Goal: Task Accomplishment & Management: Manage account settings

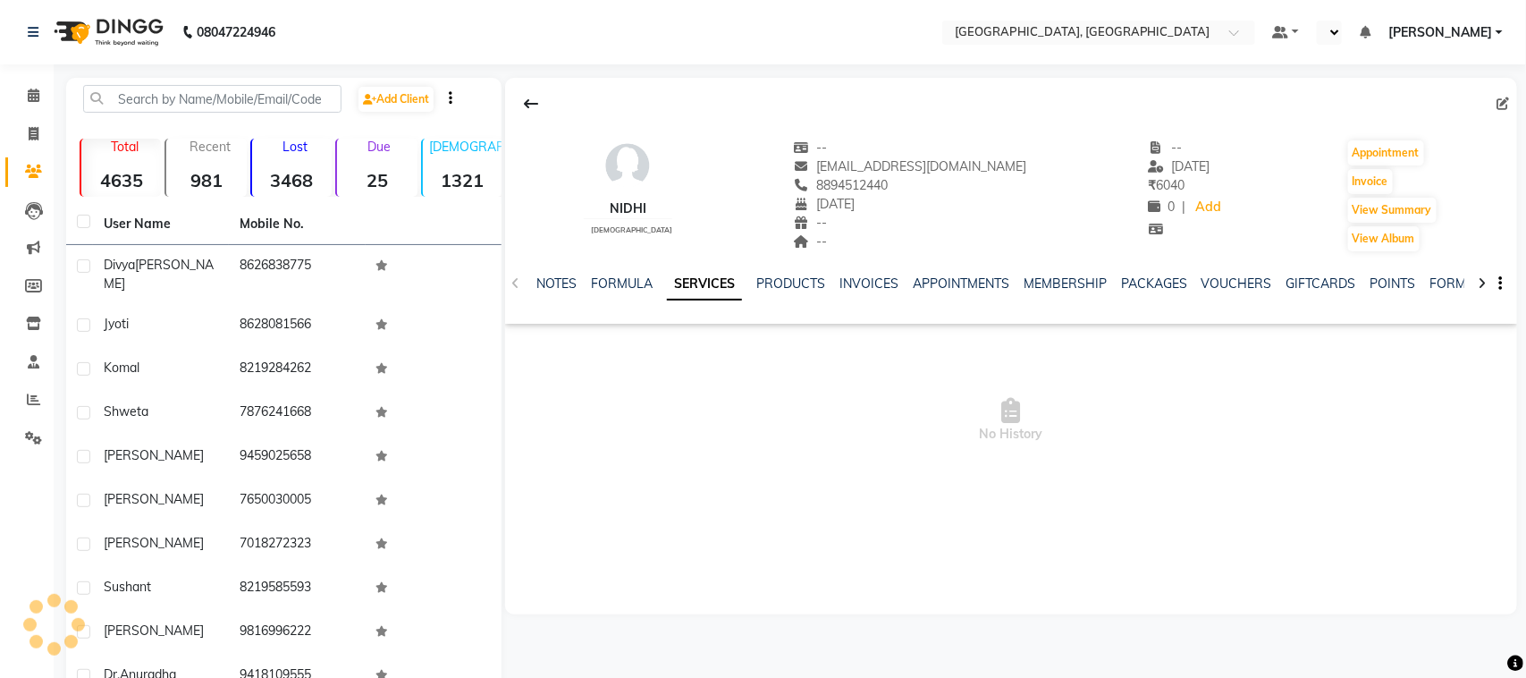
select select "en"
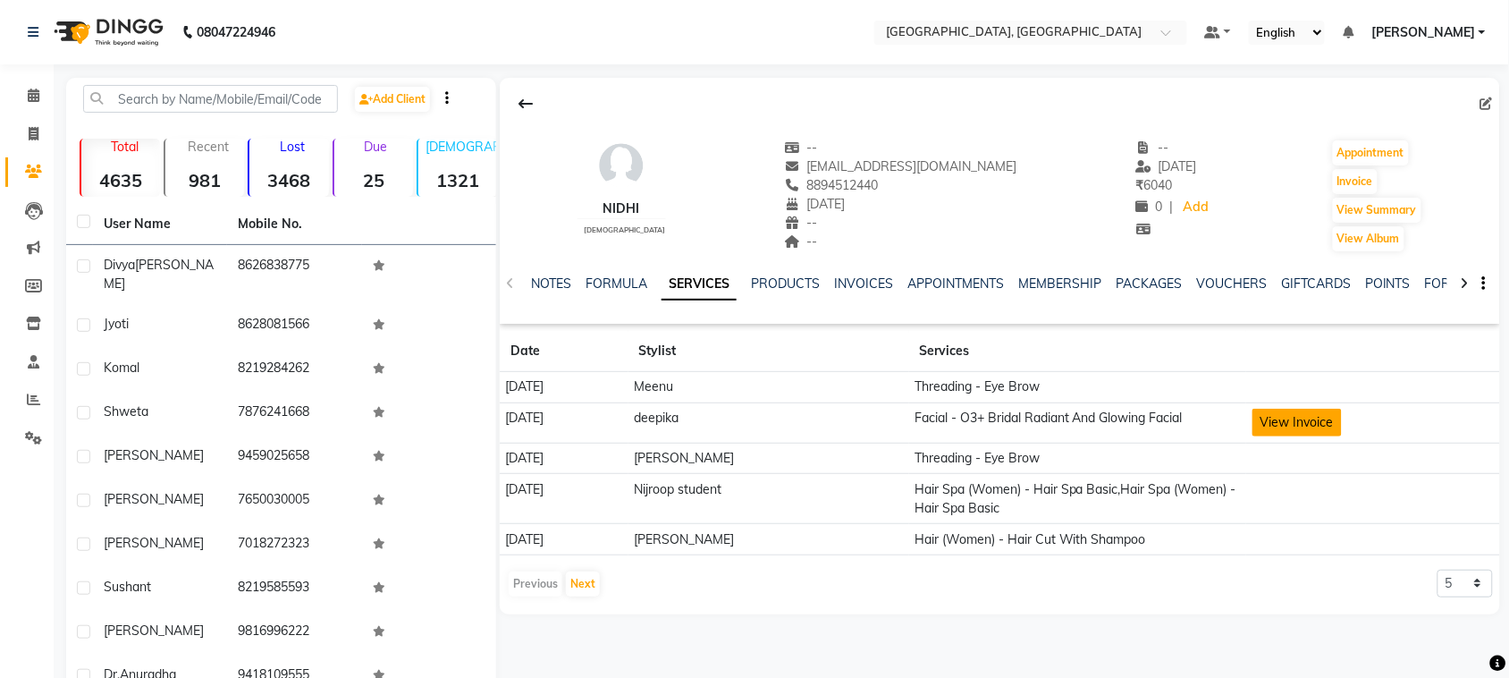
click at [1329, 436] on button "View Invoice" at bounding box center [1297, 423] width 89 height 28
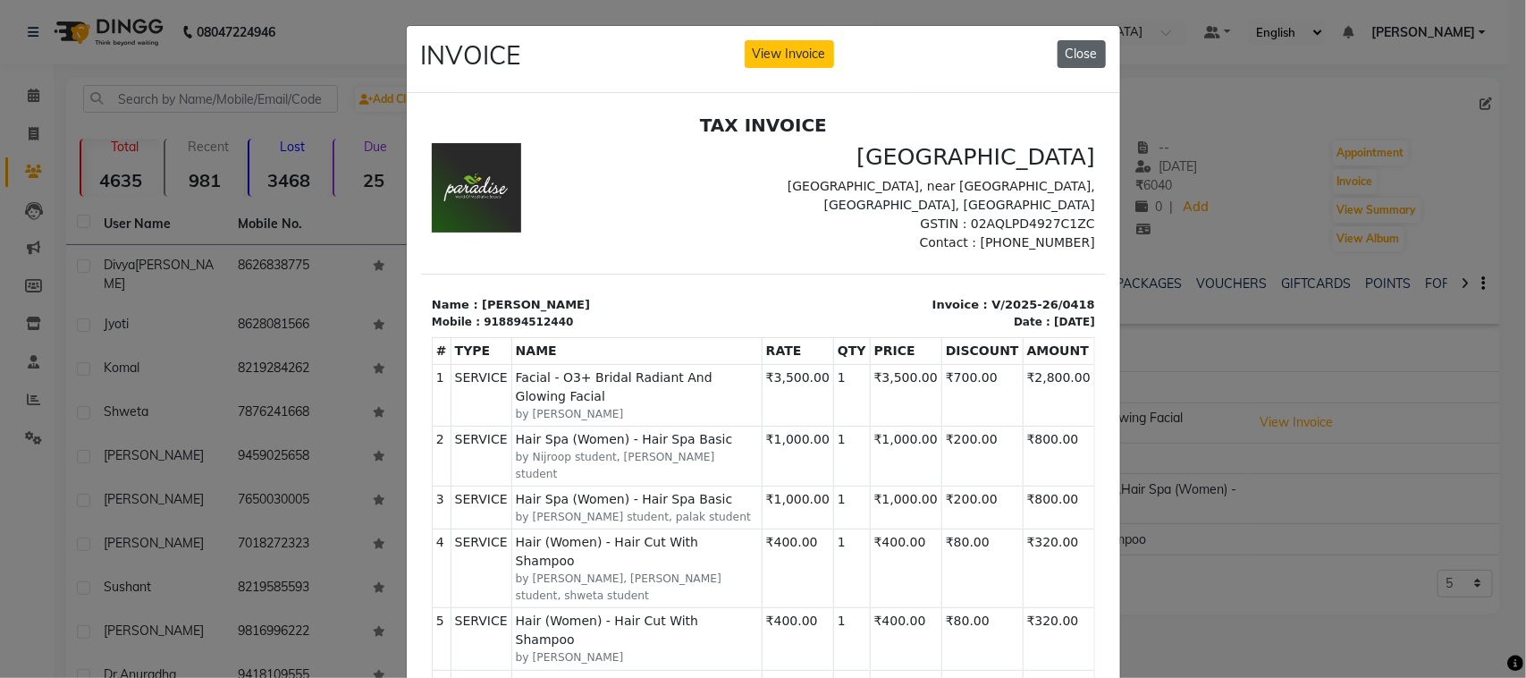
click at [1075, 61] on button "Close" at bounding box center [1082, 54] width 48 height 28
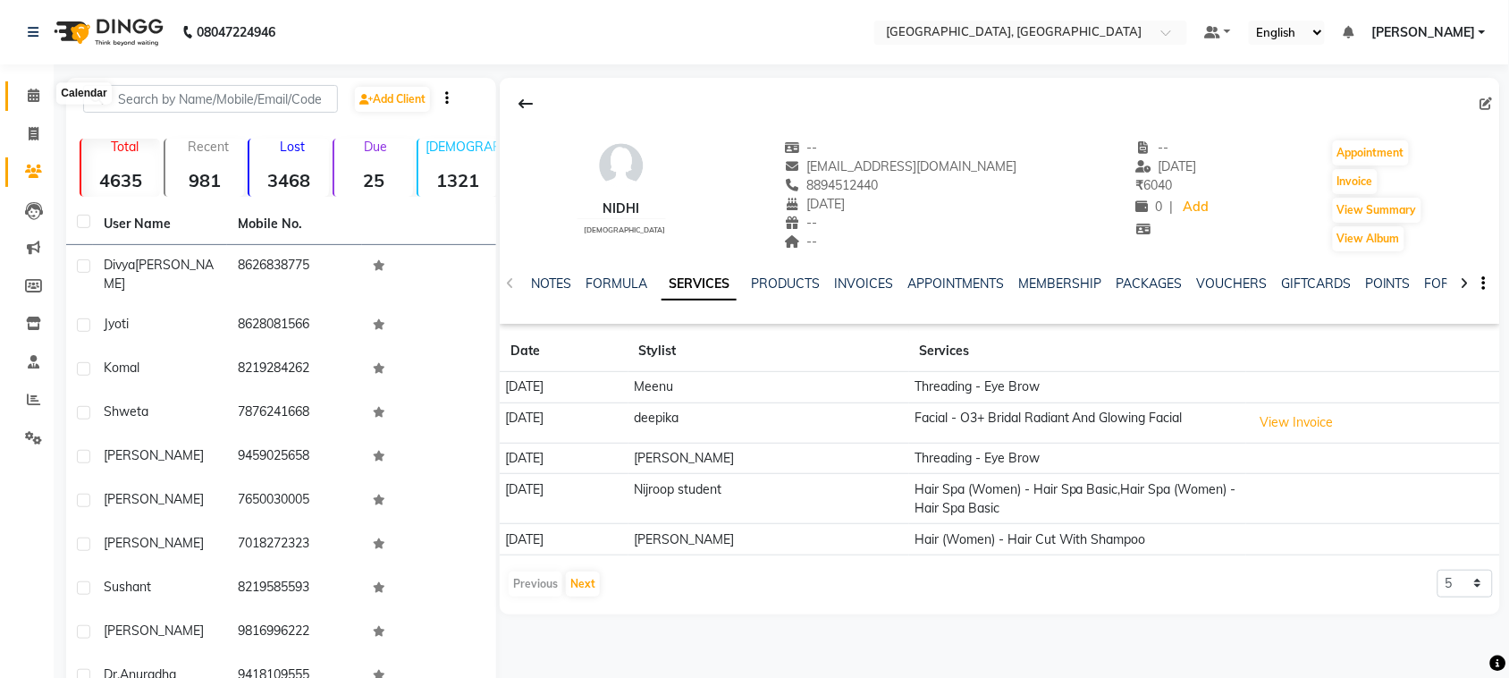
click at [24, 92] on span at bounding box center [33, 96] width 31 height 21
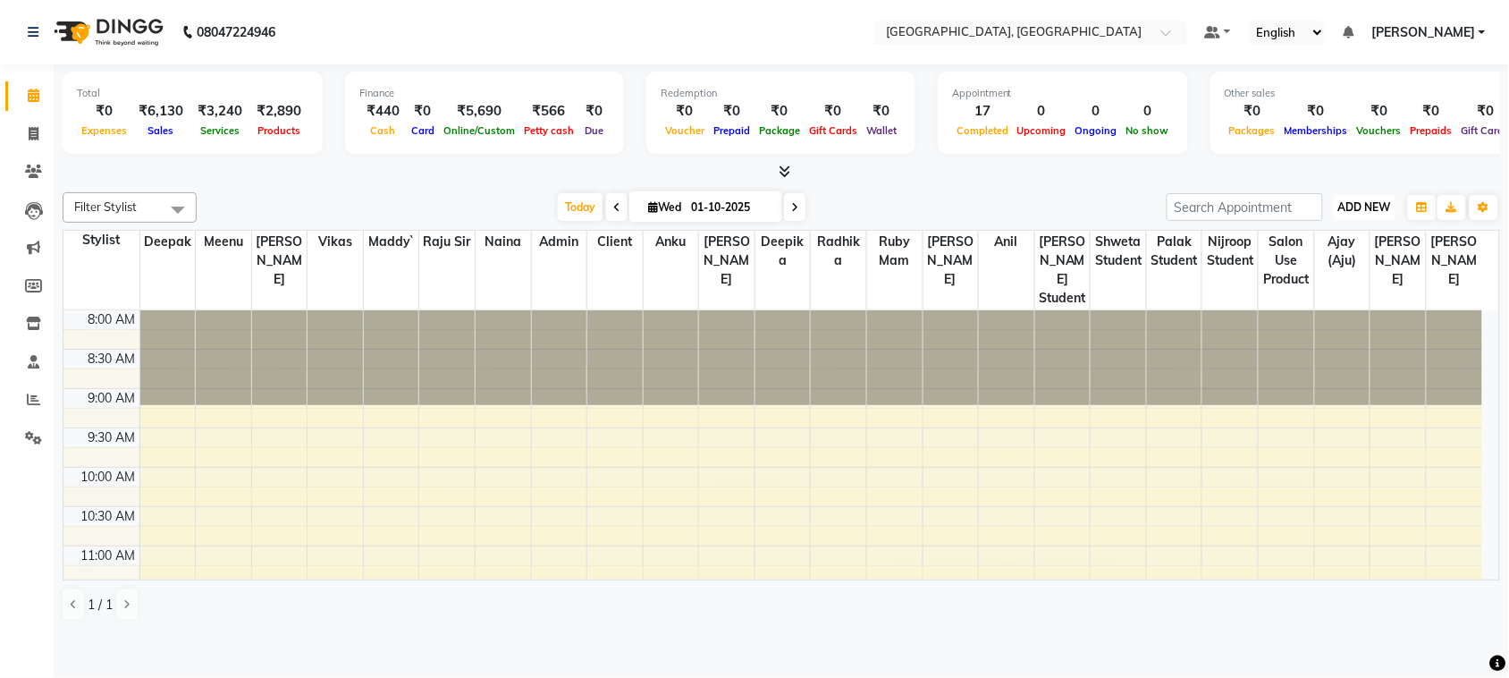
click at [1351, 214] on span "ADD NEW" at bounding box center [1365, 206] width 53 height 13
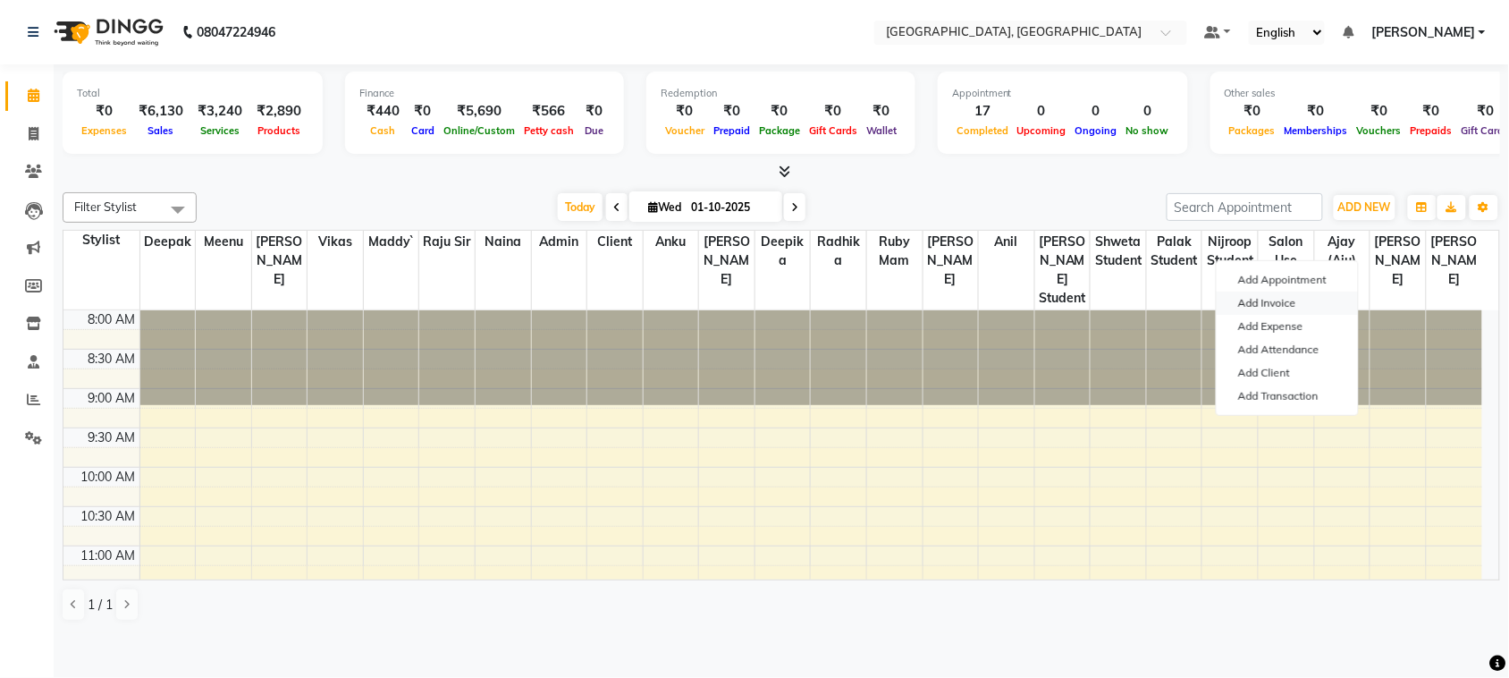
click at [1313, 315] on link "Add Invoice" at bounding box center [1287, 303] width 141 height 23
select select "service"
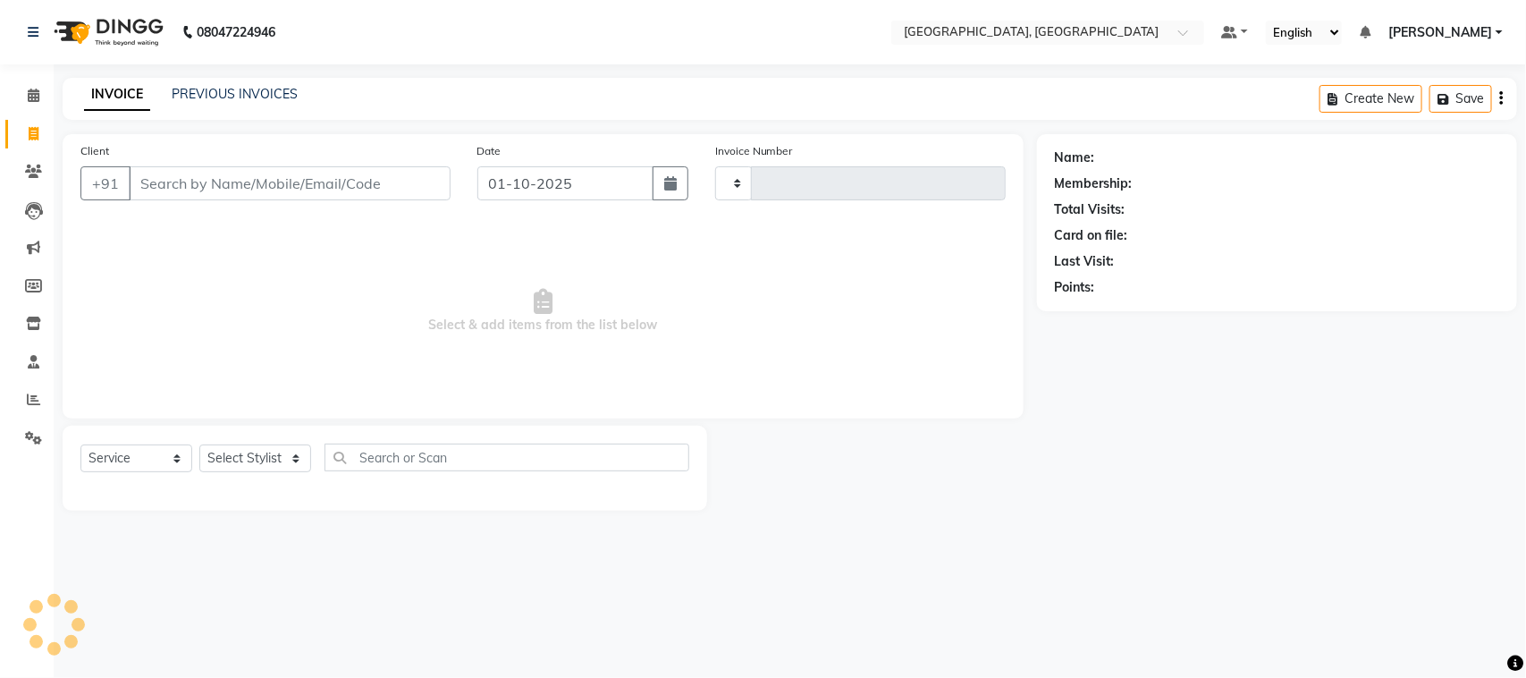
type input "3775"
select select "4462"
click at [408, 200] on input "Client" at bounding box center [290, 183] width 322 height 34
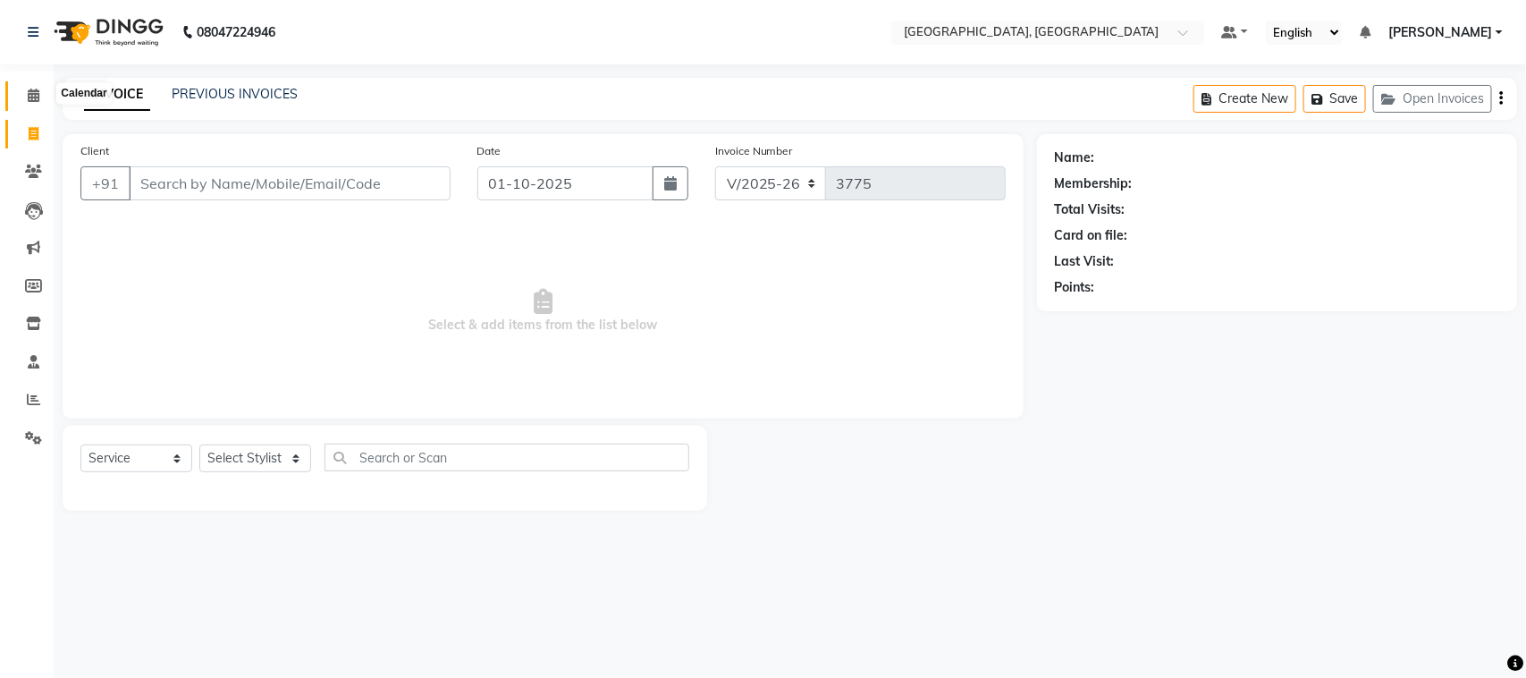
click at [28, 95] on icon at bounding box center [34, 95] width 12 height 13
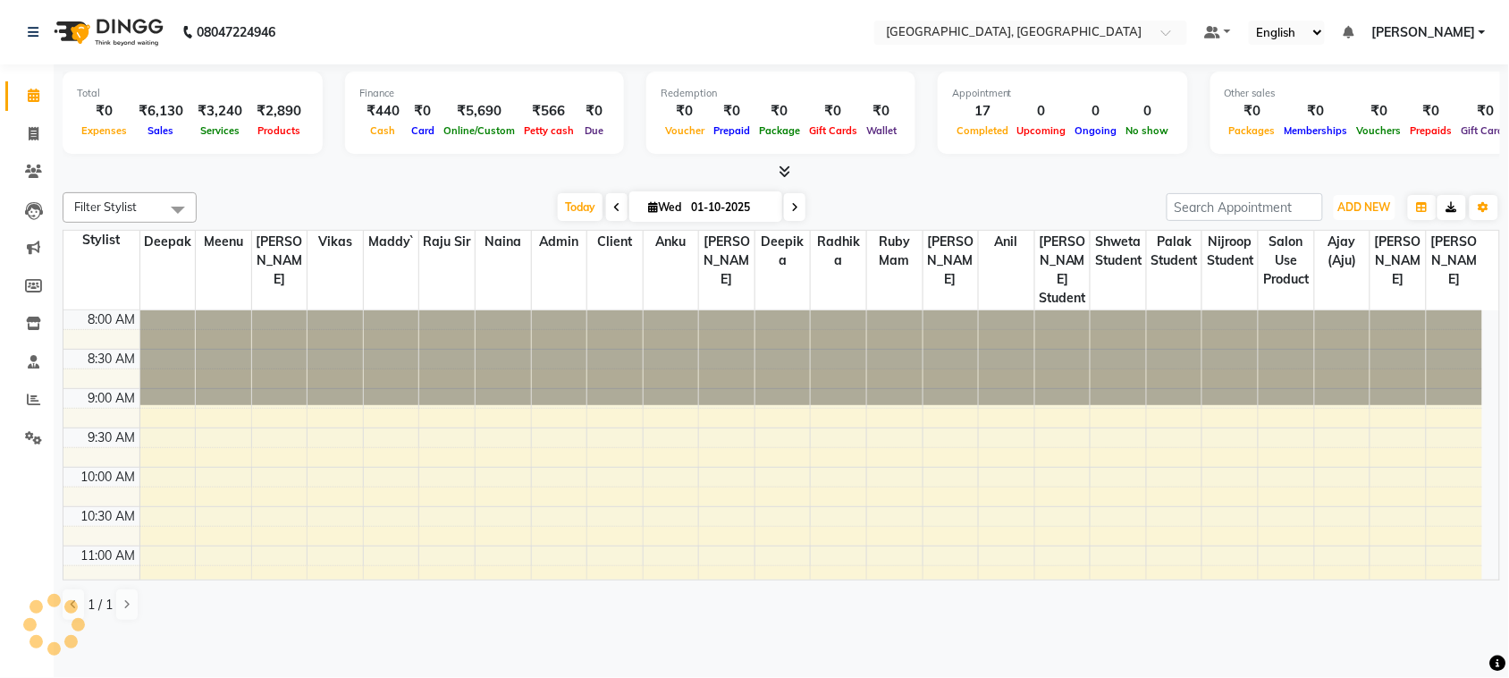
click at [1361, 214] on span "ADD NEW" at bounding box center [1365, 206] width 53 height 13
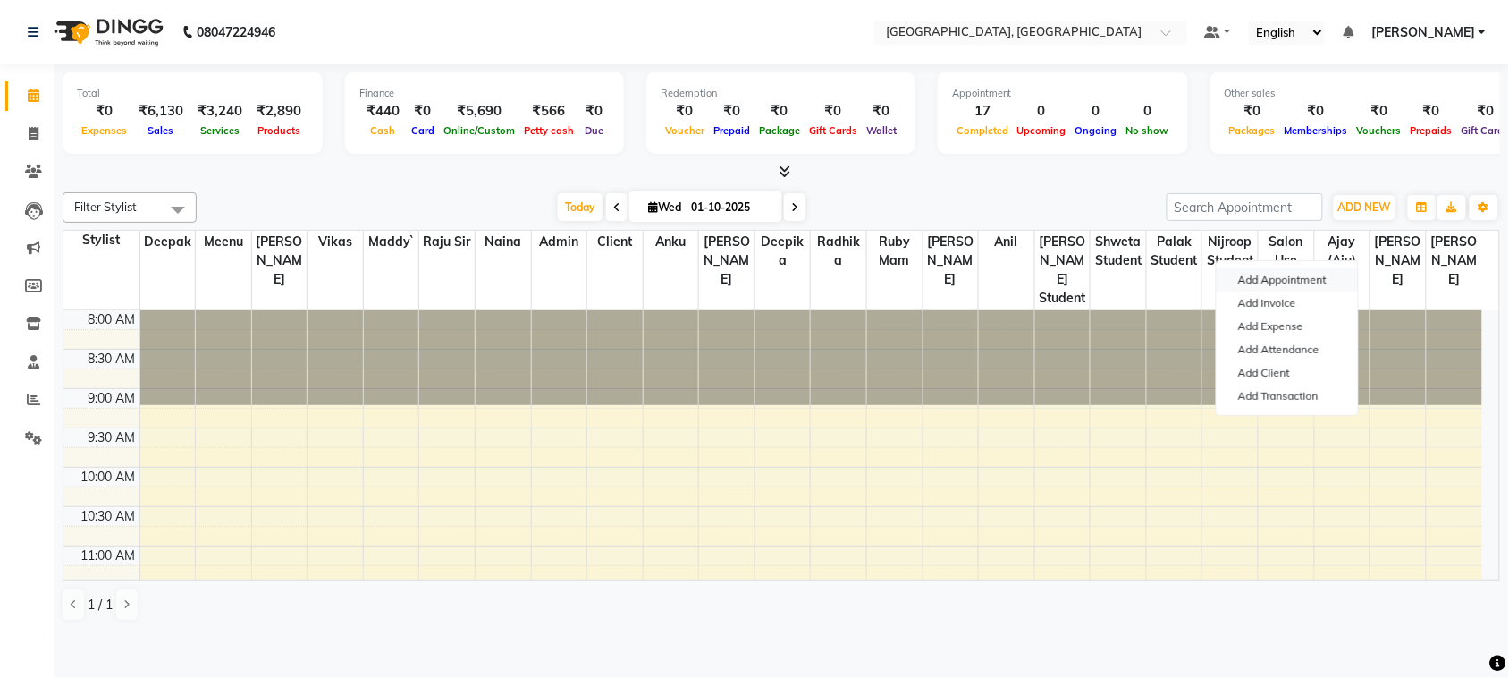
click at [1317, 288] on button "Add Appointment" at bounding box center [1287, 279] width 141 height 23
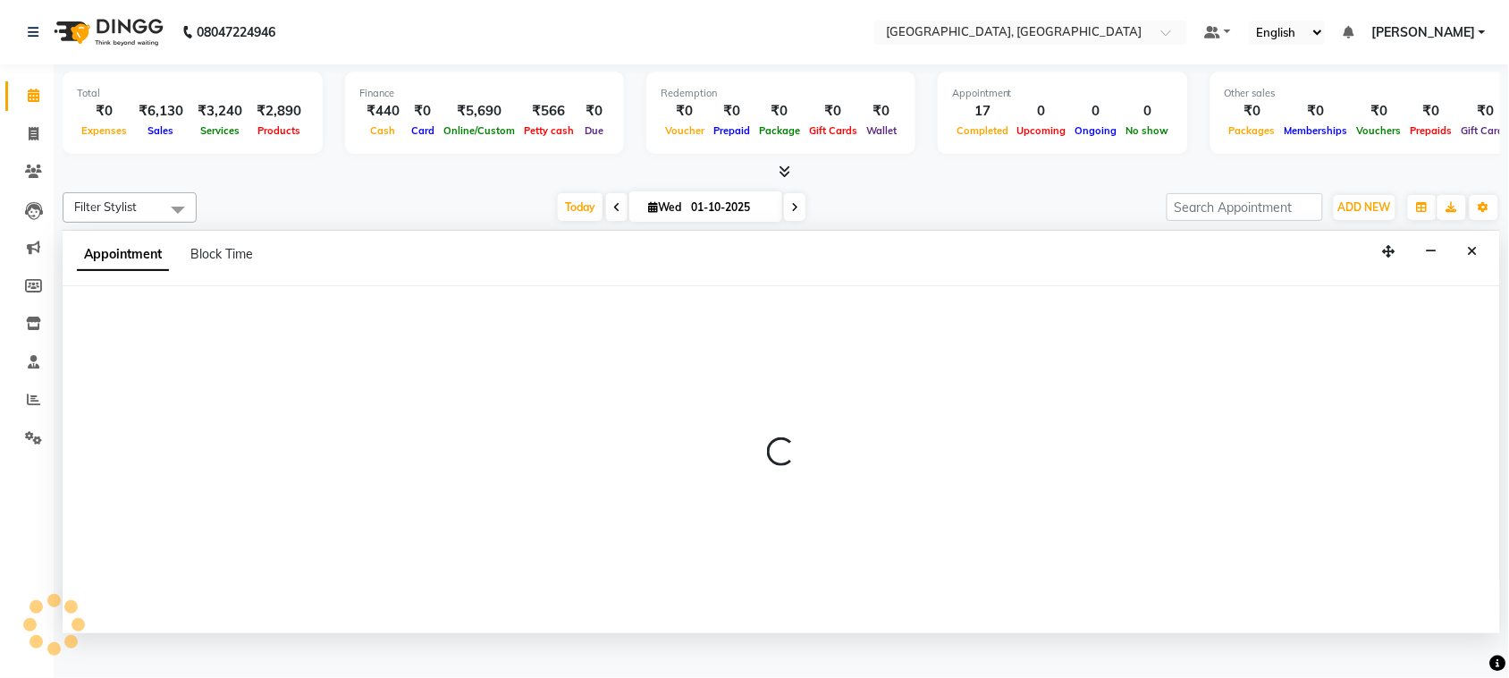
scroll to position [7, 0]
select select "540"
select select "tentative"
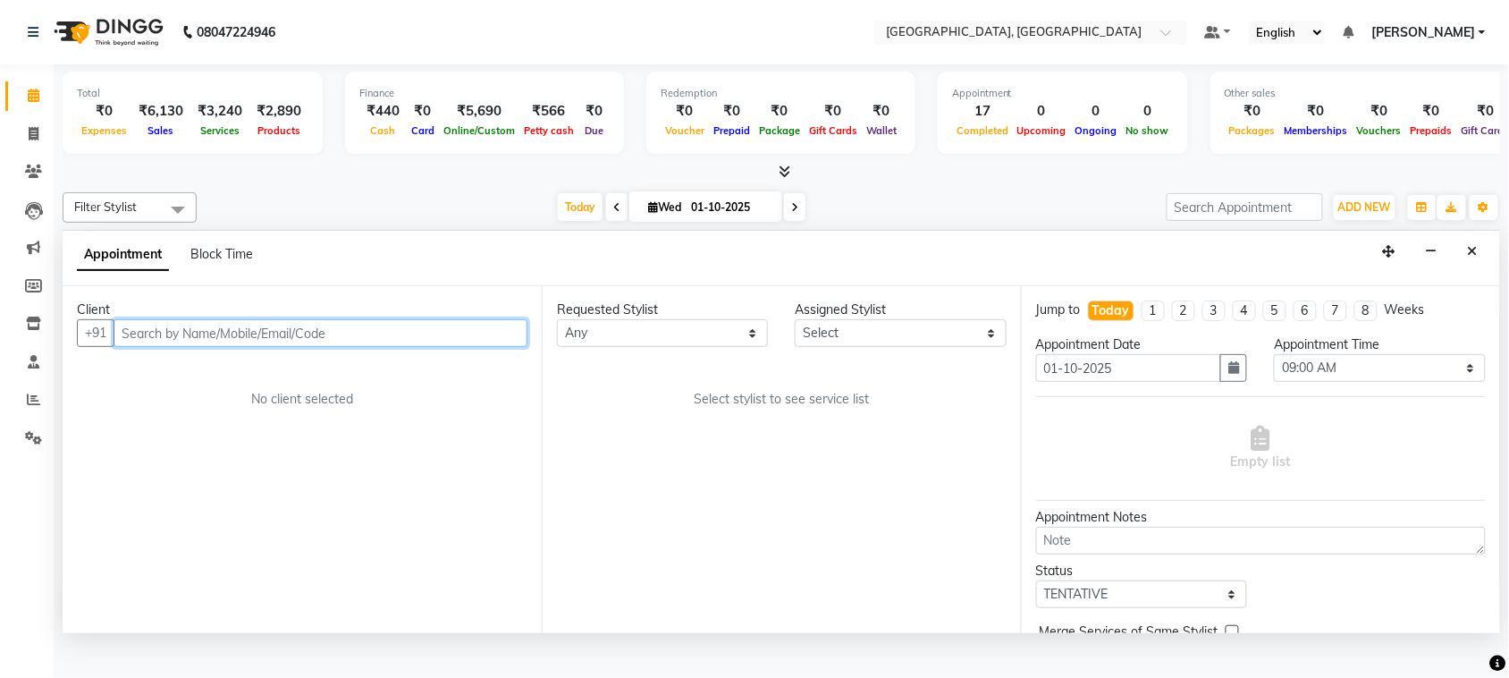
click at [226, 347] on input "text" at bounding box center [321, 333] width 414 height 28
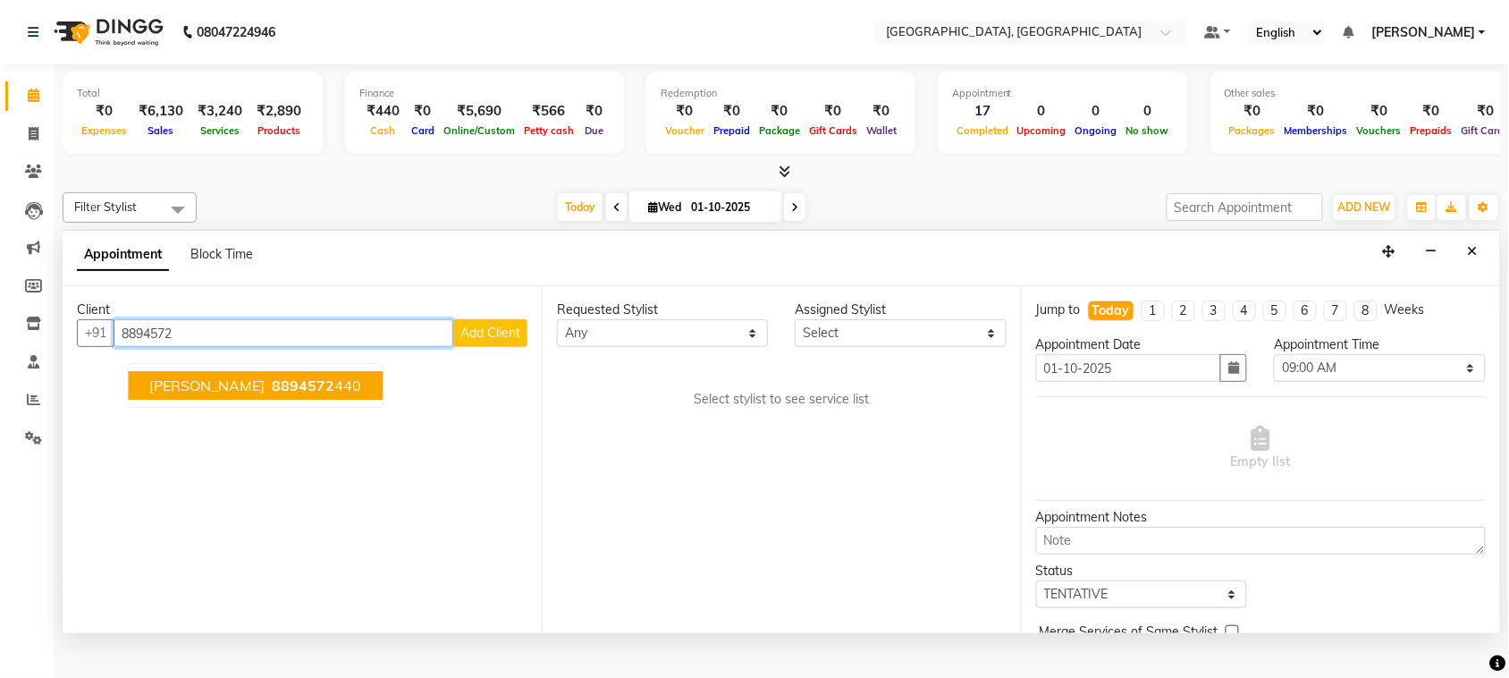
click at [221, 347] on input "8894572" at bounding box center [284, 333] width 340 height 28
click at [273, 395] on span "8894572" at bounding box center [304, 386] width 63 height 18
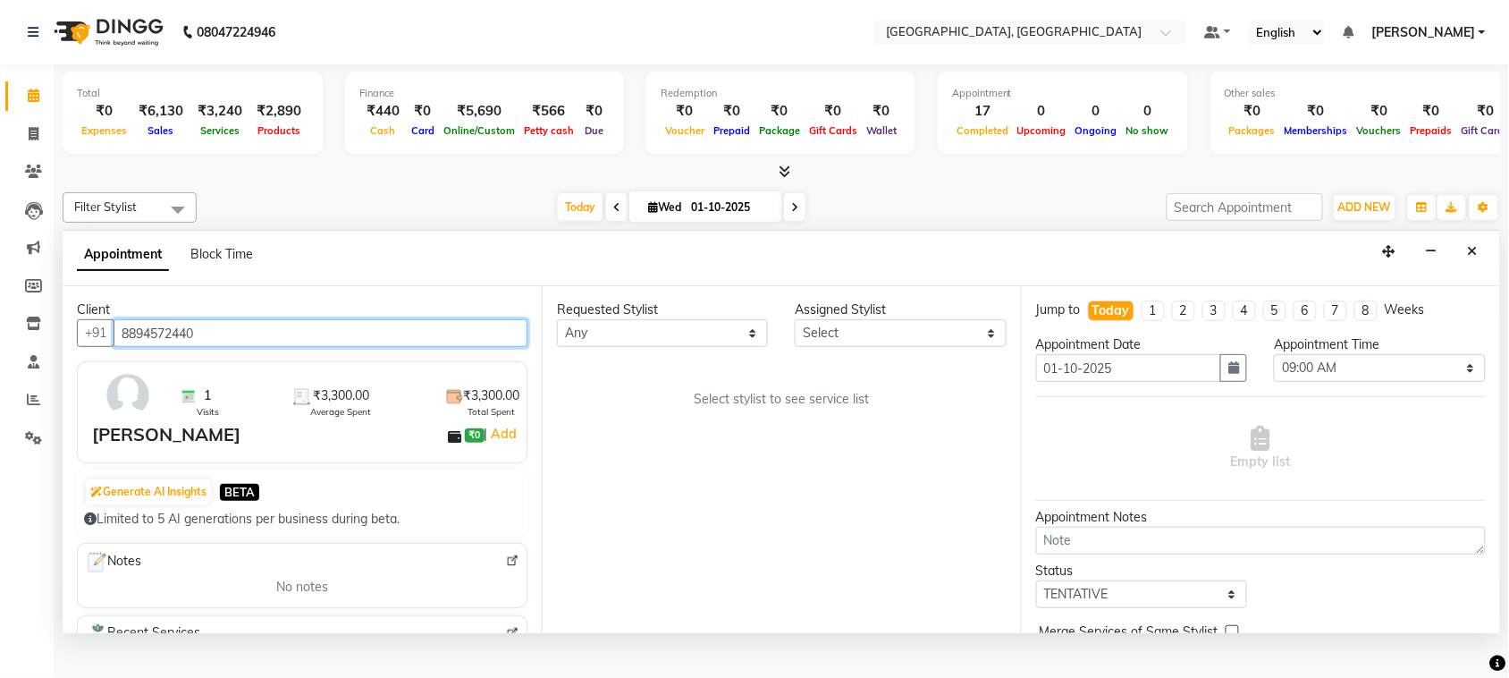
type input "8894572440"
click at [694, 347] on select "Any admin Ajay (Aju) [PERSON_NAME] Client Deepak [PERSON_NAME] [PERSON_NAME]` […" at bounding box center [662, 333] width 211 height 28
select select "29611"
click at [561, 347] on select "Any admin Ajay (Aju) [PERSON_NAME] Client Deepak [PERSON_NAME] [PERSON_NAME]` […" at bounding box center [662, 333] width 211 height 28
select select "29611"
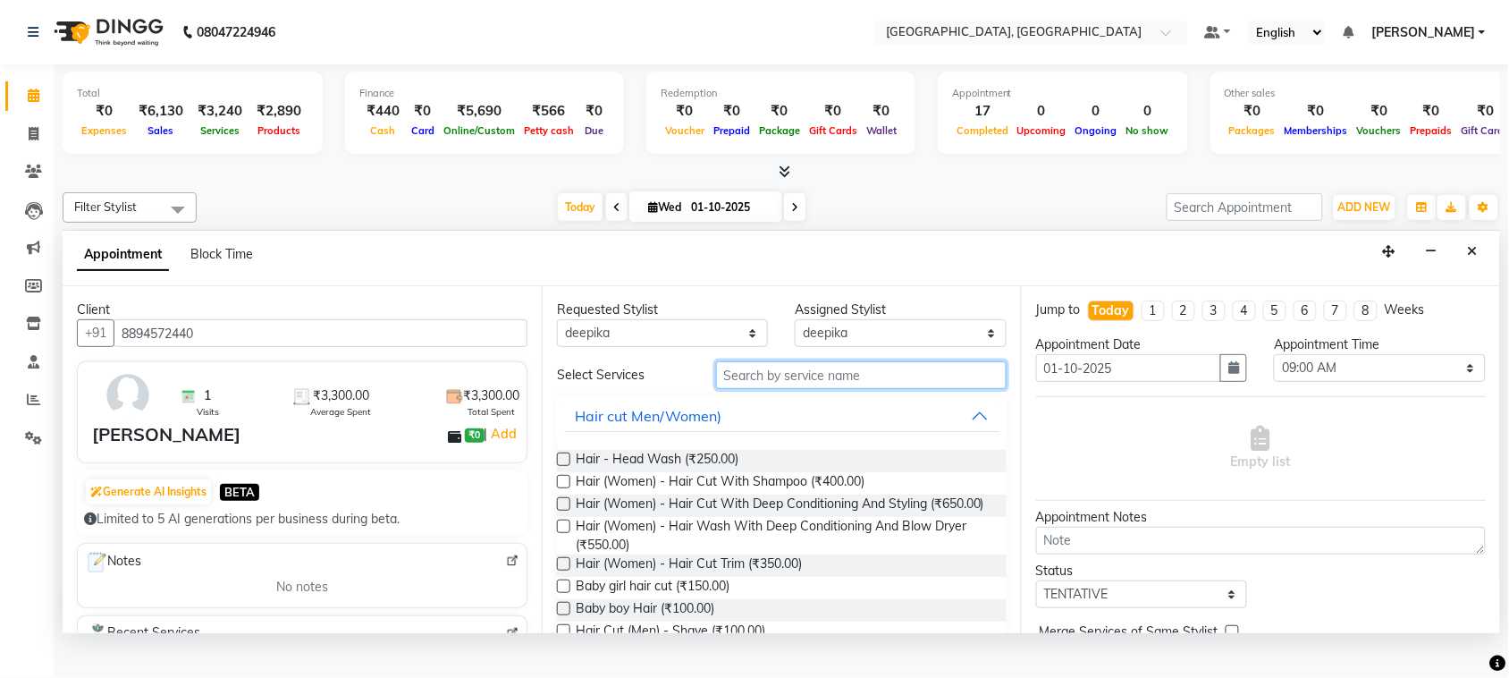
click at [873, 389] on input "text" at bounding box center [861, 375] width 291 height 28
click at [756, 389] on input "text" at bounding box center [861, 375] width 291 height 28
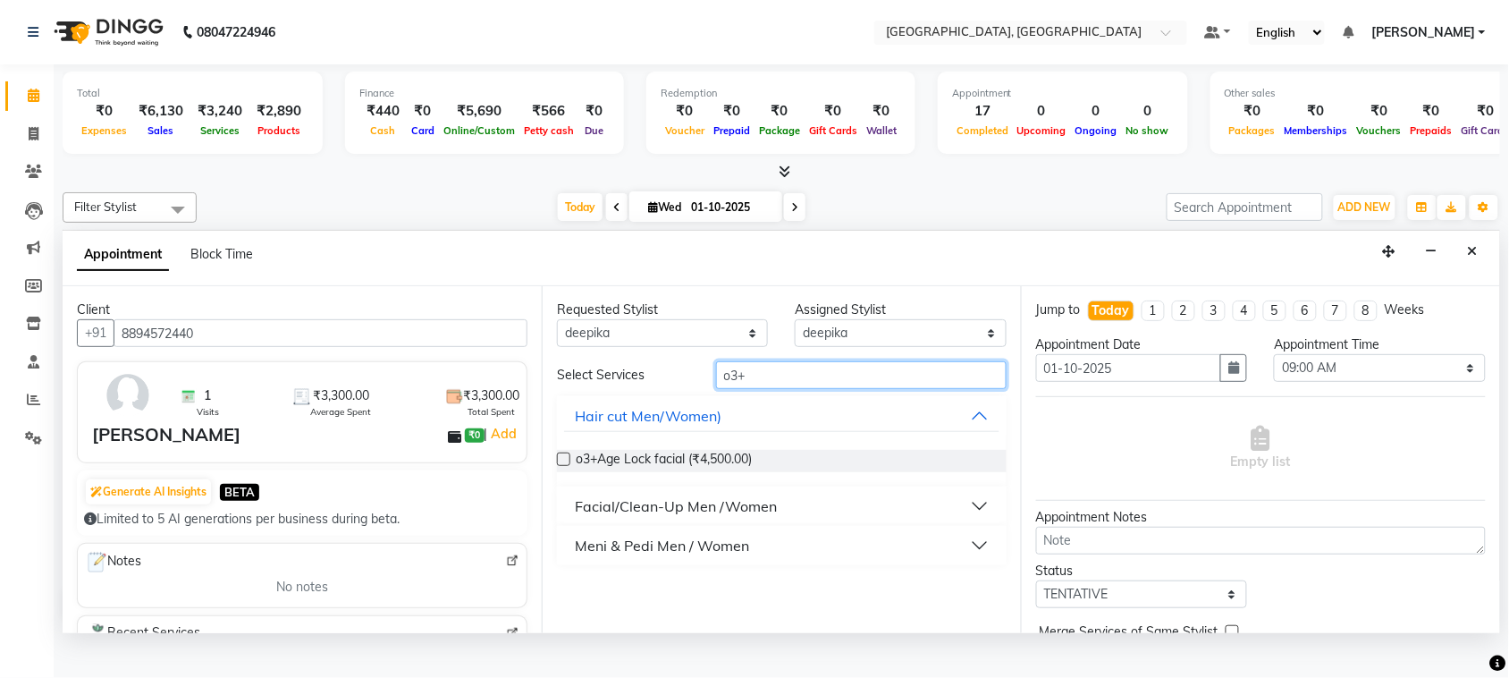
scroll to position [27, 0]
type input "o3+"
click at [949, 522] on button "Facial/Clean-Up Men /Women" at bounding box center [781, 506] width 435 height 32
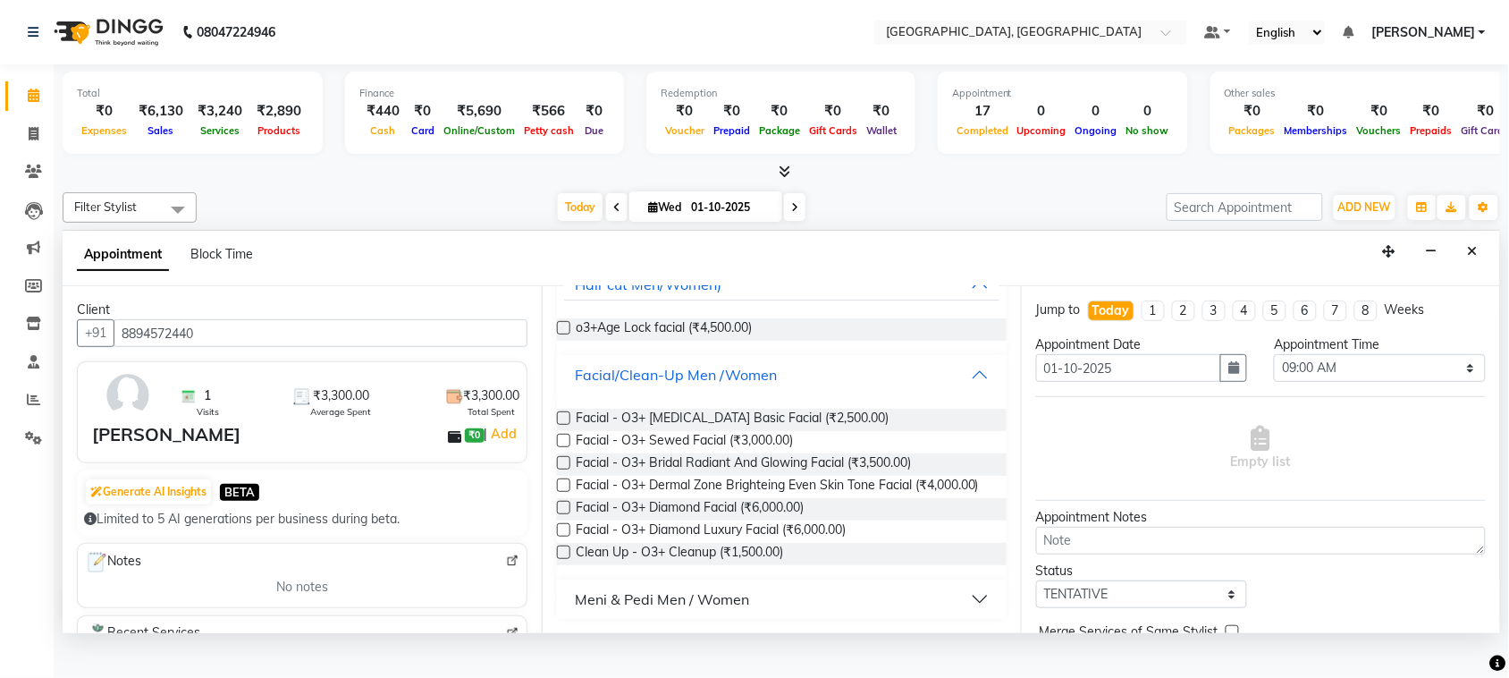
scroll to position [137, 0]
click at [571, 469] on label at bounding box center [563, 462] width 13 height 13
click at [569, 470] on input "checkbox" at bounding box center [563, 465] width 12 height 12
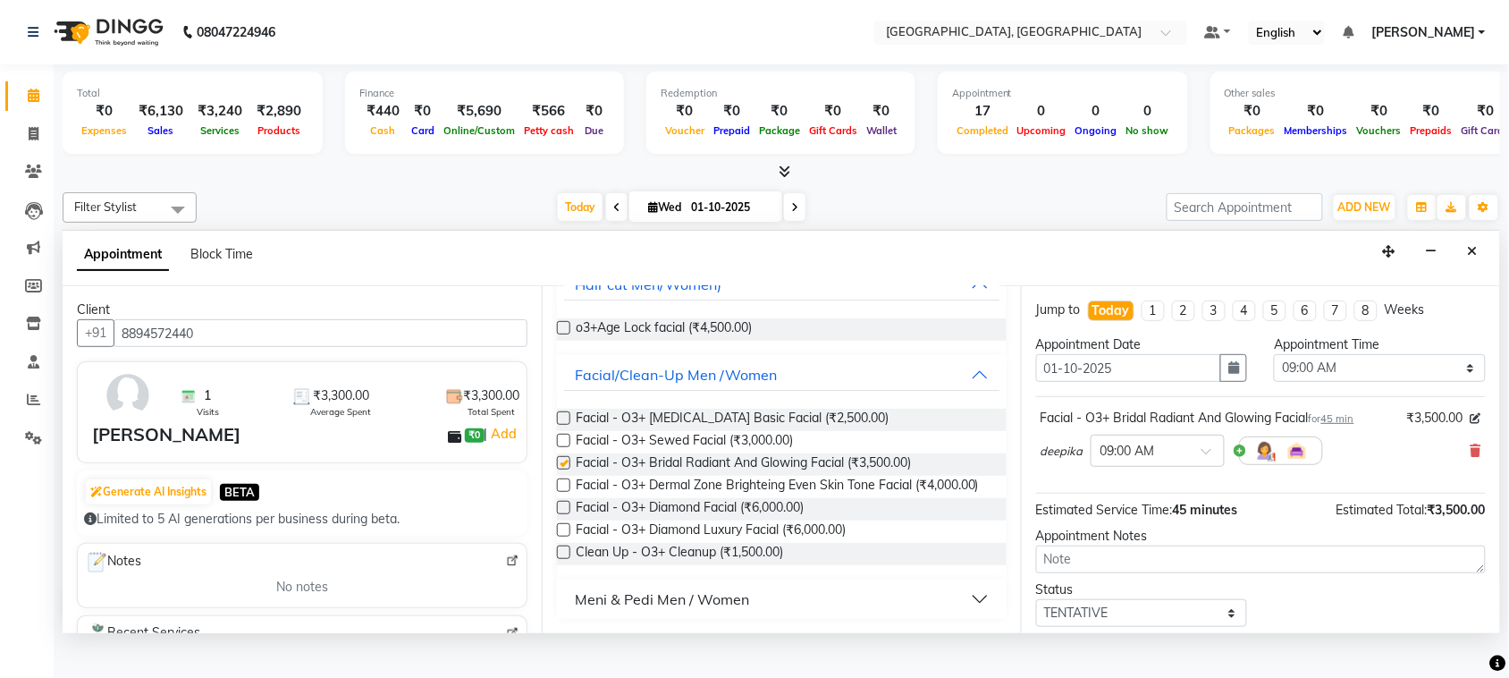
checkbox input "false"
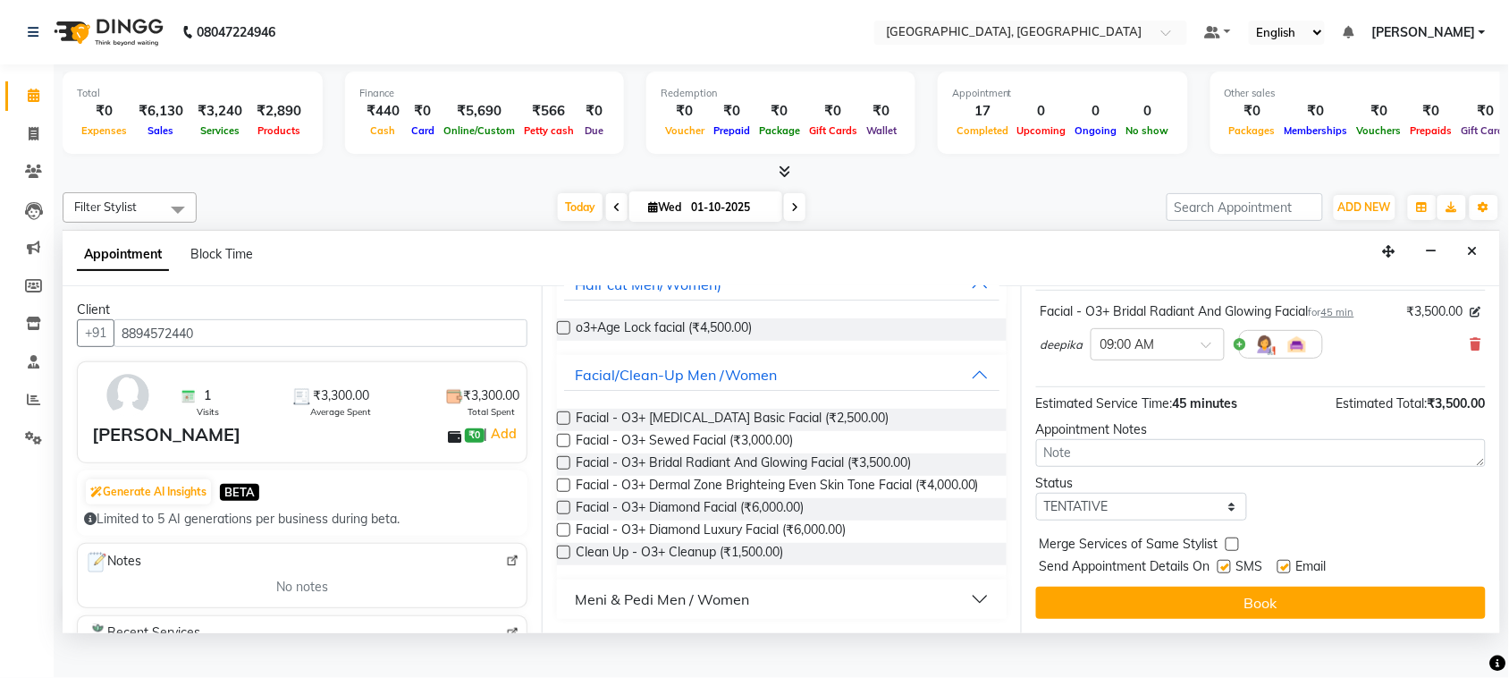
scroll to position [55, 0]
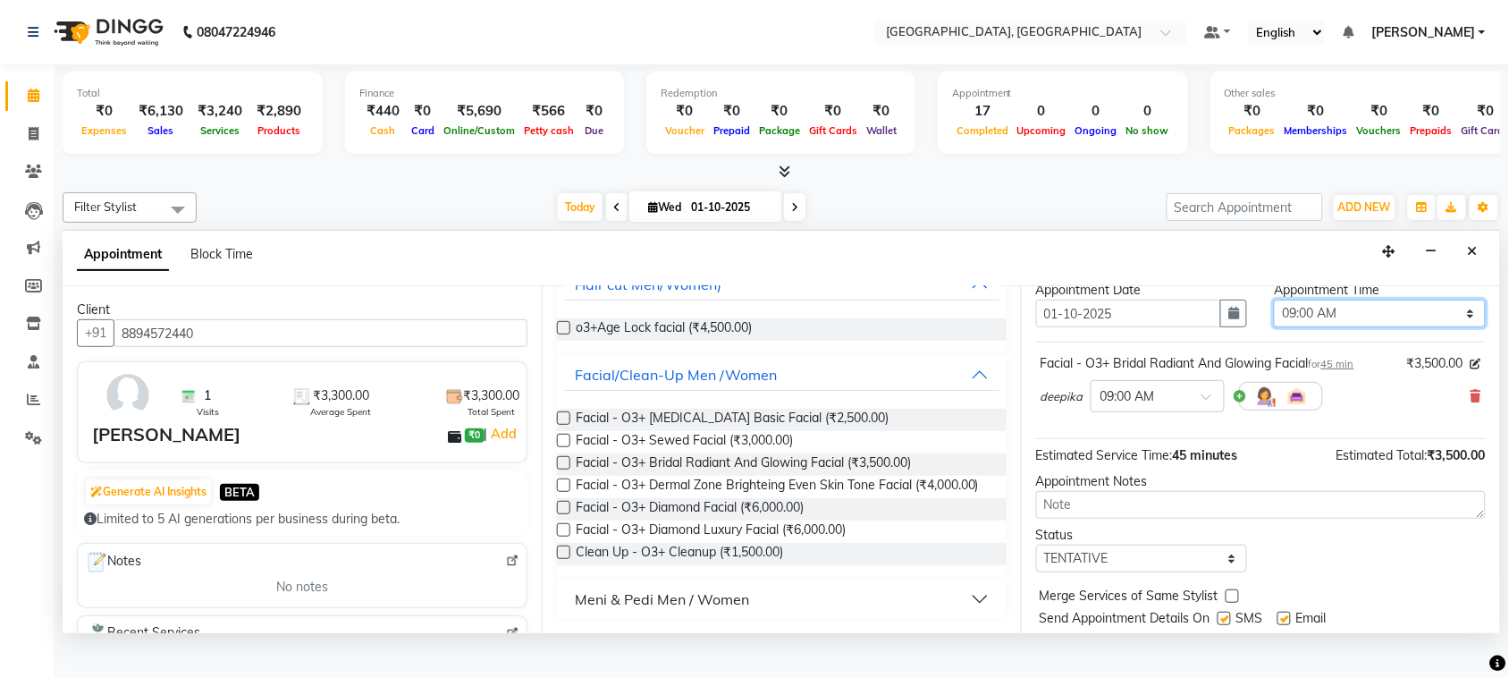
click at [1351, 327] on select "Select 09:00 AM 09:15 AM 09:30 AM 09:45 AM 10:00 AM 10:15 AM 10:30 AM 10:45 AM …" at bounding box center [1379, 314] width 211 height 28
select select "1065"
click at [1274, 327] on select "Select 09:00 AM 09:15 AM 09:30 AM 09:45 AM 10:00 AM 10:15 AM 10:30 AM 10:45 AM …" at bounding box center [1379, 314] width 211 height 28
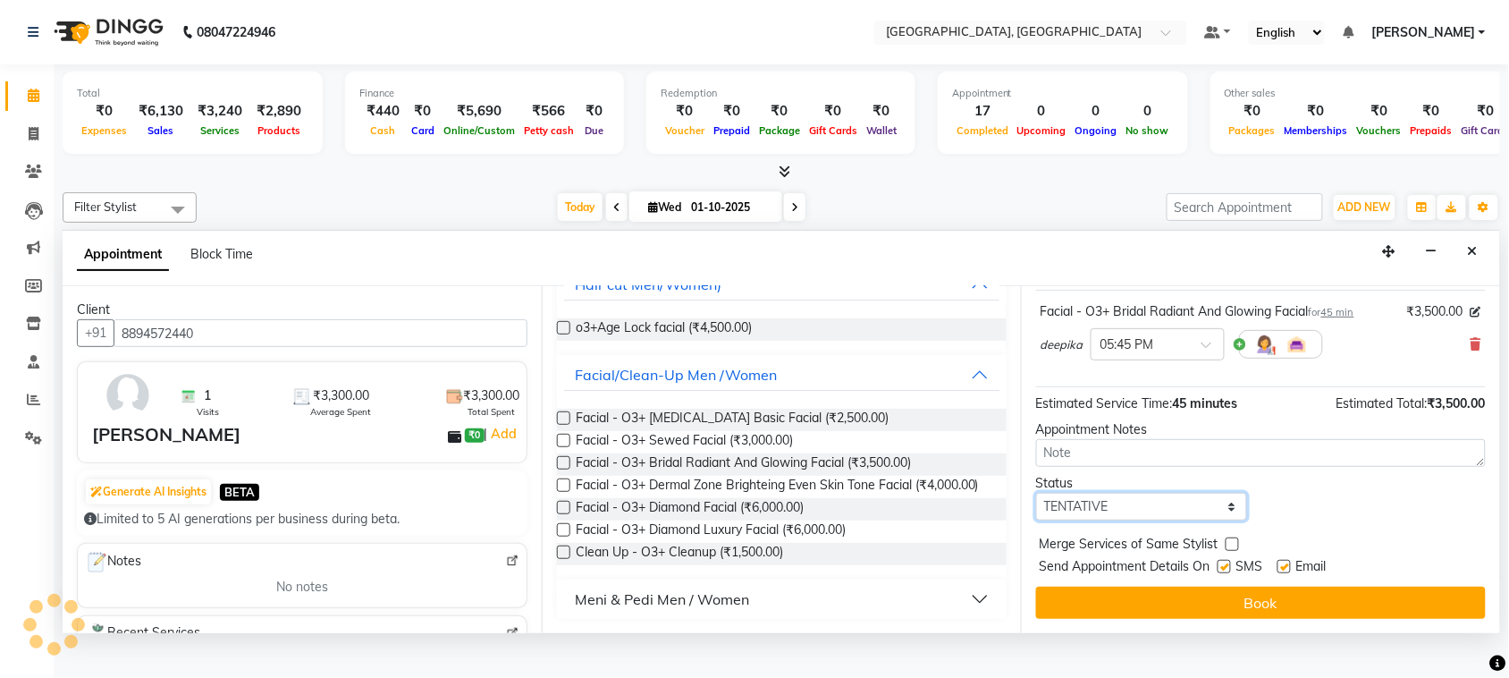
click at [1084, 510] on select "Select TENTATIVE CONFIRM CHECK-IN UPCOMING" at bounding box center [1141, 507] width 211 height 28
select select "check-in"
click at [1040, 493] on select "Select TENTATIVE CONFIRM CHECK-IN UPCOMING" at bounding box center [1141, 507] width 211 height 28
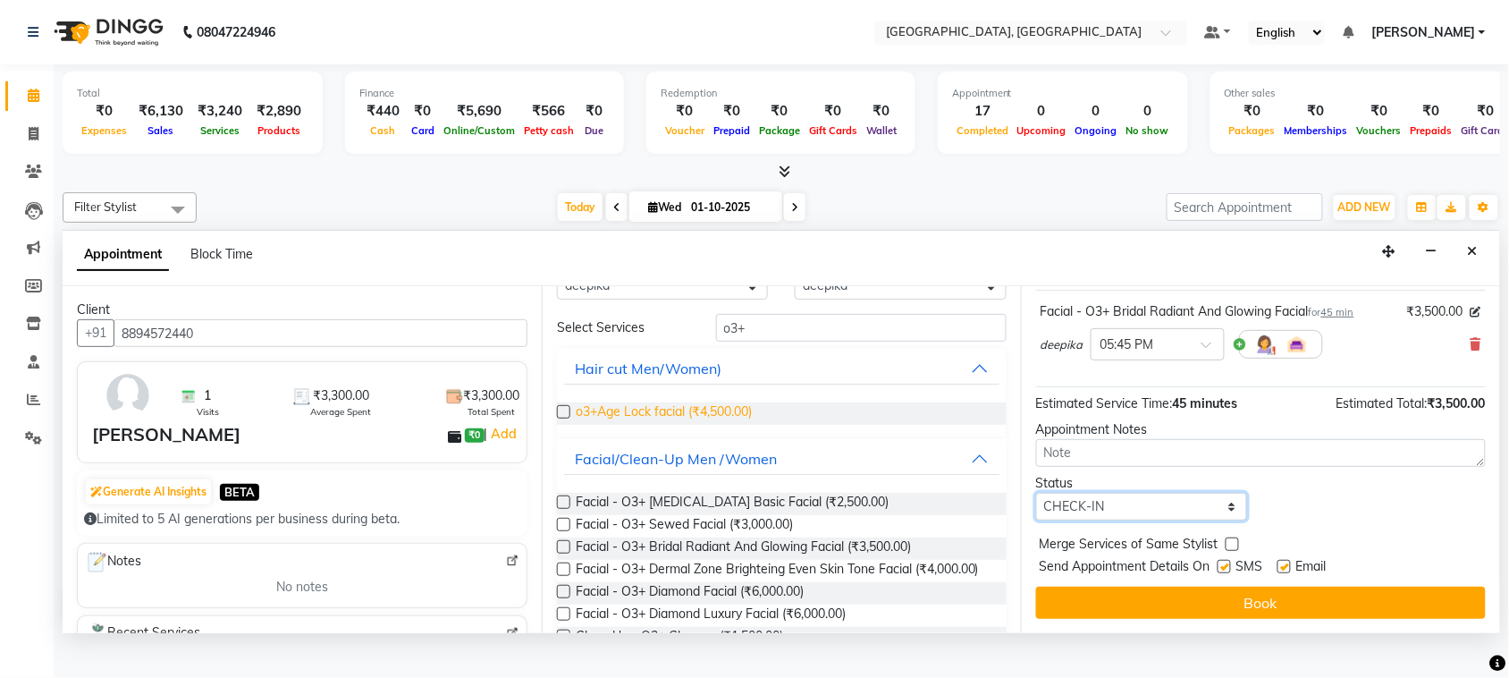
scroll to position [0, 0]
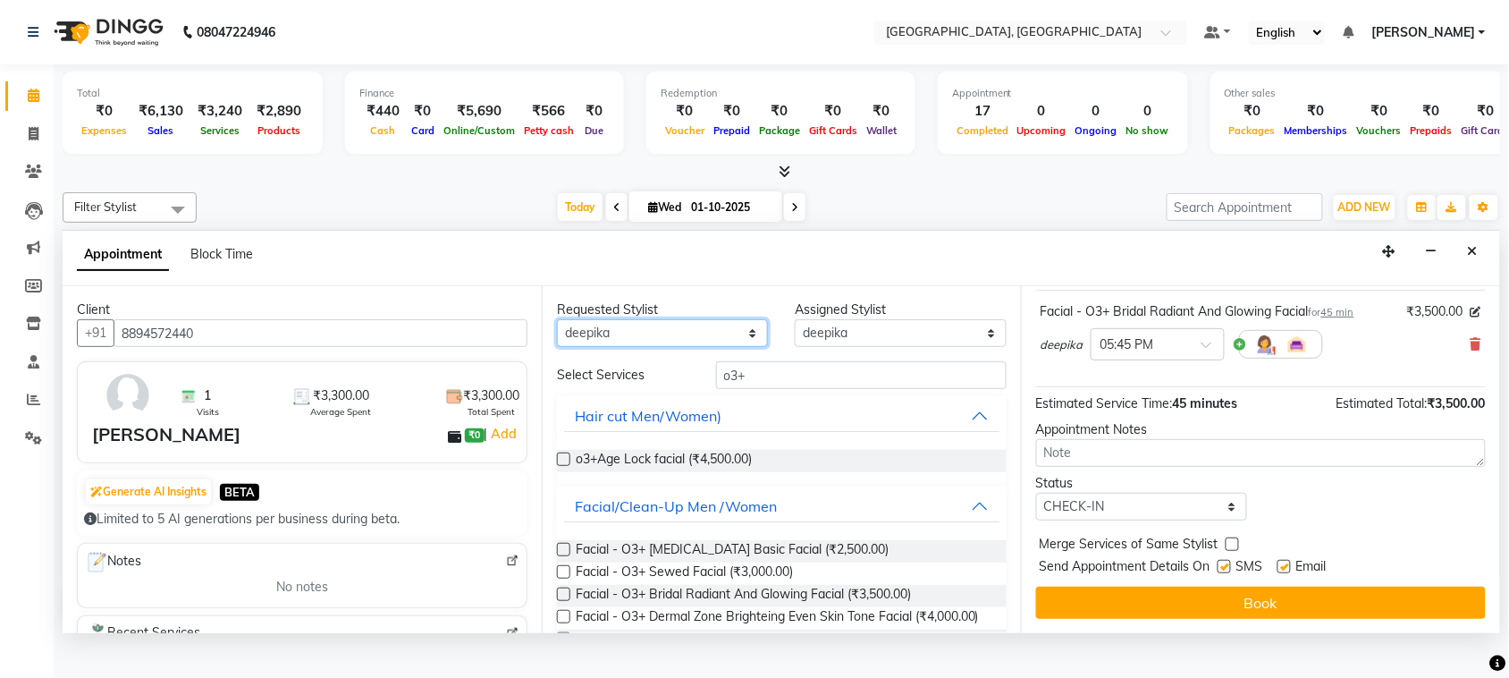
click at [681, 347] on select "Any admin Ajay (Aju) [PERSON_NAME] Client Deepak [PERSON_NAME] [PERSON_NAME]` […" at bounding box center [662, 333] width 211 height 28
click at [793, 389] on input "o3+" at bounding box center [861, 375] width 291 height 28
click at [672, 347] on select "Any admin Ajay (Aju) [PERSON_NAME] Client Deepak [PERSON_NAME] [PERSON_NAME]` […" at bounding box center [662, 333] width 211 height 28
click at [561, 347] on select "Any admin Ajay (Aju) [PERSON_NAME] Client Deepak [PERSON_NAME] [PERSON_NAME]` […" at bounding box center [662, 333] width 211 height 28
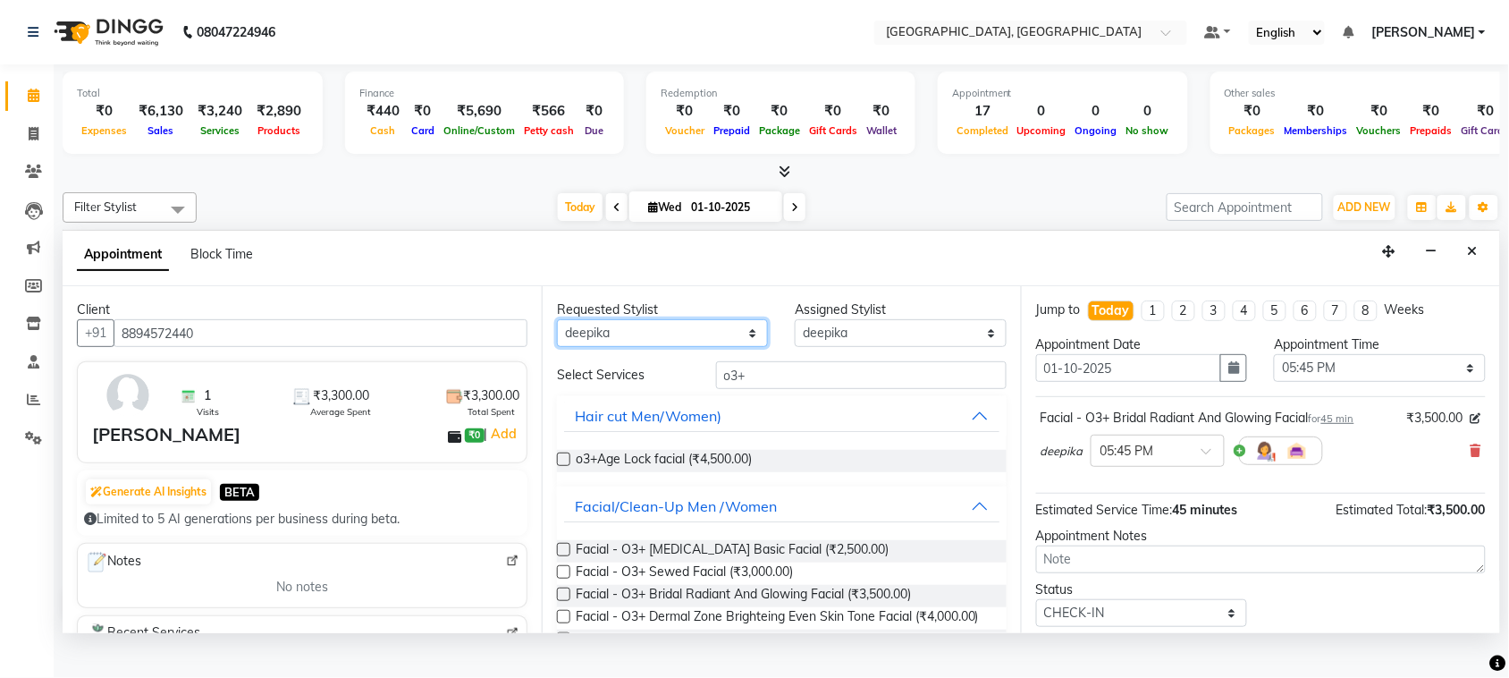
scroll to position [300, 0]
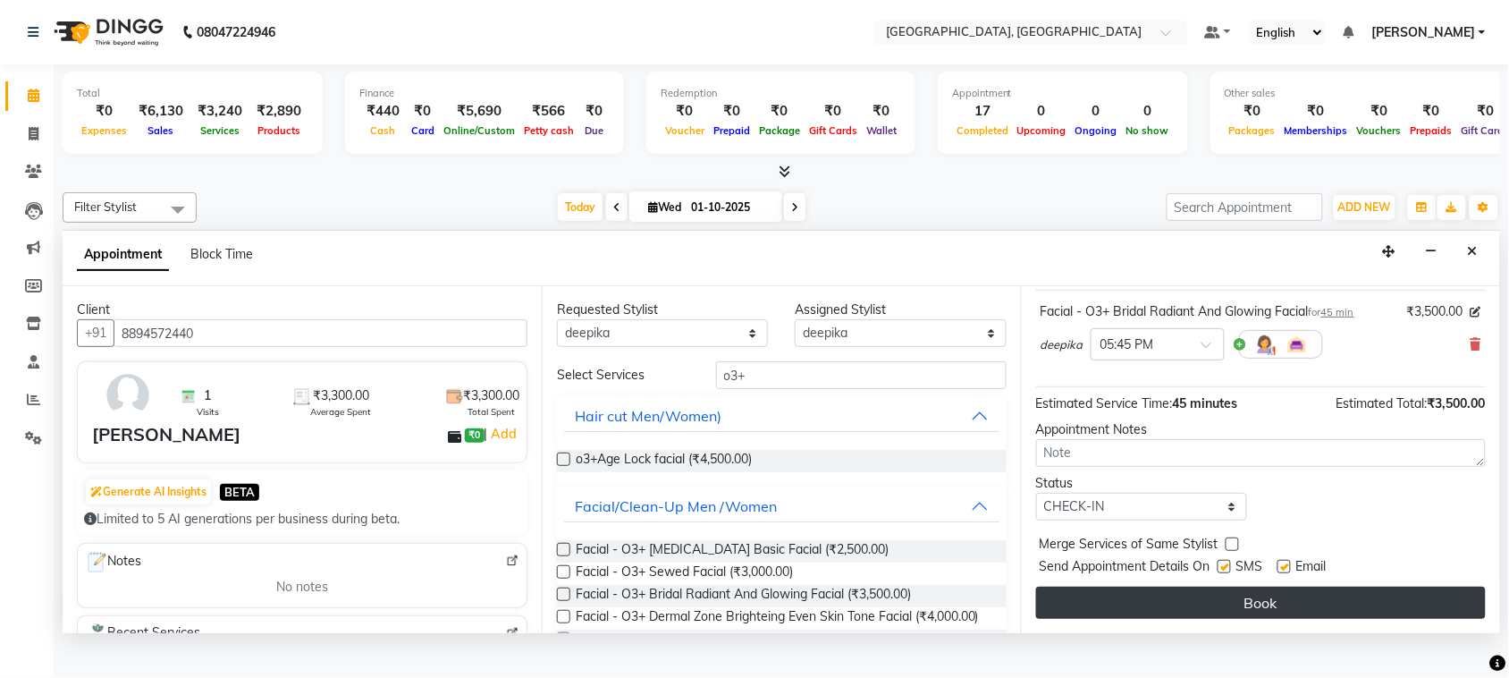
click at [1258, 619] on button "Book" at bounding box center [1261, 603] width 450 height 32
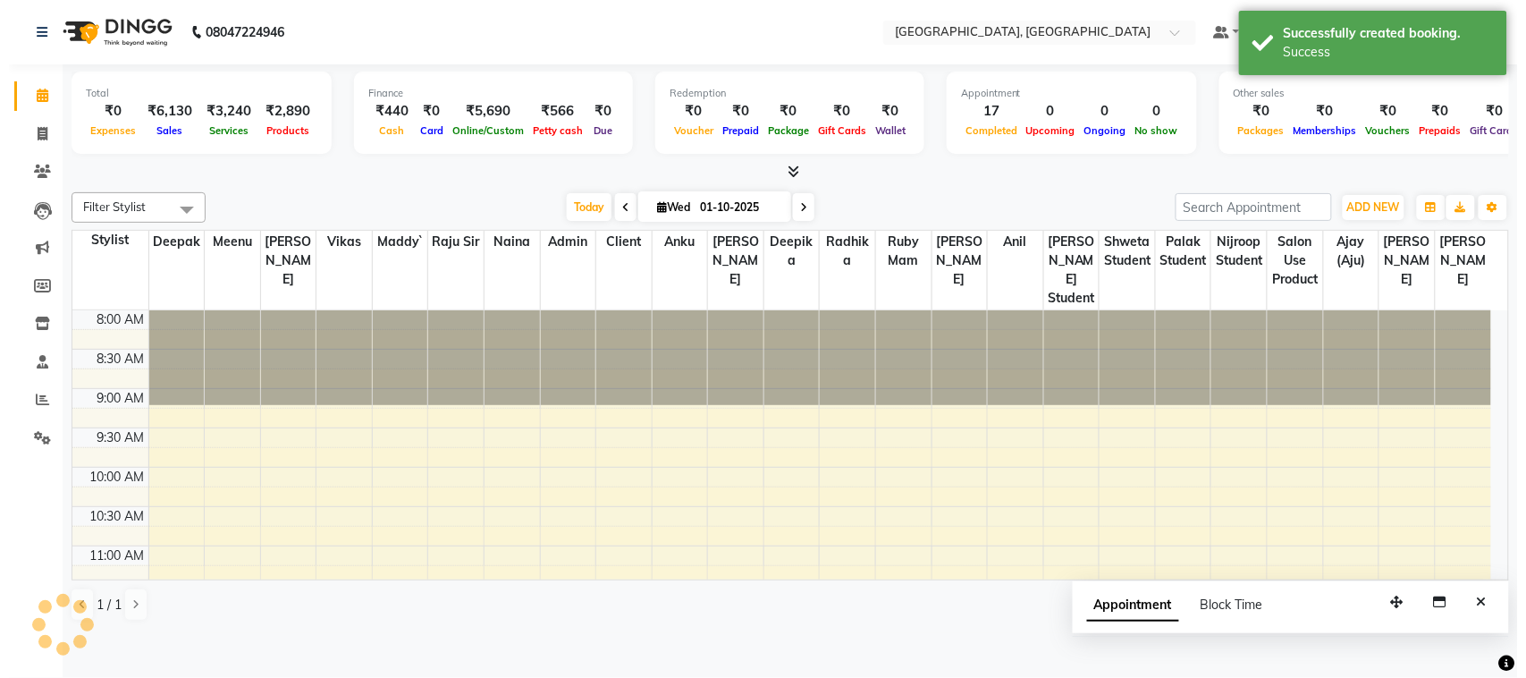
scroll to position [0, 0]
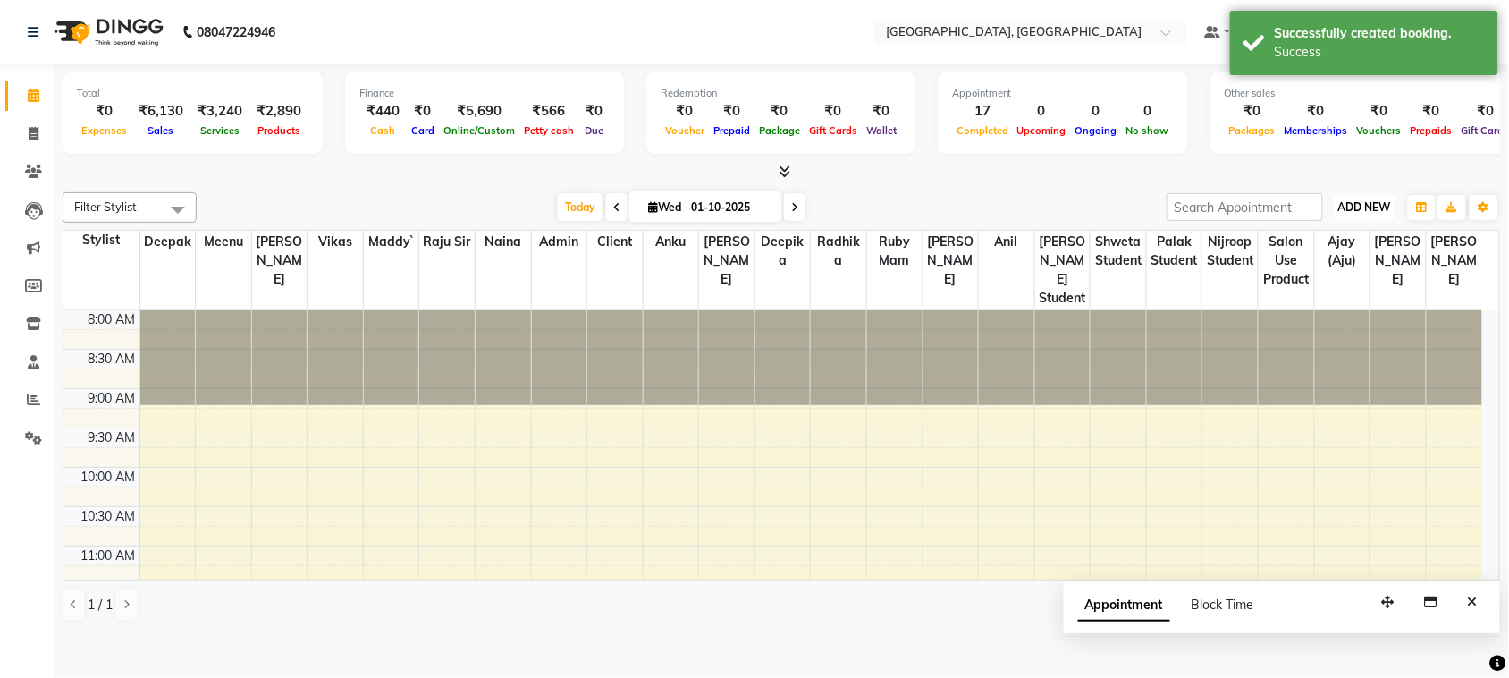
click at [1342, 214] on span "ADD NEW" at bounding box center [1365, 206] width 53 height 13
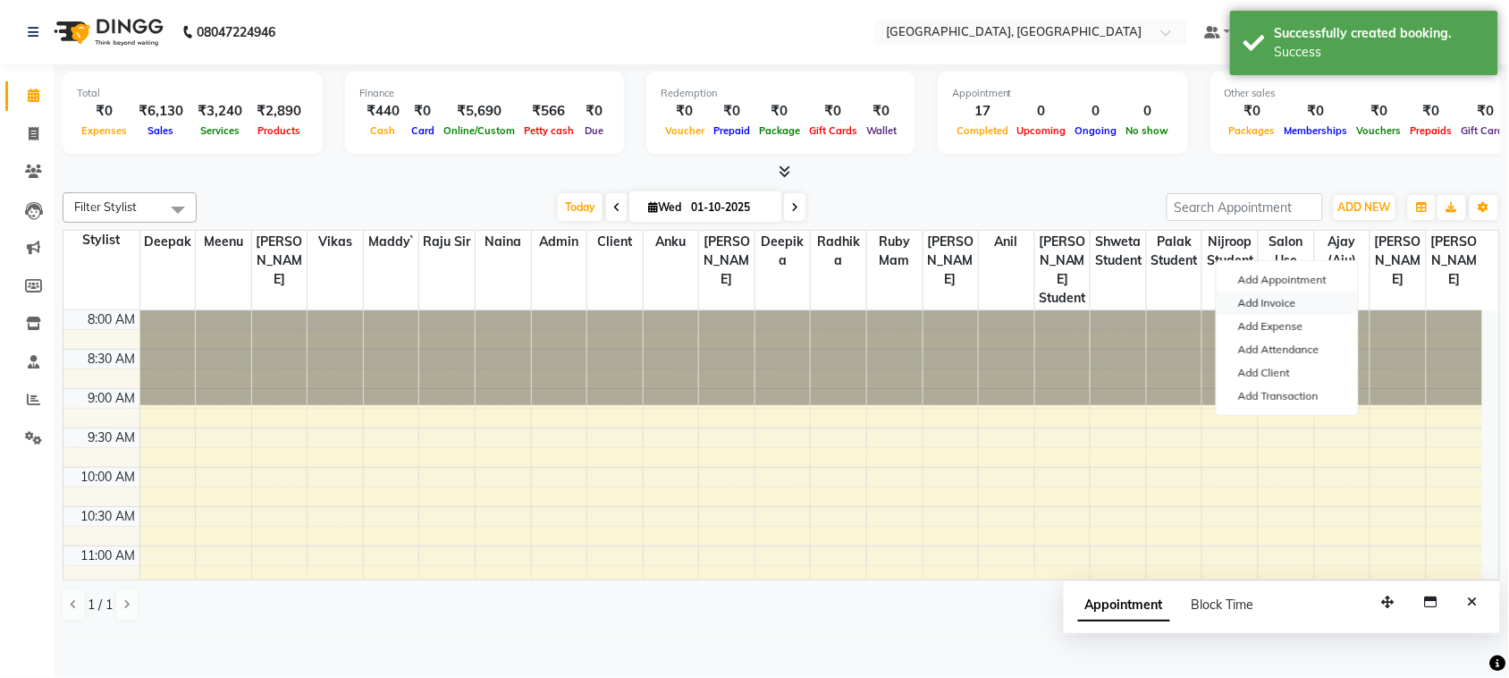
click at [1307, 315] on link "Add Invoice" at bounding box center [1287, 303] width 141 height 23
select select "service"
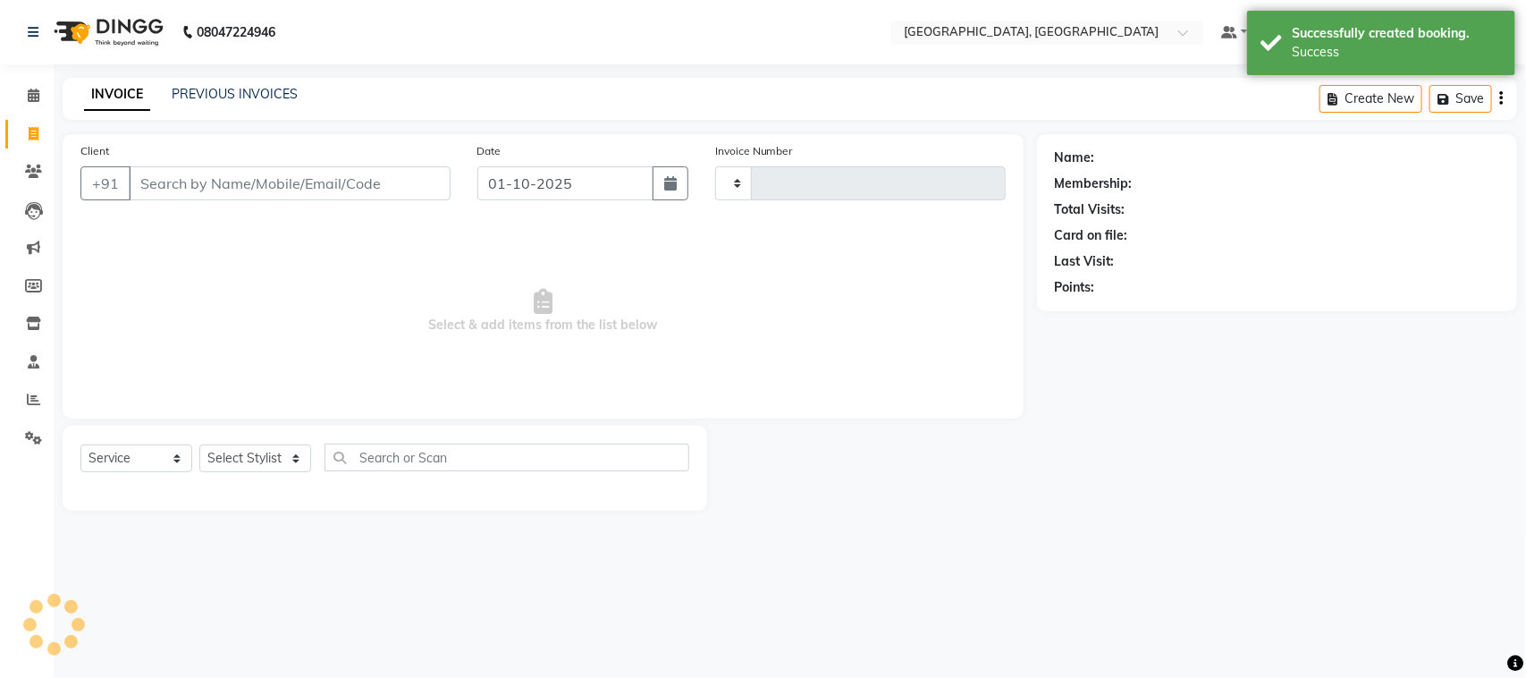
type input "3775"
select select "4462"
click at [394, 200] on input "Client" at bounding box center [290, 183] width 322 height 34
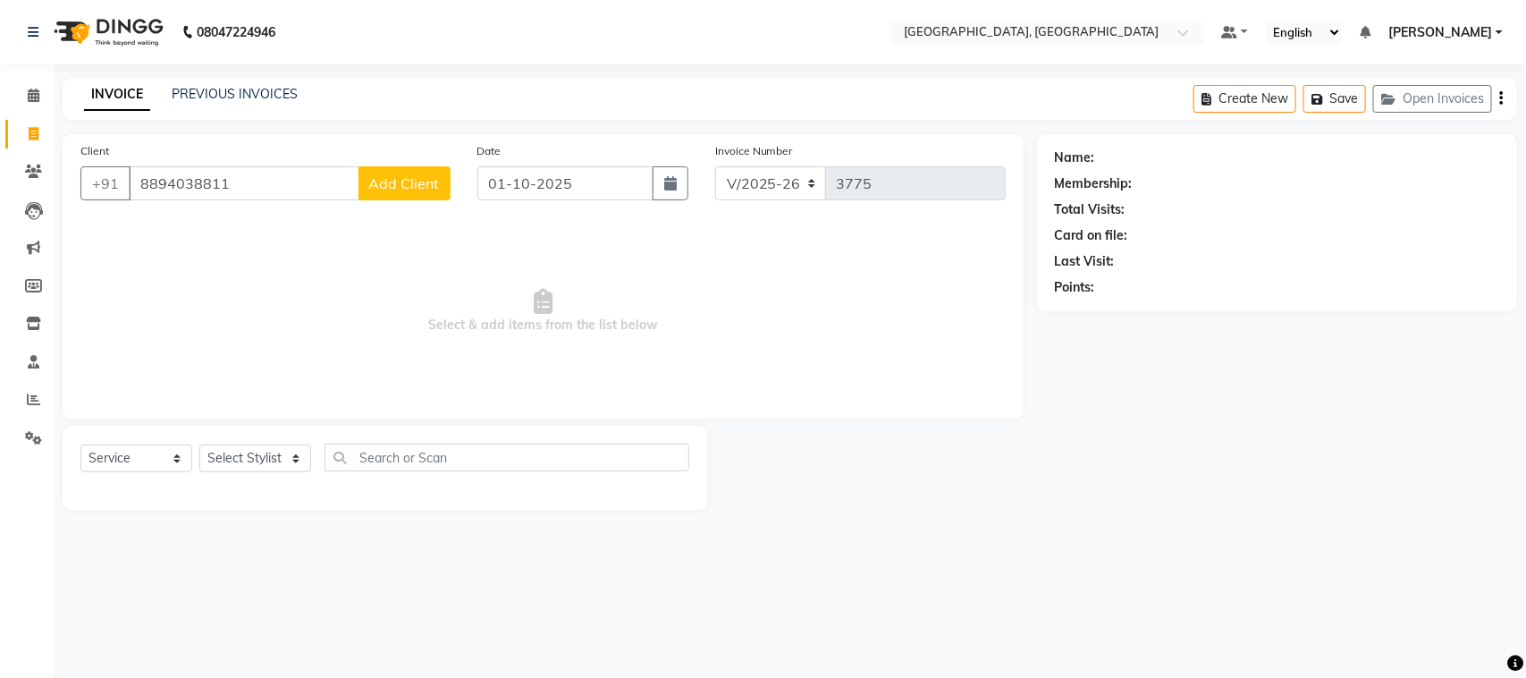
type input "8894038811"
click at [394, 192] on span "Add Client" at bounding box center [404, 183] width 71 height 18
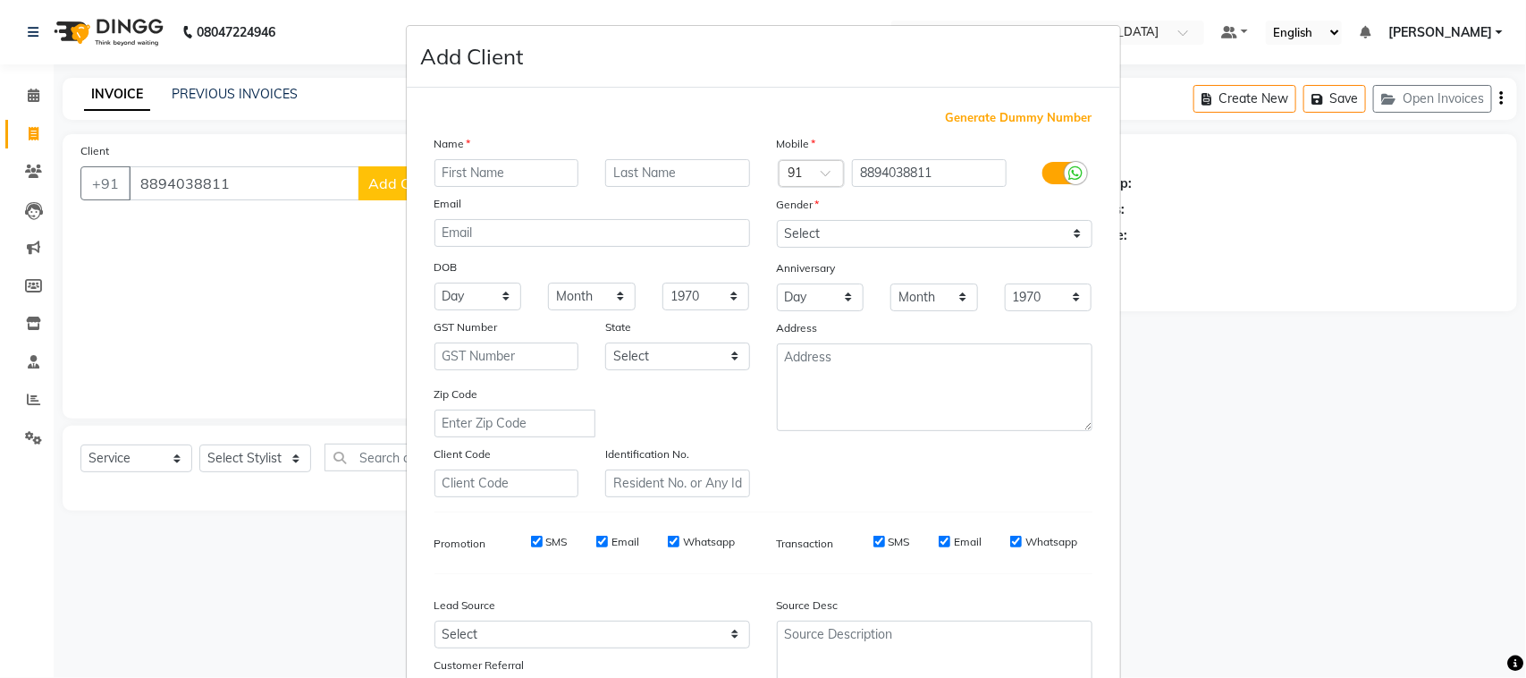
click at [465, 187] on input "text" at bounding box center [507, 173] width 145 height 28
type input "[PERSON_NAME]"
click at [895, 248] on select "Select [DEMOGRAPHIC_DATA] [DEMOGRAPHIC_DATA] Other Prefer Not To Say" at bounding box center [935, 234] width 316 height 28
select select "female"
click at [777, 248] on select "Select [DEMOGRAPHIC_DATA] [DEMOGRAPHIC_DATA] Other Prefer Not To Say" at bounding box center [935, 234] width 316 height 28
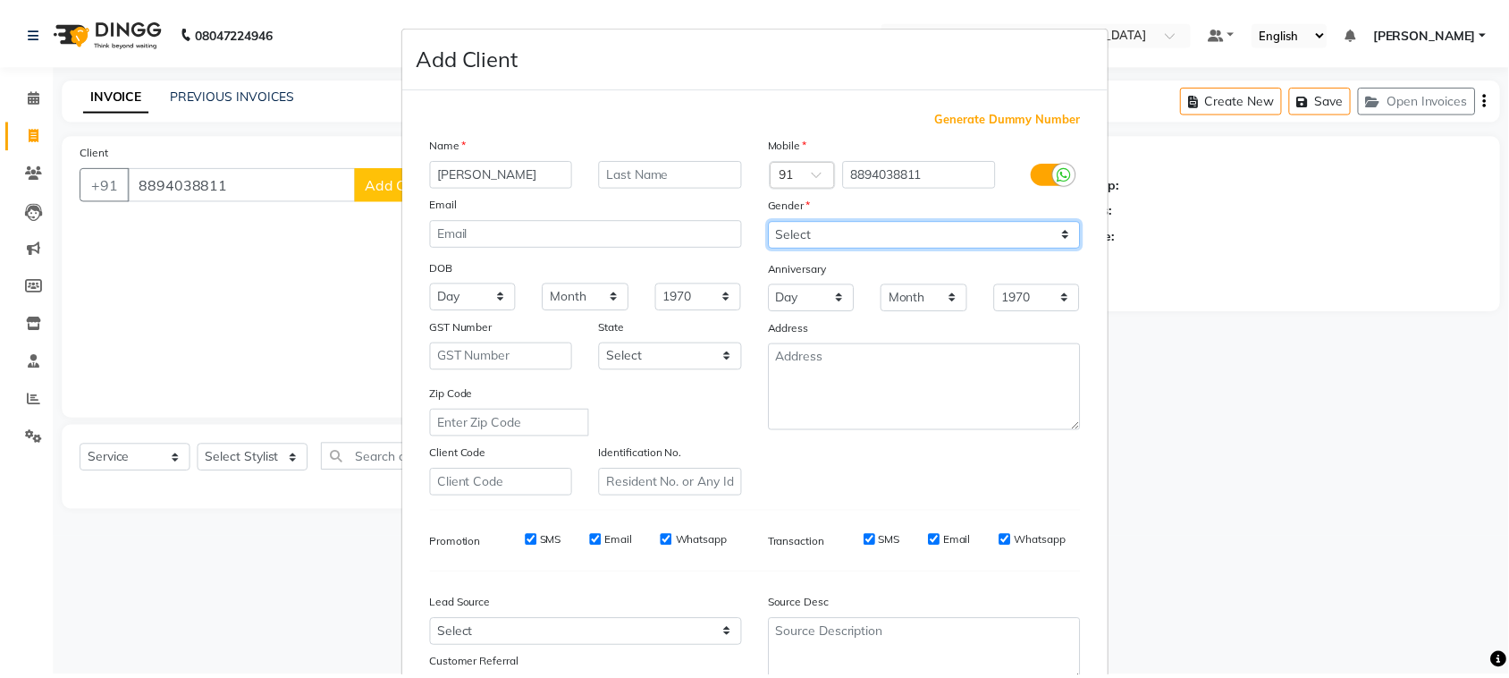
scroll to position [353, 0]
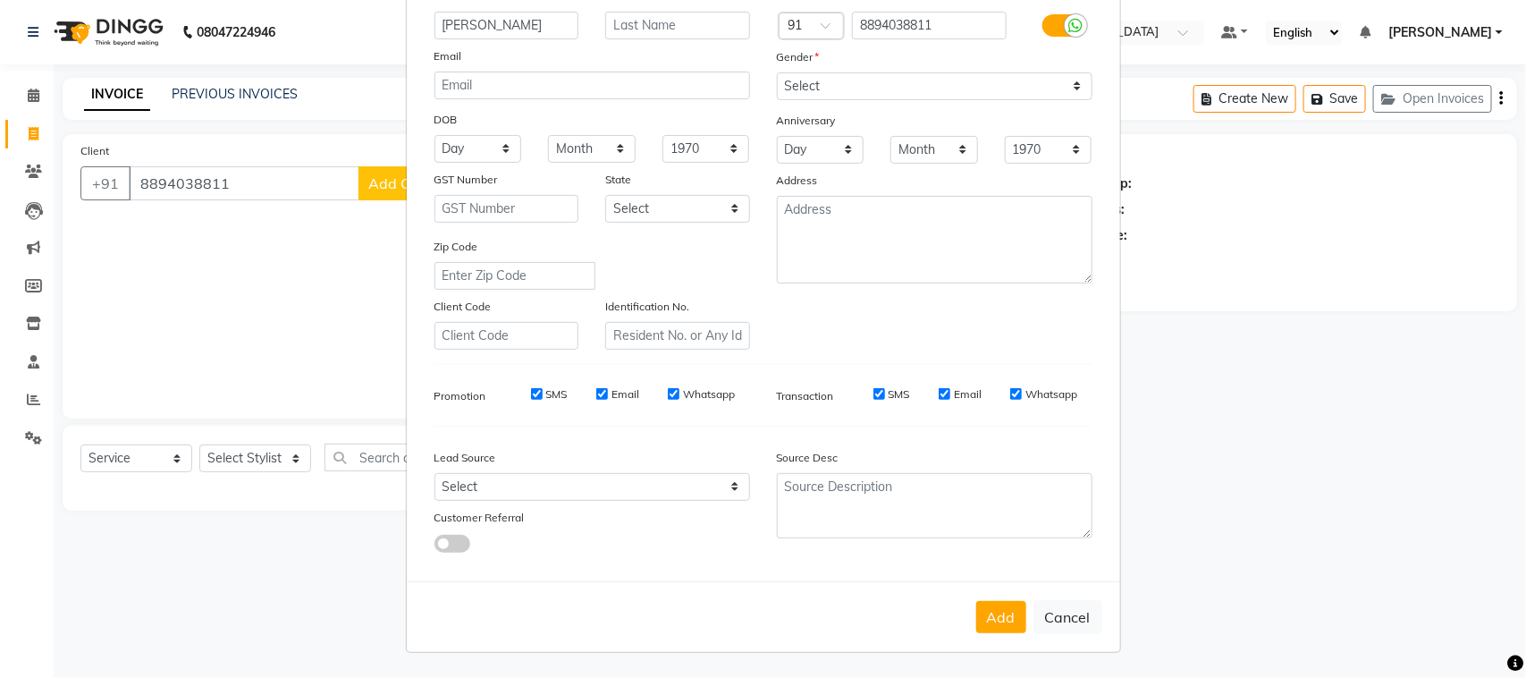
click at [977, 611] on button "Add" at bounding box center [1002, 617] width 50 height 32
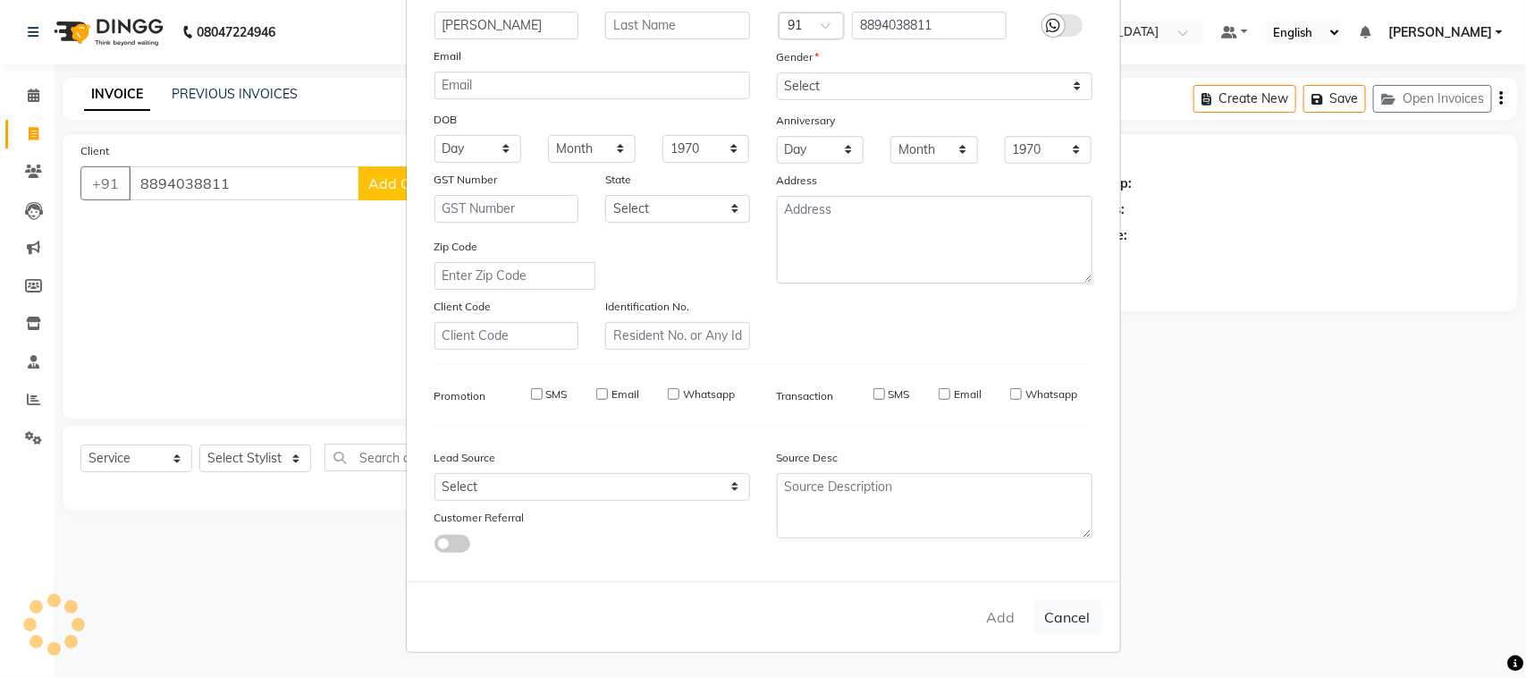
select select
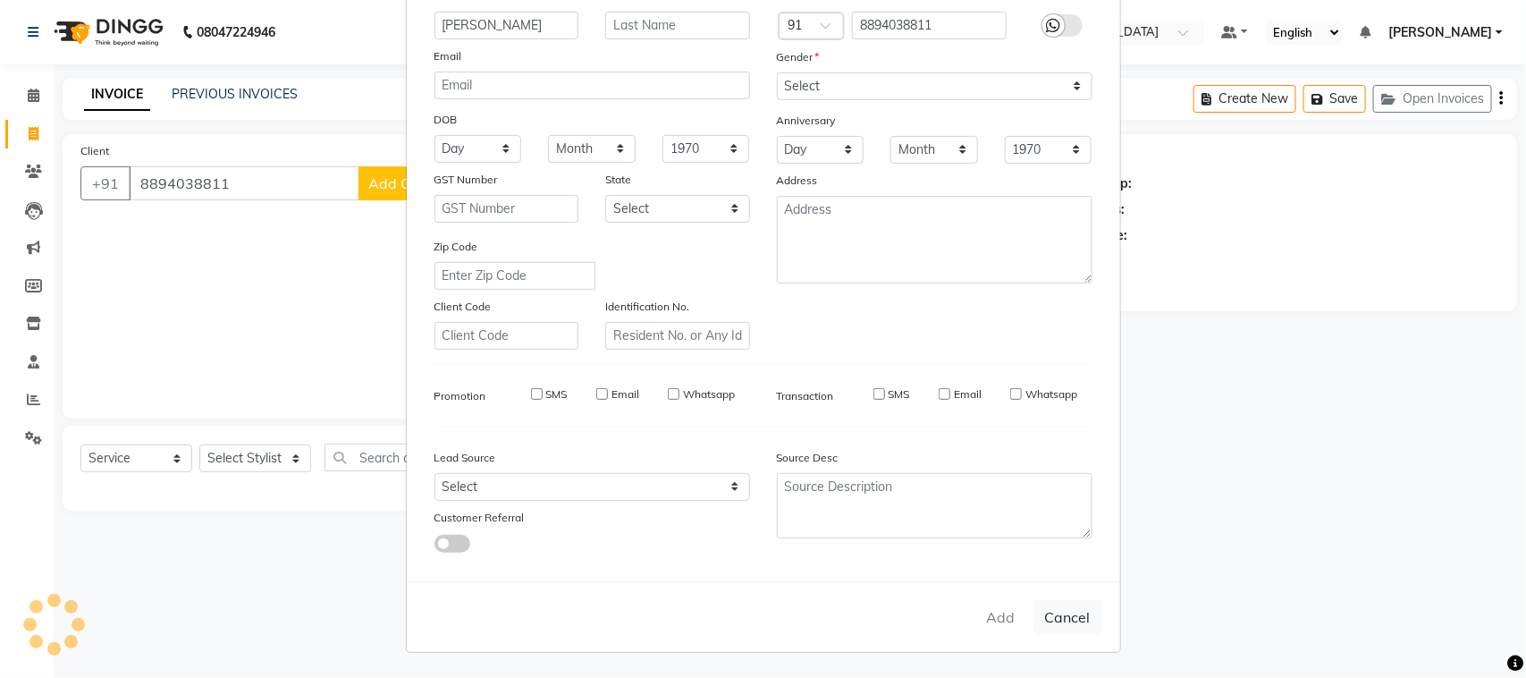
select select
checkbox input "false"
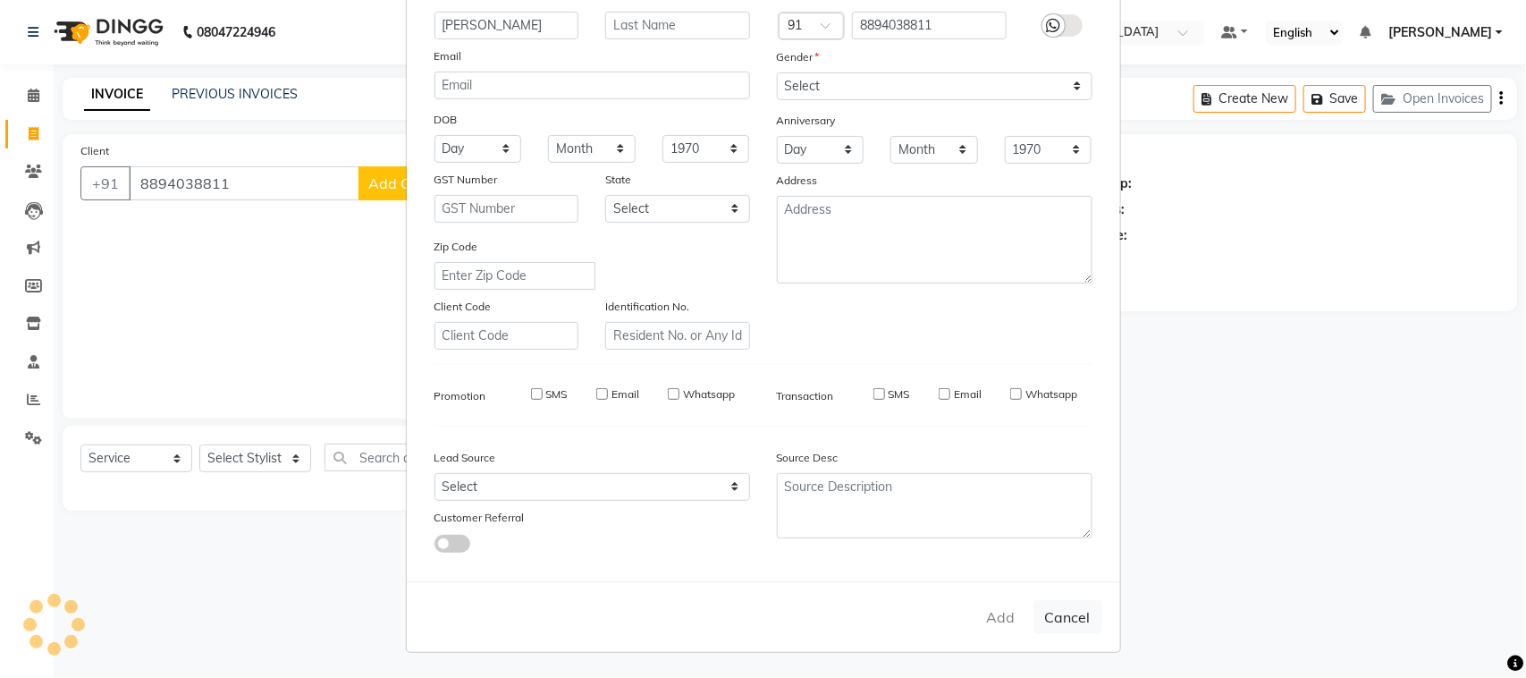
checkbox input "false"
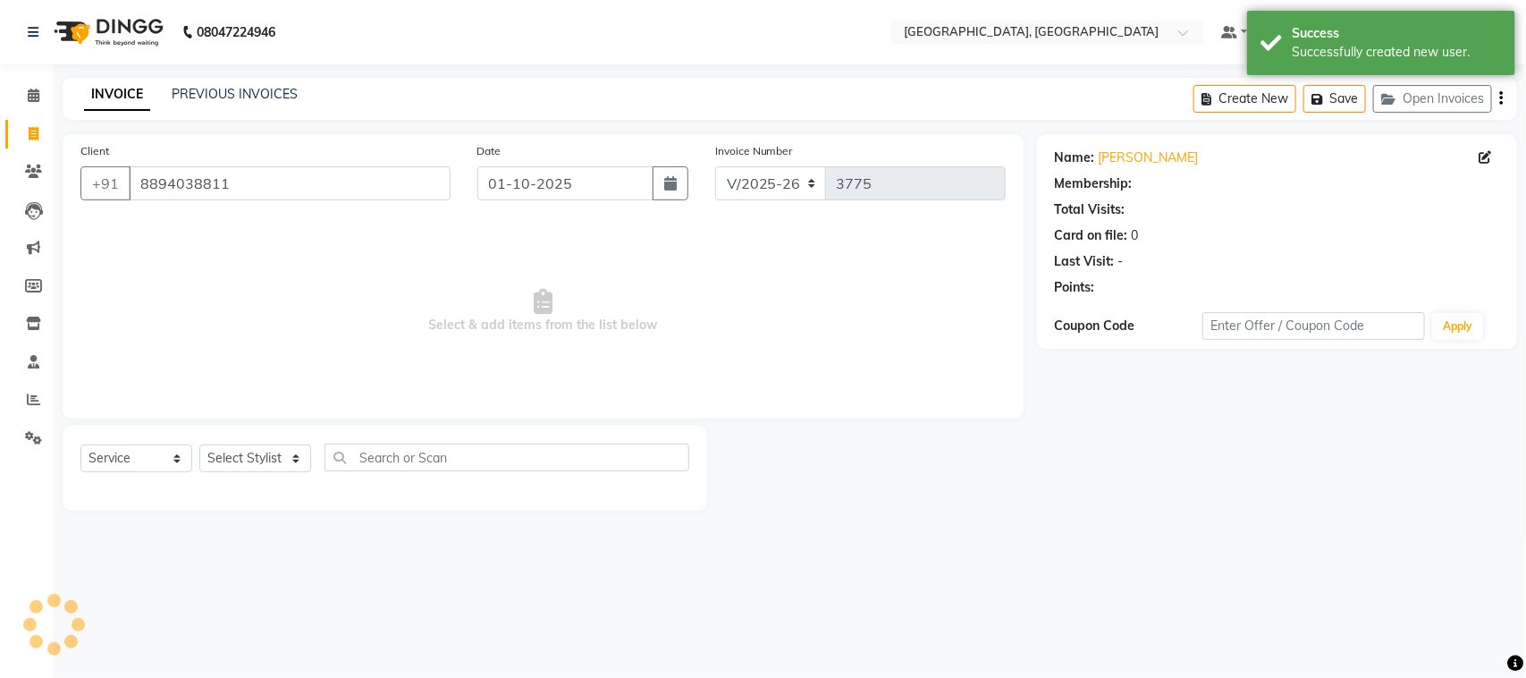
select select "1: Object"
click at [262, 472] on select "Select Stylist admin Ajay (Aju) [PERSON_NAME] Client Deepak [PERSON_NAME] [PERS…" at bounding box center [255, 458] width 112 height 28
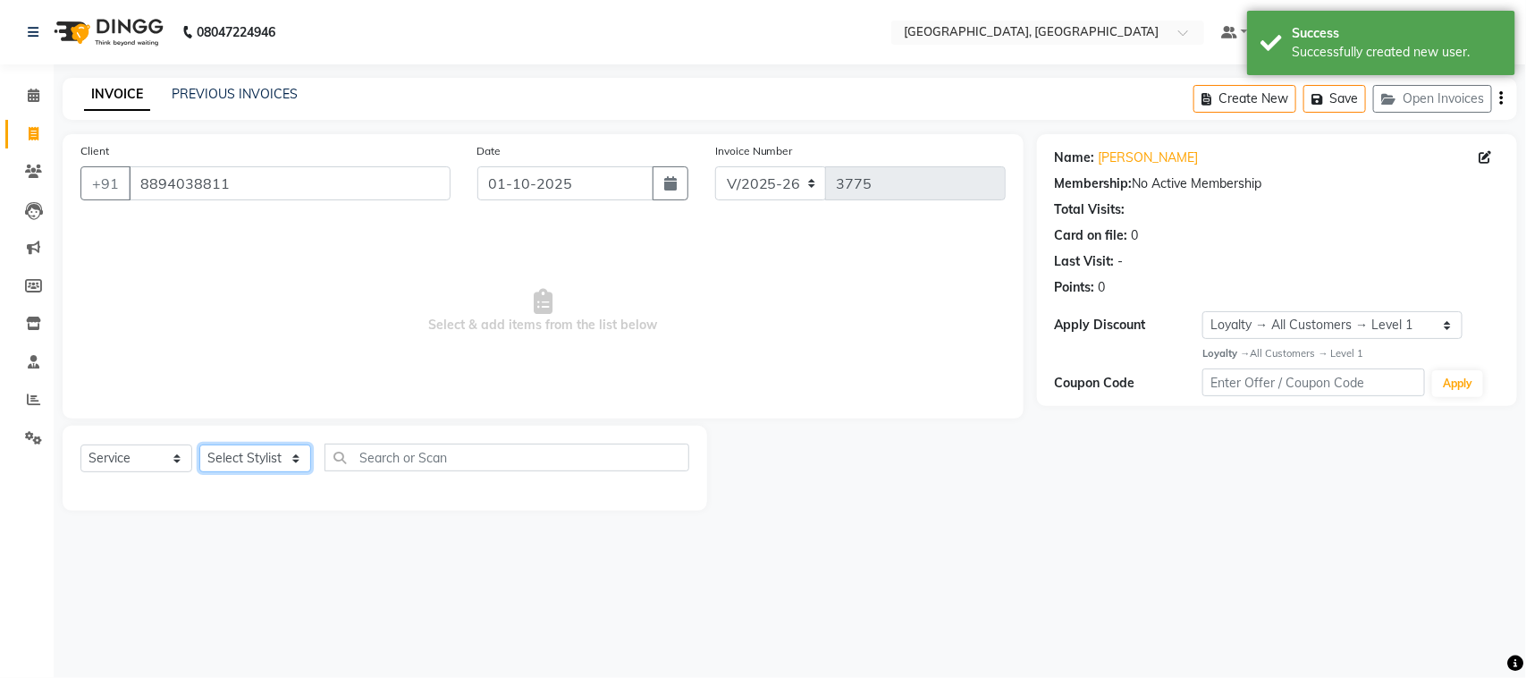
select select "24999"
click at [206, 472] on select "Select Stylist admin Ajay (Aju) [PERSON_NAME] Client Deepak [PERSON_NAME] [PERS…" at bounding box center [255, 458] width 112 height 28
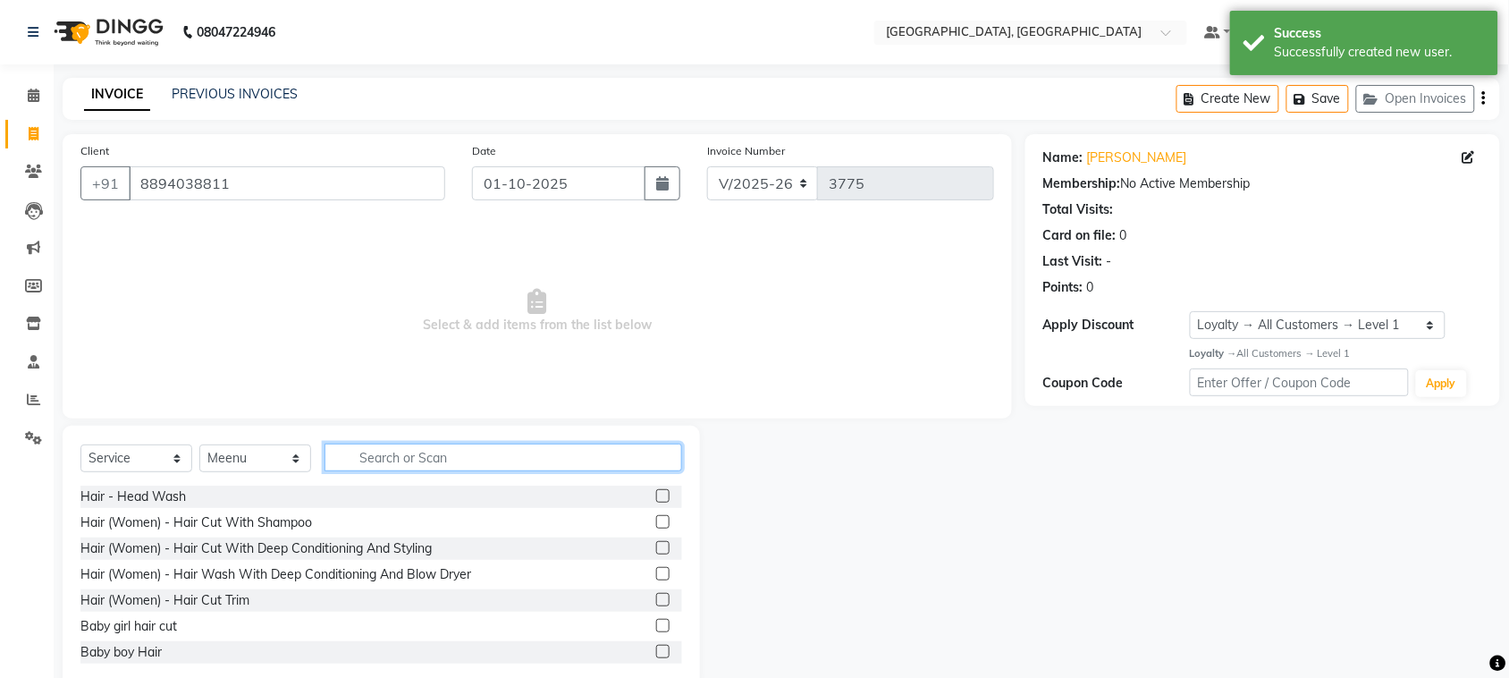
click at [511, 471] on input "text" at bounding box center [504, 458] width 358 height 28
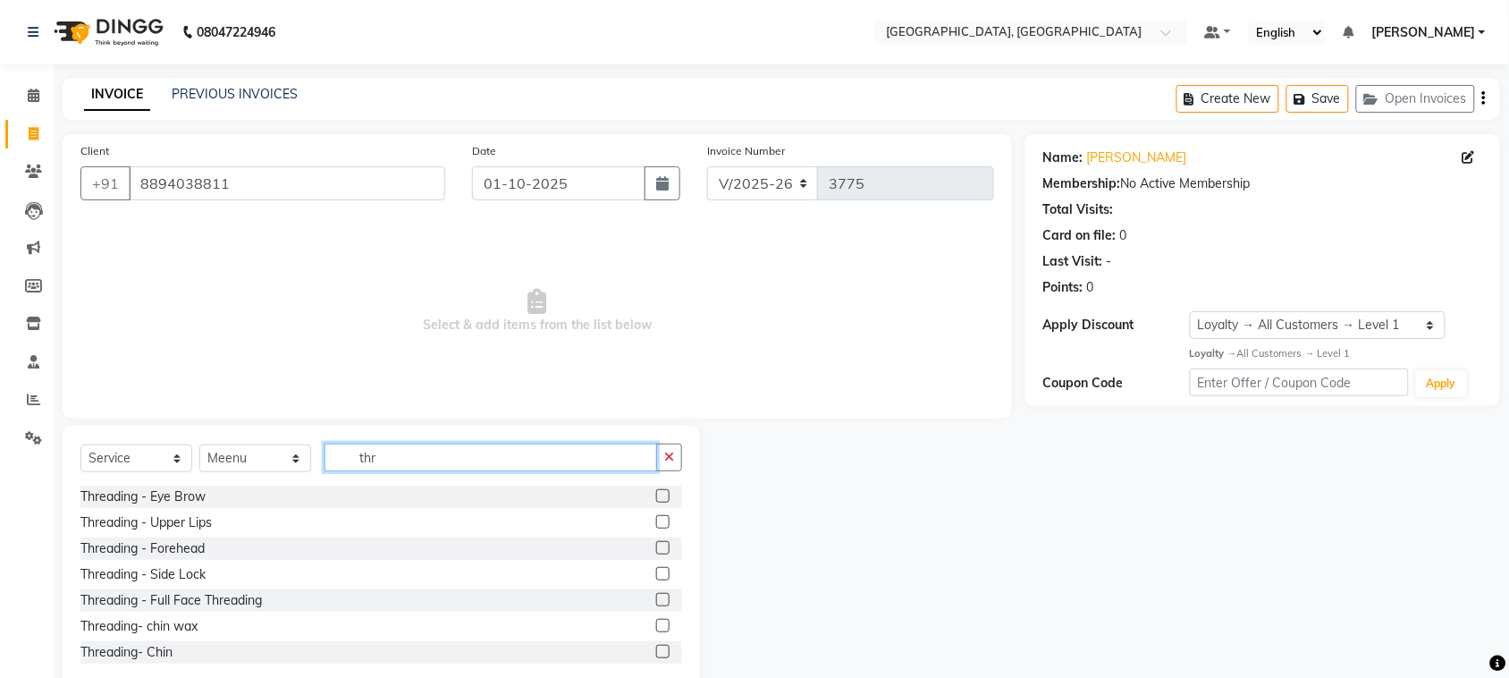
type input "thr"
click at [656, 503] on label at bounding box center [662, 495] width 13 height 13
click at [656, 503] on input "checkbox" at bounding box center [662, 497] width 12 height 12
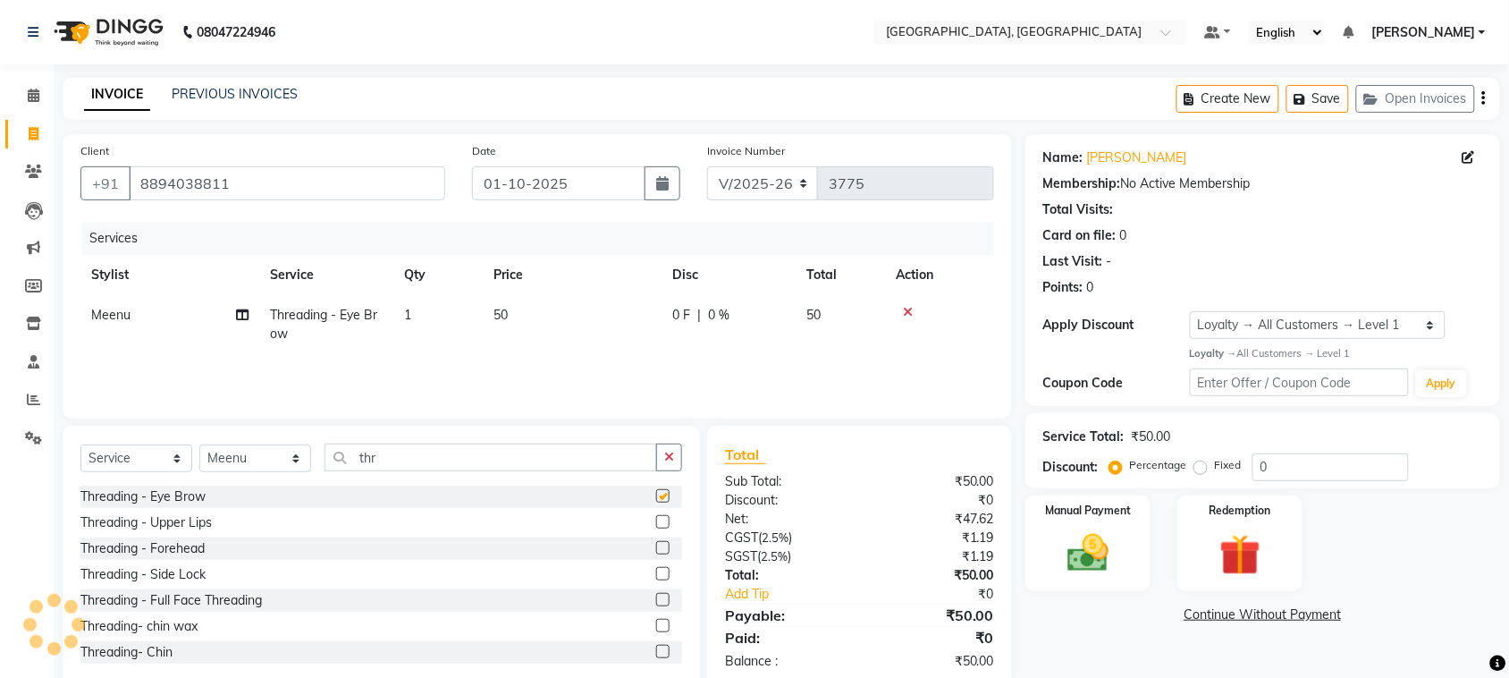
checkbox input "false"
click at [656, 528] on label at bounding box center [662, 521] width 13 height 13
click at [656, 528] on input "checkbox" at bounding box center [662, 523] width 12 height 12
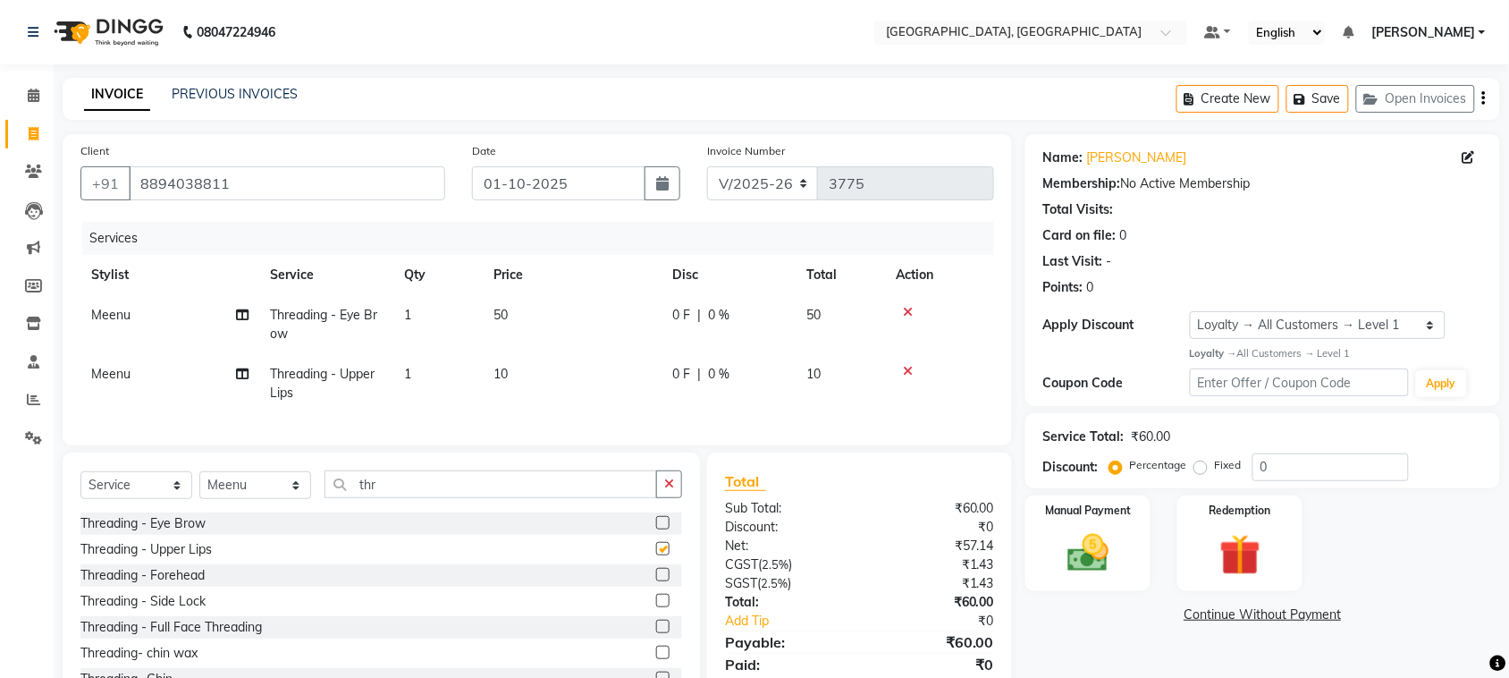
checkbox input "false"
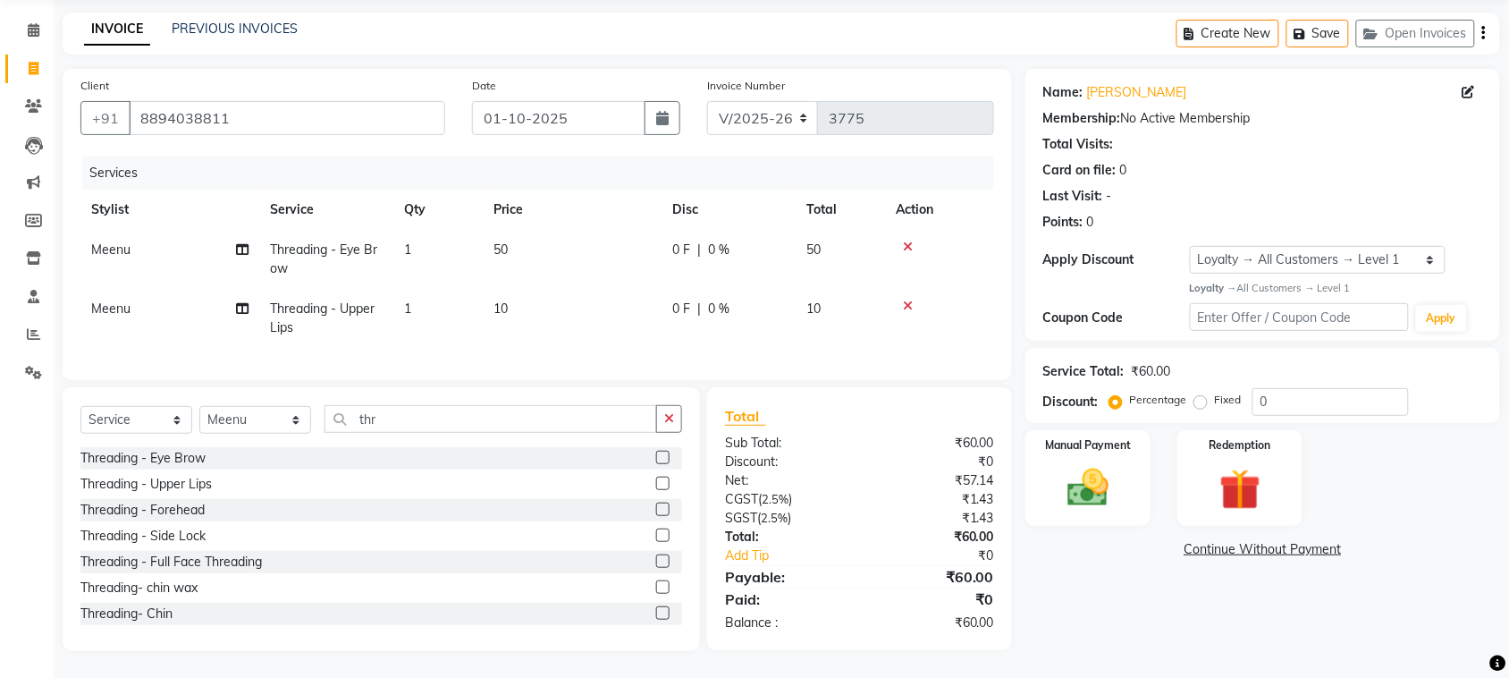
click at [656, 503] on label at bounding box center [662, 509] width 13 height 13
click at [656, 504] on input "checkbox" at bounding box center [662, 510] width 12 height 12
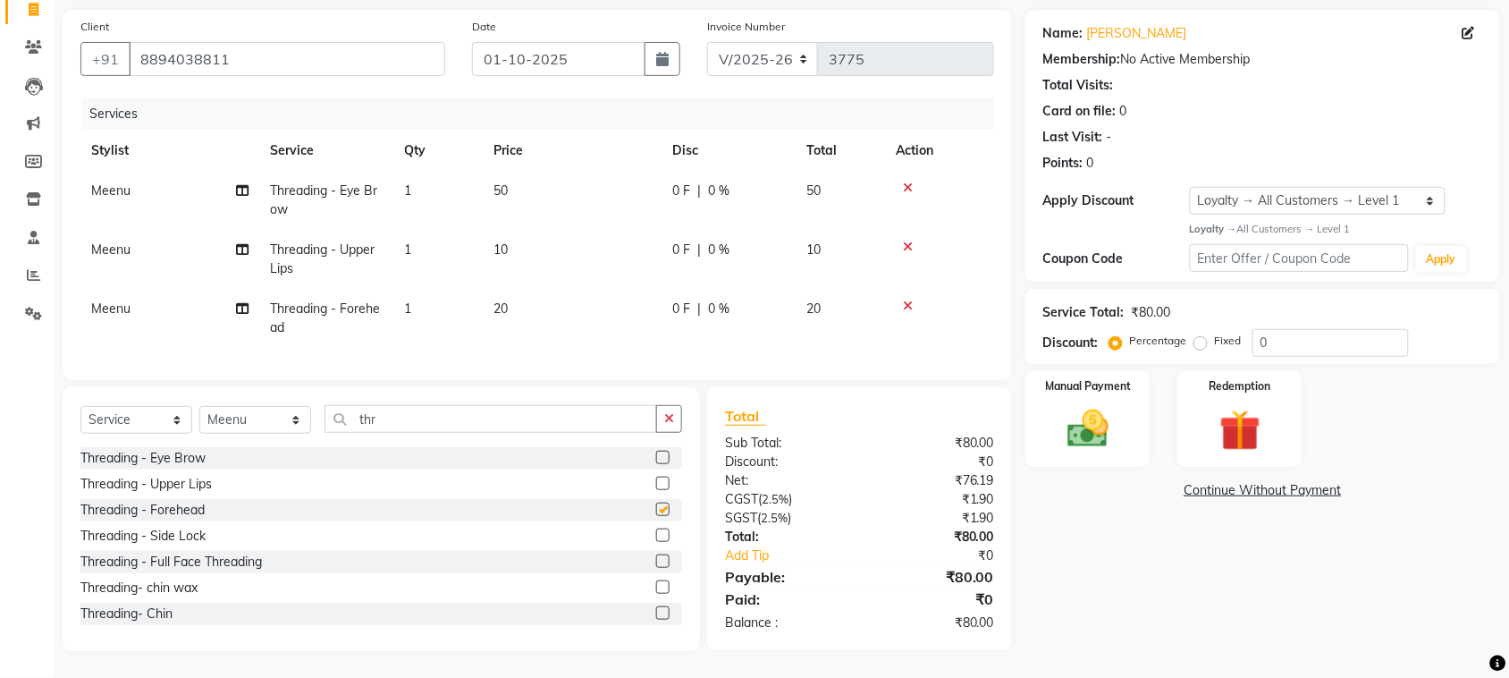
checkbox input "false"
click at [485, 405] on input "thr" at bounding box center [491, 419] width 333 height 28
type input "t"
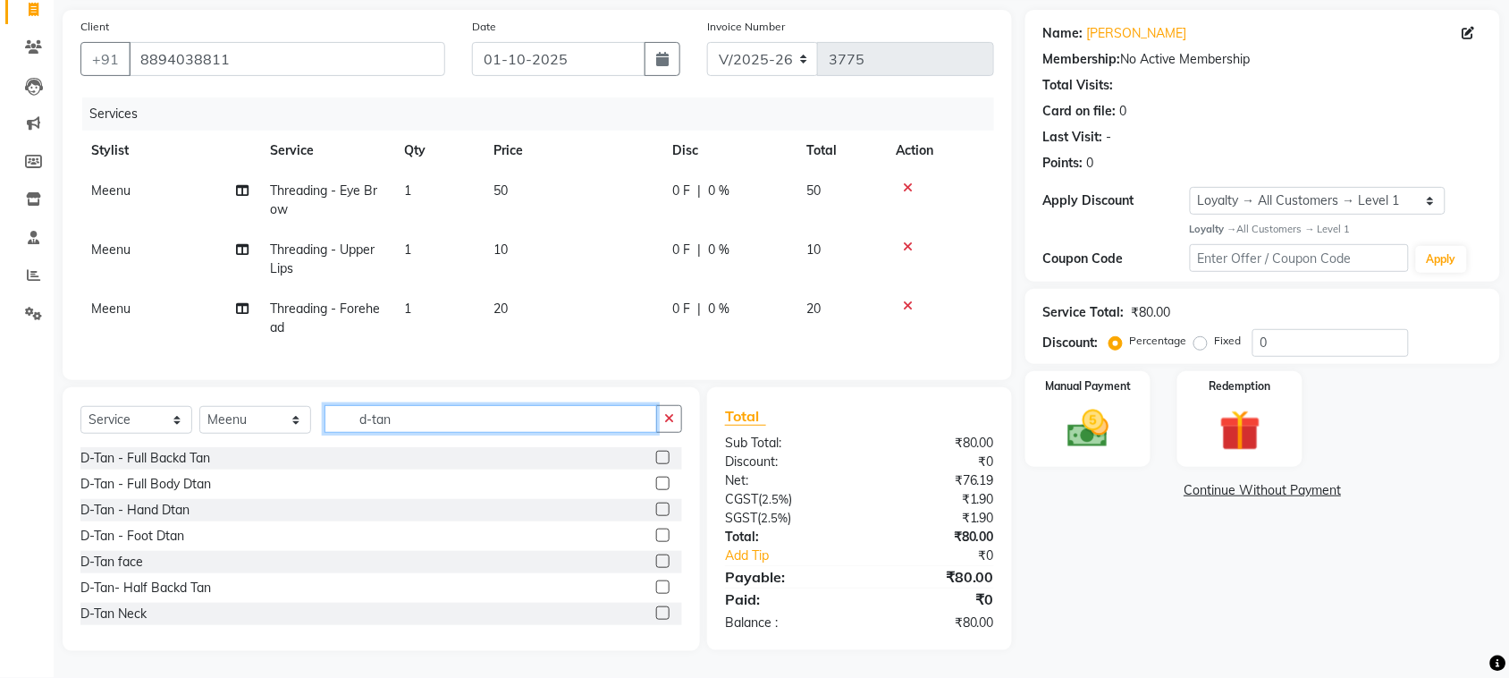
type input "d-tan"
click at [656, 554] on label at bounding box center [662, 560] width 13 height 13
click at [656, 556] on input "checkbox" at bounding box center [662, 562] width 12 height 12
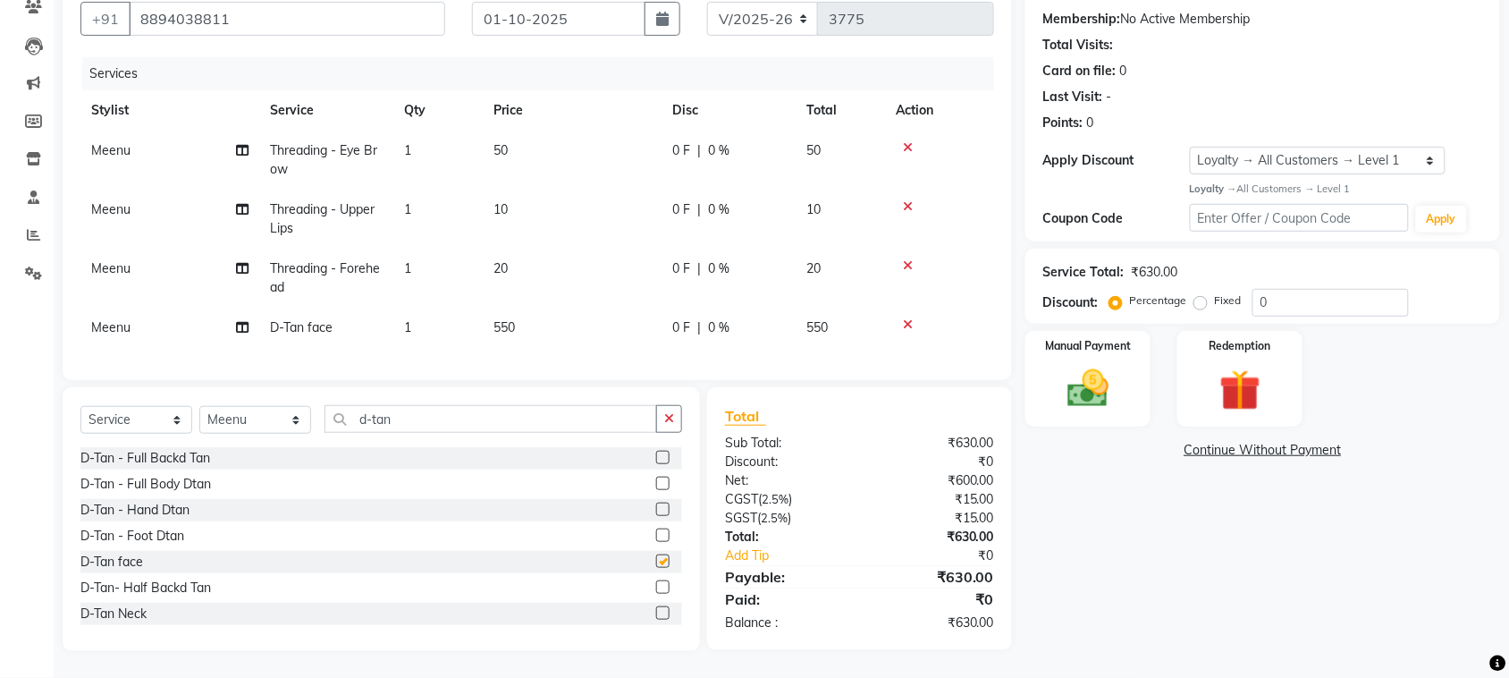
checkbox input "false"
click at [1084, 364] on img at bounding box center [1088, 388] width 70 height 49
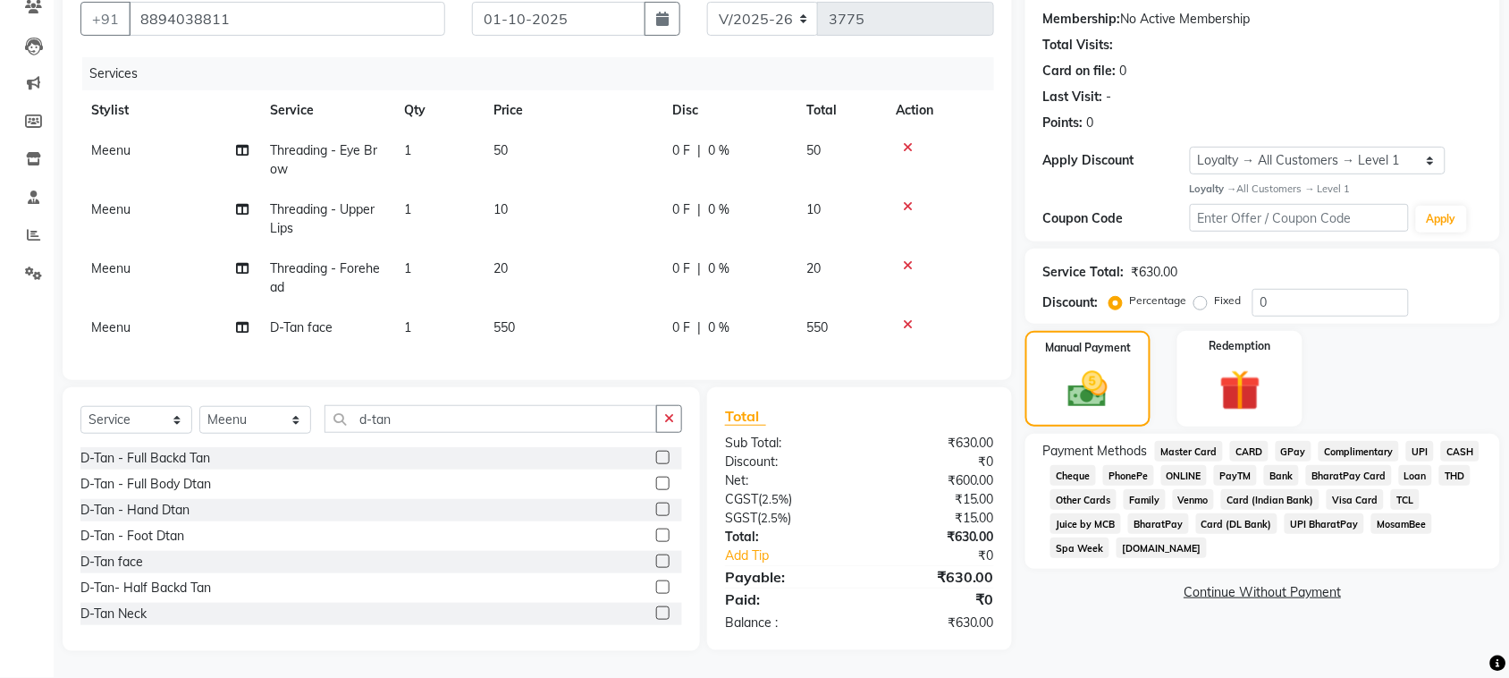
click at [1407, 444] on span "UPI" at bounding box center [1421, 451] width 28 height 21
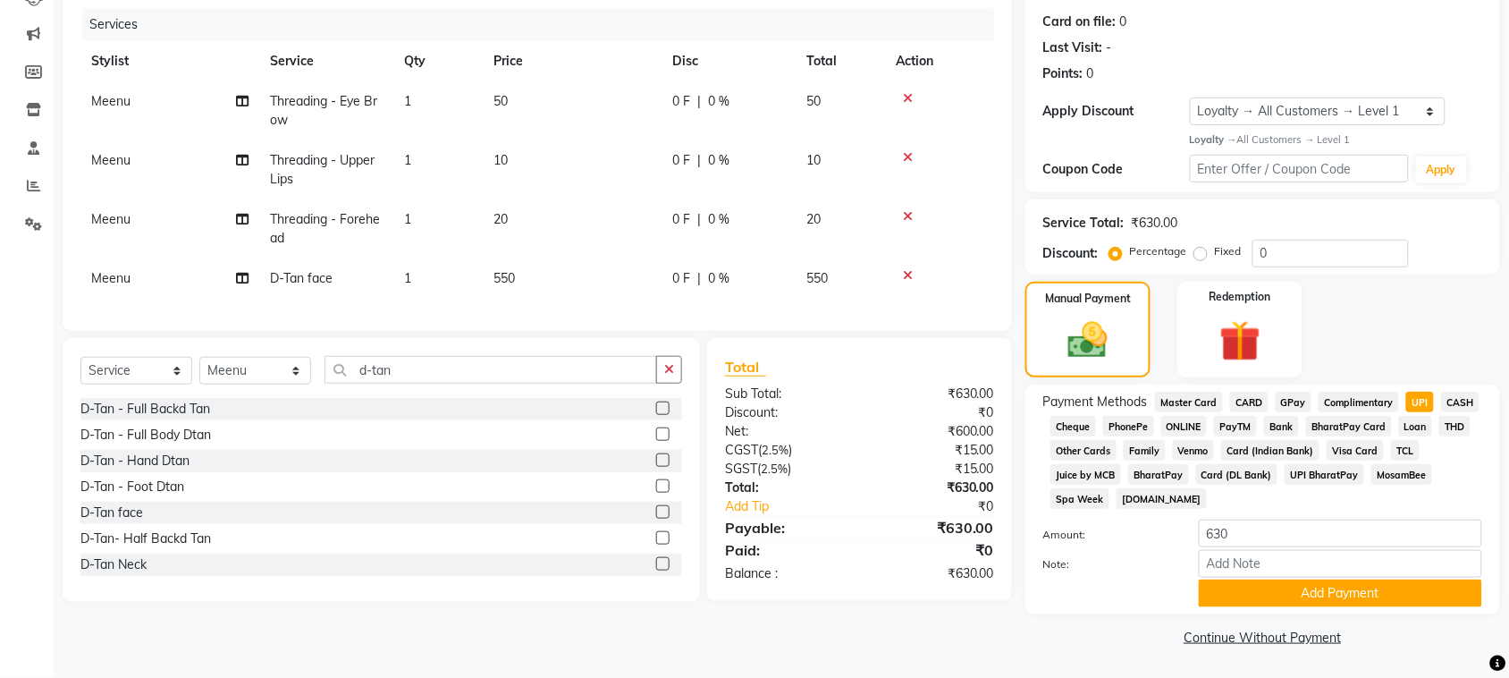
scroll to position [461, 0]
click at [1359, 579] on button "Add Payment" at bounding box center [1340, 593] width 283 height 28
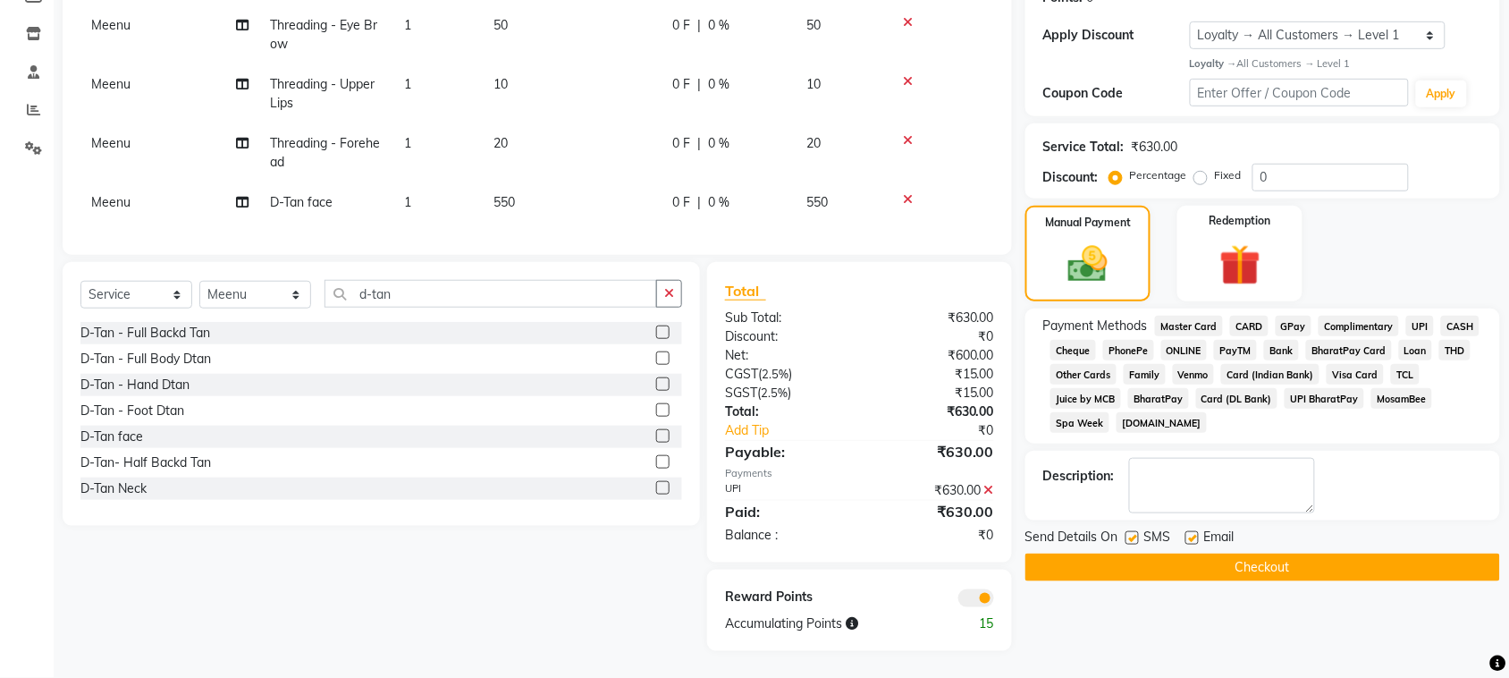
click at [1307, 581] on button "Checkout" at bounding box center [1263, 568] width 475 height 28
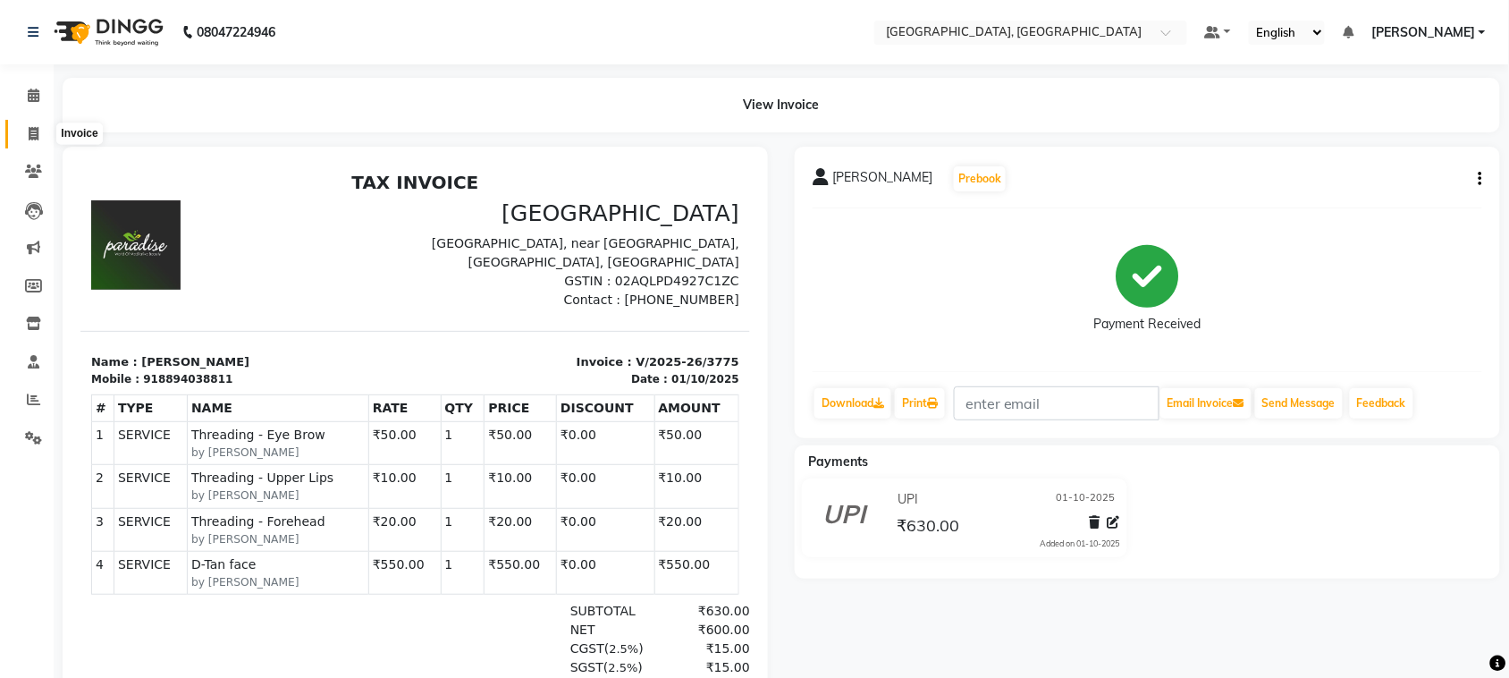
click at [41, 135] on span at bounding box center [33, 134] width 31 height 21
select select "service"
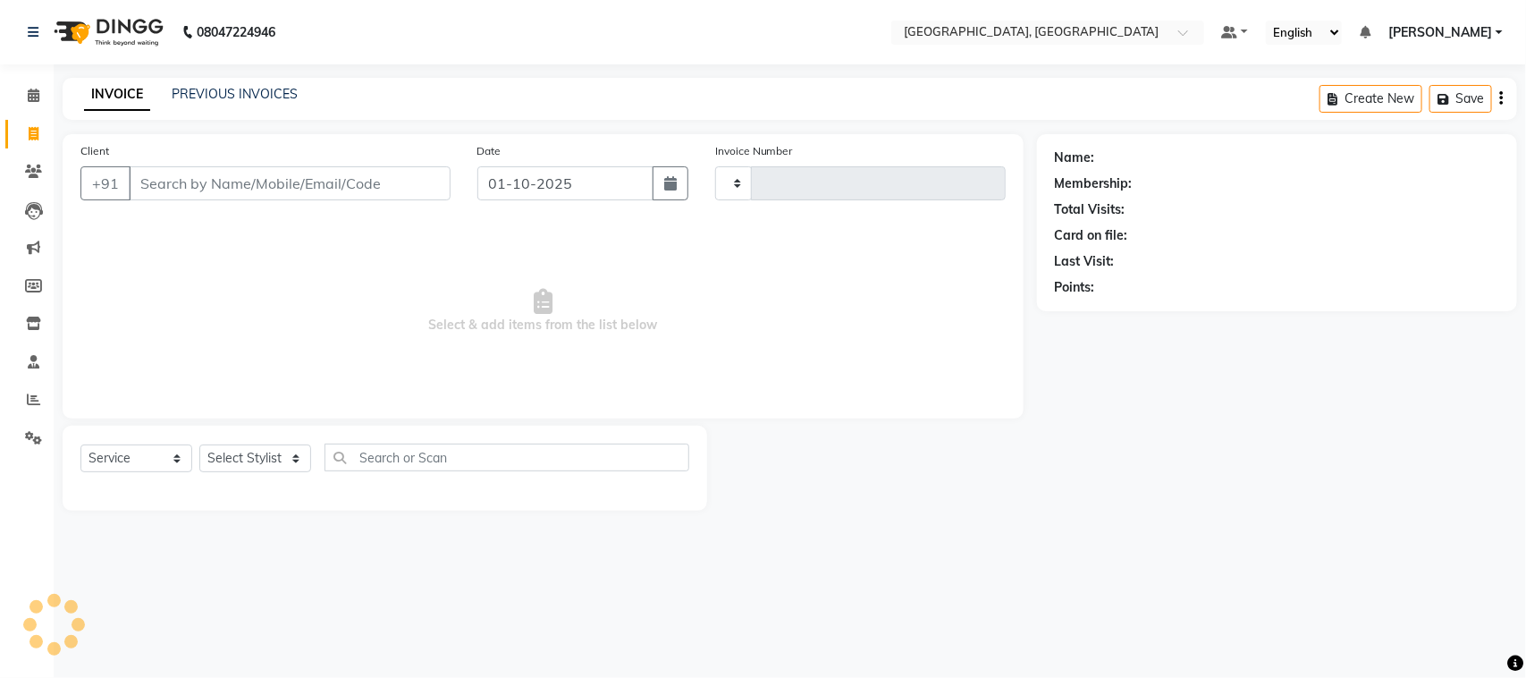
type input "3776"
select select "4462"
click at [273, 97] on link "PREVIOUS INVOICES" at bounding box center [235, 94] width 126 height 16
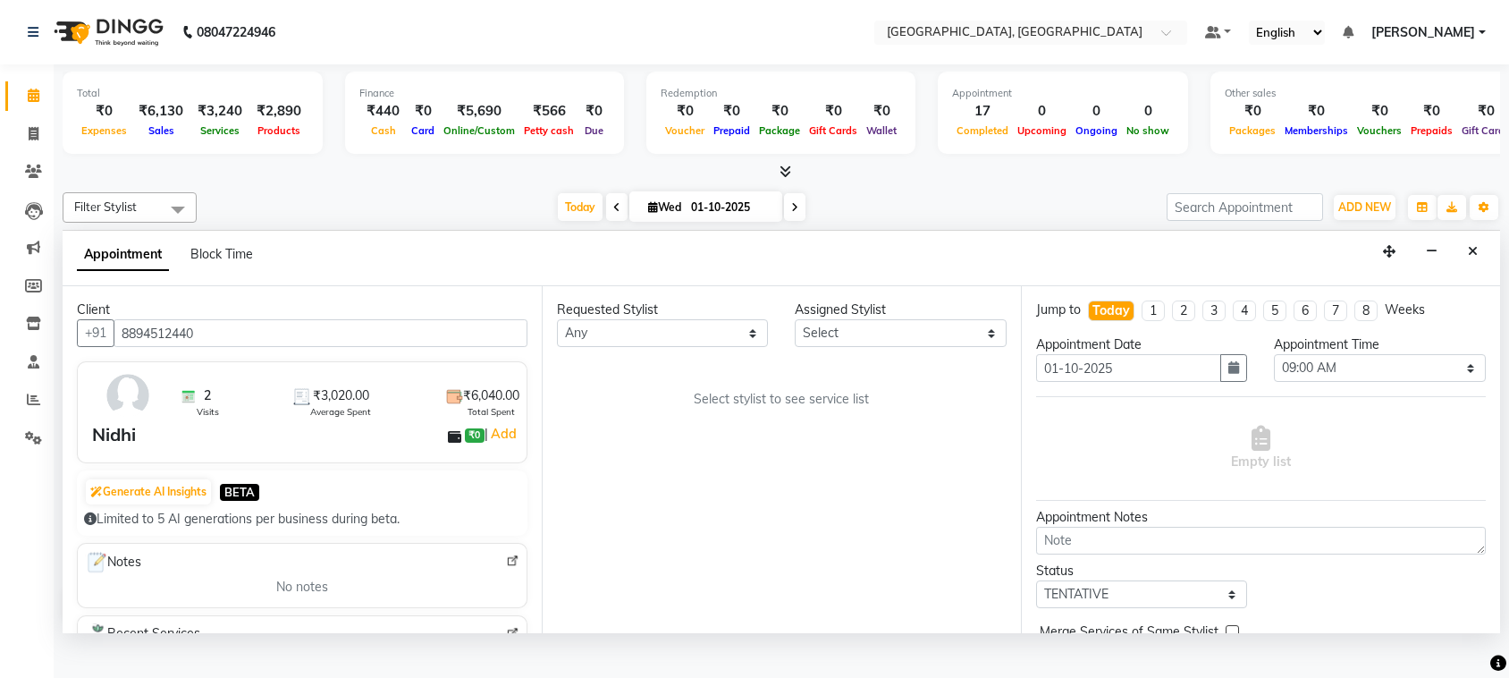
select select "540"
select select "tentative"
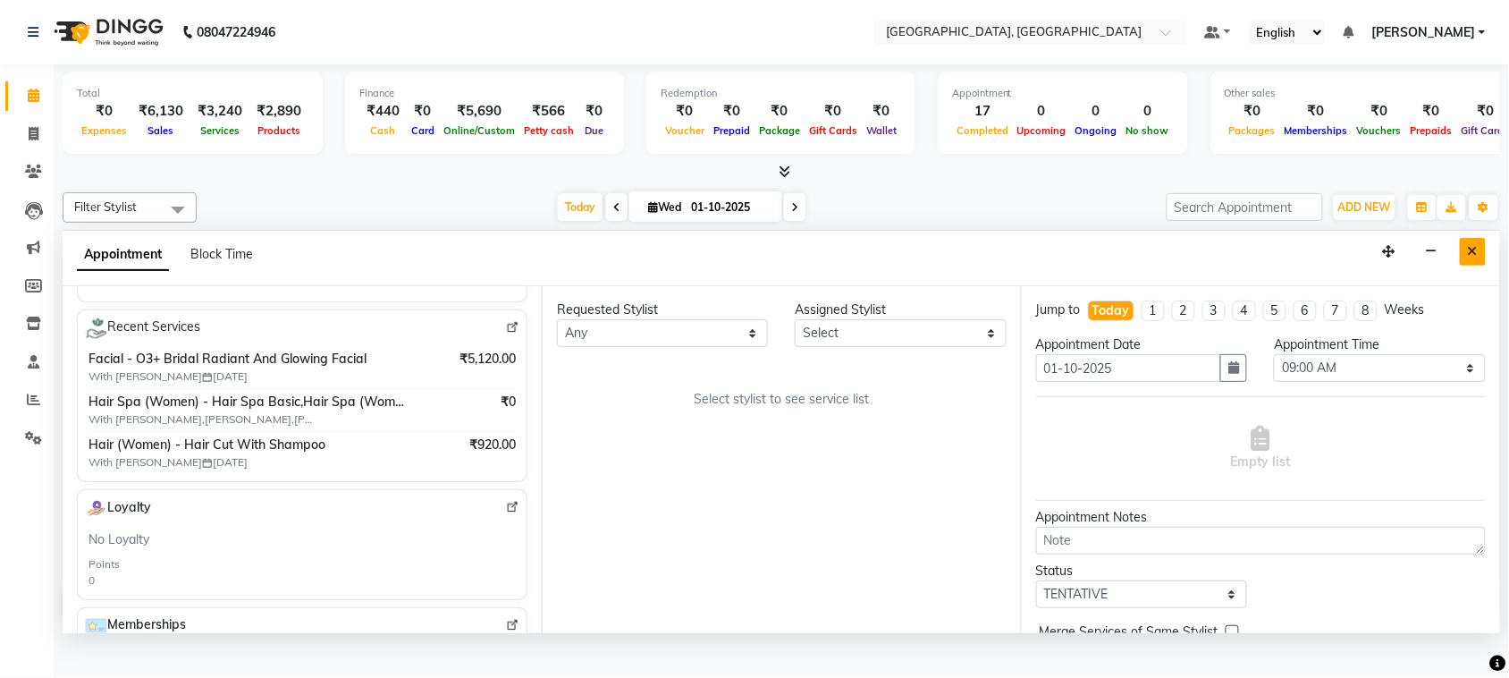
click at [1469, 258] on icon "Close" at bounding box center [1473, 251] width 10 height 13
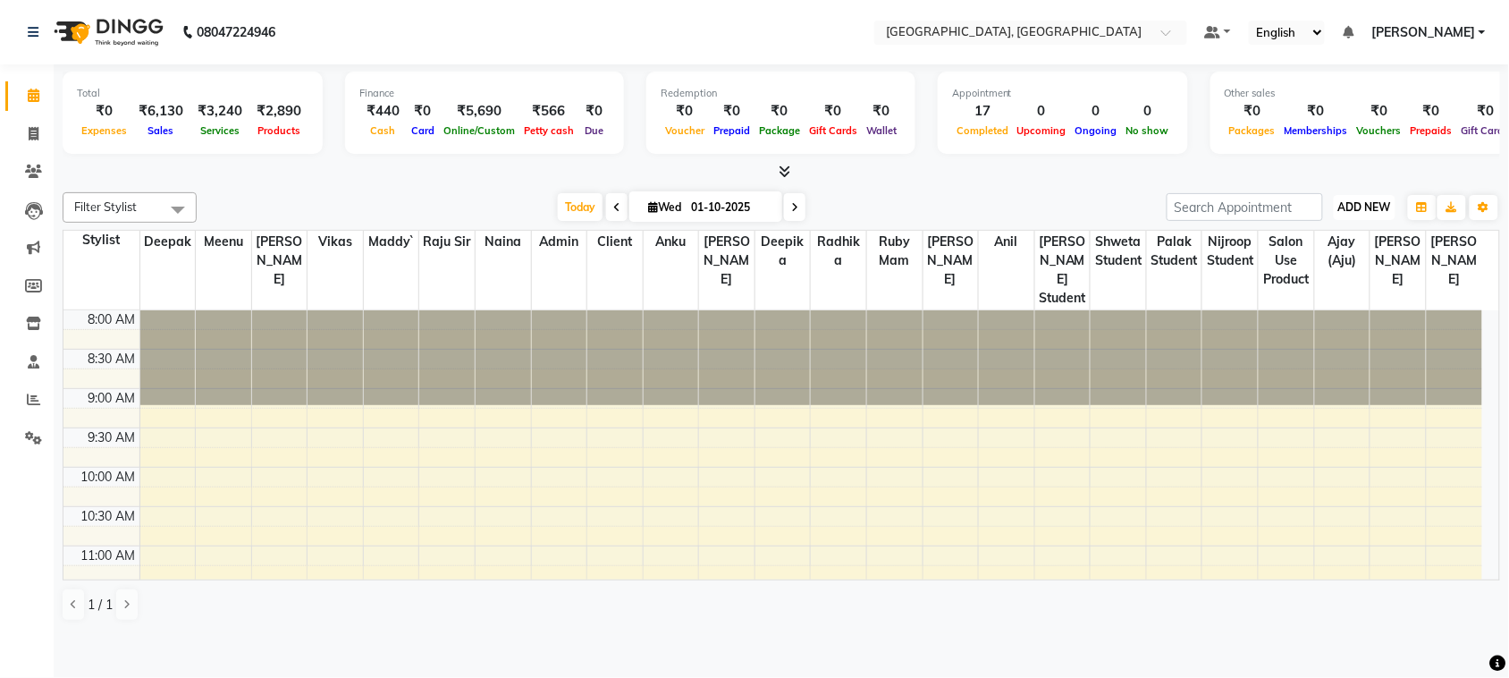
click at [1352, 214] on span "ADD NEW" at bounding box center [1365, 206] width 53 height 13
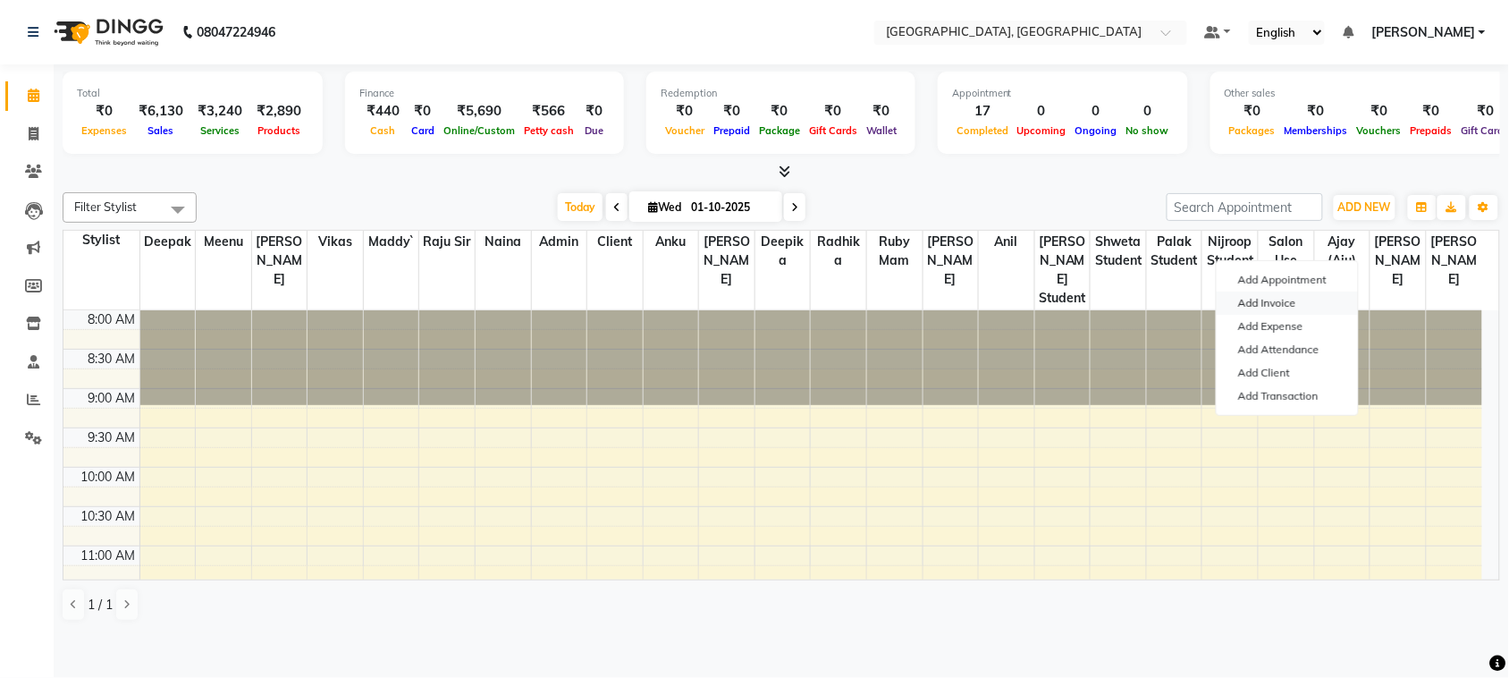
click at [1301, 315] on link "Add Invoice" at bounding box center [1287, 303] width 141 height 23
select select "service"
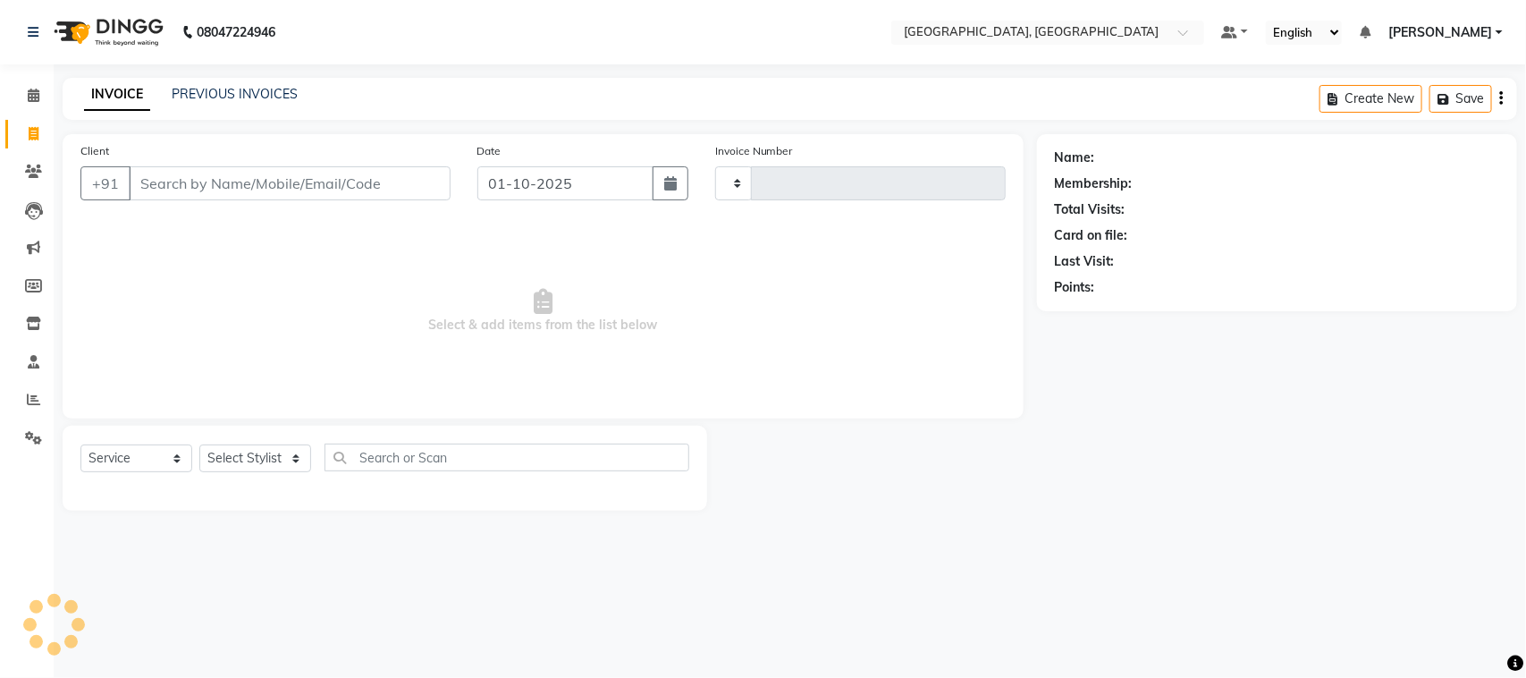
type input "3776"
select select "4462"
click at [261, 200] on input "Client" at bounding box center [290, 183] width 322 height 34
click at [282, 200] on input "Client" at bounding box center [290, 183] width 322 height 34
click at [237, 200] on input "Client" at bounding box center [290, 183] width 322 height 34
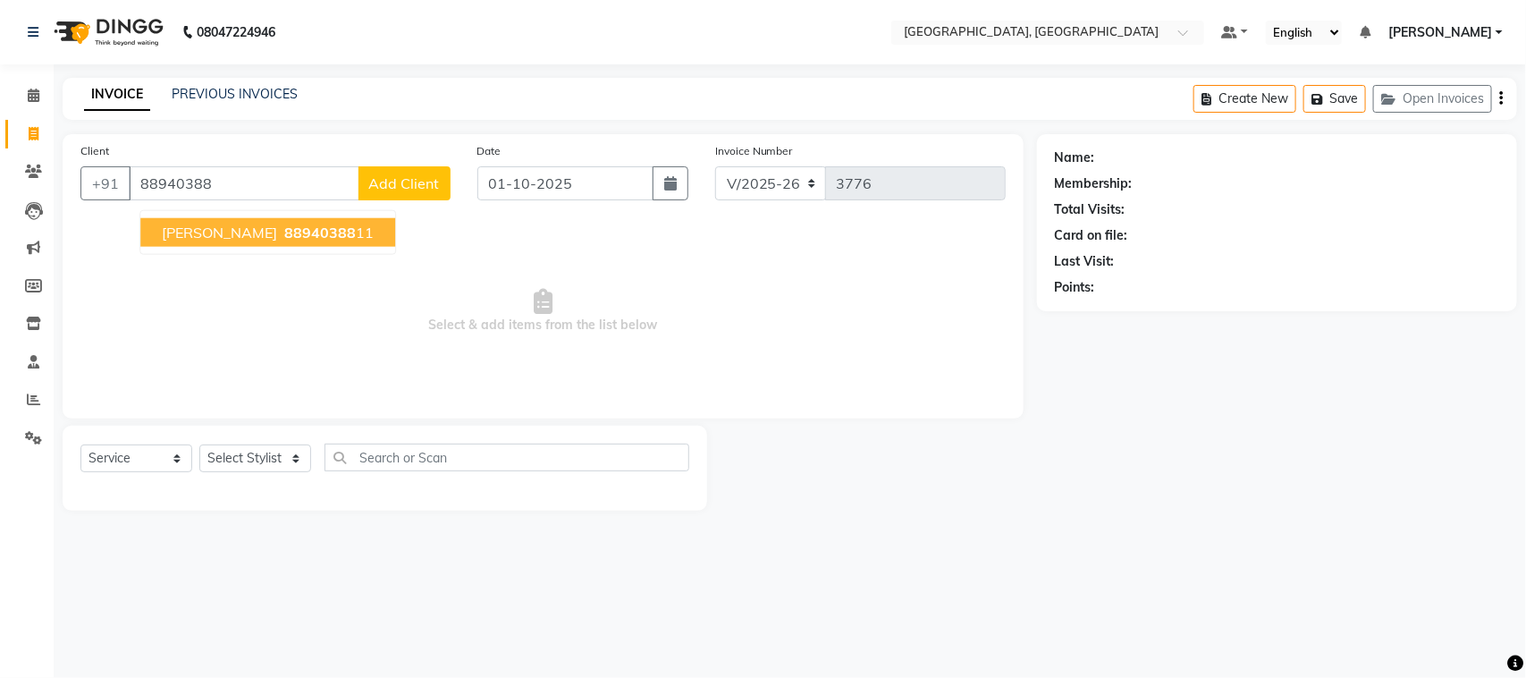
click at [288, 241] on span "88940388" at bounding box center [320, 233] width 72 height 18
type input "8894038811"
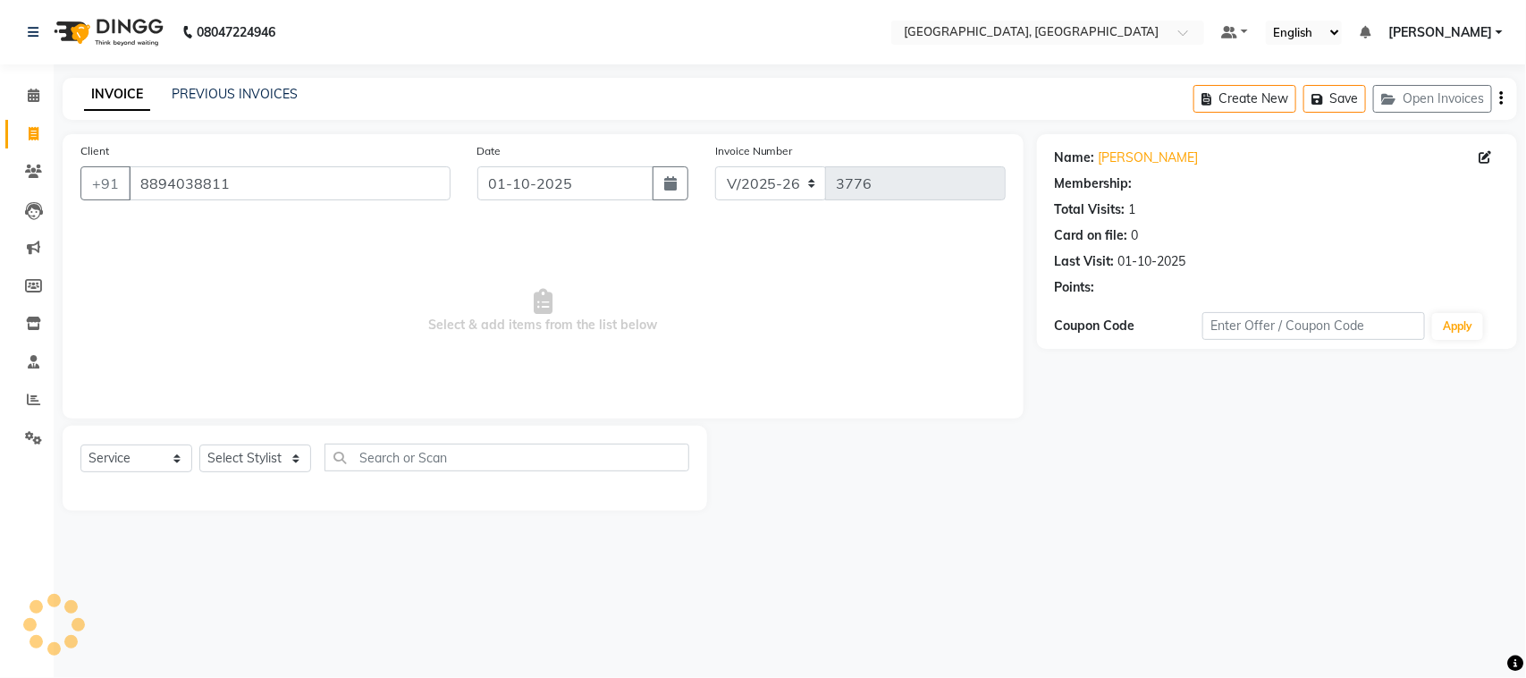
select select "1: Object"
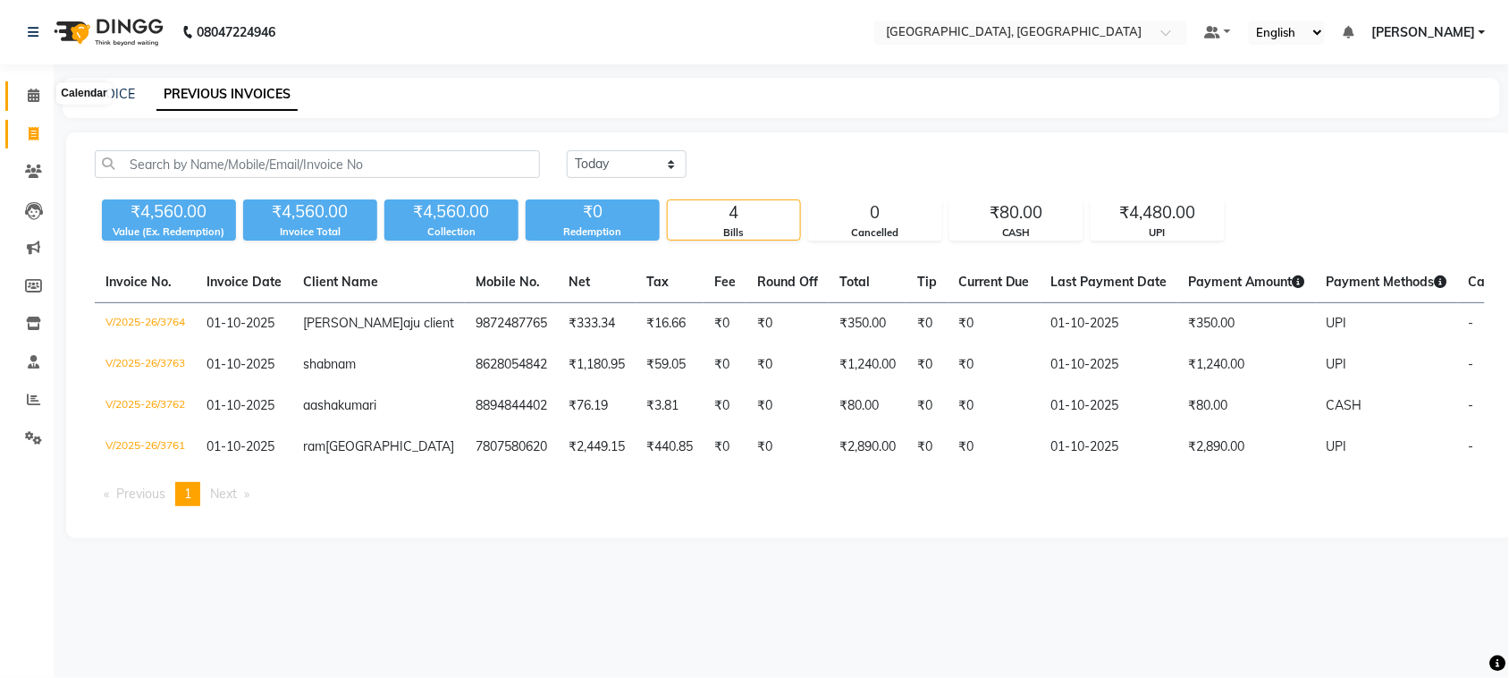
click at [33, 97] on icon at bounding box center [34, 95] width 12 height 13
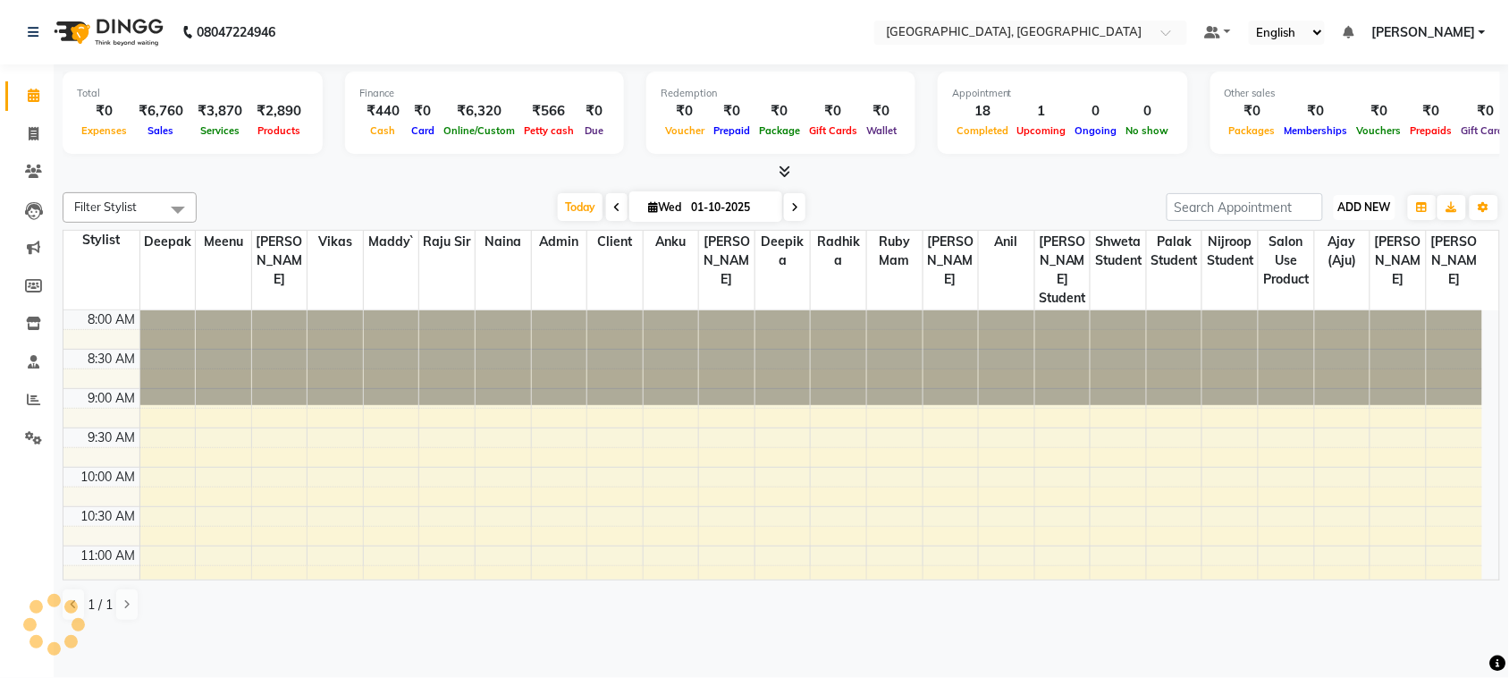
click at [1355, 214] on span "ADD NEW" at bounding box center [1365, 206] width 53 height 13
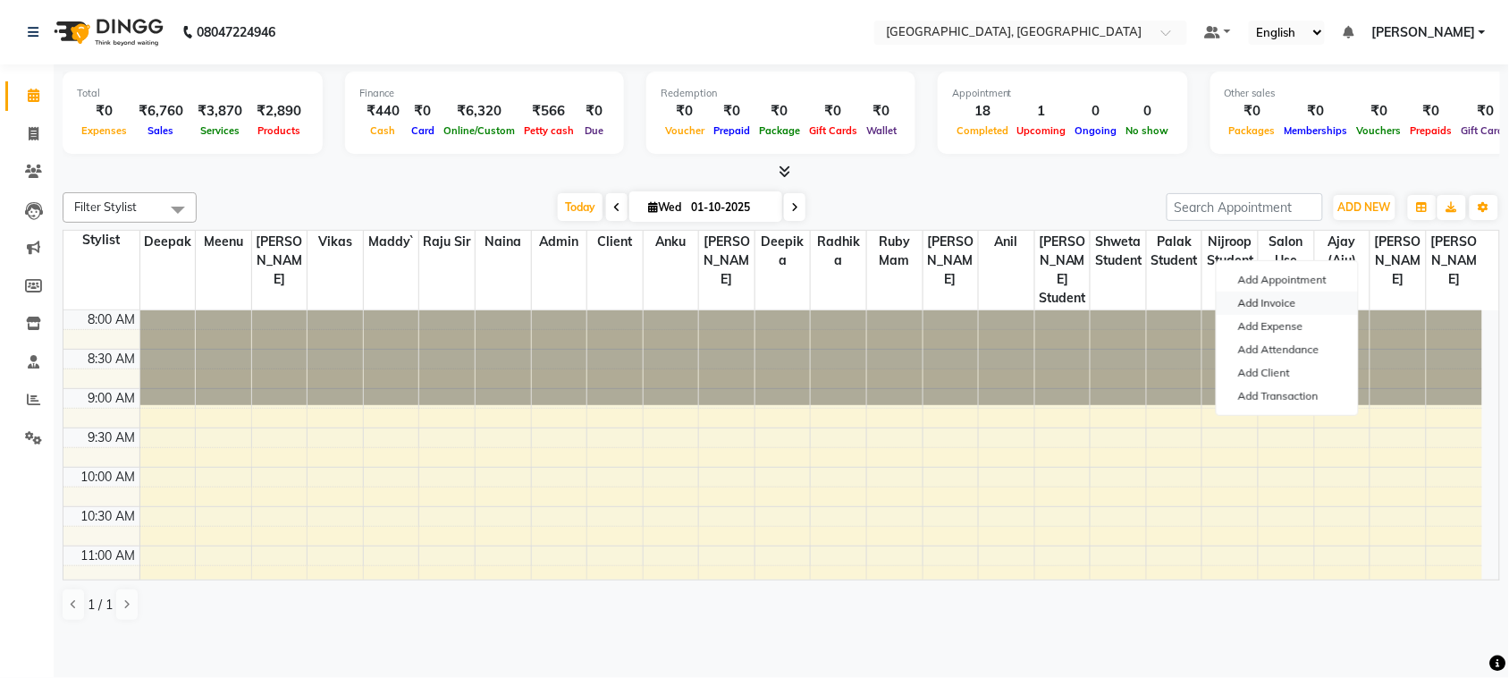
click at [1311, 313] on link "Add Invoice" at bounding box center [1287, 303] width 141 height 23
select select "service"
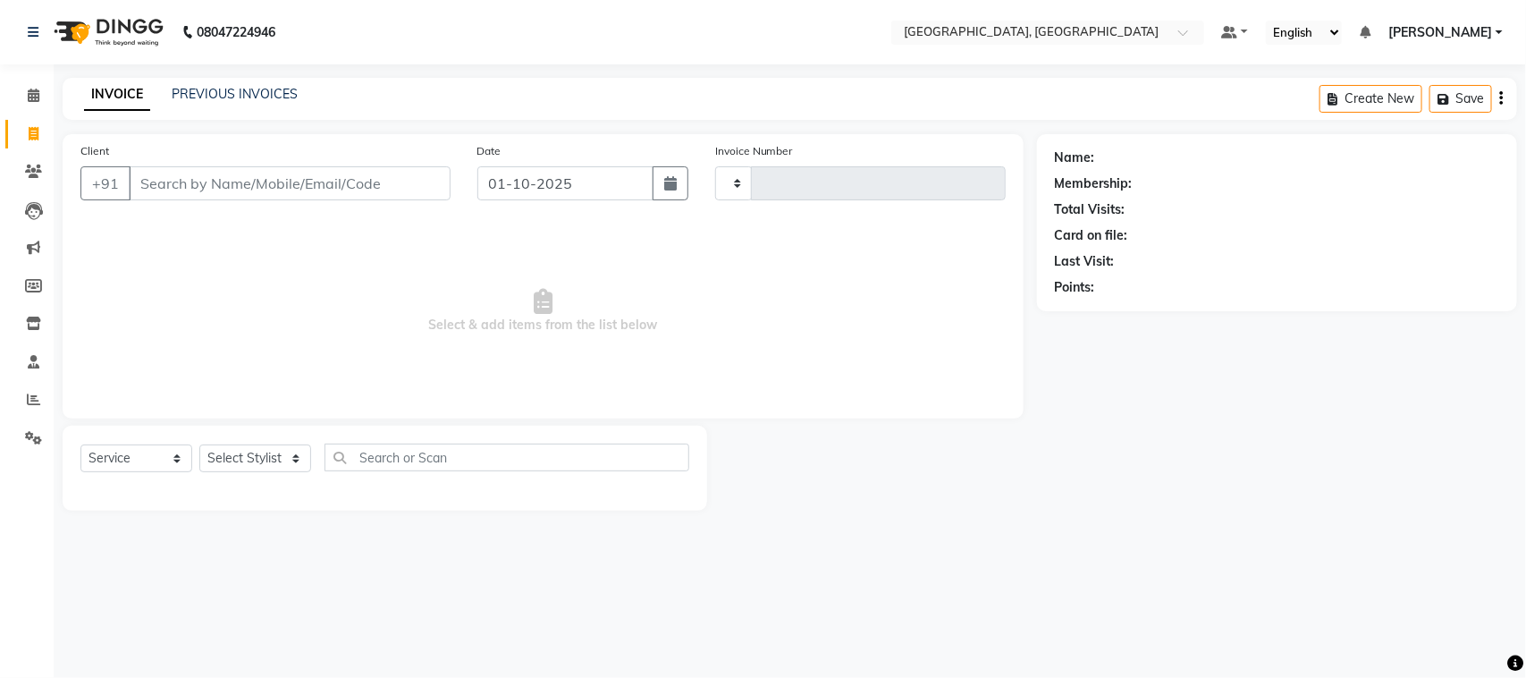
type input "3776"
select select "4462"
click at [298, 97] on link "PREVIOUS INVOICES" at bounding box center [235, 94] width 126 height 16
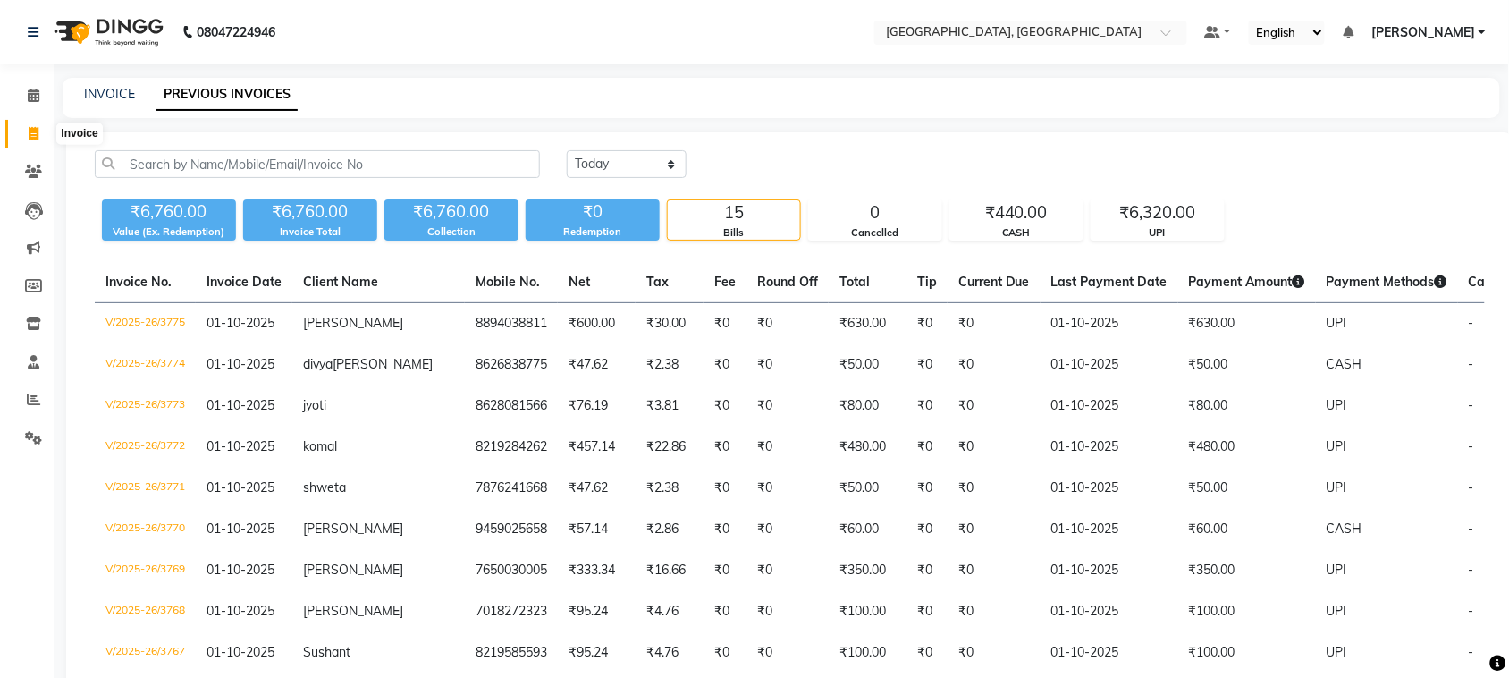
click at [16, 134] on link "Invoice" at bounding box center [26, 135] width 43 height 30
select select "service"
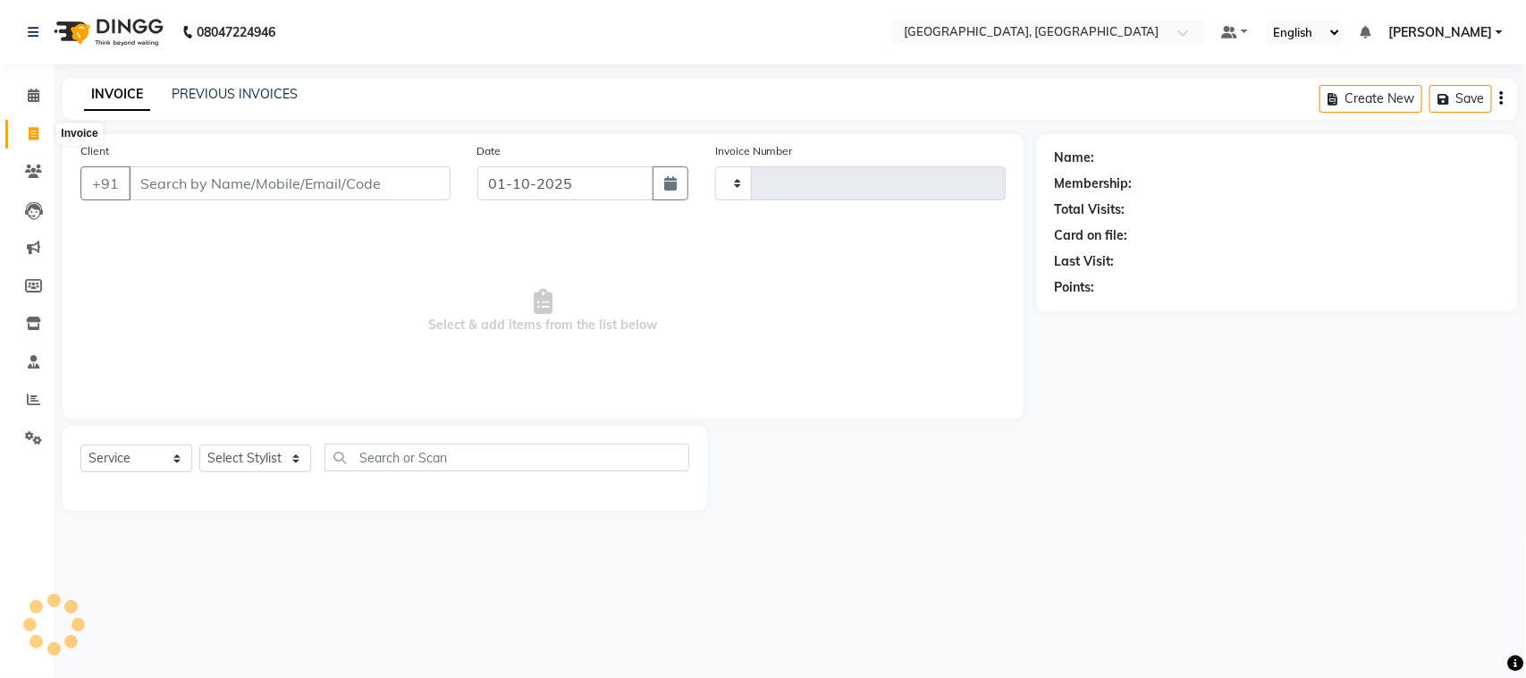
type input "3776"
select select "4462"
click at [247, 200] on input "Client" at bounding box center [290, 183] width 322 height 34
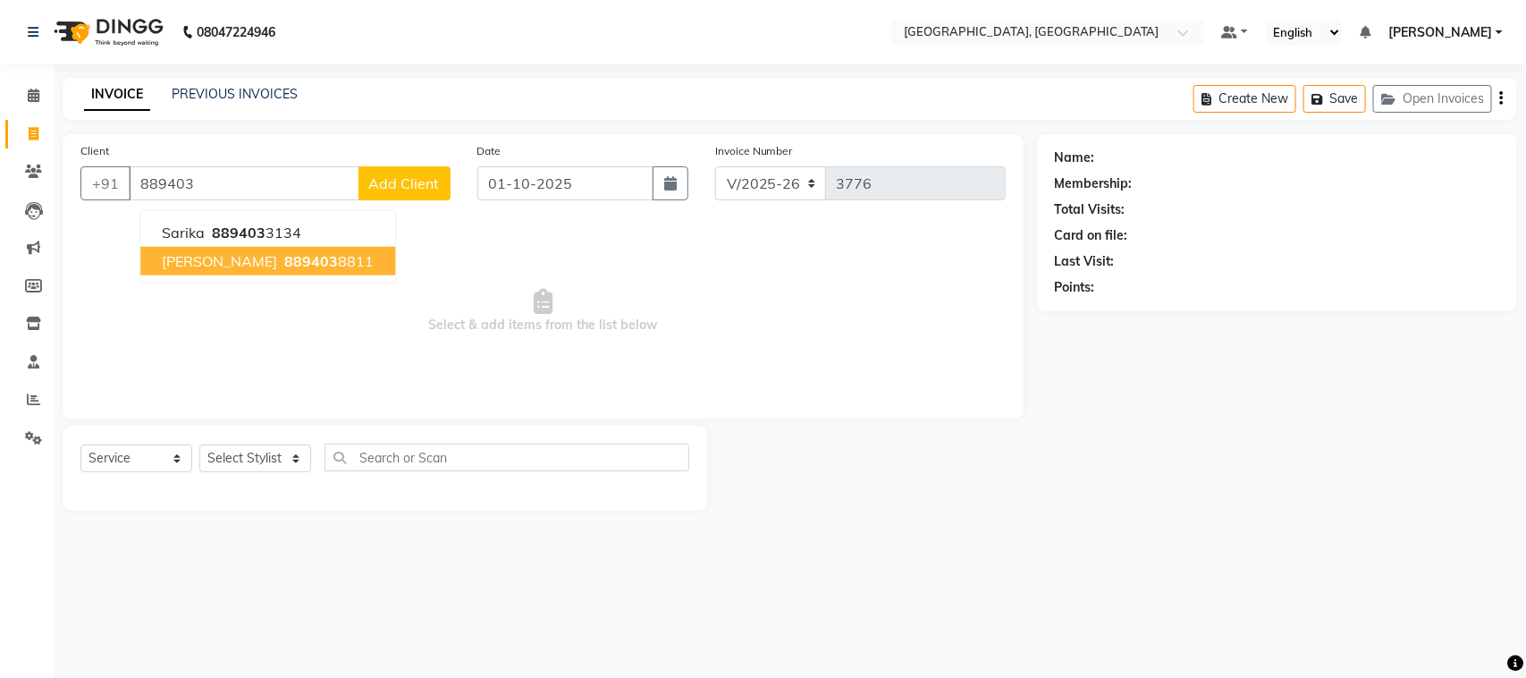
click at [326, 270] on ngb-highlight "889403 8811" at bounding box center [327, 261] width 93 height 18
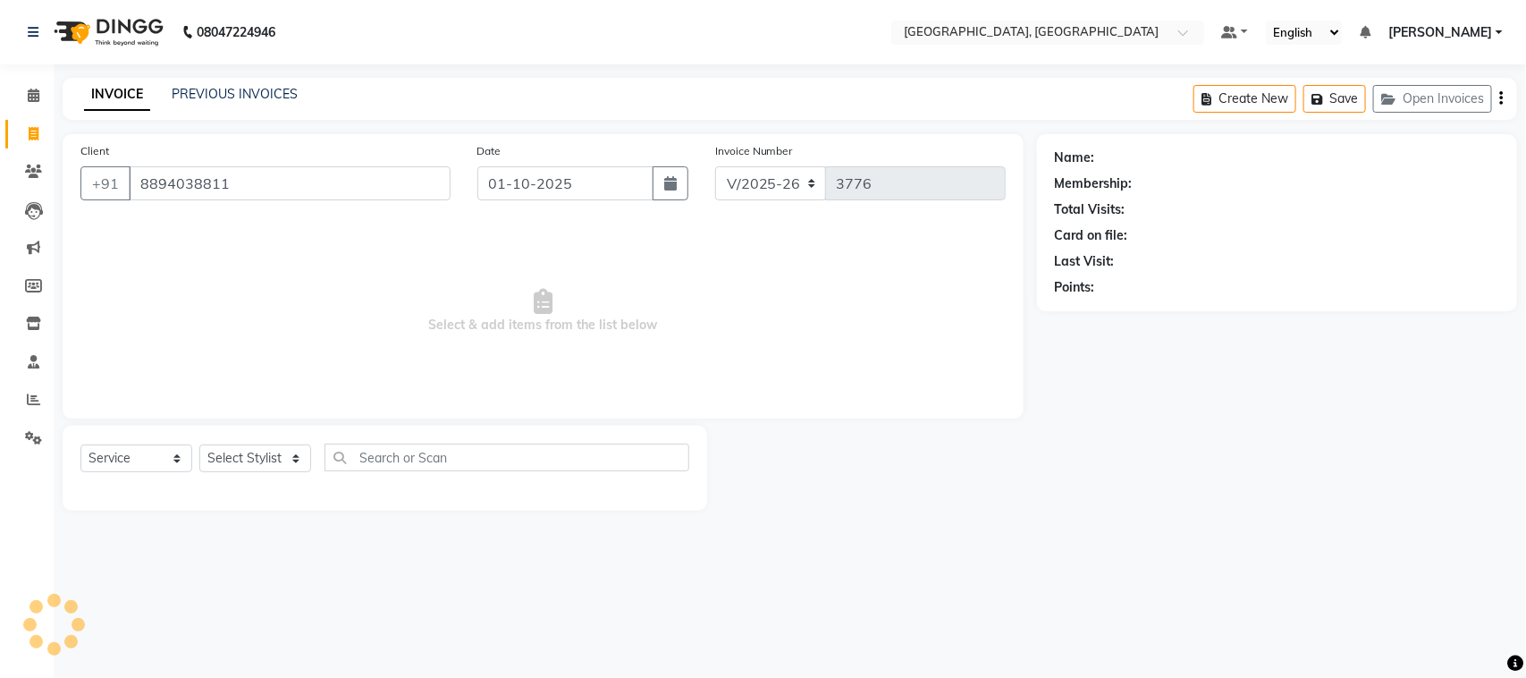
type input "8894038811"
click at [255, 472] on select "Select Stylist admin Ajay (Aju) [PERSON_NAME] Client Deepak [PERSON_NAME] [PERS…" at bounding box center [255, 458] width 112 height 28
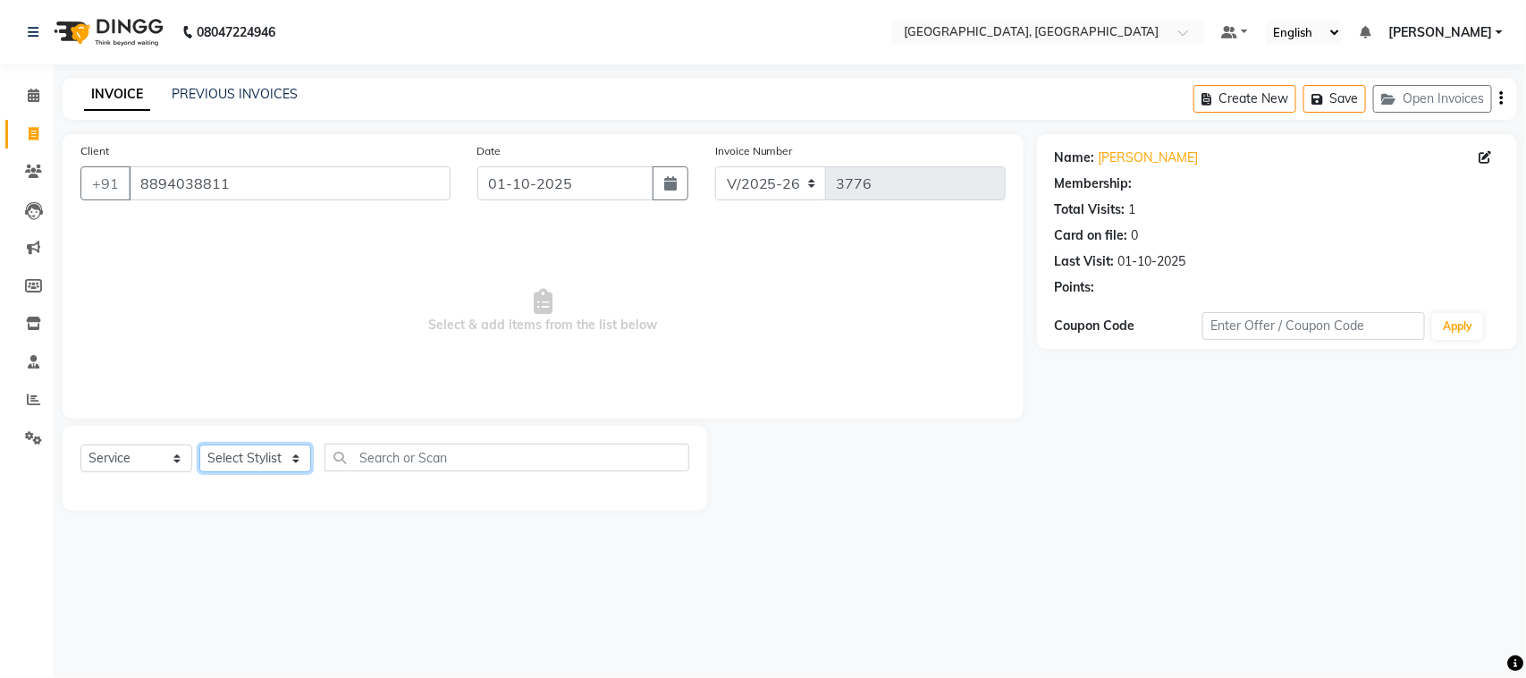
select select "1: Object"
select select "58228"
click at [206, 472] on select "Select Stylist admin Ajay (Aju) [PERSON_NAME] Client Deepak [PERSON_NAME] [PERS…" at bounding box center [255, 458] width 112 height 28
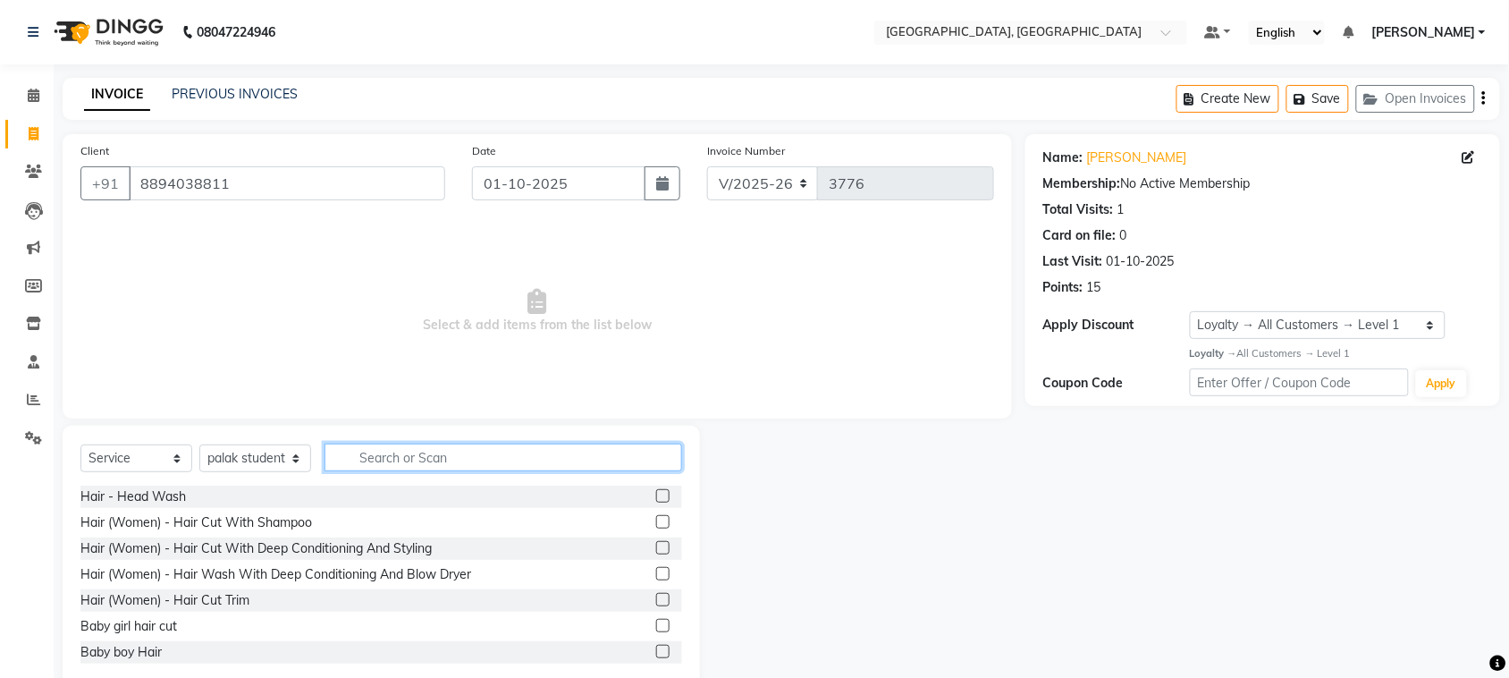
click at [494, 471] on input "text" at bounding box center [504, 458] width 358 height 28
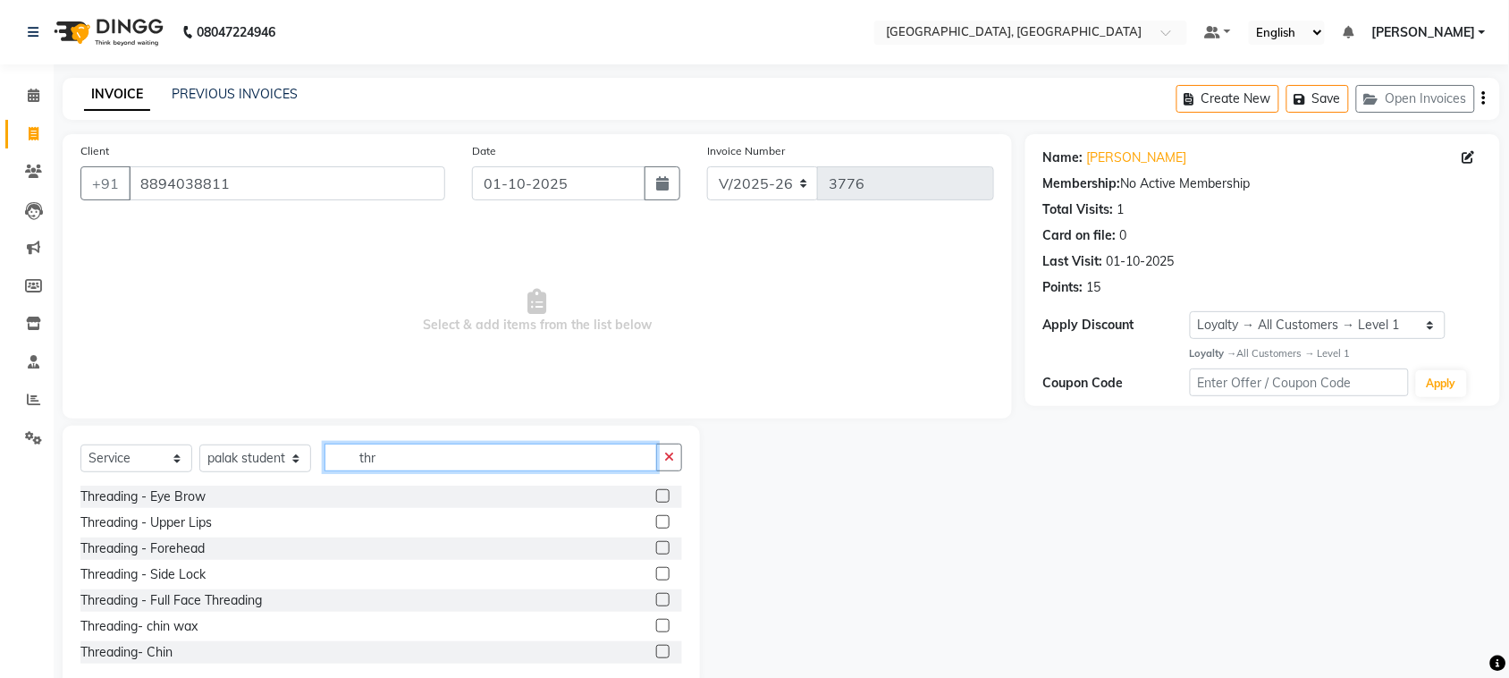
type input "thr"
click at [656, 528] on label at bounding box center [662, 521] width 13 height 13
click at [656, 528] on input "checkbox" at bounding box center [662, 523] width 12 height 12
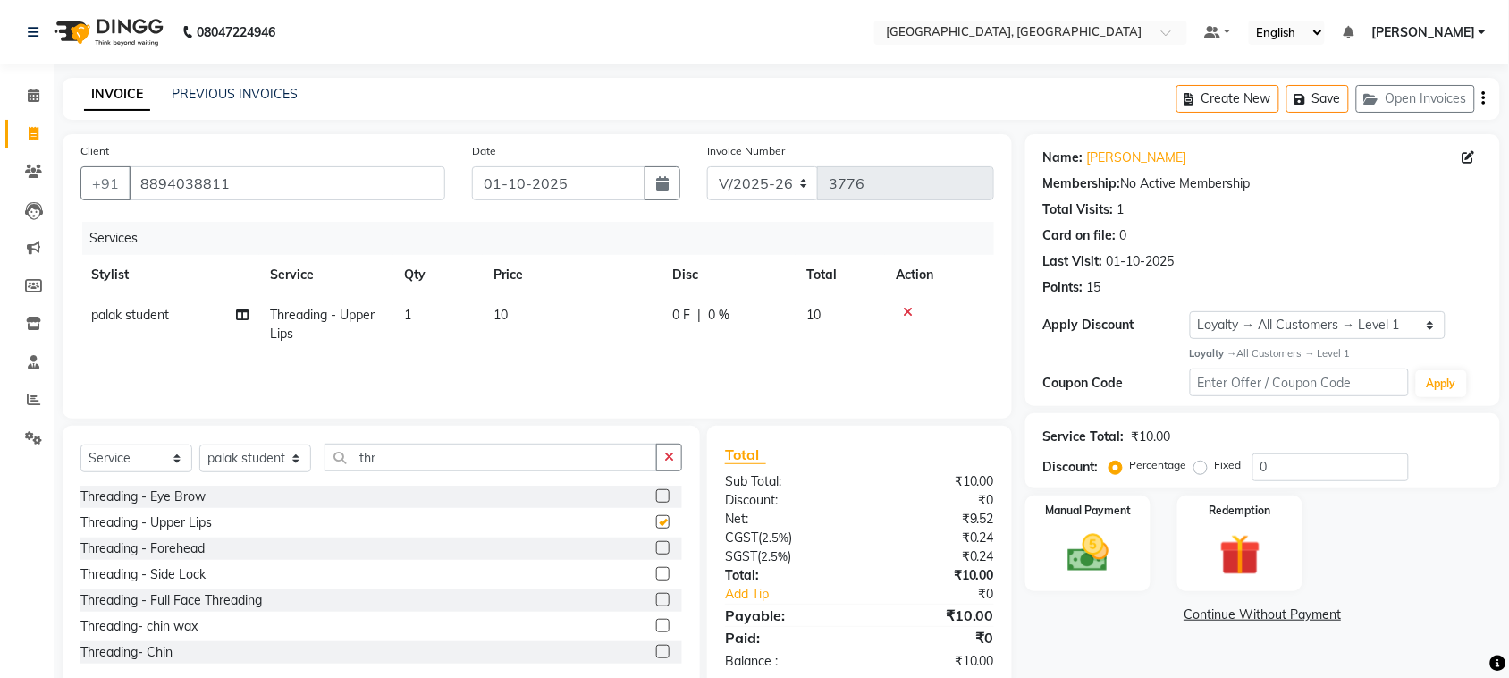
checkbox input "false"
click at [238, 472] on select "Select Stylist admin Ajay (Aju) [PERSON_NAME] Client Deepak [PERSON_NAME] [PERS…" at bounding box center [255, 458] width 112 height 28
select select "24999"
click at [206, 472] on select "Select Stylist admin Ajay (Aju) [PERSON_NAME] Client Deepak [PERSON_NAME] [PERS…" at bounding box center [255, 458] width 112 height 28
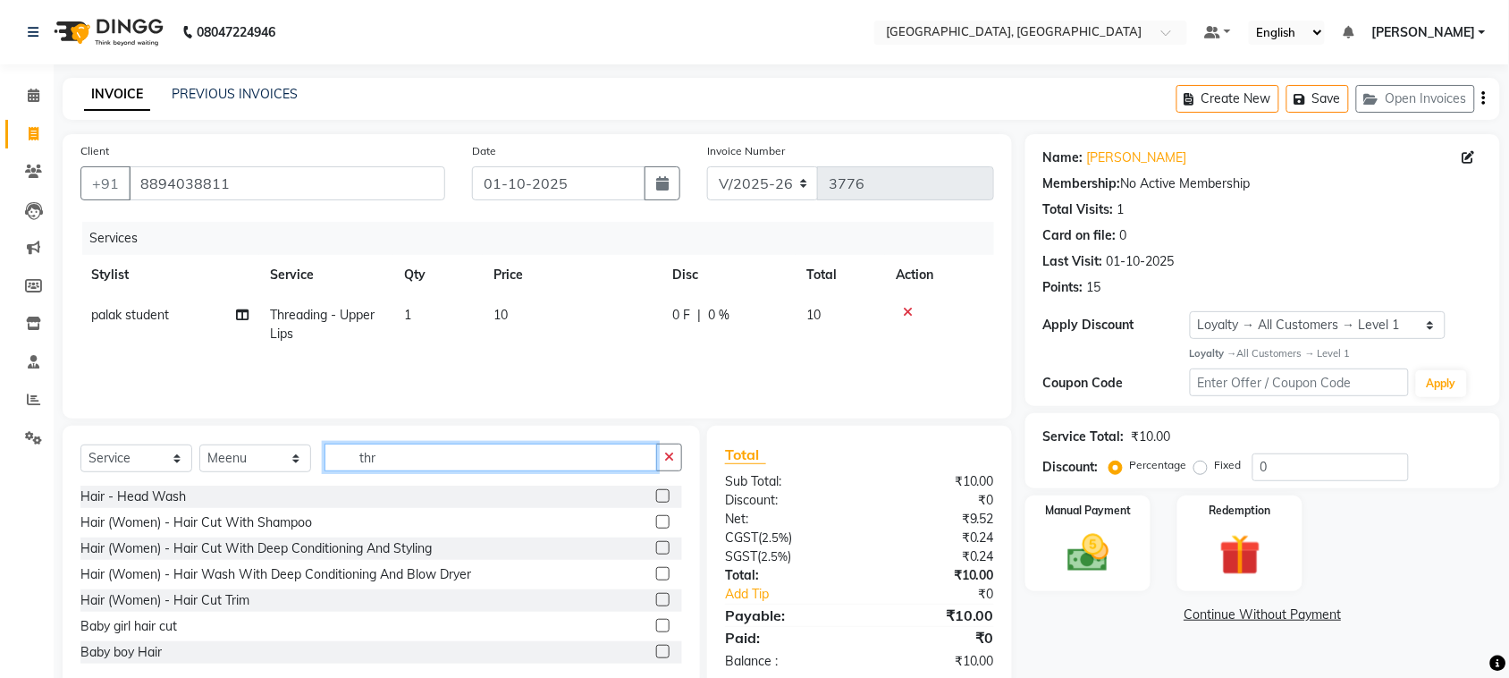
click at [470, 471] on input "thr" at bounding box center [491, 458] width 333 height 28
type input "t"
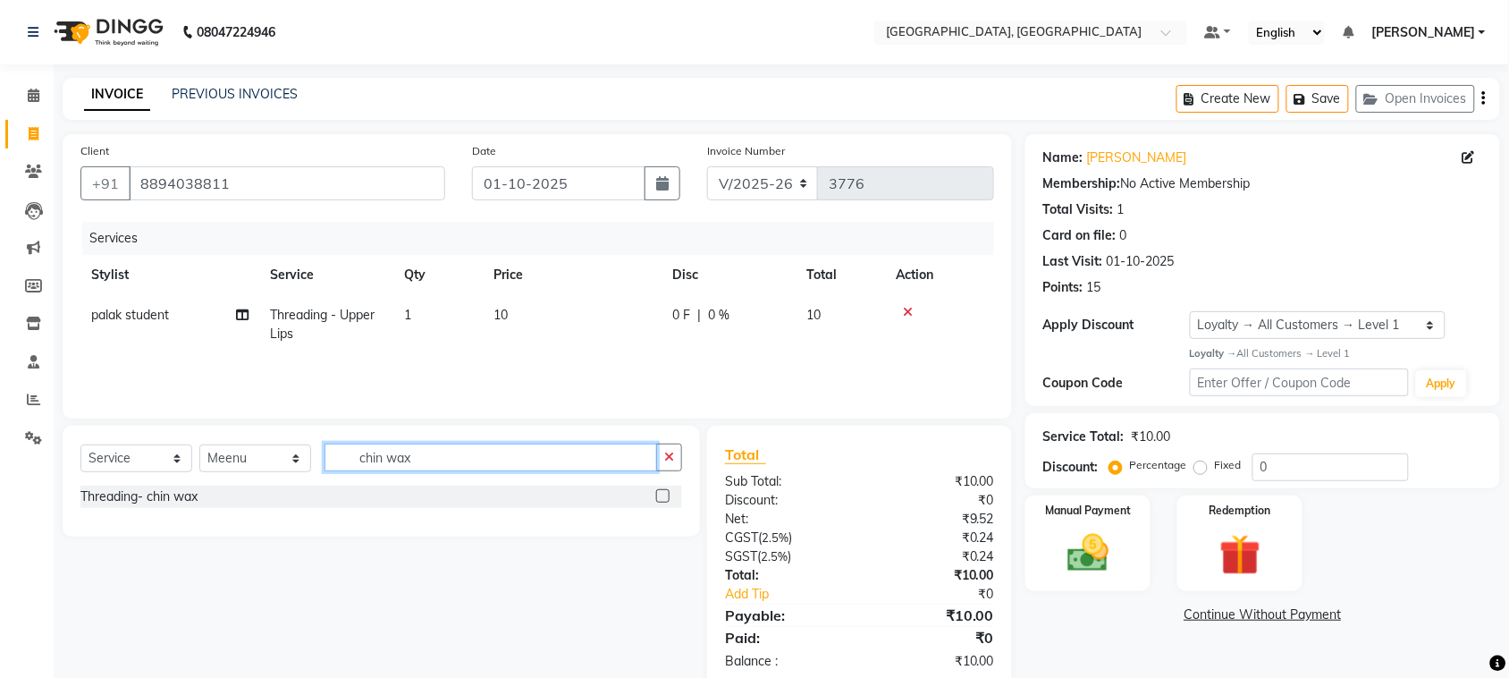
type input "chin wax"
click at [656, 503] on label at bounding box center [662, 495] width 13 height 13
click at [656, 503] on input "checkbox" at bounding box center [662, 497] width 12 height 12
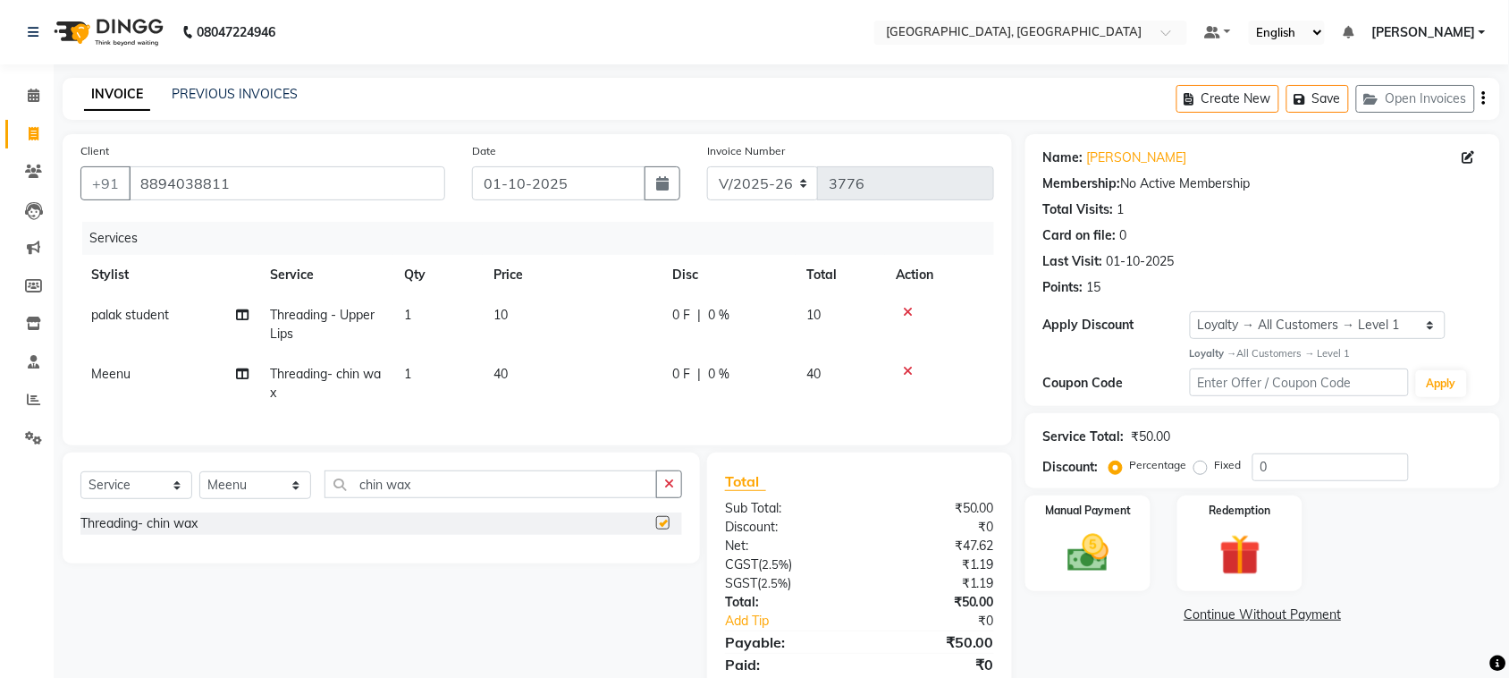
checkbox input "false"
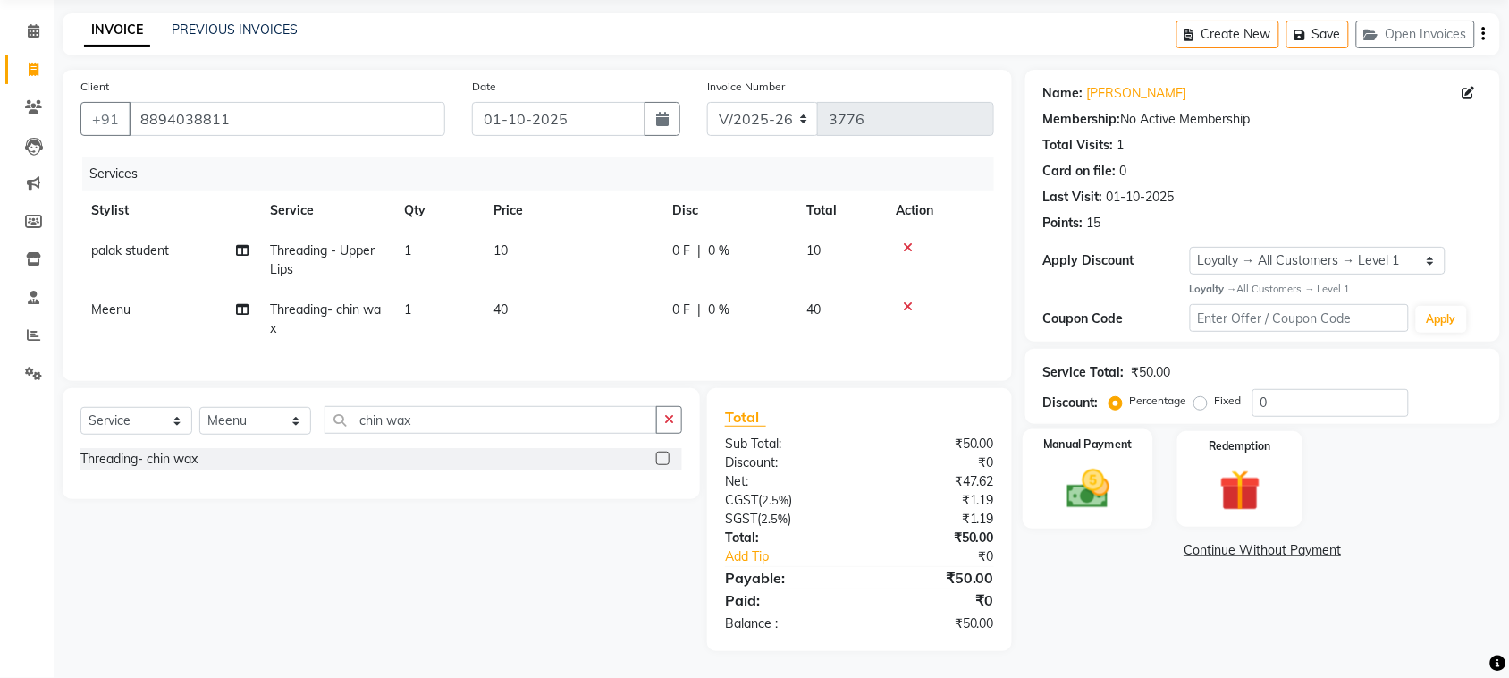
click at [1097, 471] on img at bounding box center [1088, 488] width 70 height 49
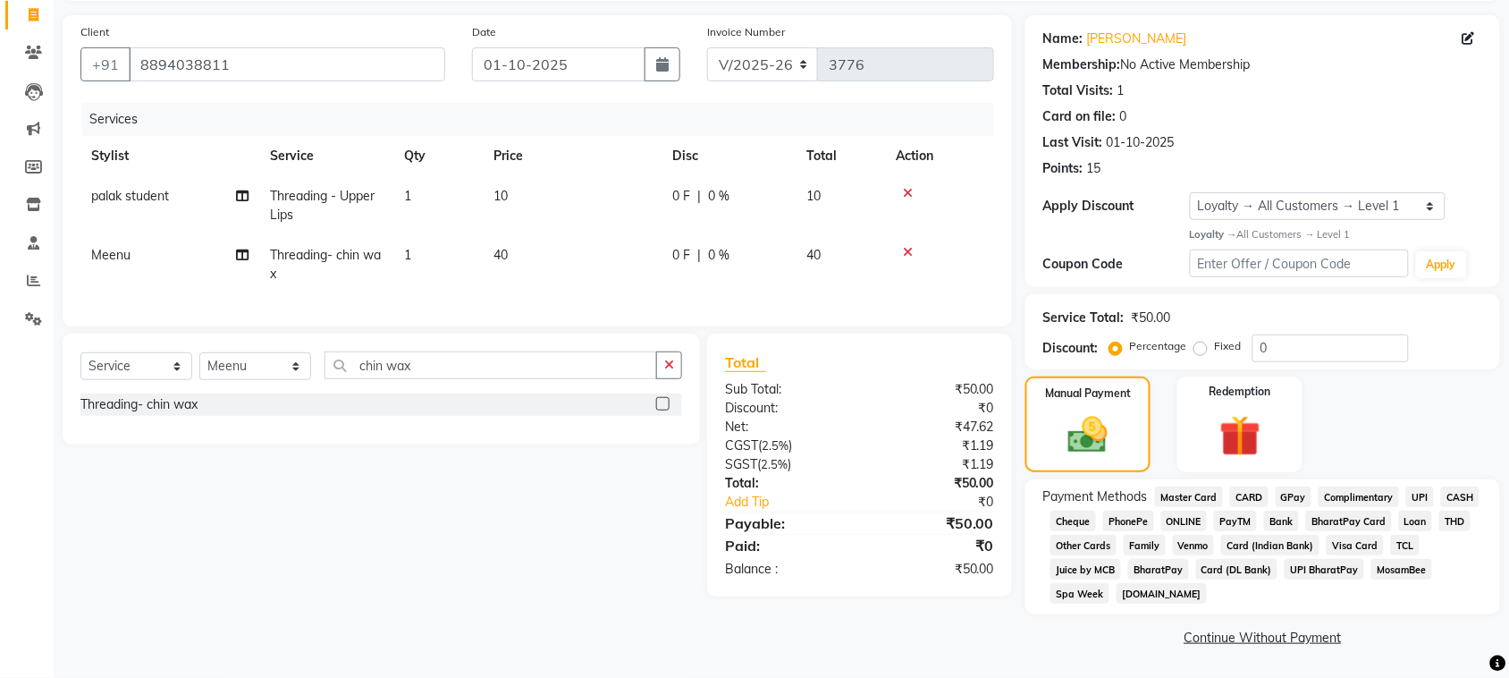
click at [1407, 507] on span "UPI" at bounding box center [1421, 496] width 28 height 21
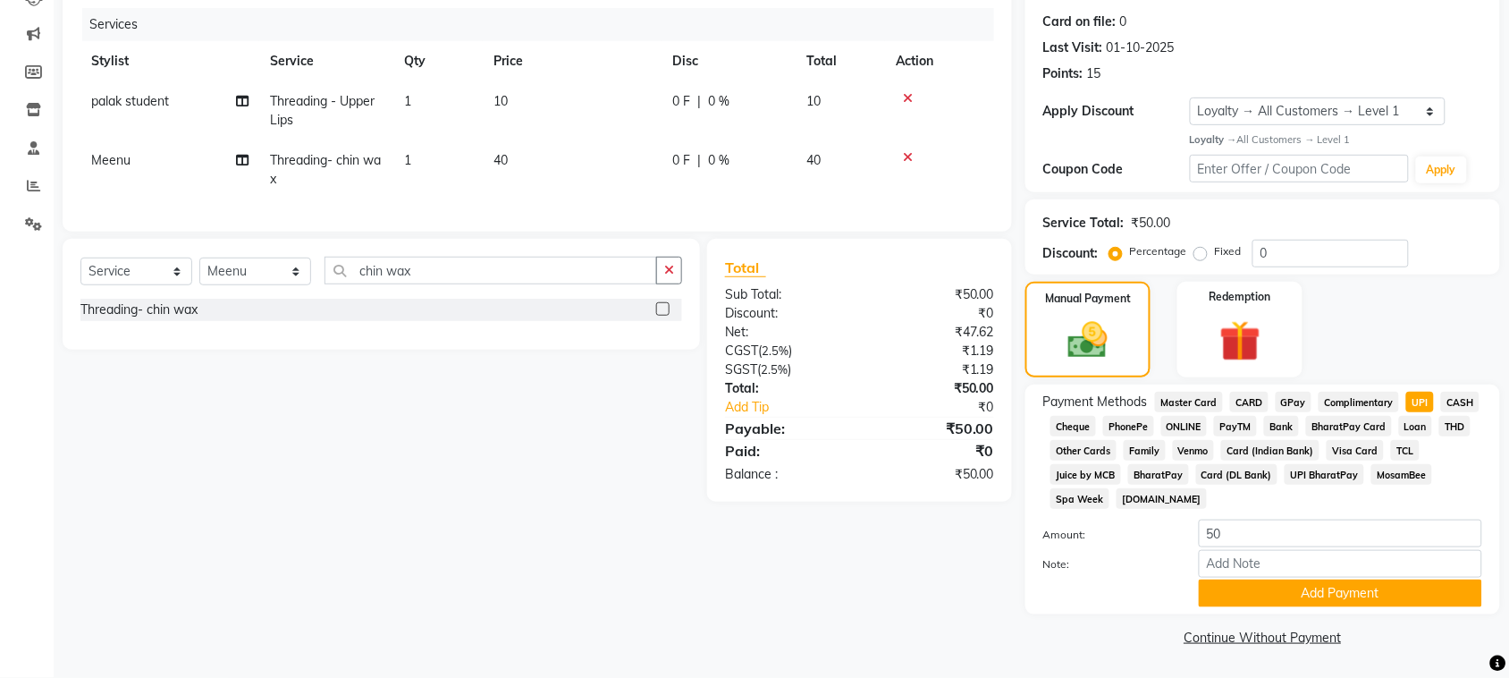
scroll to position [461, 0]
click at [1366, 591] on button "Add Payment" at bounding box center [1340, 593] width 283 height 28
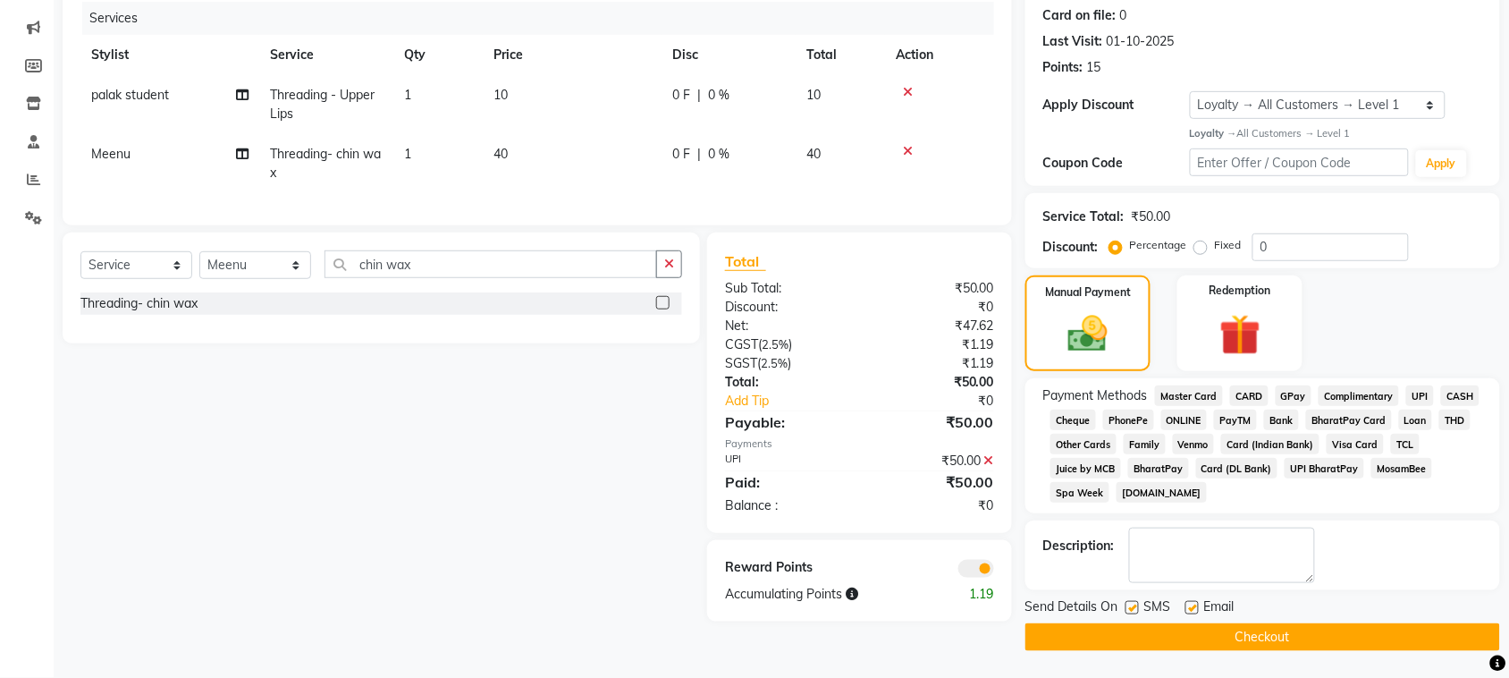
click at [1334, 645] on button "Checkout" at bounding box center [1263, 637] width 475 height 28
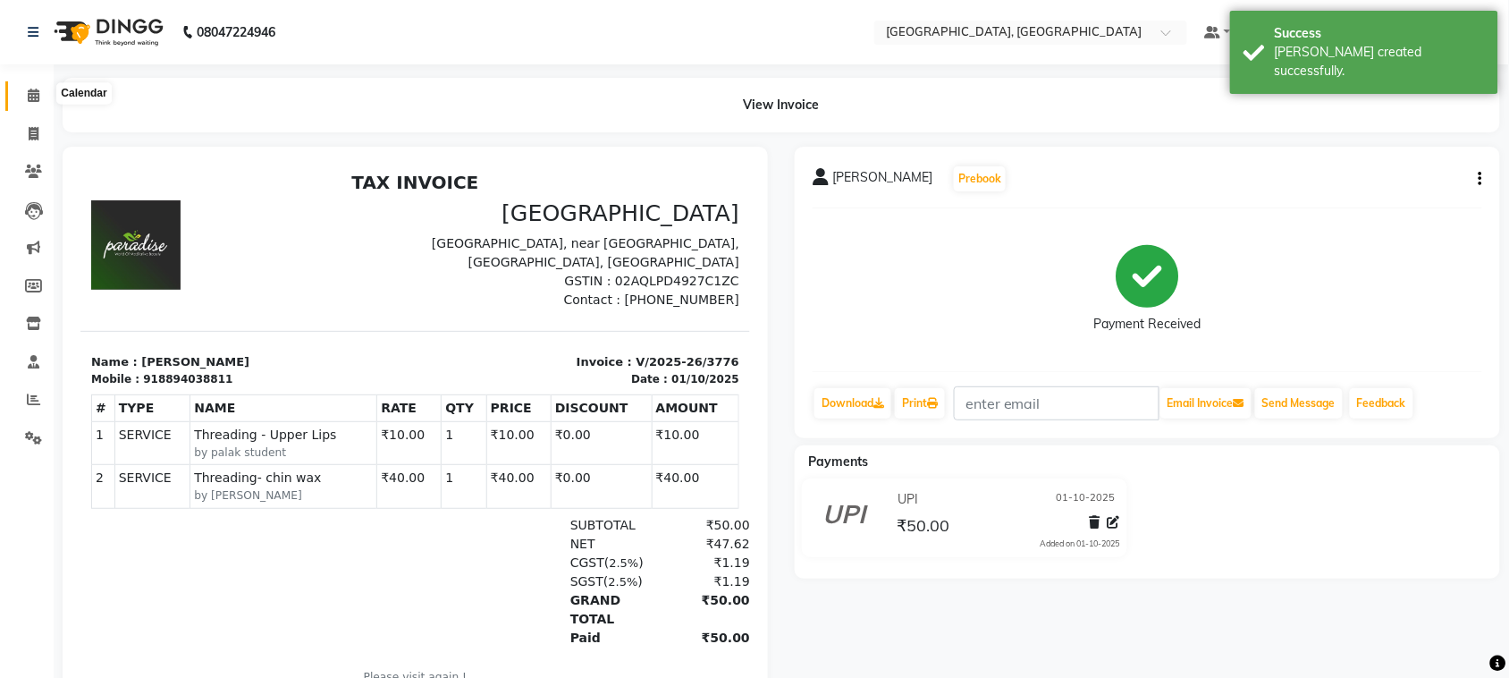
click at [18, 92] on span at bounding box center [33, 96] width 31 height 21
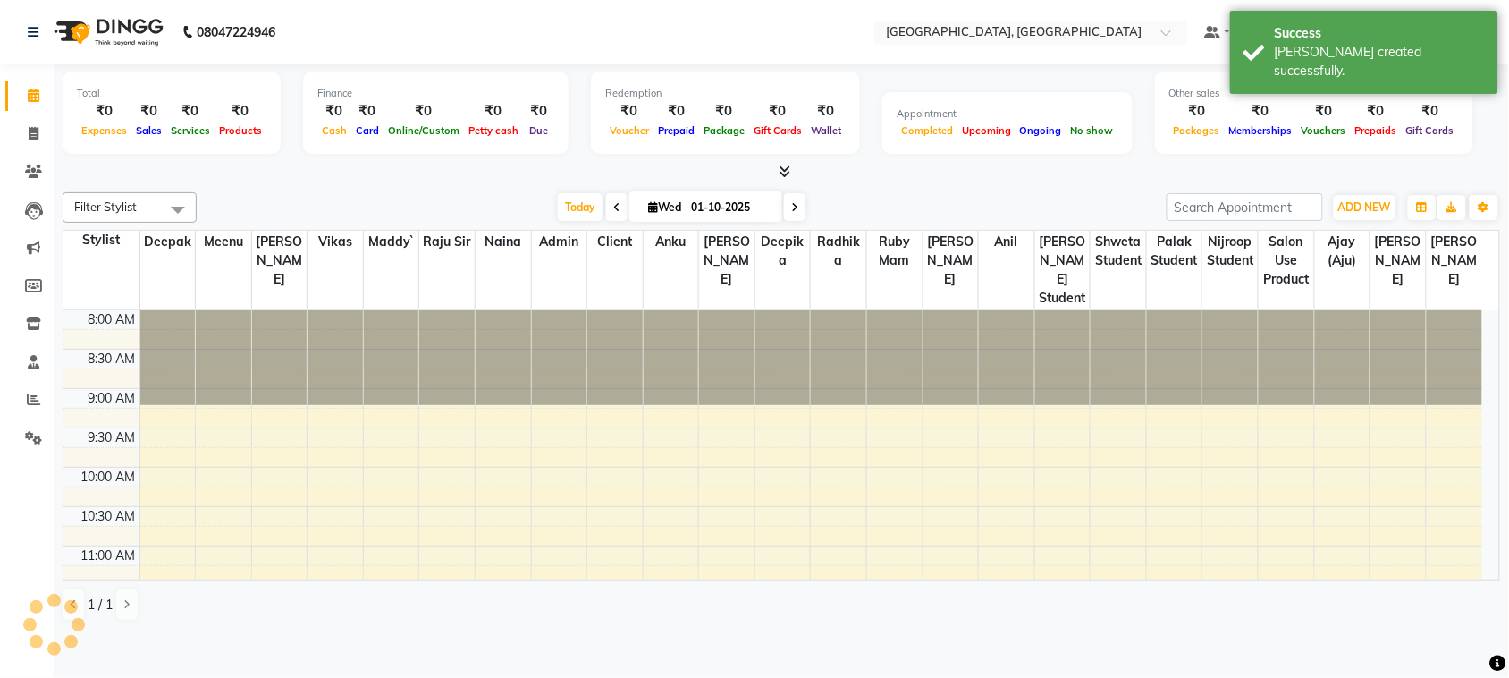
scroll to position [948, 0]
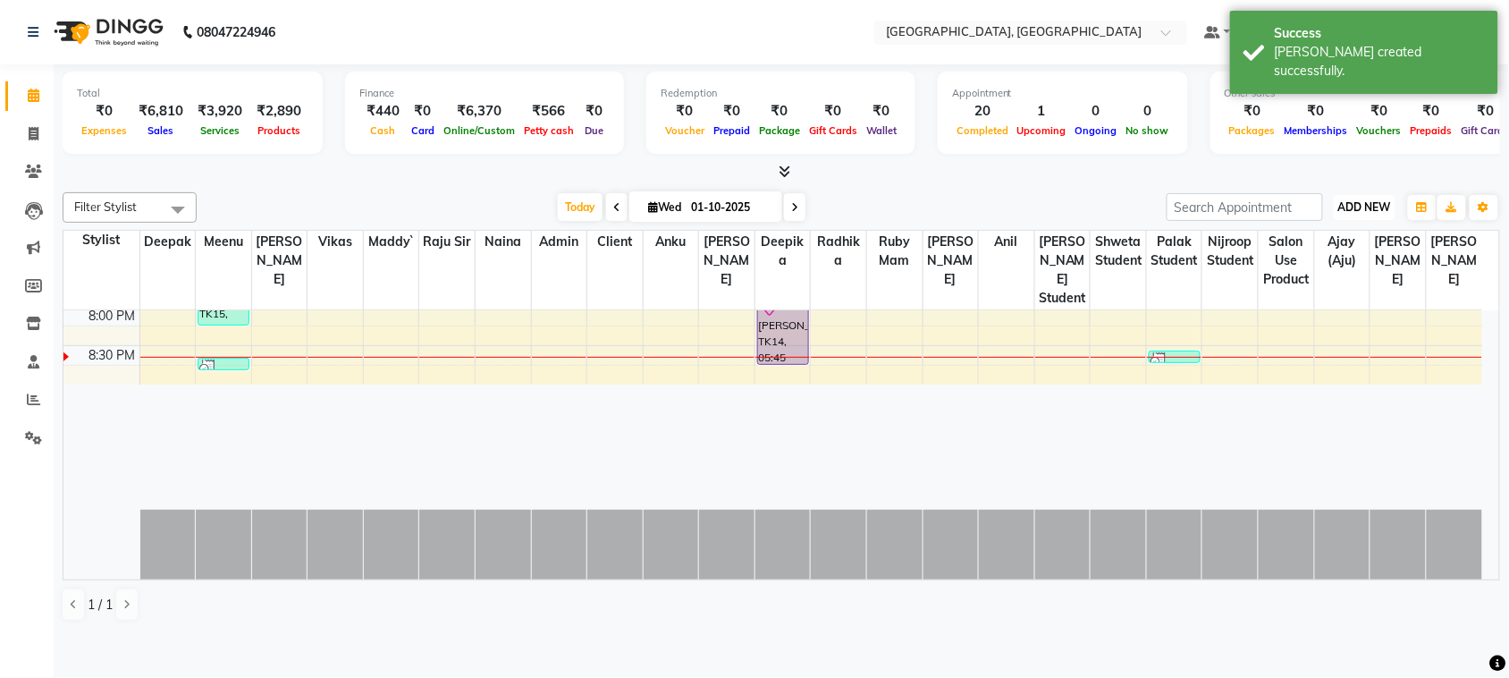
click at [1366, 214] on span "ADD NEW" at bounding box center [1365, 206] width 53 height 13
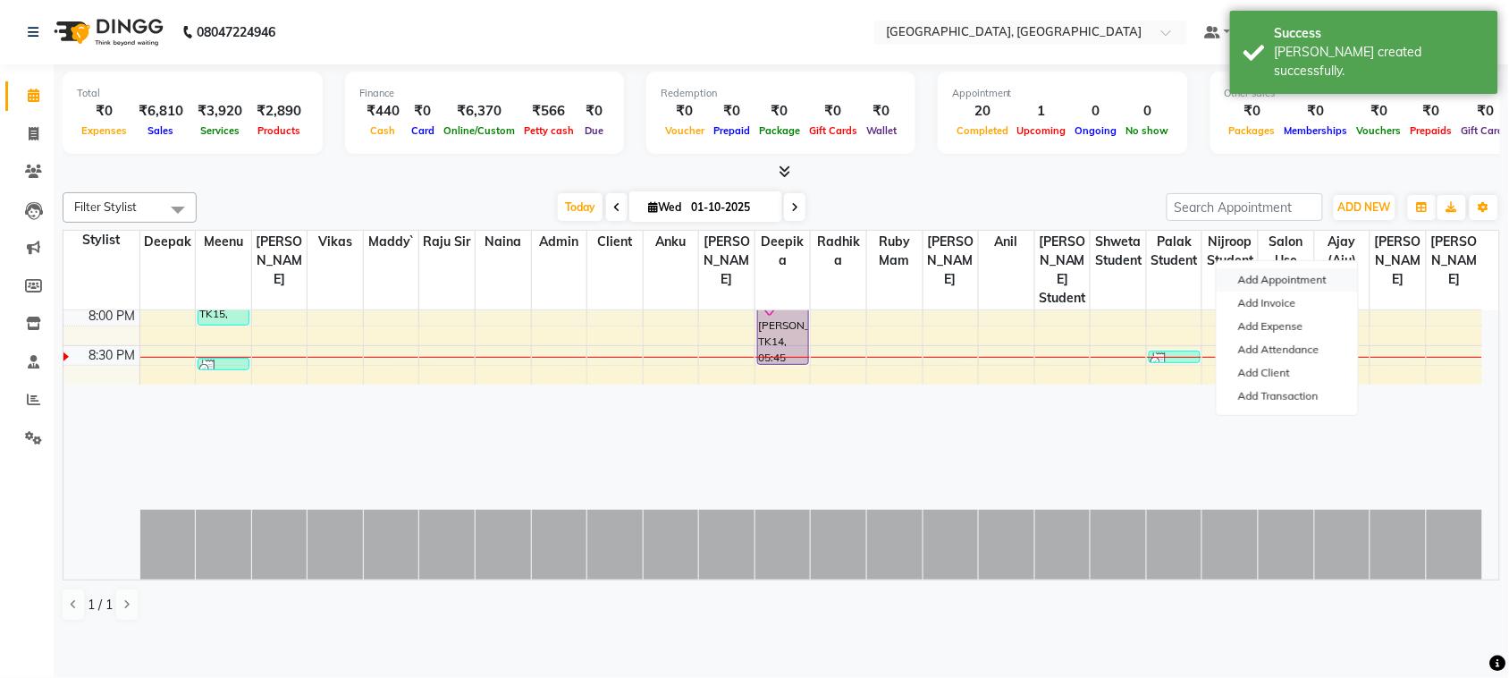
click at [1324, 280] on button "Add Appointment" at bounding box center [1287, 279] width 141 height 23
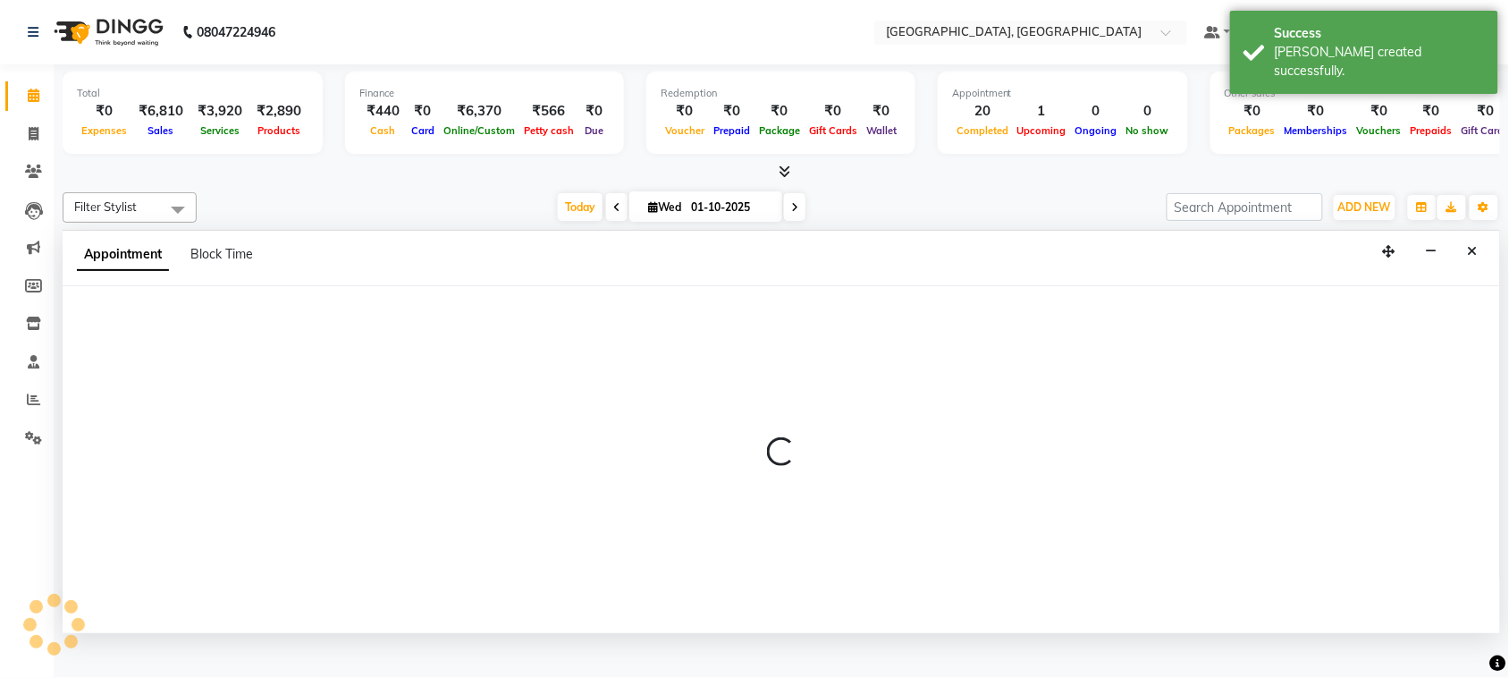
scroll to position [7, 0]
select select "540"
select select "tentative"
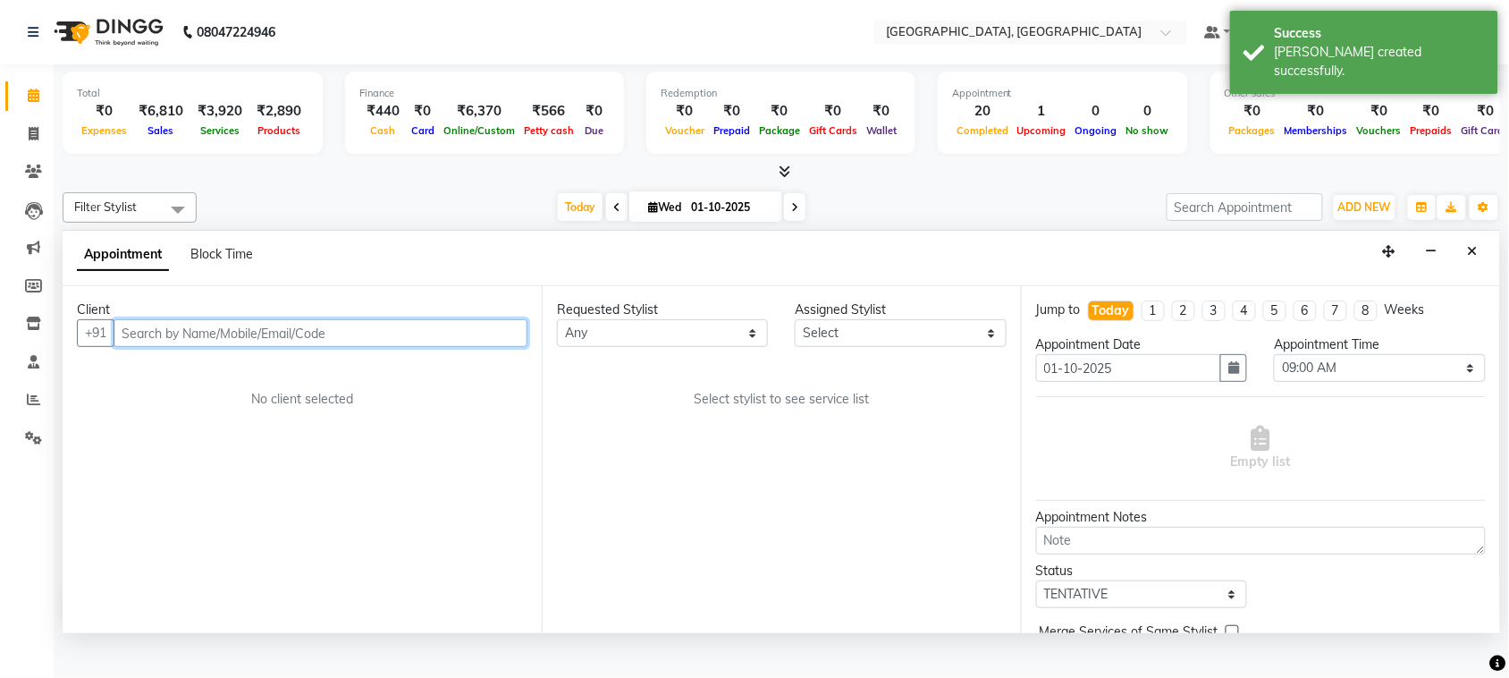
click at [274, 347] on input "text" at bounding box center [321, 333] width 414 height 28
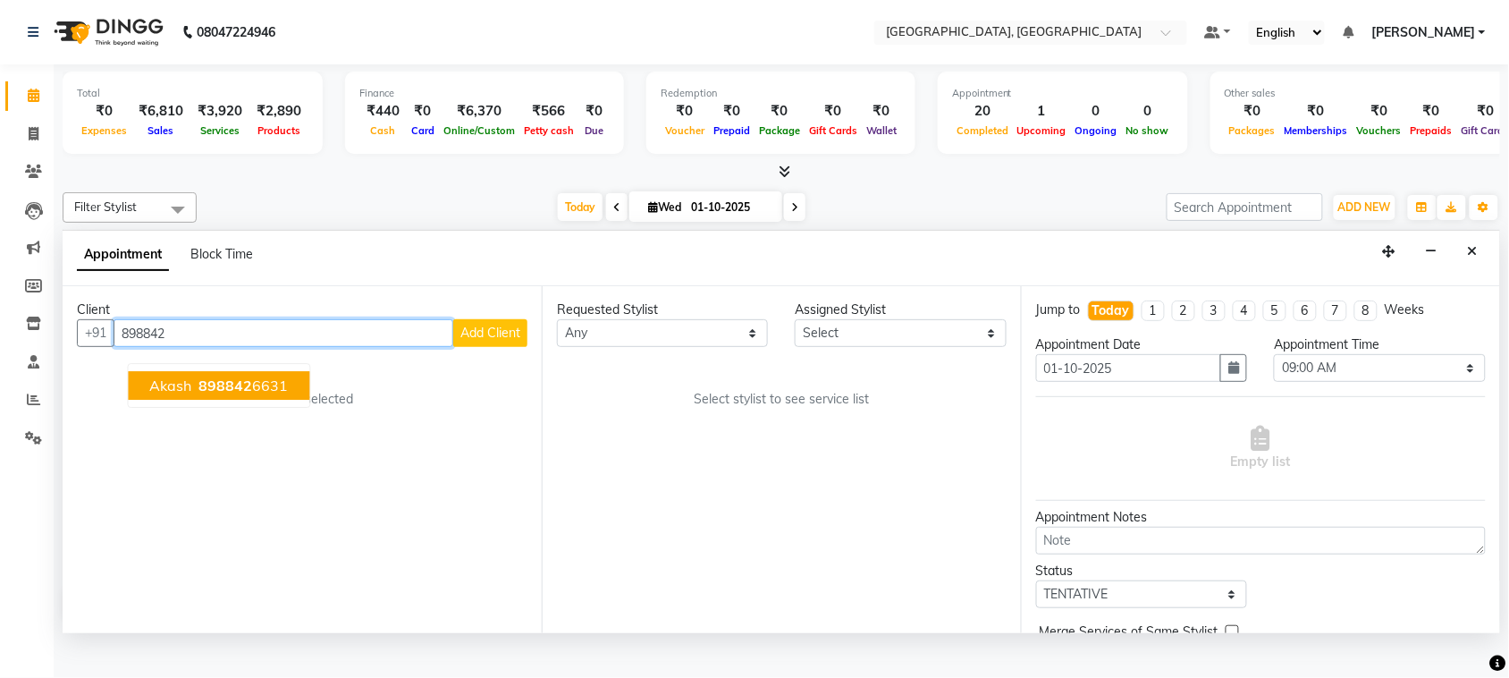
click at [289, 395] on ngb-highlight "898842 6631" at bounding box center [242, 386] width 93 height 18
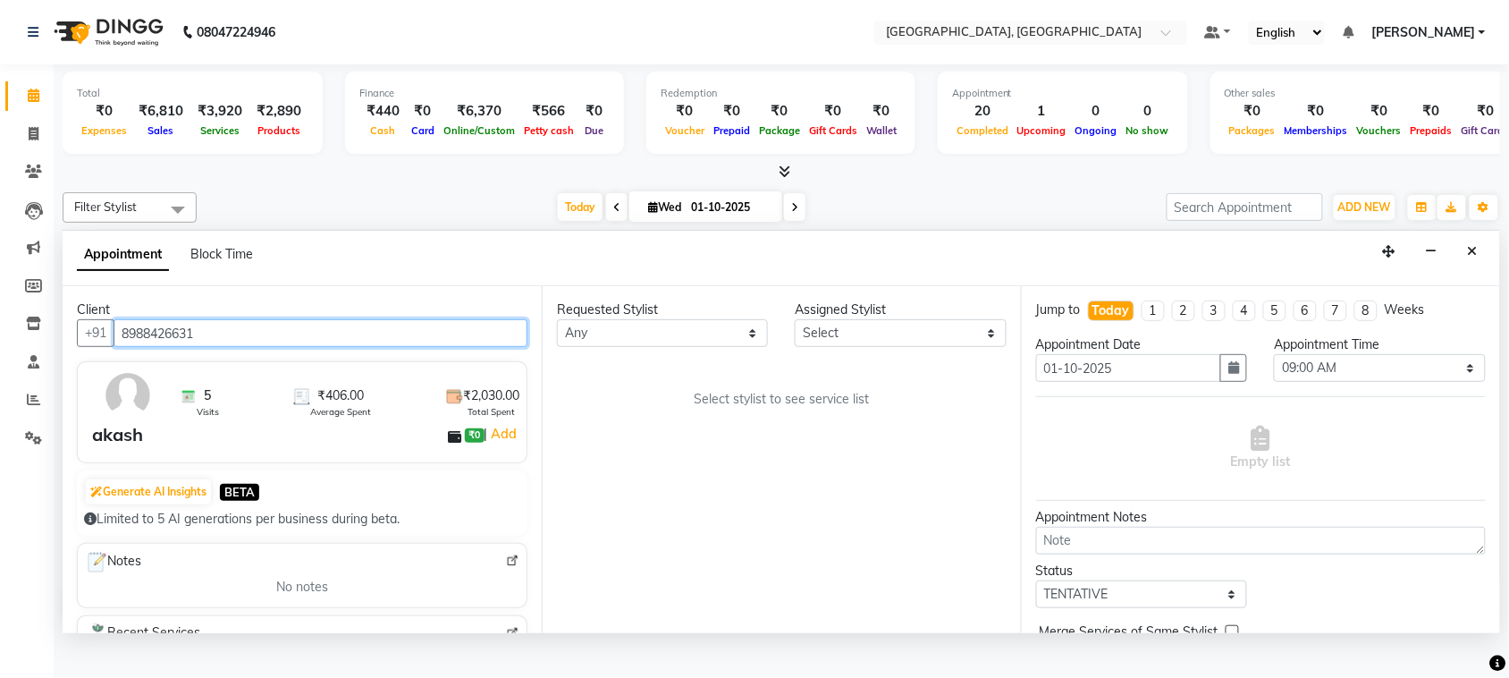
click at [392, 347] on input "8988426631" at bounding box center [321, 333] width 414 height 28
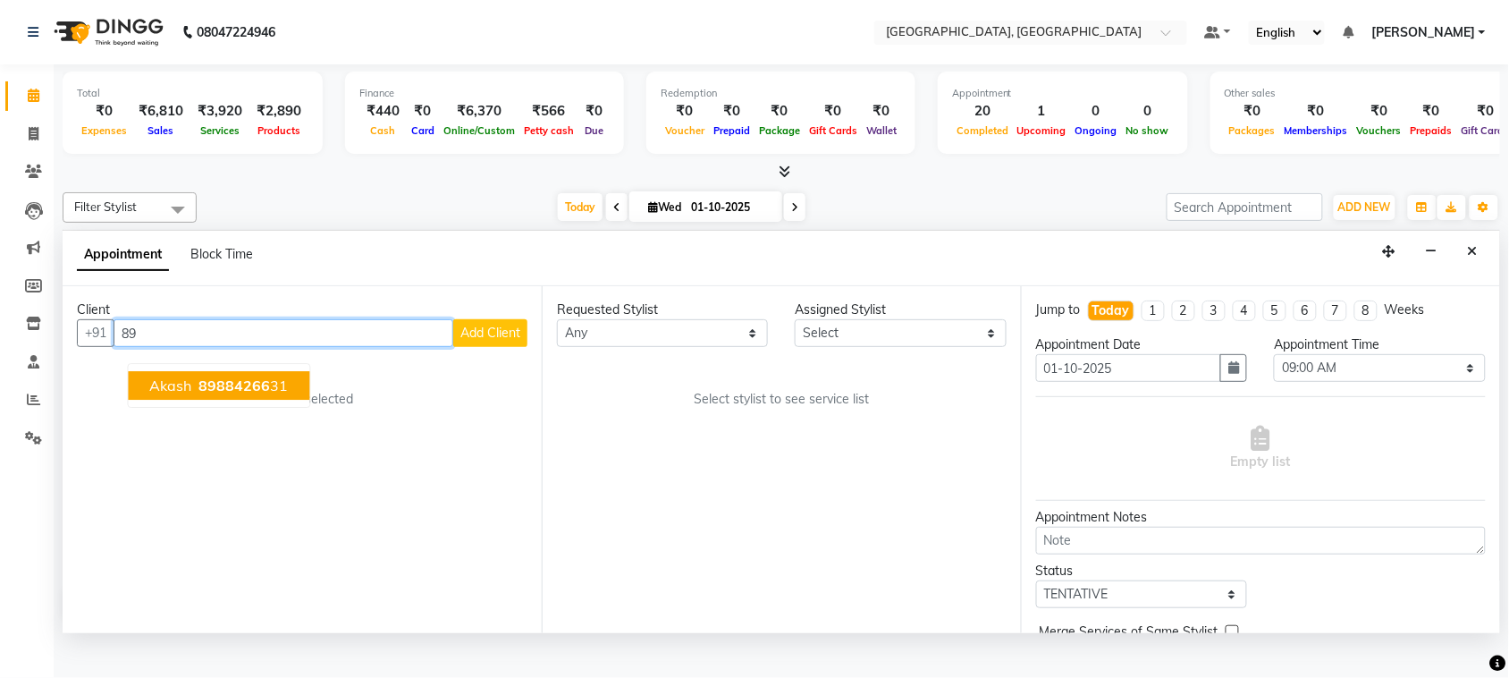
type input "8"
click at [384, 401] on button "[PERSON_NAME] 9418191 632" at bounding box center [256, 386] width 255 height 29
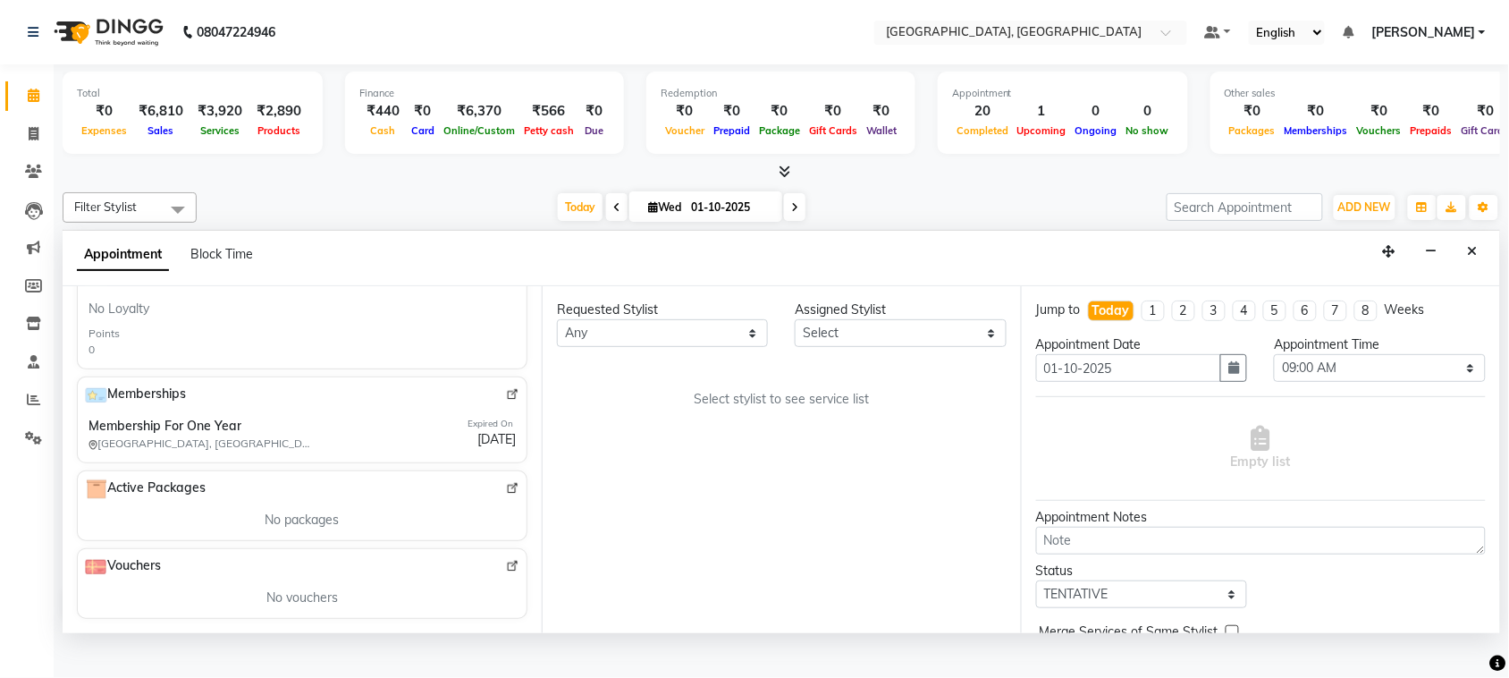
scroll to position [676, 0]
type input "9418191632"
drag, startPoint x: 524, startPoint y: 564, endPoint x: 560, endPoint y: 344, distance: 222.9
click at [560, 344] on div "Client +91 9418191632 10 Visits ₹2,599.40 Average Spent ₹25,994.00 Total Spent …" at bounding box center [782, 459] width 1438 height 347
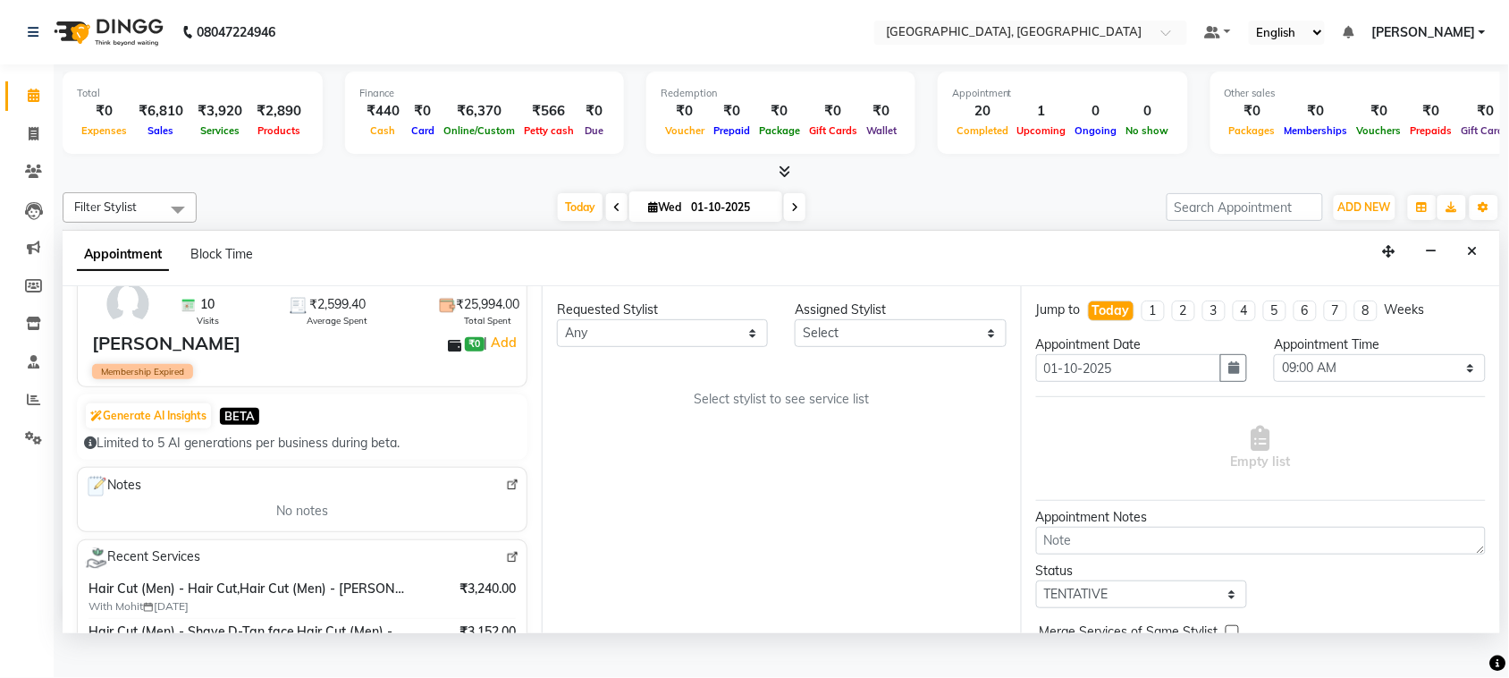
scroll to position [0, 0]
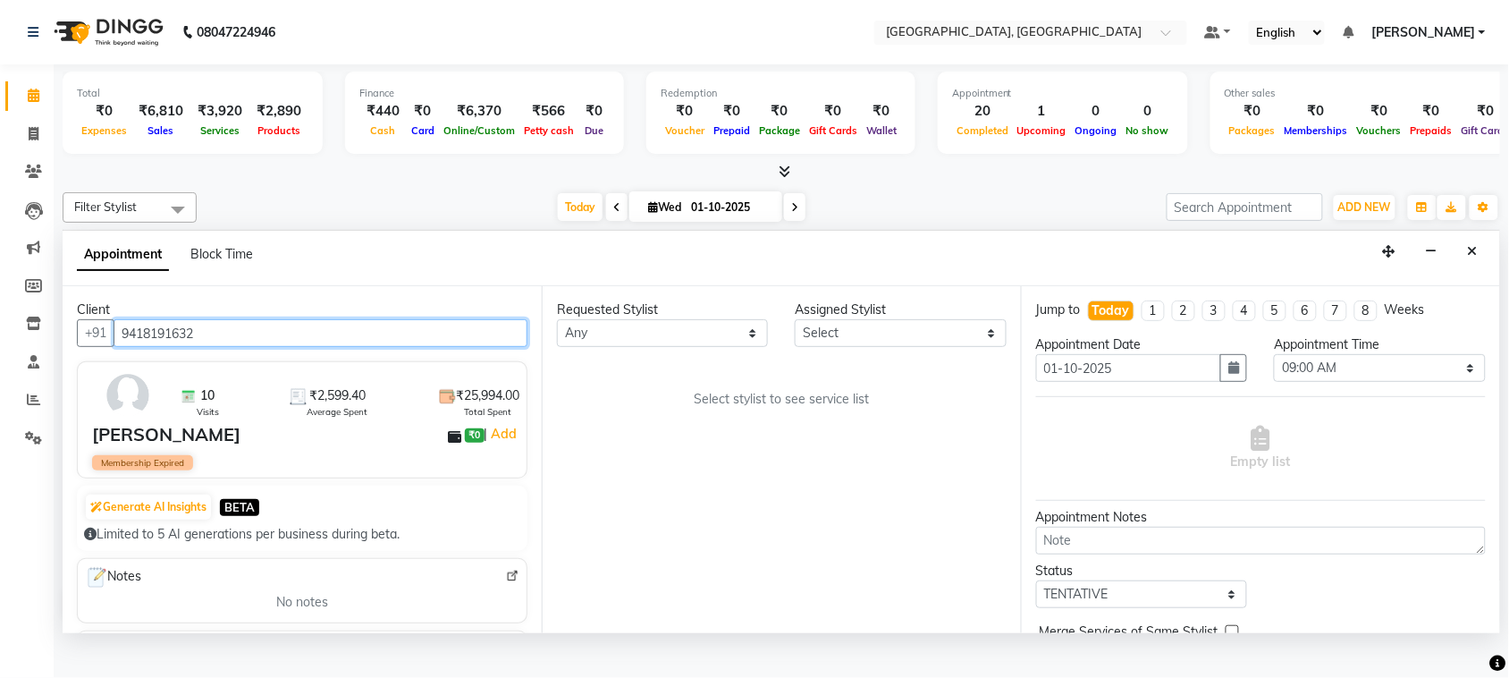
click at [265, 347] on input "9418191632" at bounding box center [321, 333] width 414 height 28
drag, startPoint x: 271, startPoint y: 408, endPoint x: 132, endPoint y: 402, distance: 138.7
click at [132, 347] on input "9418191632" at bounding box center [321, 333] width 414 height 28
click at [264, 347] on input "9418191632" at bounding box center [321, 333] width 414 height 28
drag, startPoint x: 264, startPoint y: 399, endPoint x: 137, endPoint y: 403, distance: 127.1
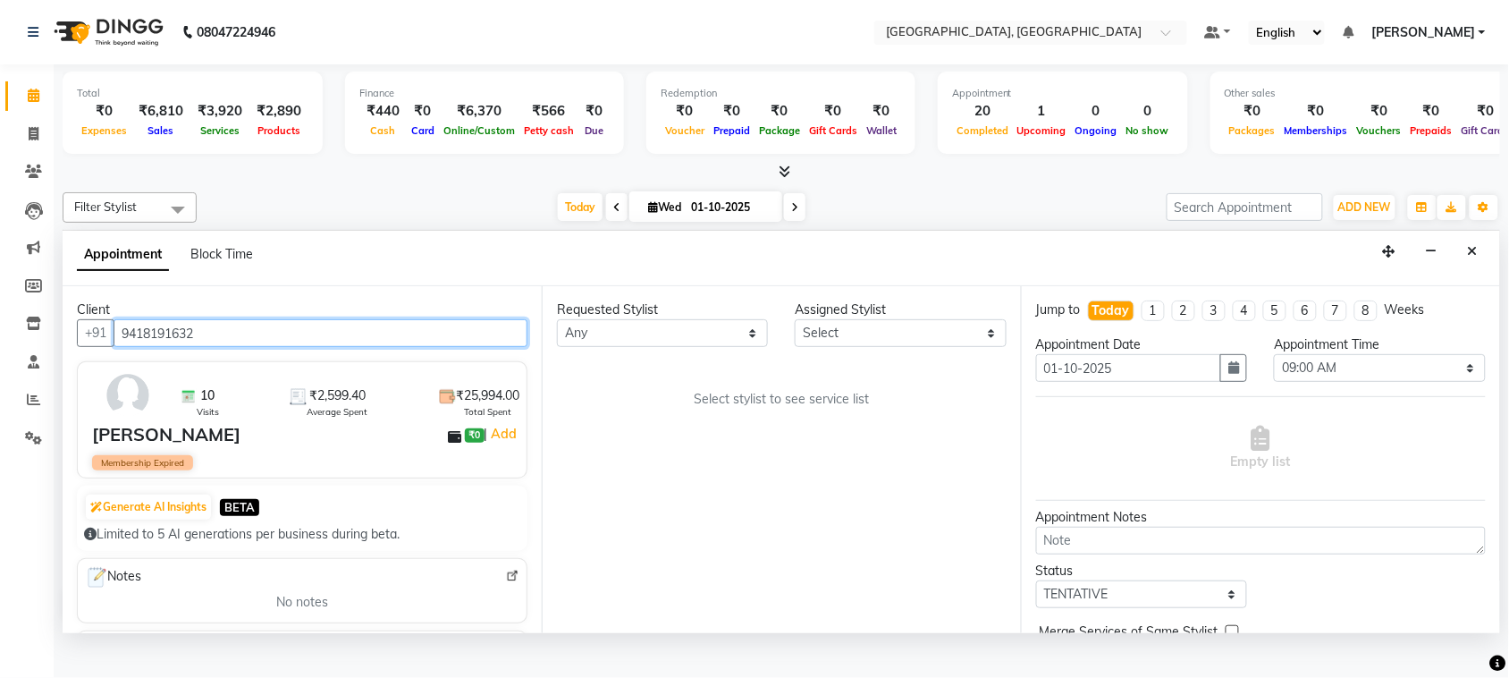
click at [137, 347] on input "9418191632" at bounding box center [321, 333] width 414 height 28
click at [1468, 258] on icon "Close" at bounding box center [1473, 251] width 10 height 13
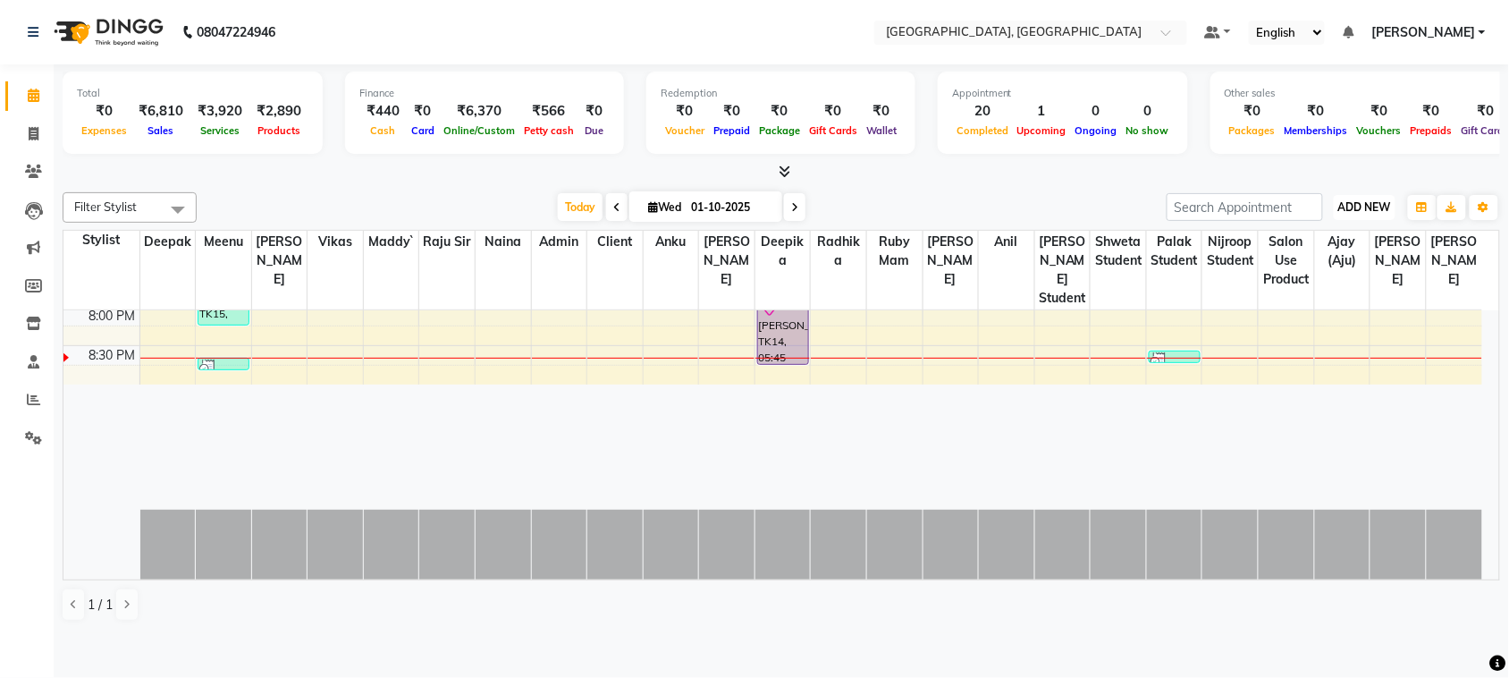
click at [1339, 214] on span "ADD NEW" at bounding box center [1365, 206] width 53 height 13
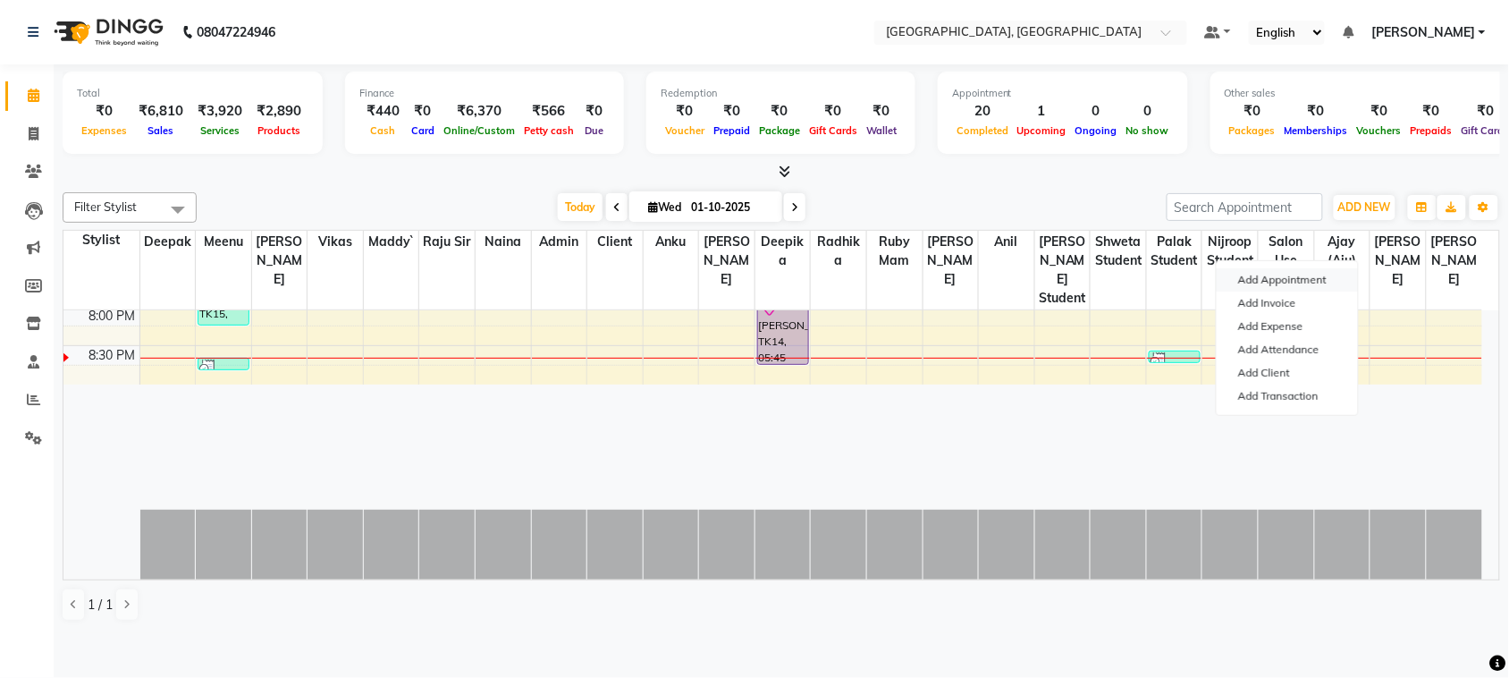
click at [1290, 284] on button "Add Appointment" at bounding box center [1287, 279] width 141 height 23
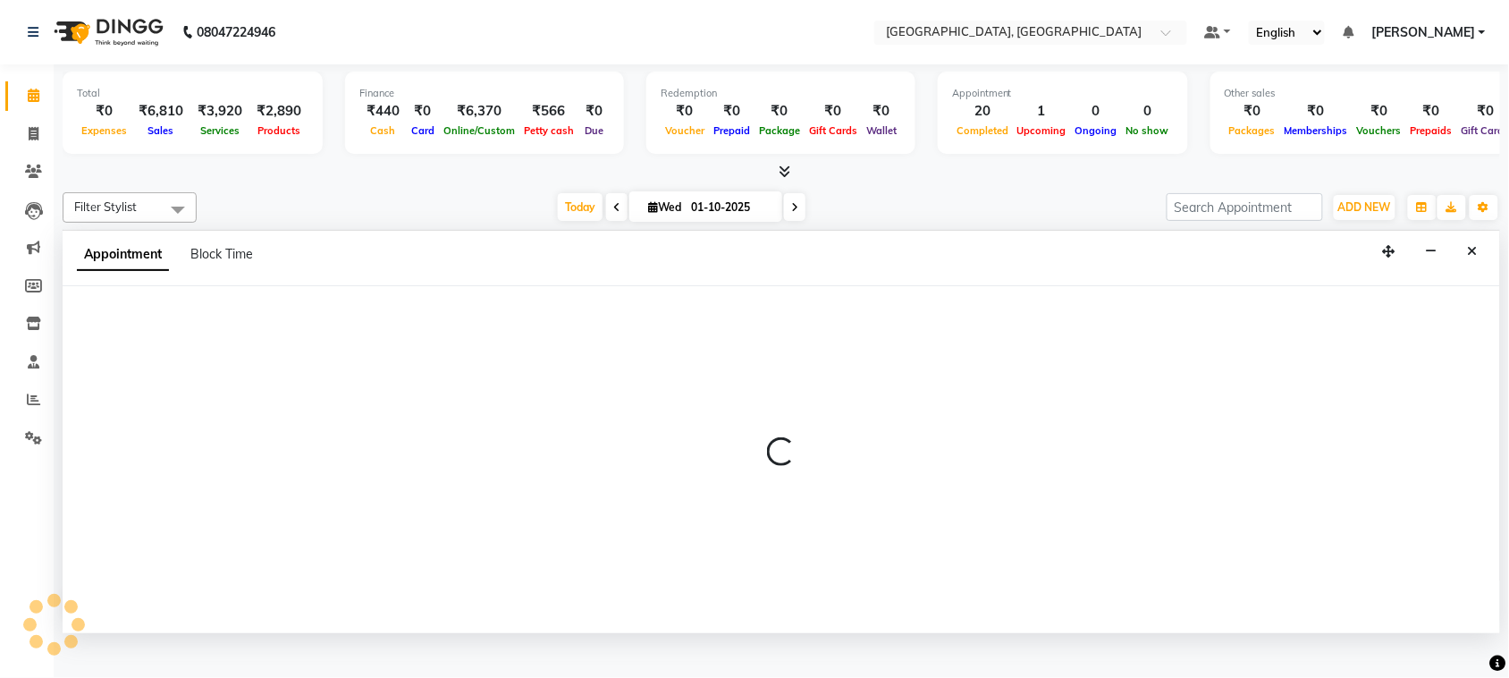
select select "tentative"
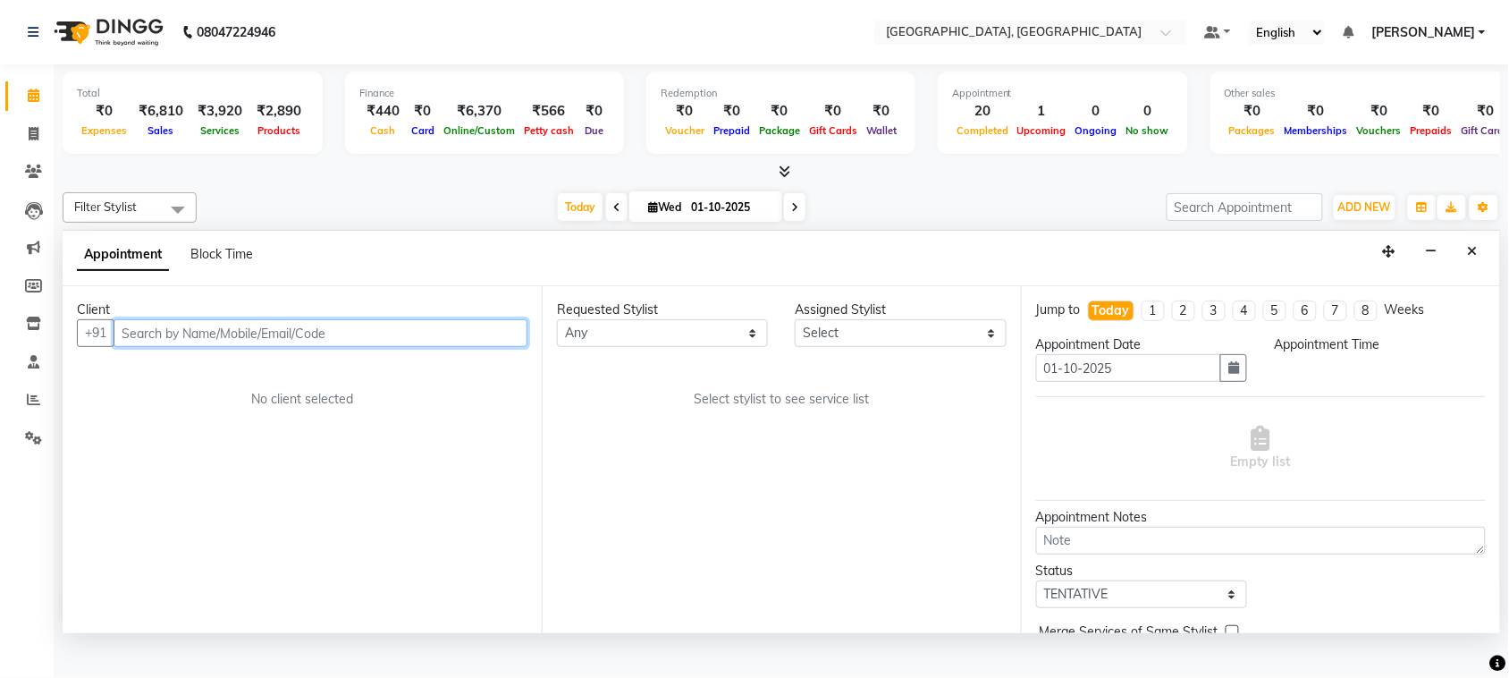
select select "540"
click at [268, 347] on input "text" at bounding box center [321, 333] width 414 height 28
paste input "9418191632"
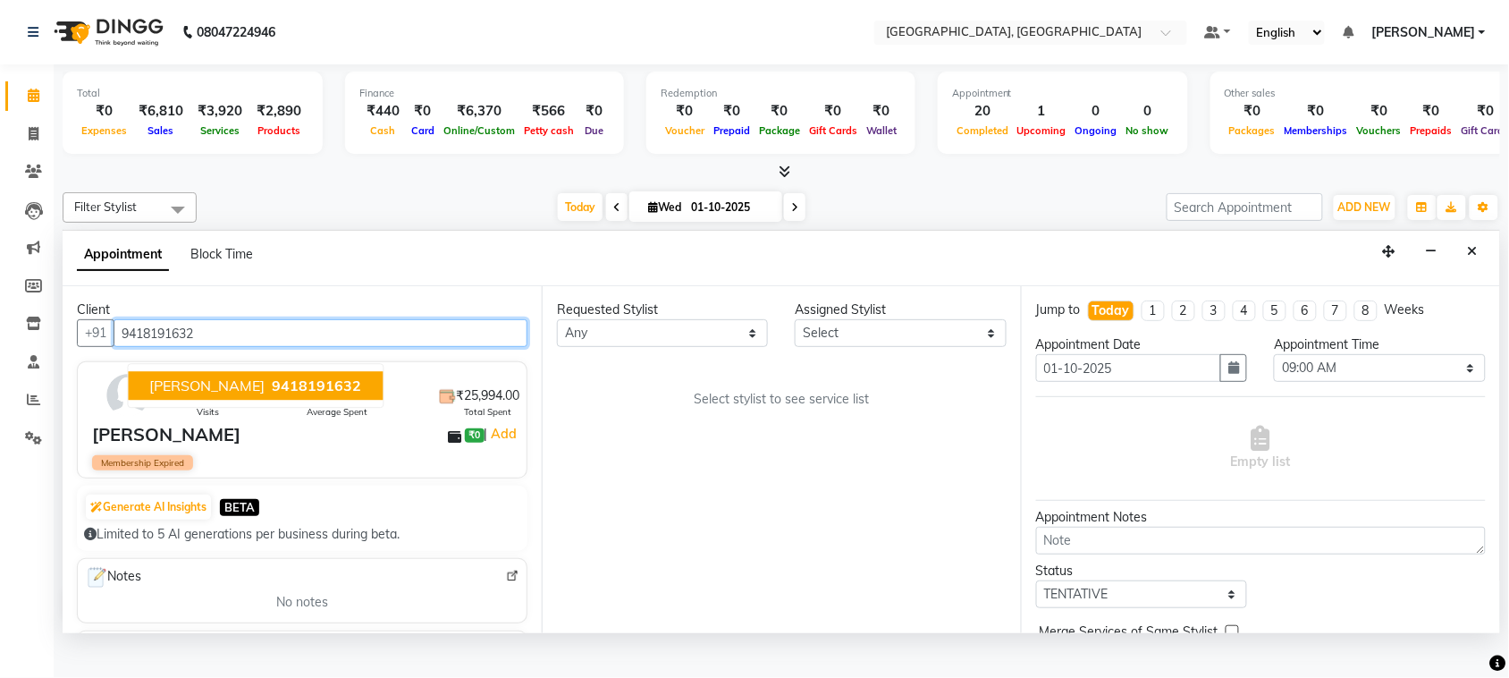
type input "9418191632"
drag, startPoint x: 633, startPoint y: 402, endPoint x: 650, endPoint y: 385, distance: 24.0
click at [633, 347] on select "Any admin Ajay (Aju) [PERSON_NAME] Client Deepak [PERSON_NAME] [PERSON_NAME]` […" at bounding box center [662, 333] width 211 height 28
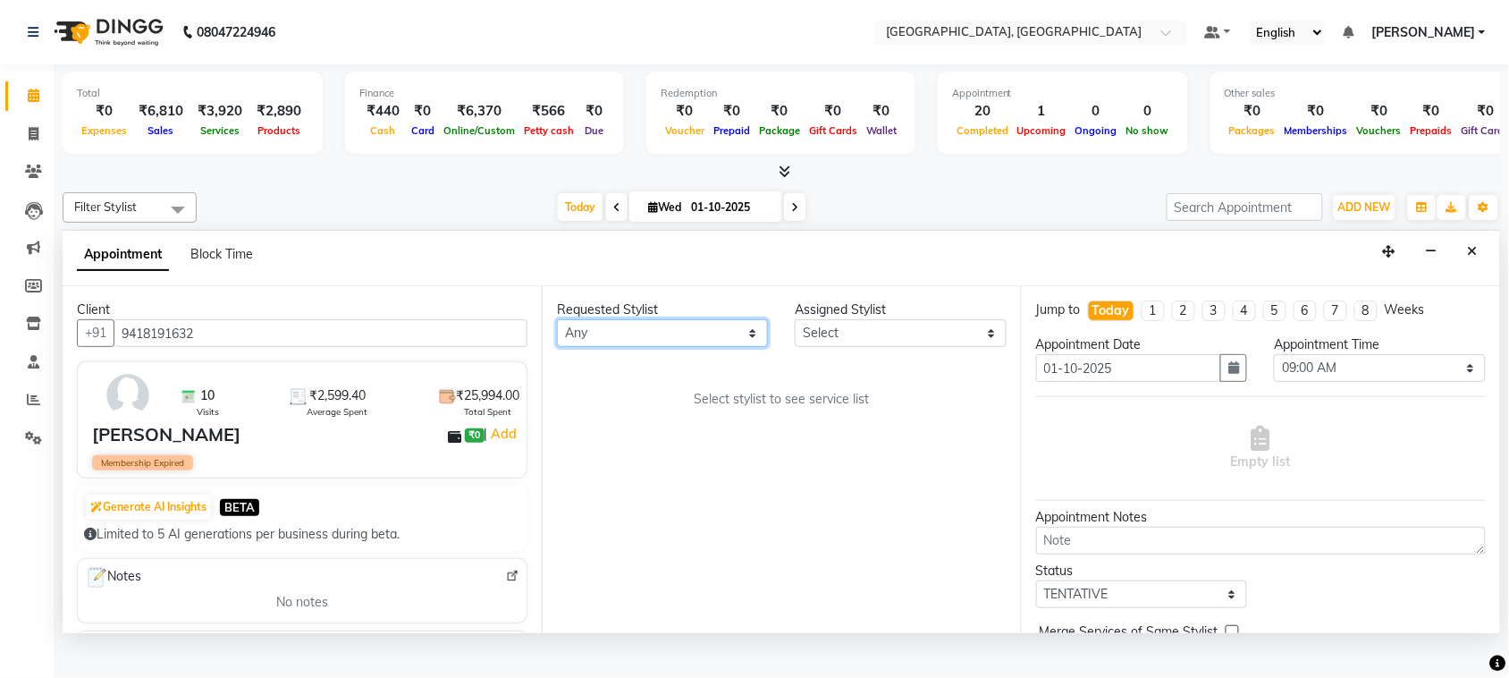
select select "88213"
click at [561, 347] on select "Any admin Ajay (Aju) [PERSON_NAME] Client Deepak [PERSON_NAME] [PERSON_NAME]` […" at bounding box center [662, 333] width 211 height 28
select select "88213"
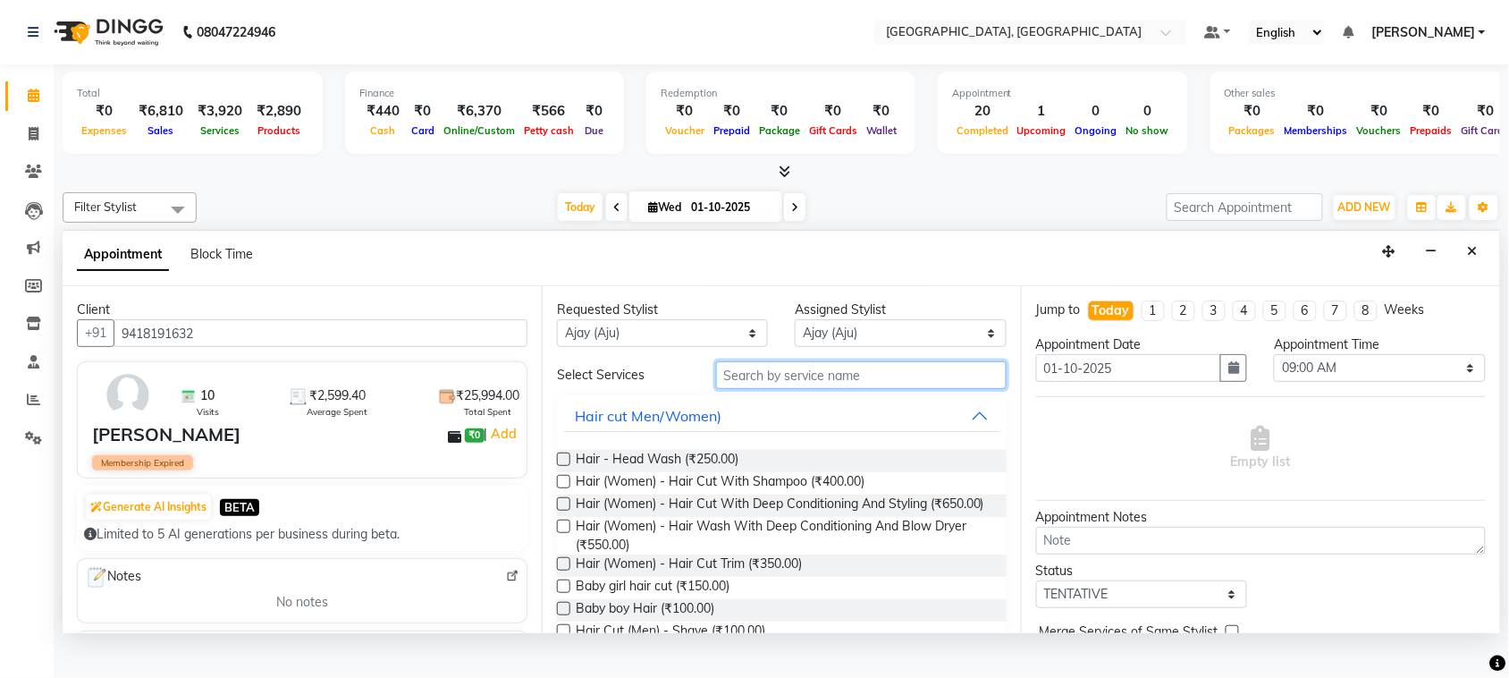
click at [754, 389] on input "text" at bounding box center [861, 375] width 291 height 28
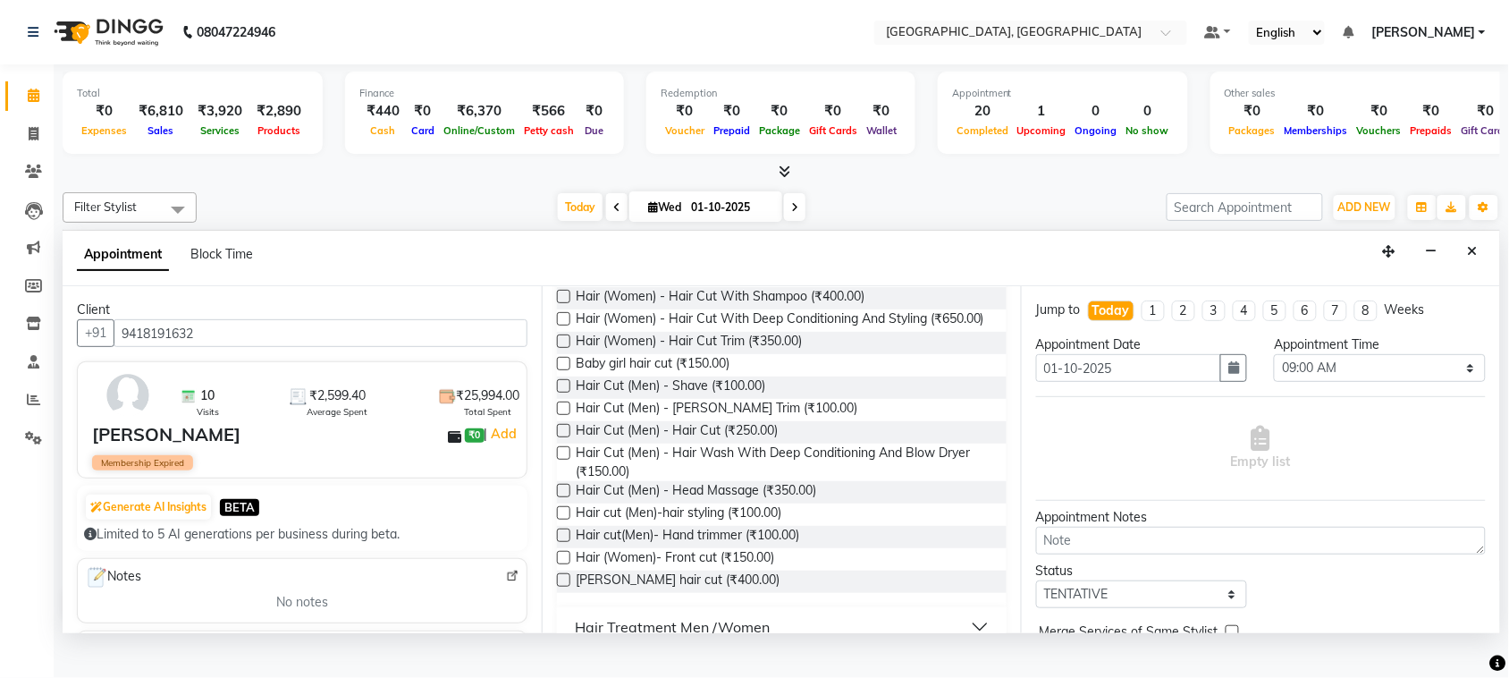
scroll to position [171, 0]
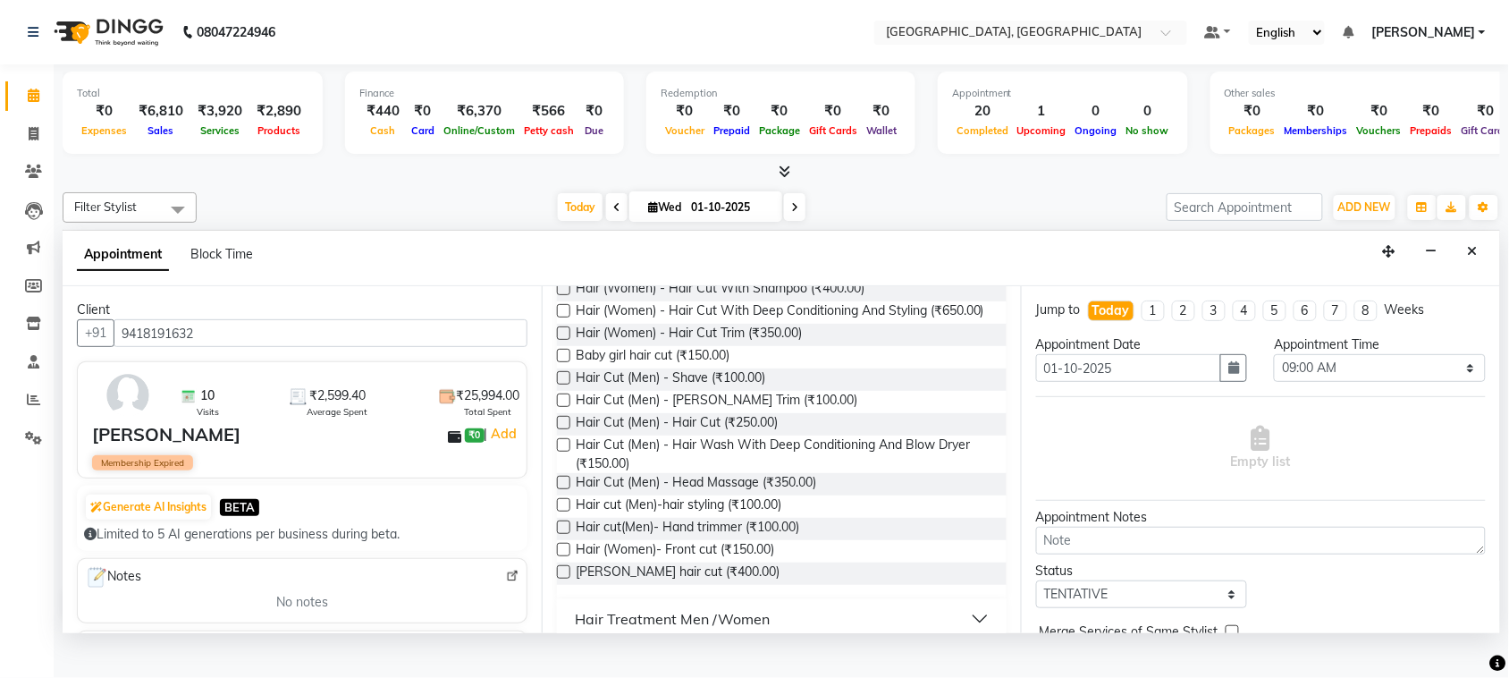
type input "hair cut"
drag, startPoint x: 571, startPoint y: 564, endPoint x: 577, endPoint y: 555, distance: 10.9
click at [571, 429] on label at bounding box center [563, 422] width 13 height 13
click at [569, 430] on input "checkbox" at bounding box center [563, 425] width 12 height 12
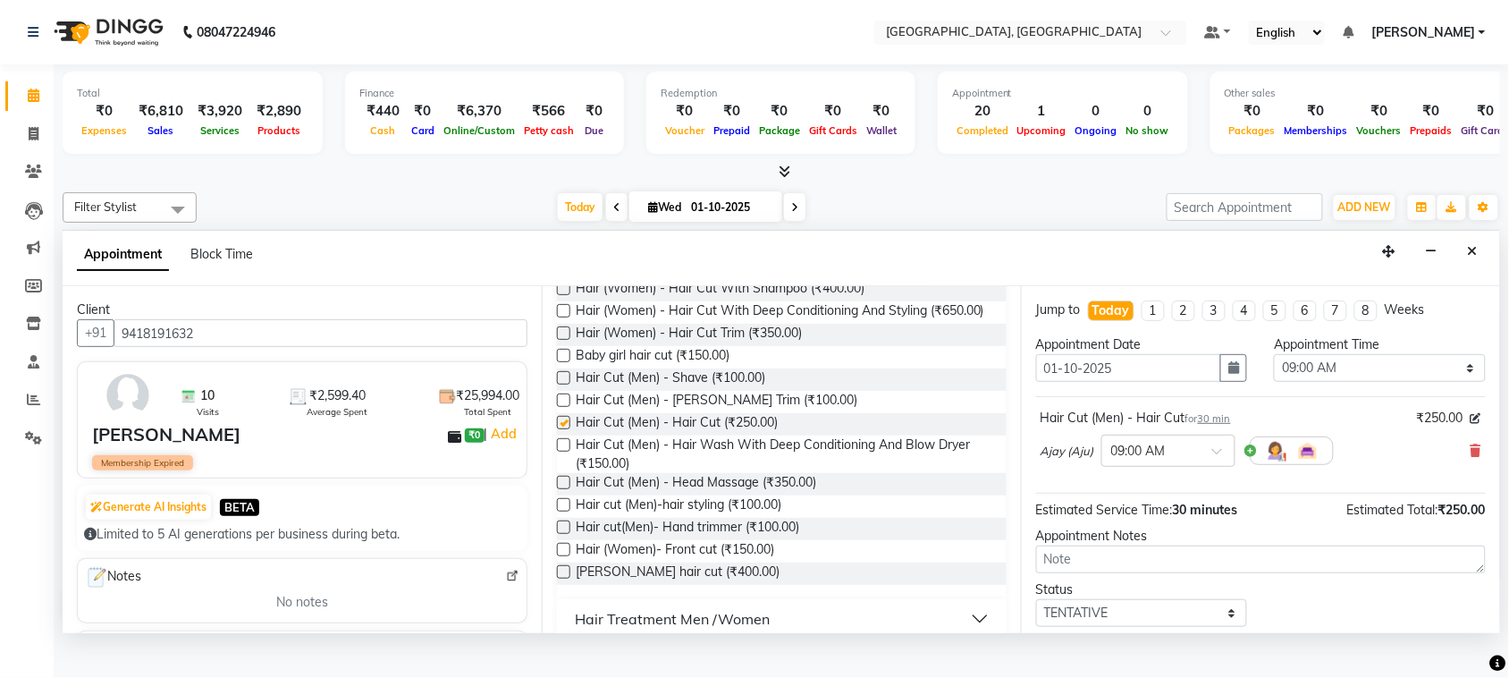
checkbox input "false"
click at [571, 407] on label at bounding box center [563, 399] width 13 height 13
click at [569, 408] on input "checkbox" at bounding box center [563, 402] width 12 height 12
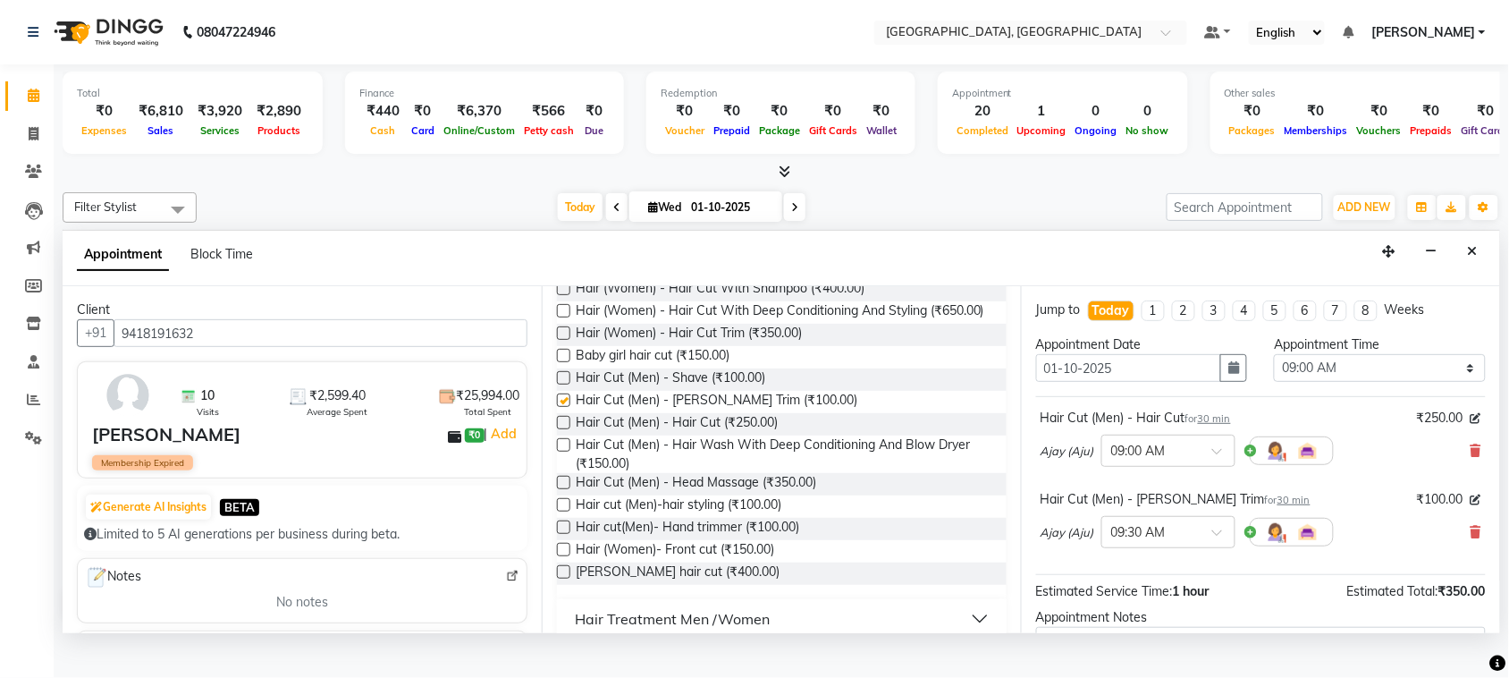
checkbox input "false"
click at [1343, 382] on select "Select 09:00 AM 09:15 AM 09:30 AM 09:45 AM 10:00 AM 10:15 AM 10:30 AM 10:45 AM …" at bounding box center [1379, 368] width 211 height 28
select select "1110"
click at [1274, 382] on select "Select 09:00 AM 09:15 AM 09:30 AM 09:45 AM 10:00 AM 10:15 AM 10:30 AM 10:45 AM …" at bounding box center [1379, 368] width 211 height 28
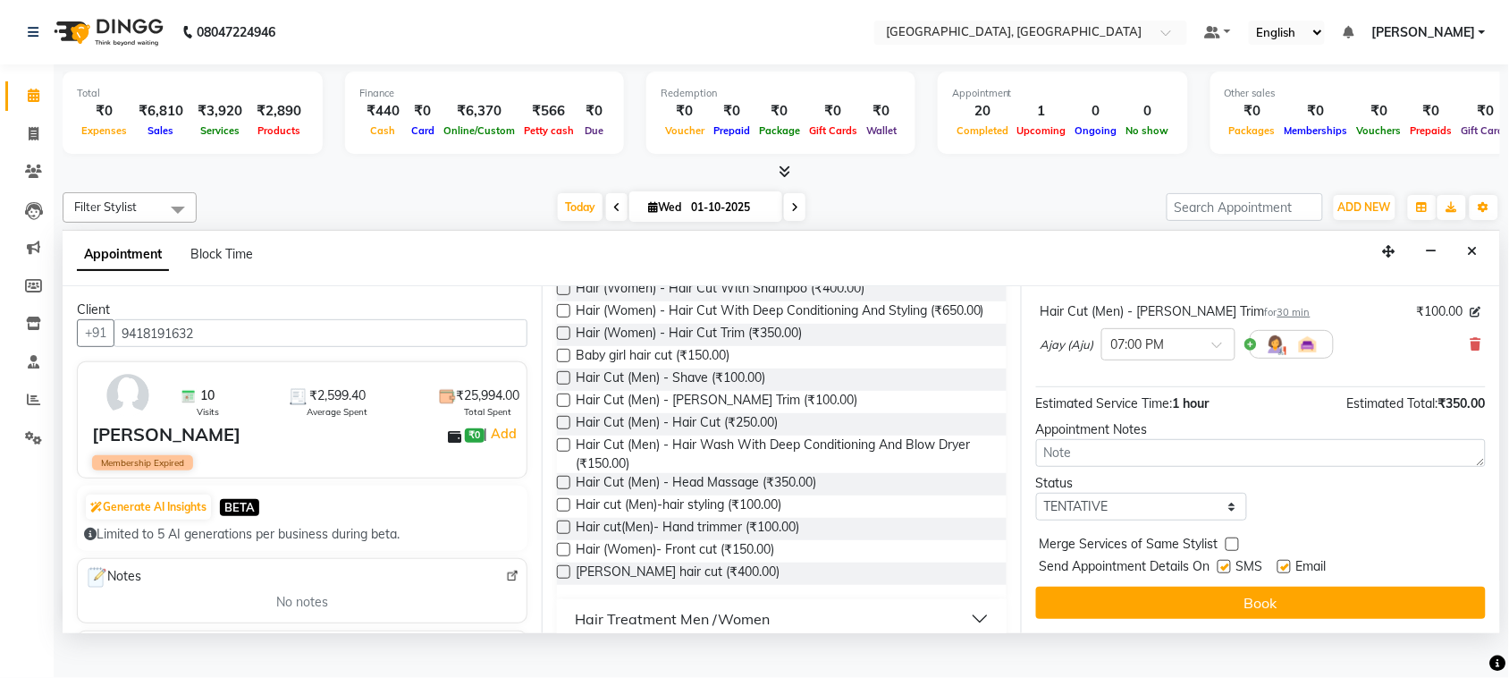
scroll to position [344, 0]
click at [1176, 515] on select "Select TENTATIVE CONFIRM CHECK-IN UPCOMING" at bounding box center [1141, 507] width 211 height 28
select select "check-in"
click at [1040, 493] on select "Select TENTATIVE CONFIRM CHECK-IN UPCOMING" at bounding box center [1141, 507] width 211 height 28
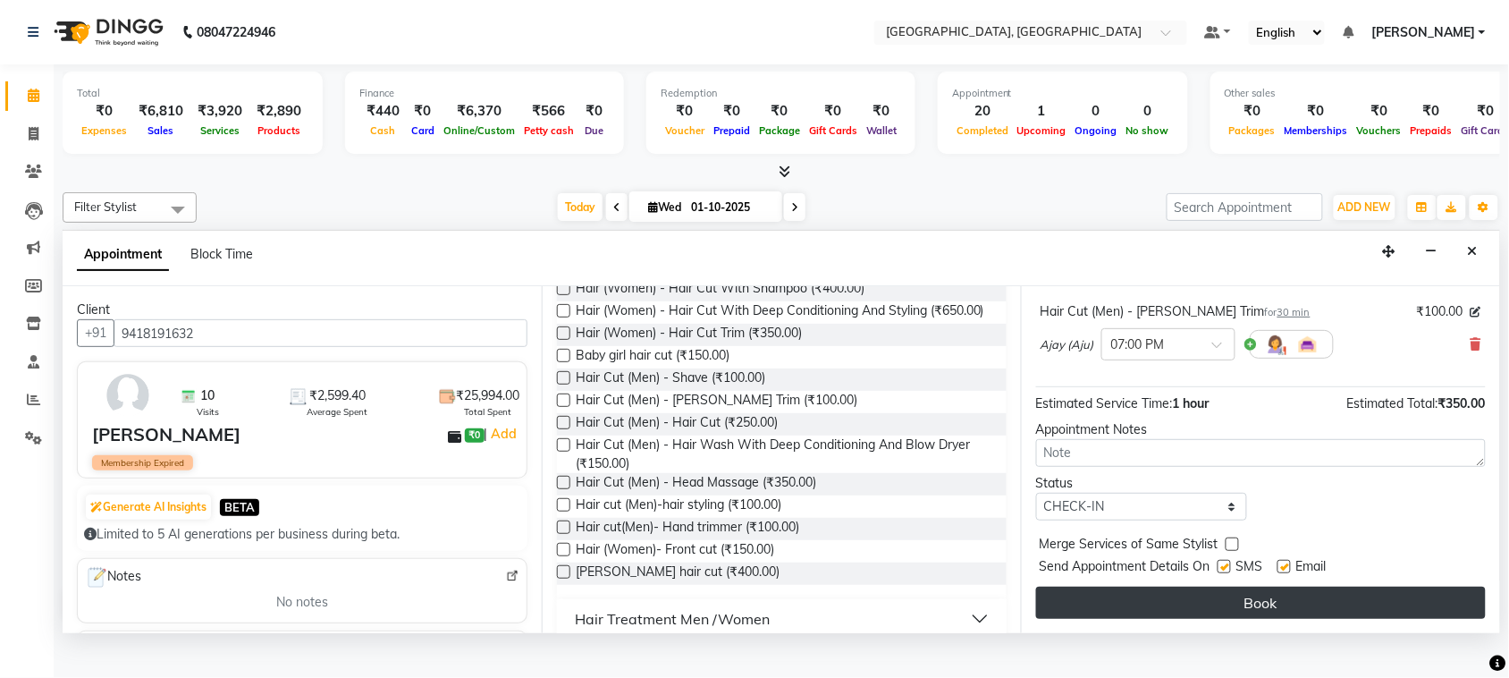
click at [1258, 619] on button "Book" at bounding box center [1261, 603] width 450 height 32
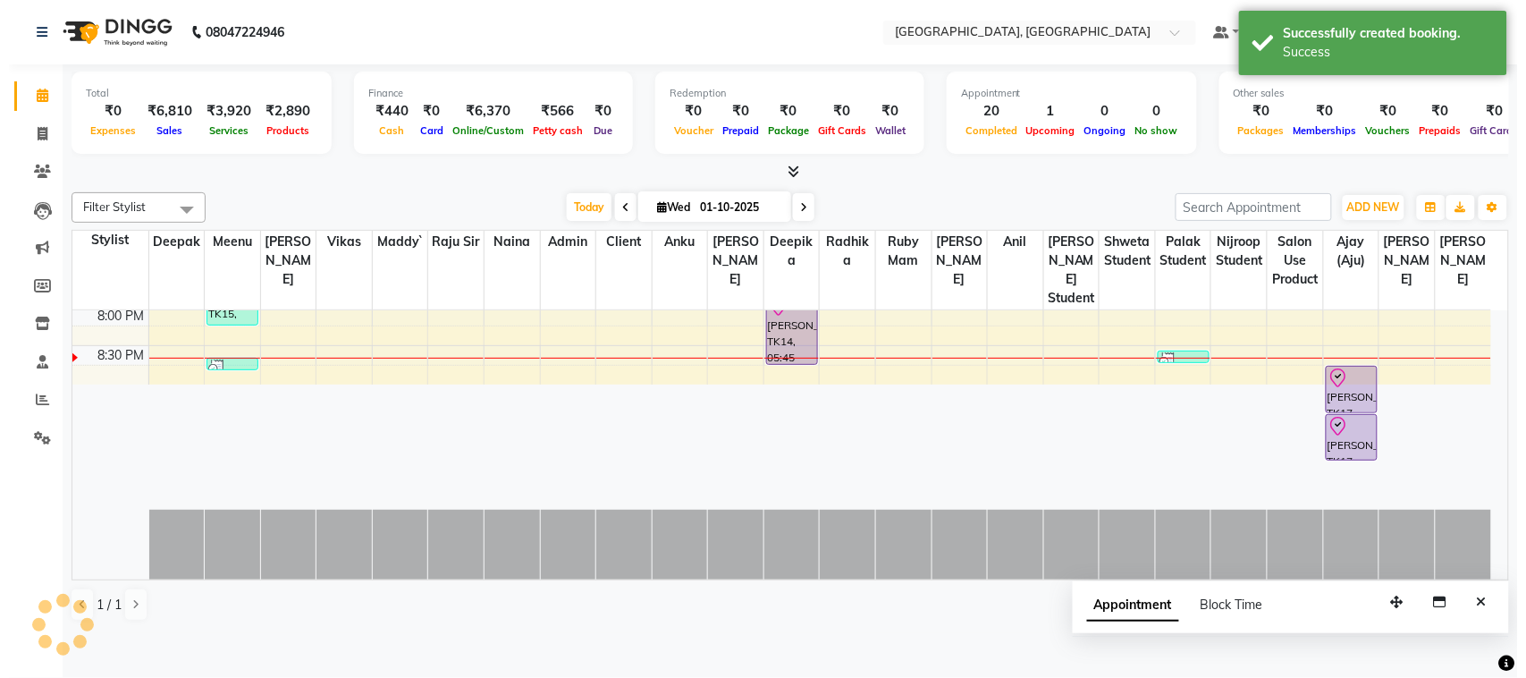
scroll to position [0, 0]
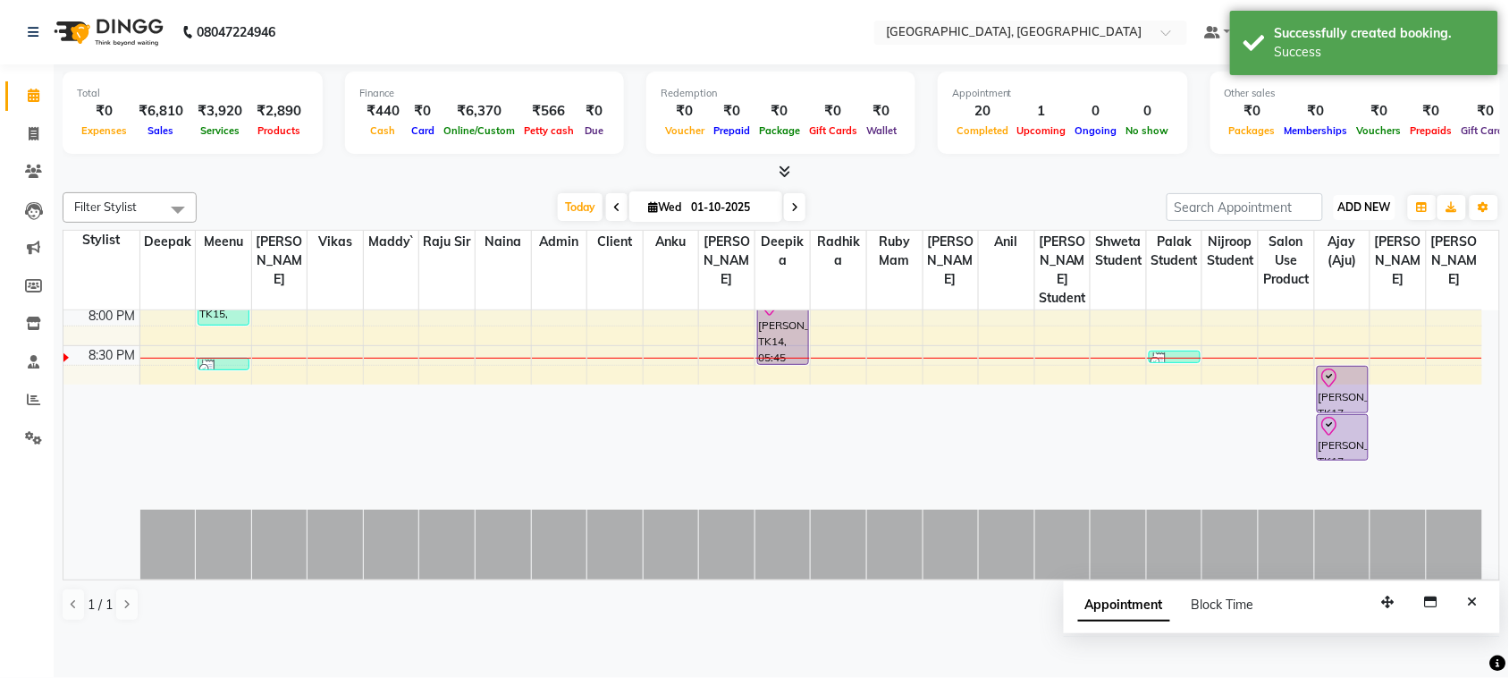
click at [1380, 214] on span "ADD NEW" at bounding box center [1365, 206] width 53 height 13
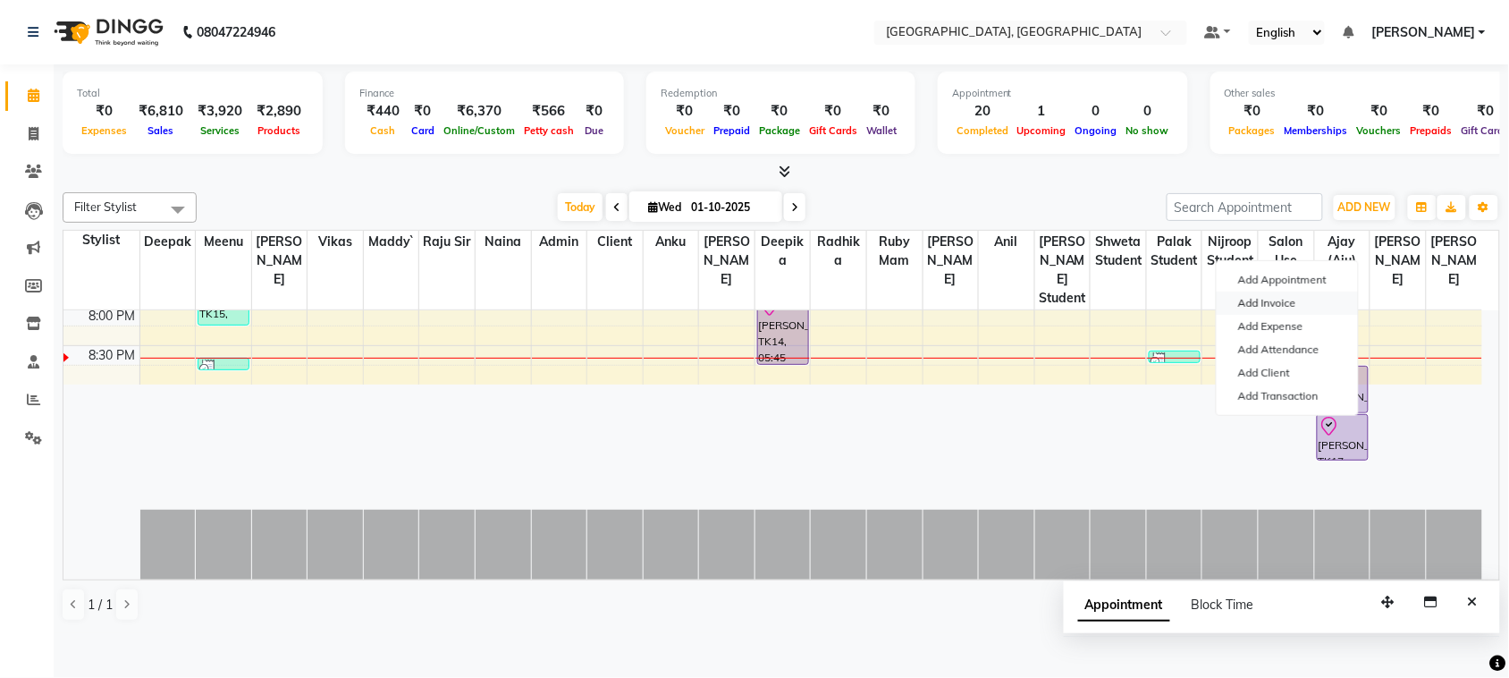
click at [1254, 315] on link "Add Invoice" at bounding box center [1287, 303] width 141 height 23
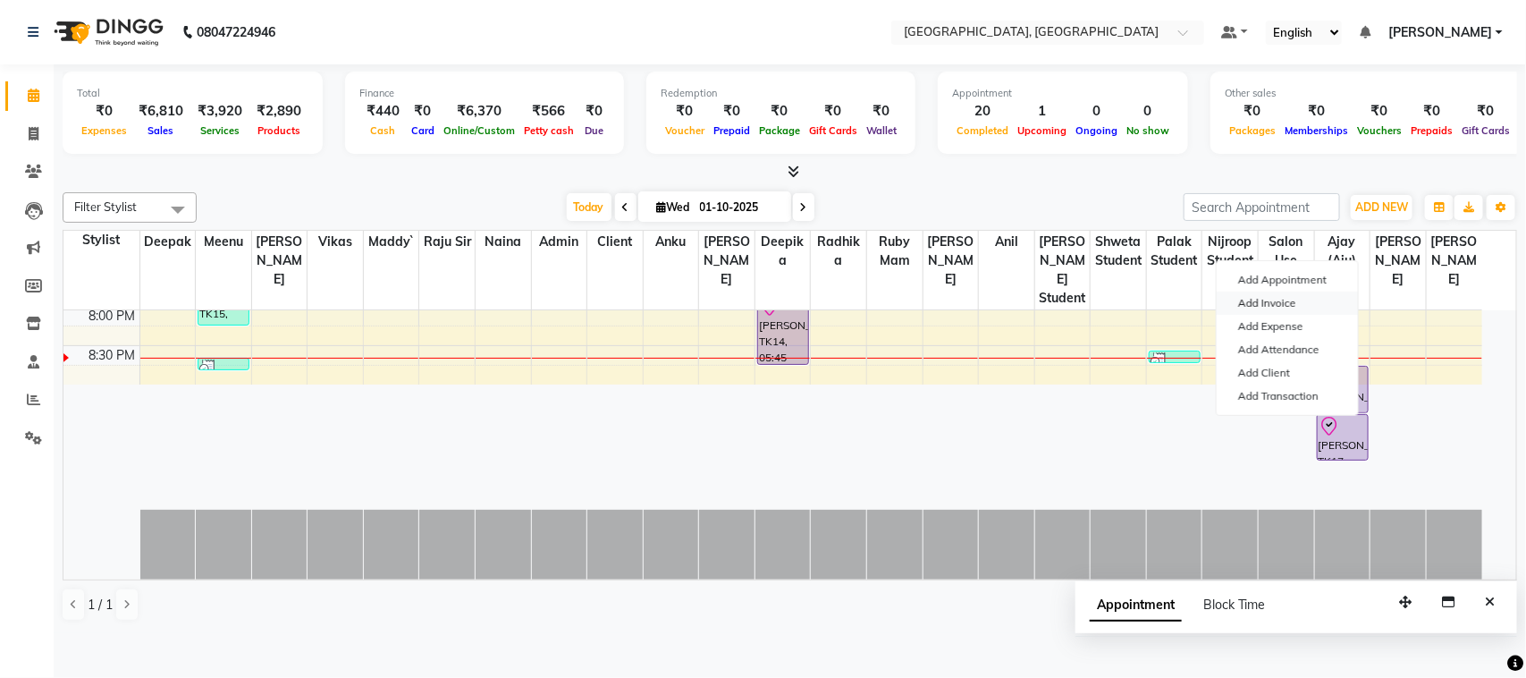
select select "service"
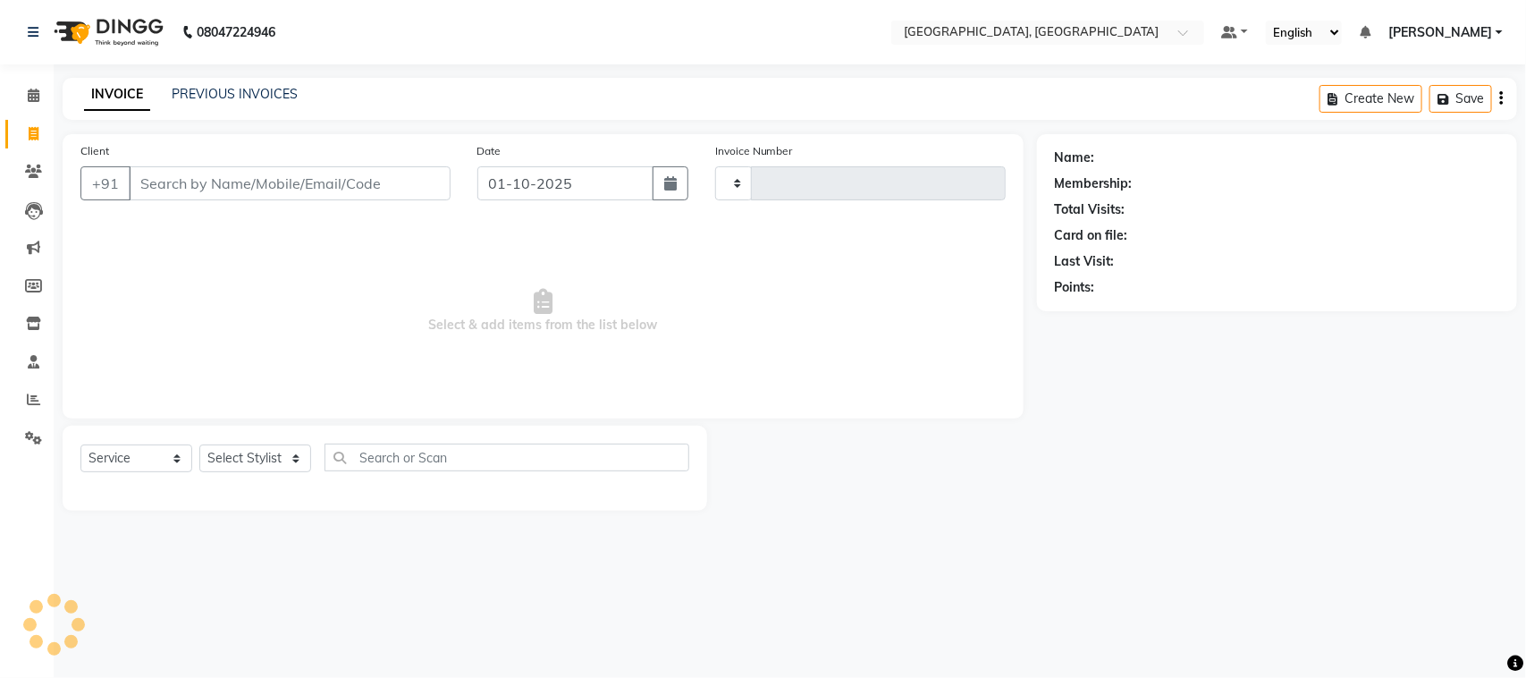
type input "3777"
select select "4462"
click at [311, 200] on input "Client" at bounding box center [290, 183] width 322 height 34
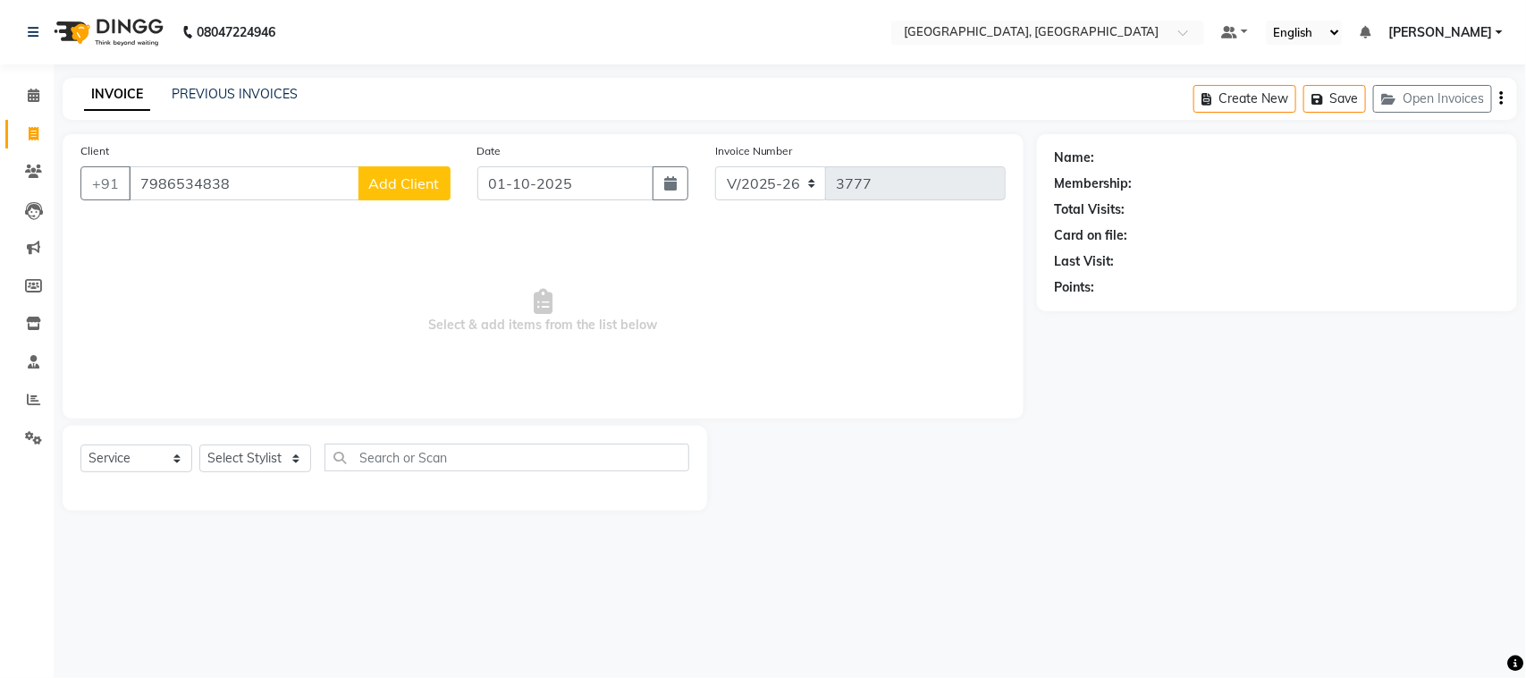
type input "7986534838"
click at [404, 192] on span "Add Client" at bounding box center [404, 183] width 71 height 18
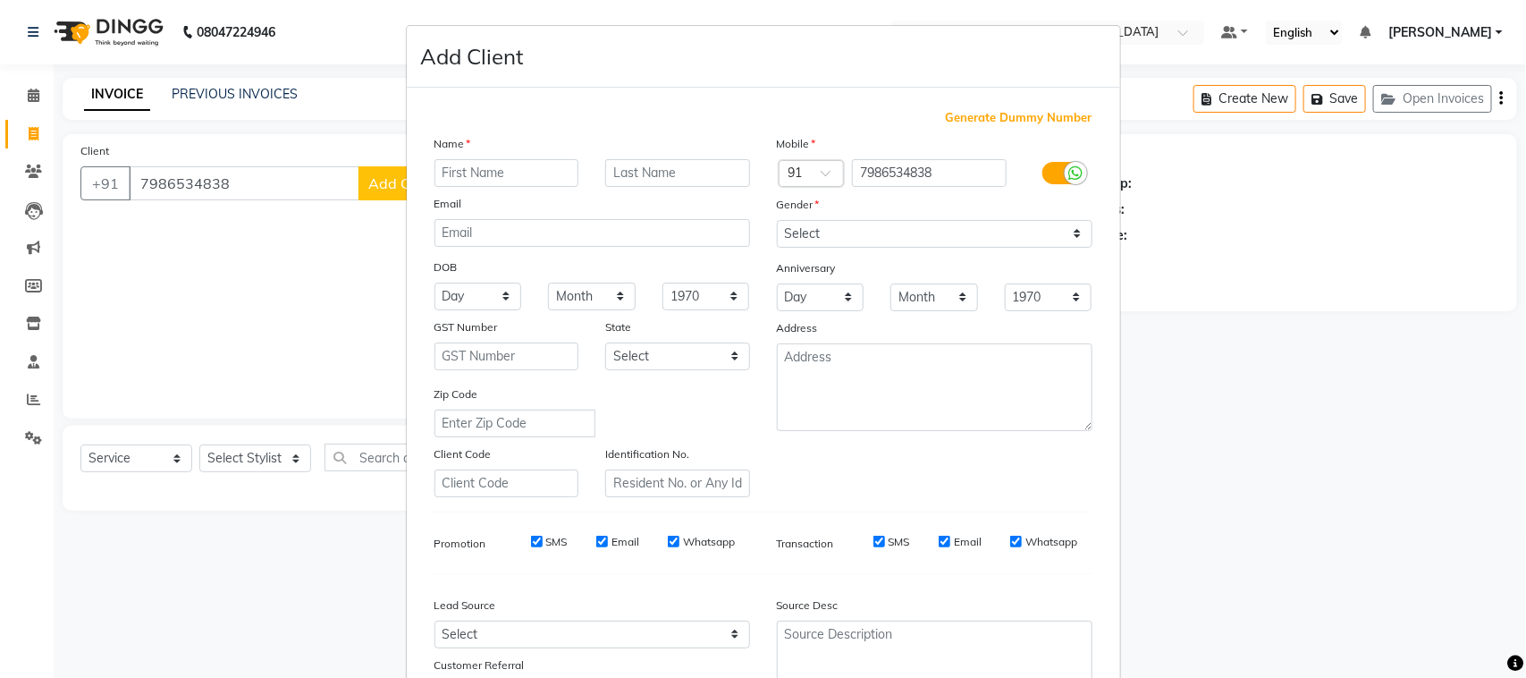
click at [488, 187] on input "text" at bounding box center [507, 173] width 145 height 28
type input "[PERSON_NAME]"
click at [961, 248] on select "Select [DEMOGRAPHIC_DATA] [DEMOGRAPHIC_DATA] Other Prefer Not To Say" at bounding box center [935, 234] width 316 height 28
select select "[DEMOGRAPHIC_DATA]"
click at [777, 248] on select "Select [DEMOGRAPHIC_DATA] [DEMOGRAPHIC_DATA] Other Prefer Not To Say" at bounding box center [935, 234] width 316 height 28
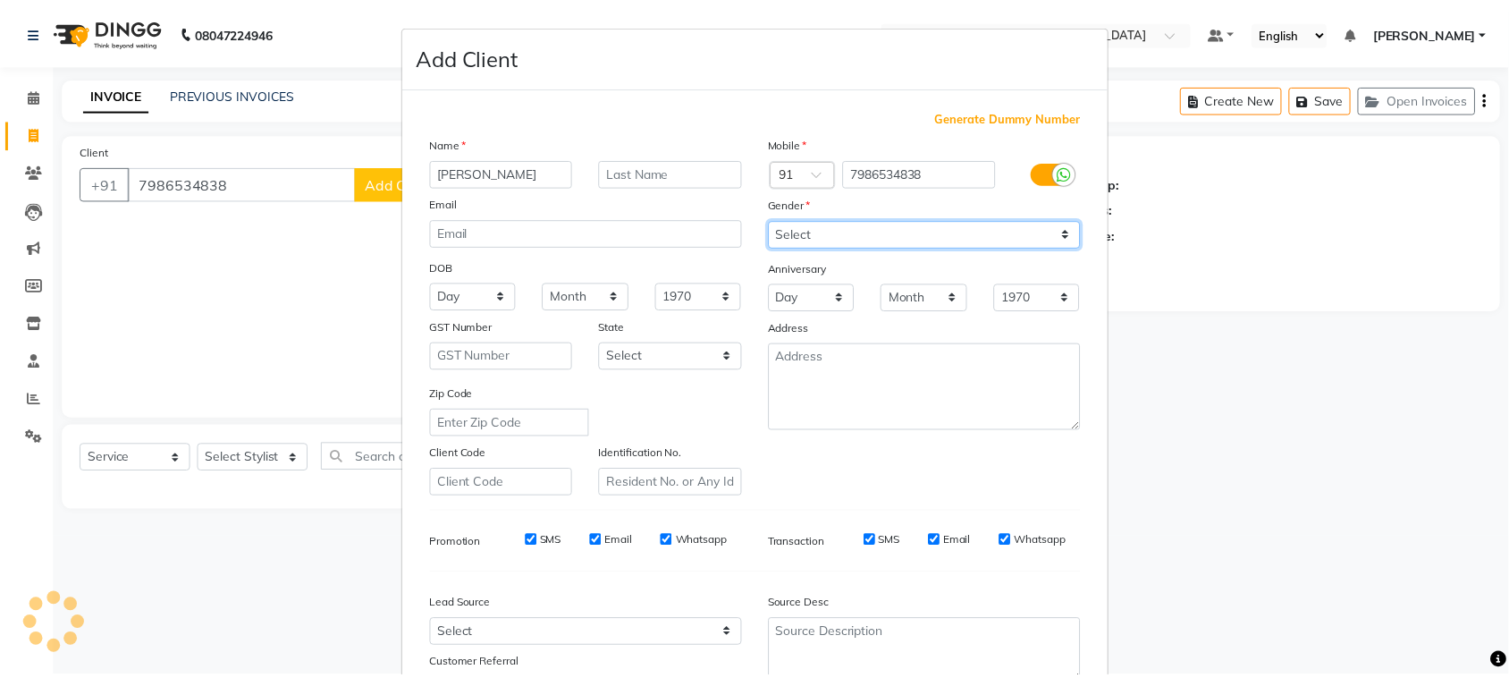
scroll to position [353, 0]
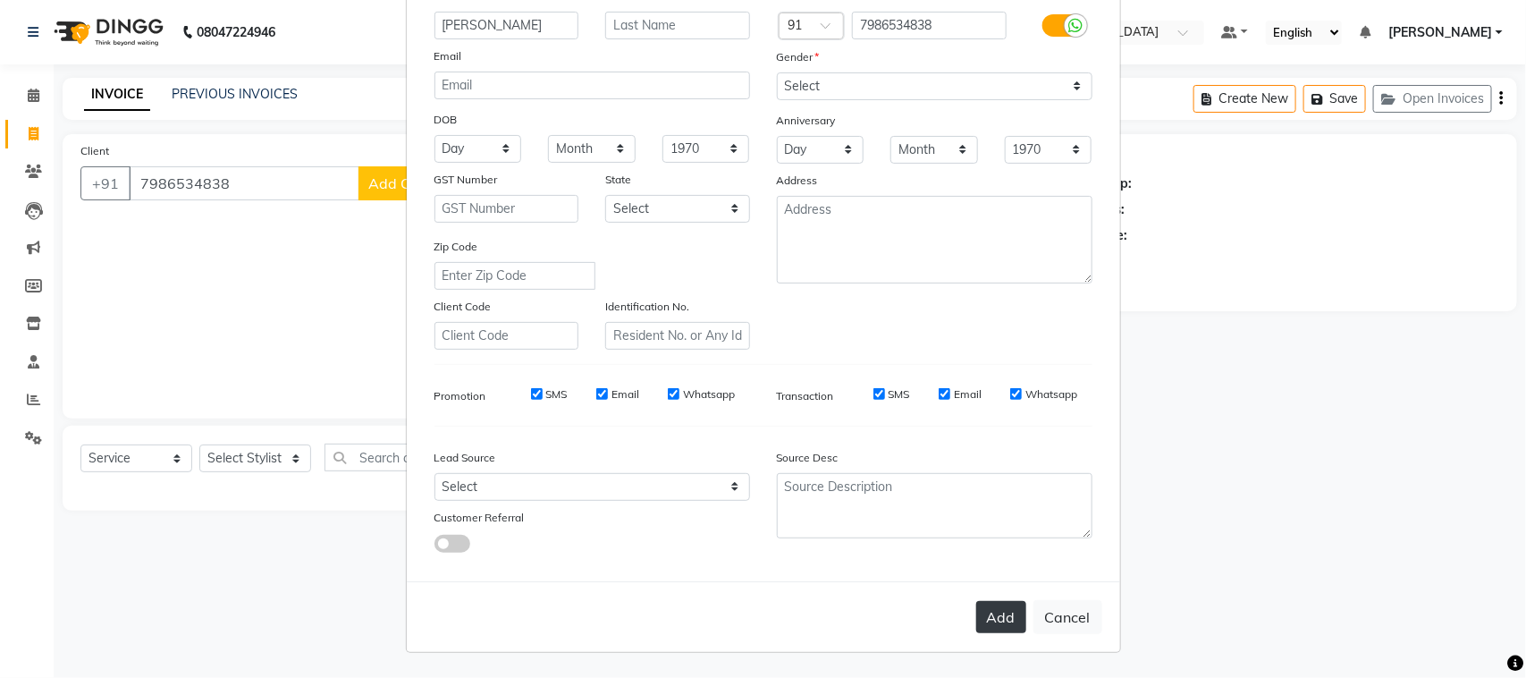
click at [977, 601] on button "Add" at bounding box center [1002, 617] width 50 height 32
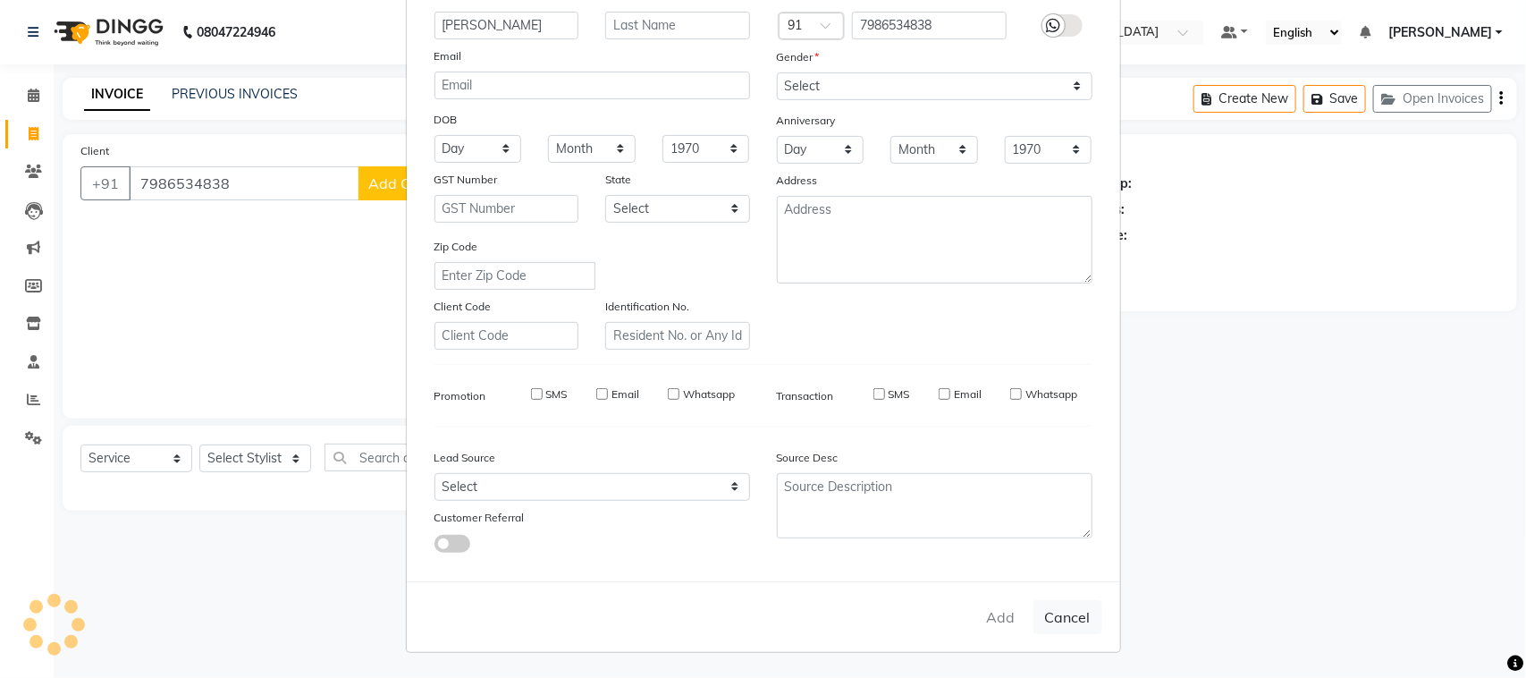
select select
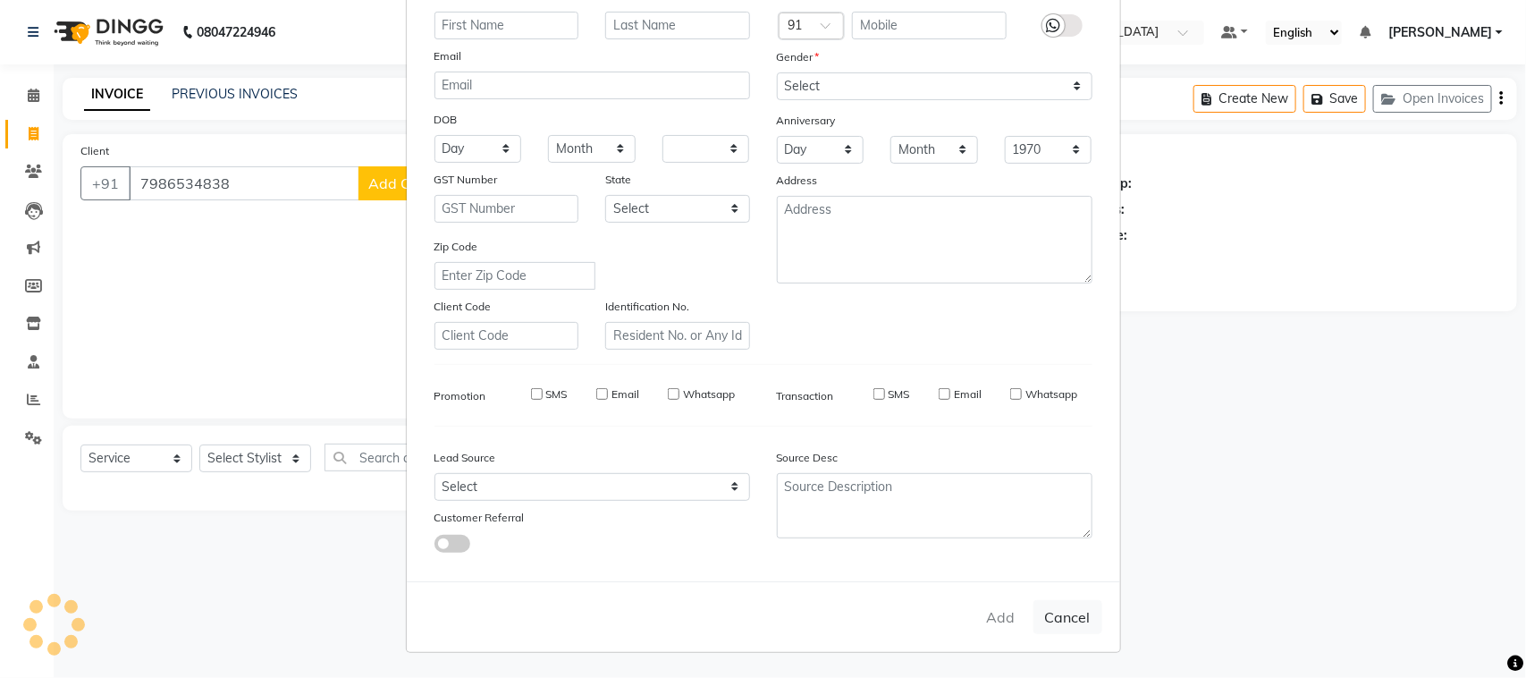
select select
checkbox input "false"
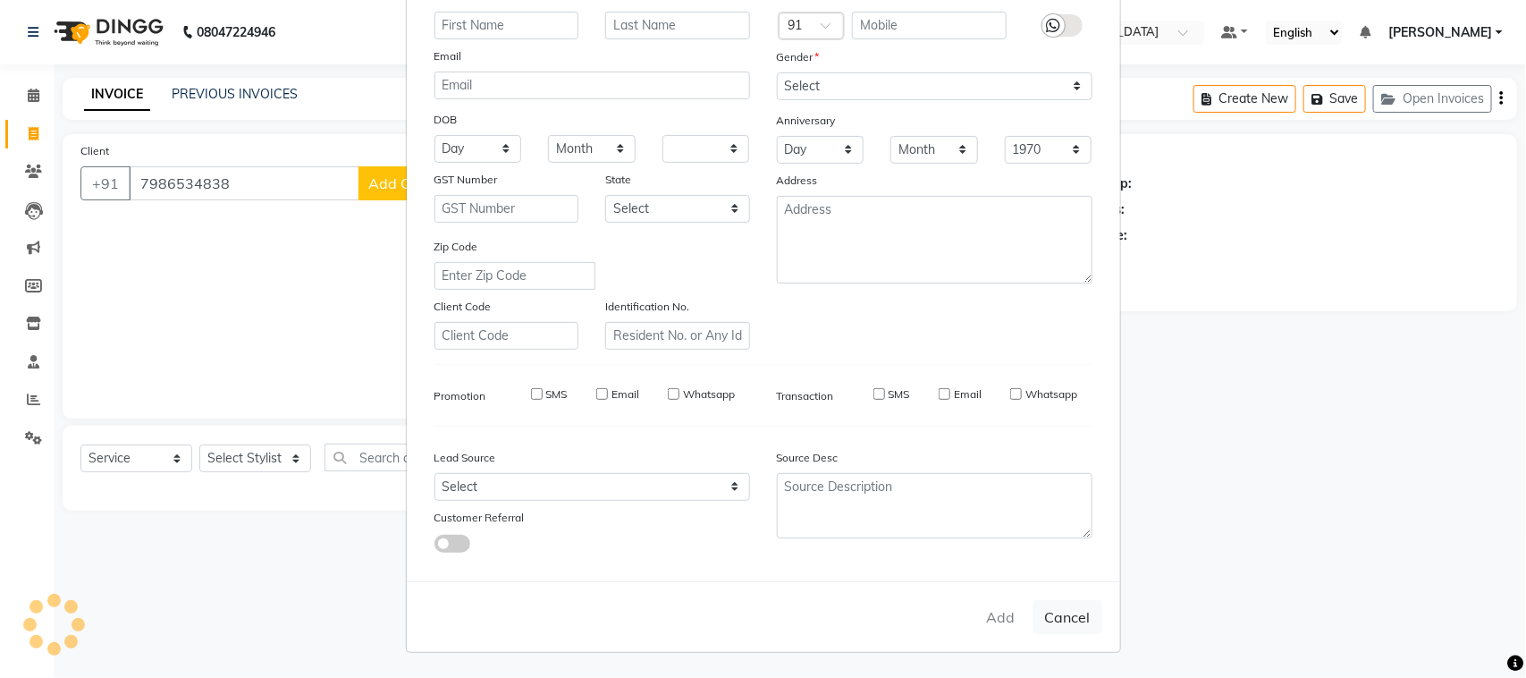
checkbox input "false"
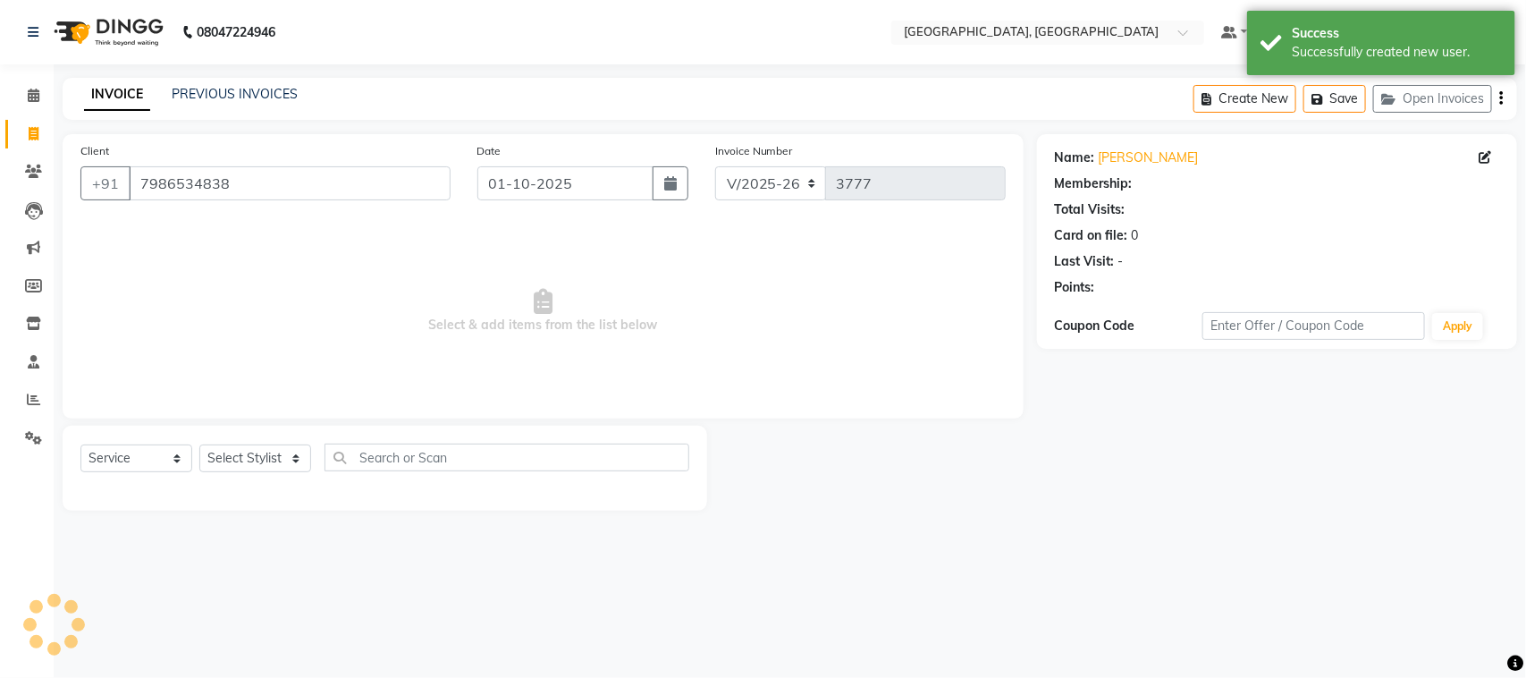
select select "1: Object"
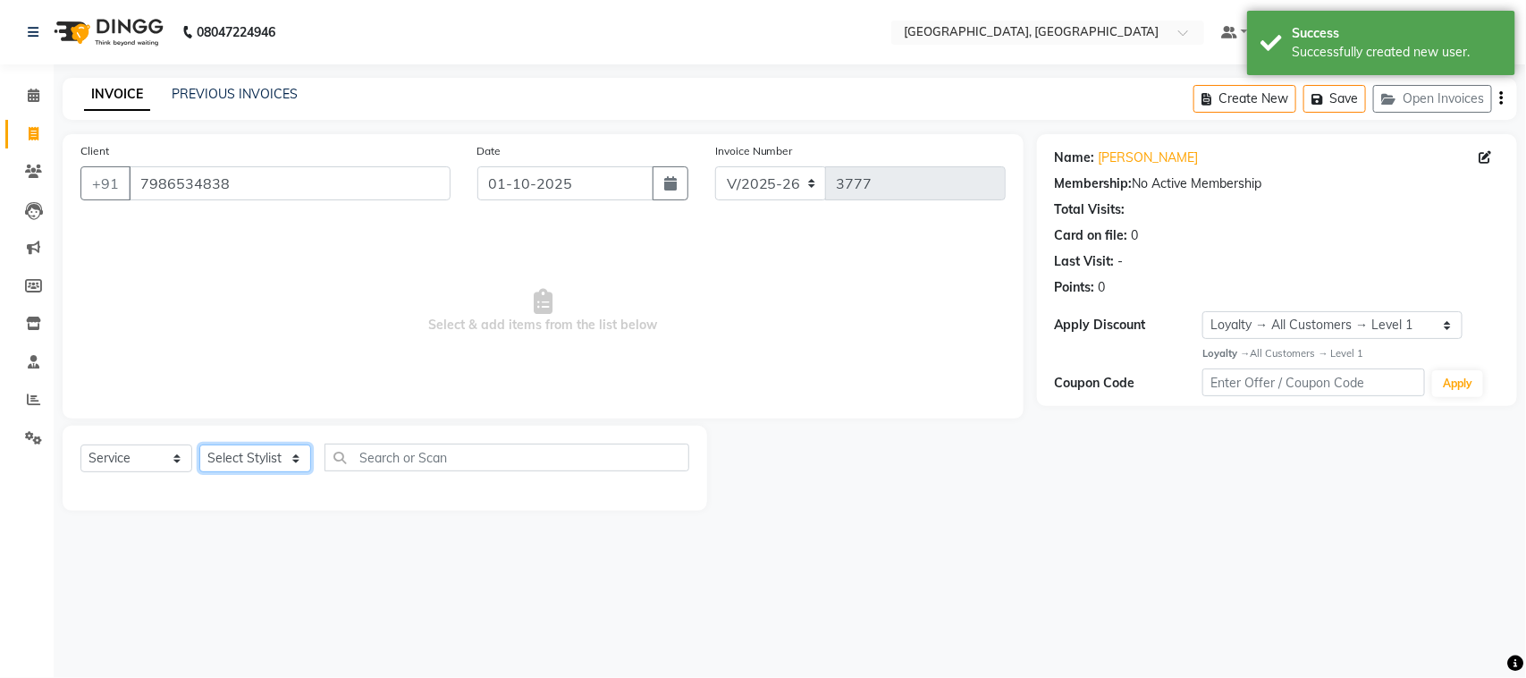
click at [268, 472] on select "Select Stylist admin Ajay (Aju) [PERSON_NAME] Client Deepak [PERSON_NAME] [PERS…" at bounding box center [255, 458] width 112 height 28
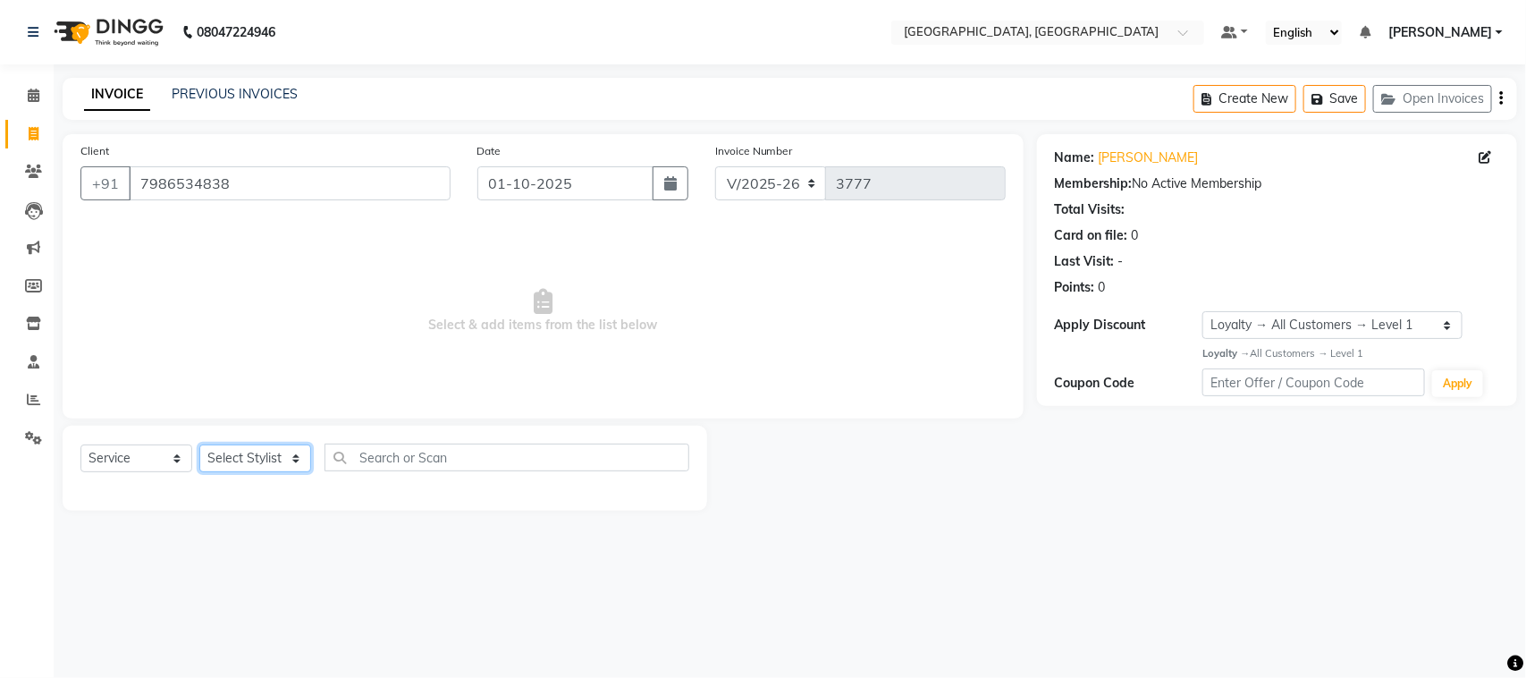
select select "88918"
click at [206, 472] on select "Select Stylist admin Ajay (Aju) [PERSON_NAME] Client Deepak [PERSON_NAME] [PERS…" at bounding box center [255, 458] width 112 height 28
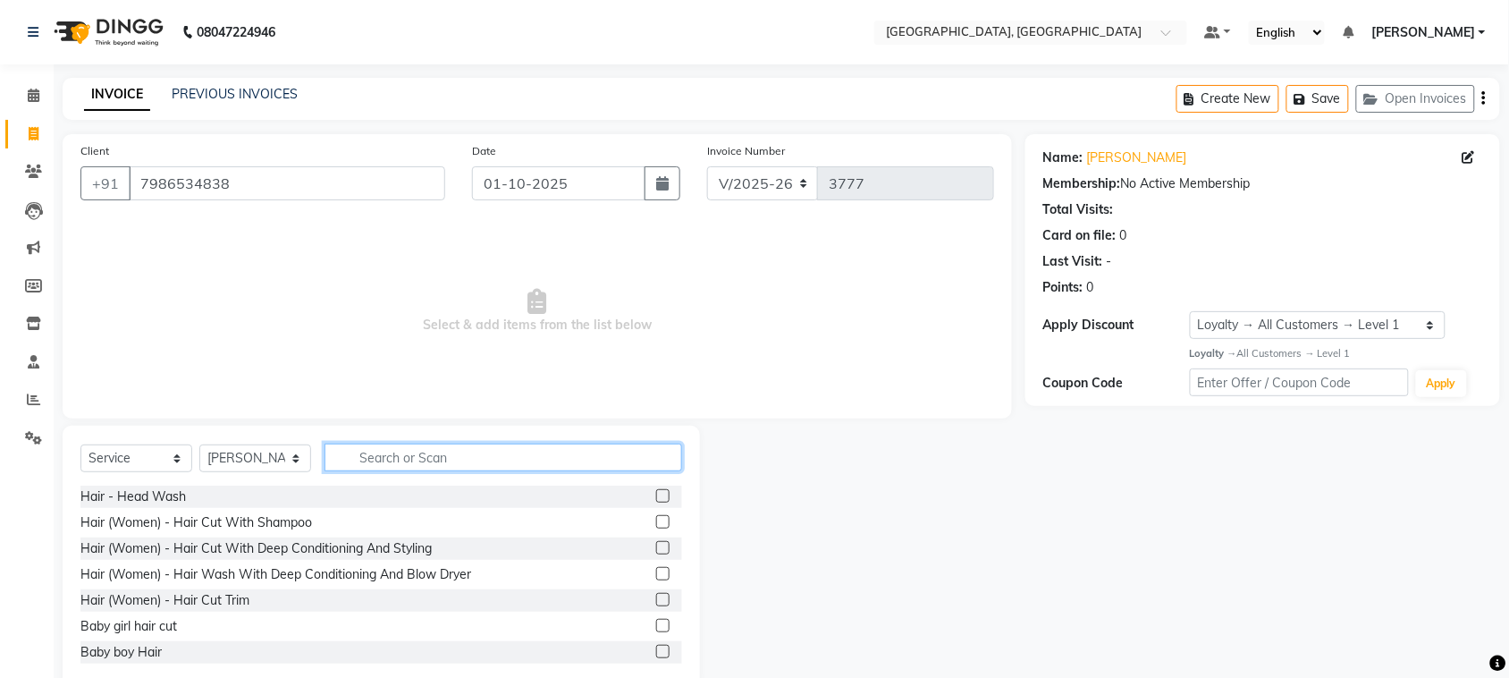
click at [465, 471] on input "text" at bounding box center [504, 458] width 358 height 28
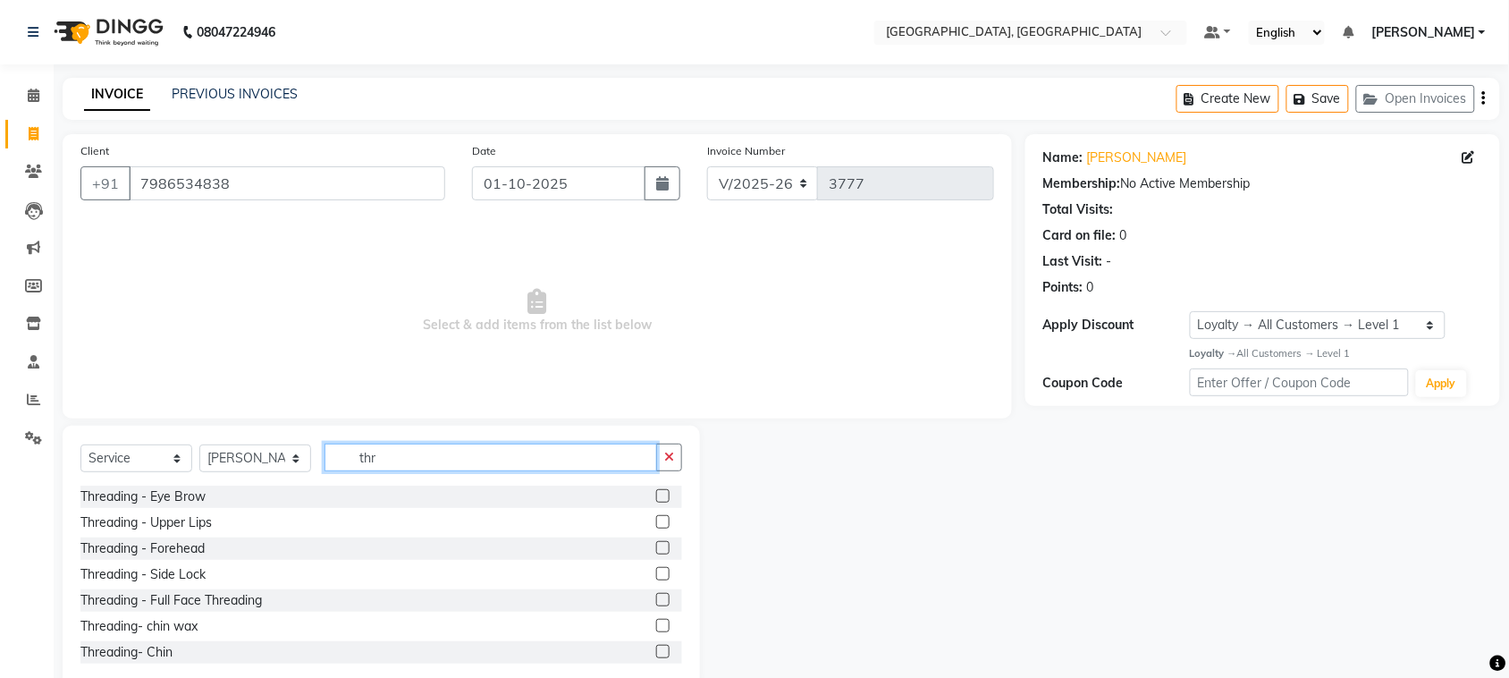
type input "thr"
click at [656, 503] on label at bounding box center [662, 495] width 13 height 13
click at [656, 503] on input "checkbox" at bounding box center [662, 497] width 12 height 12
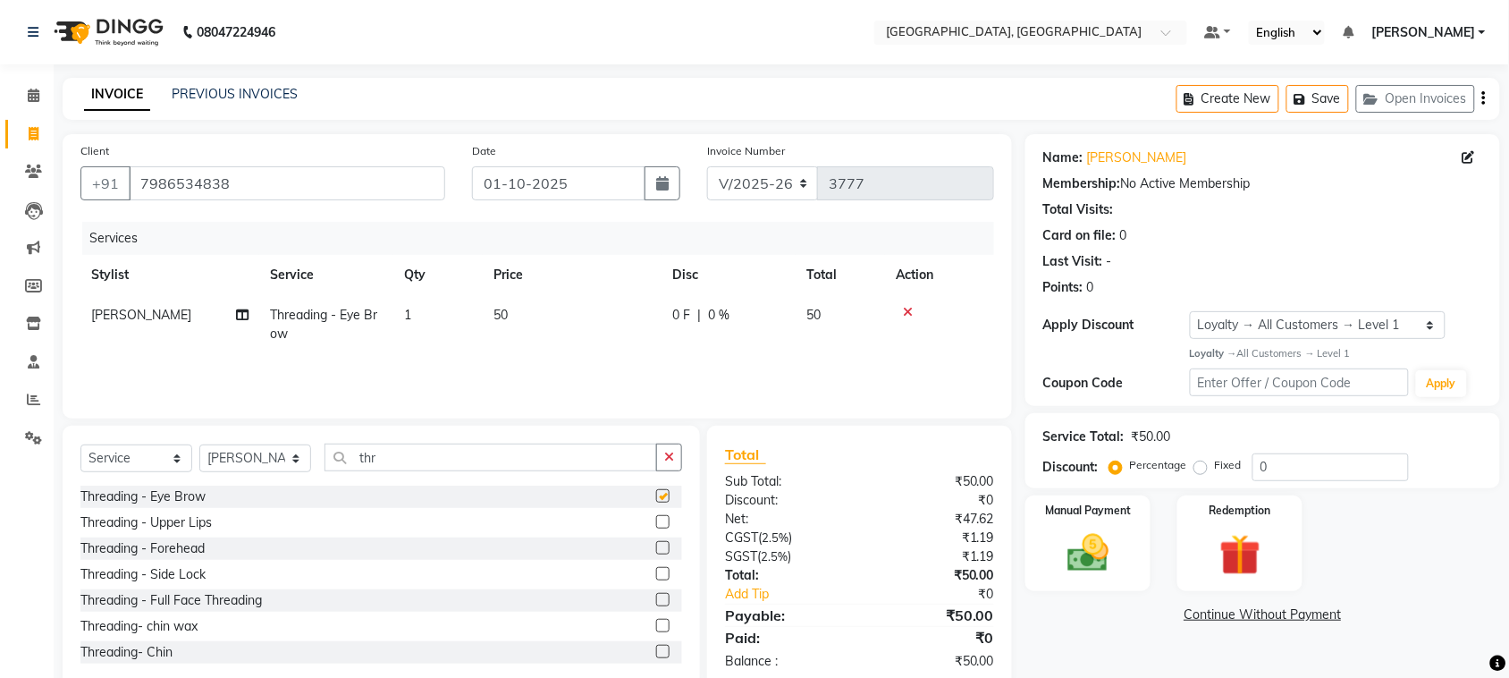
checkbox input "false"
click at [656, 528] on label at bounding box center [662, 521] width 13 height 13
click at [656, 528] on input "checkbox" at bounding box center [662, 523] width 12 height 12
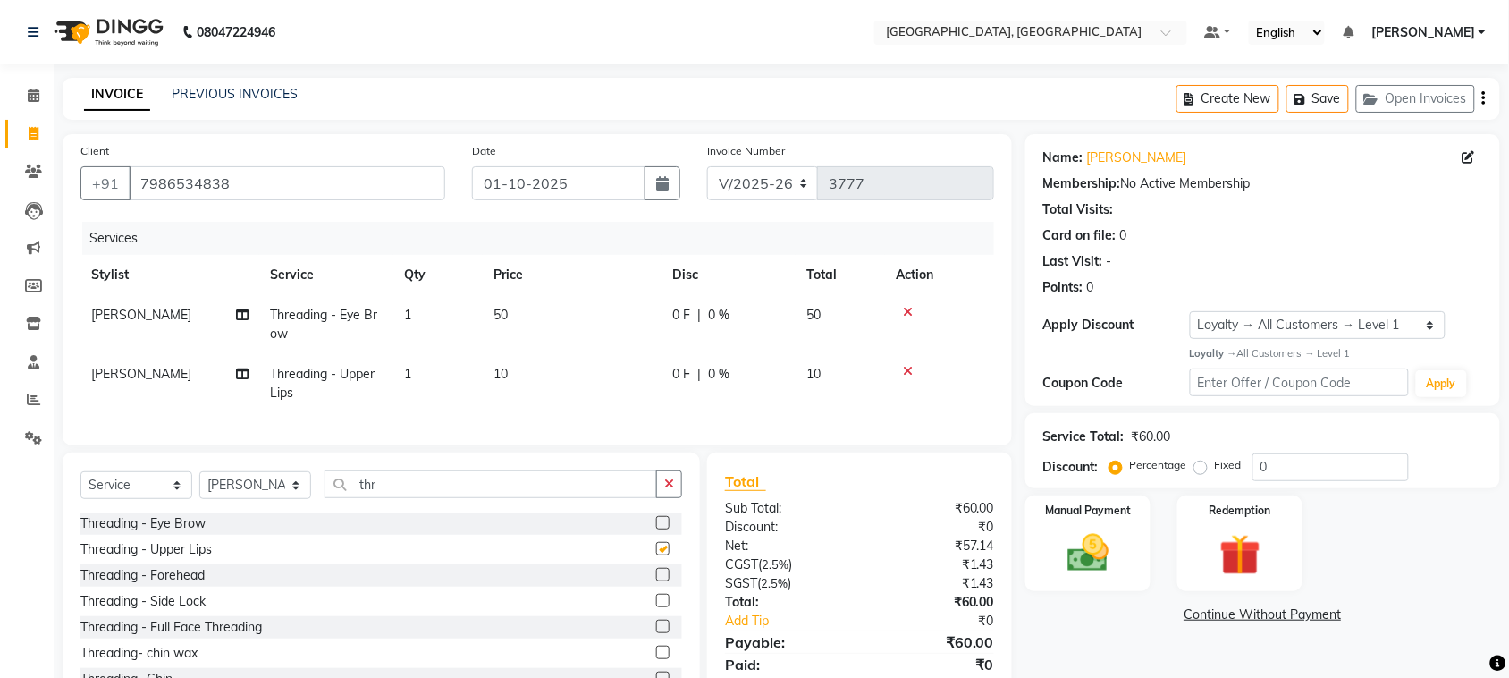
checkbox input "false"
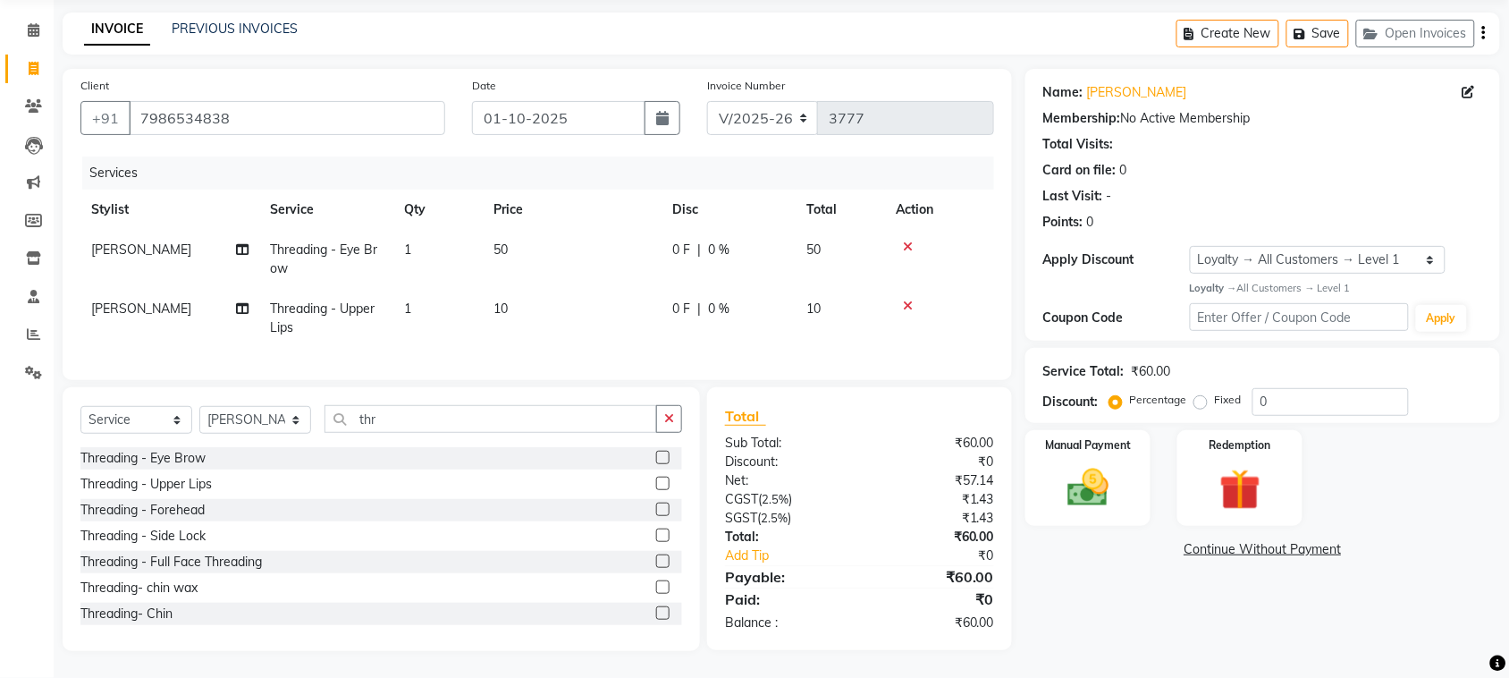
click at [656, 503] on label at bounding box center [662, 509] width 13 height 13
click at [656, 504] on input "checkbox" at bounding box center [662, 510] width 12 height 12
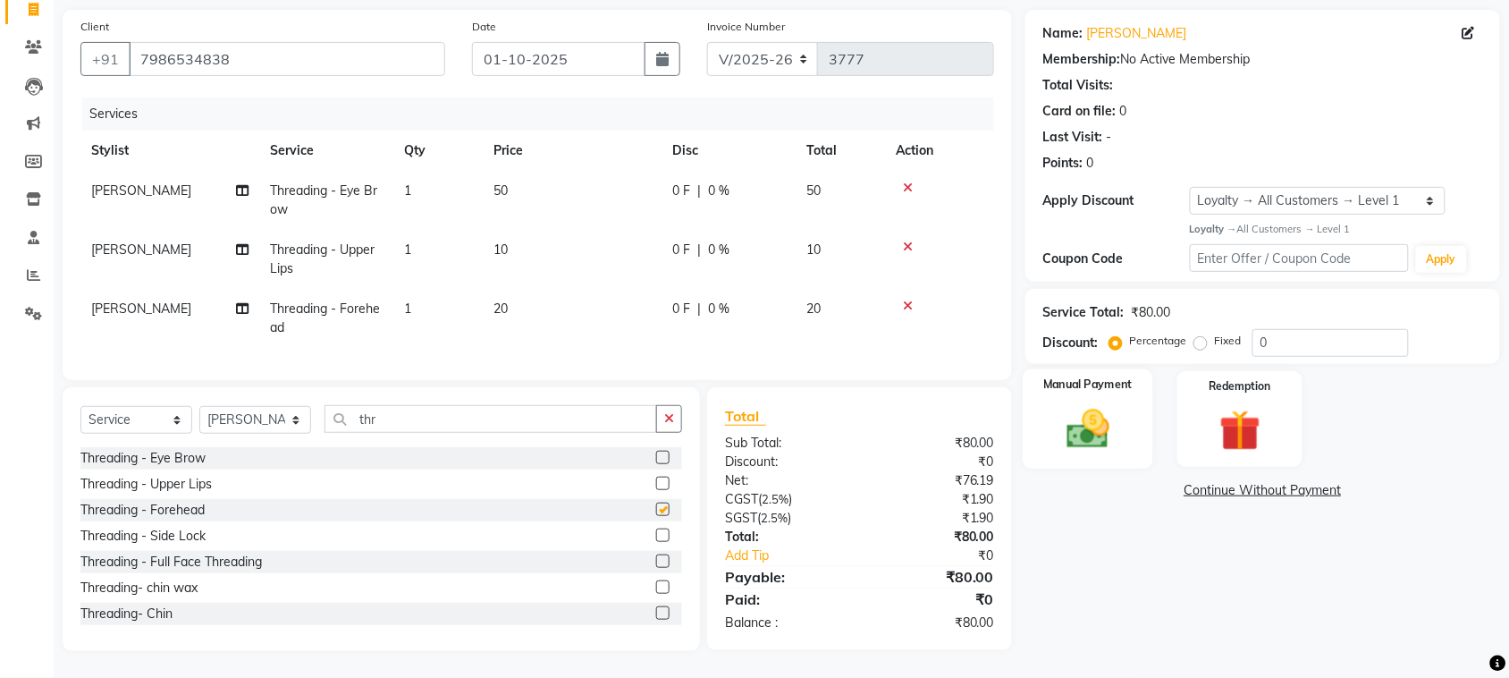
checkbox input "false"
click at [1069, 404] on img at bounding box center [1088, 428] width 70 height 49
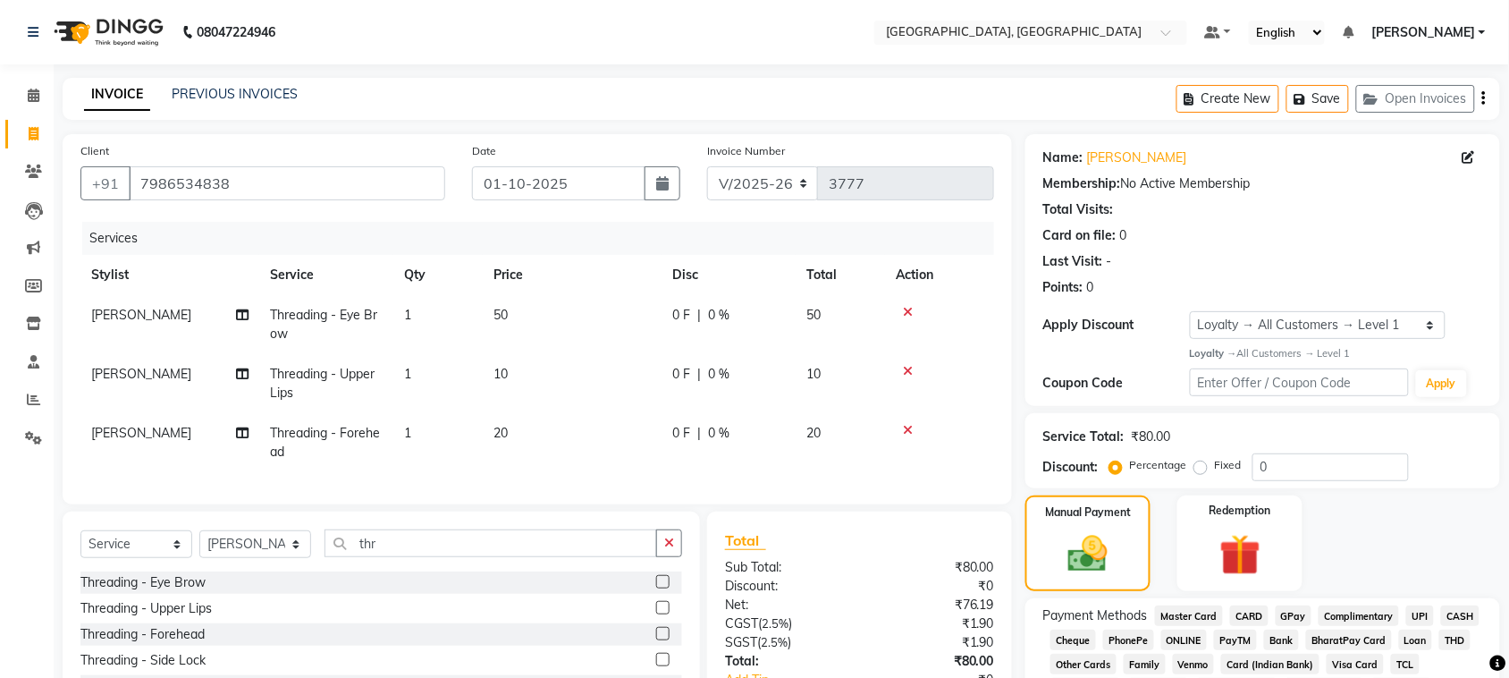
scroll to position [342, 0]
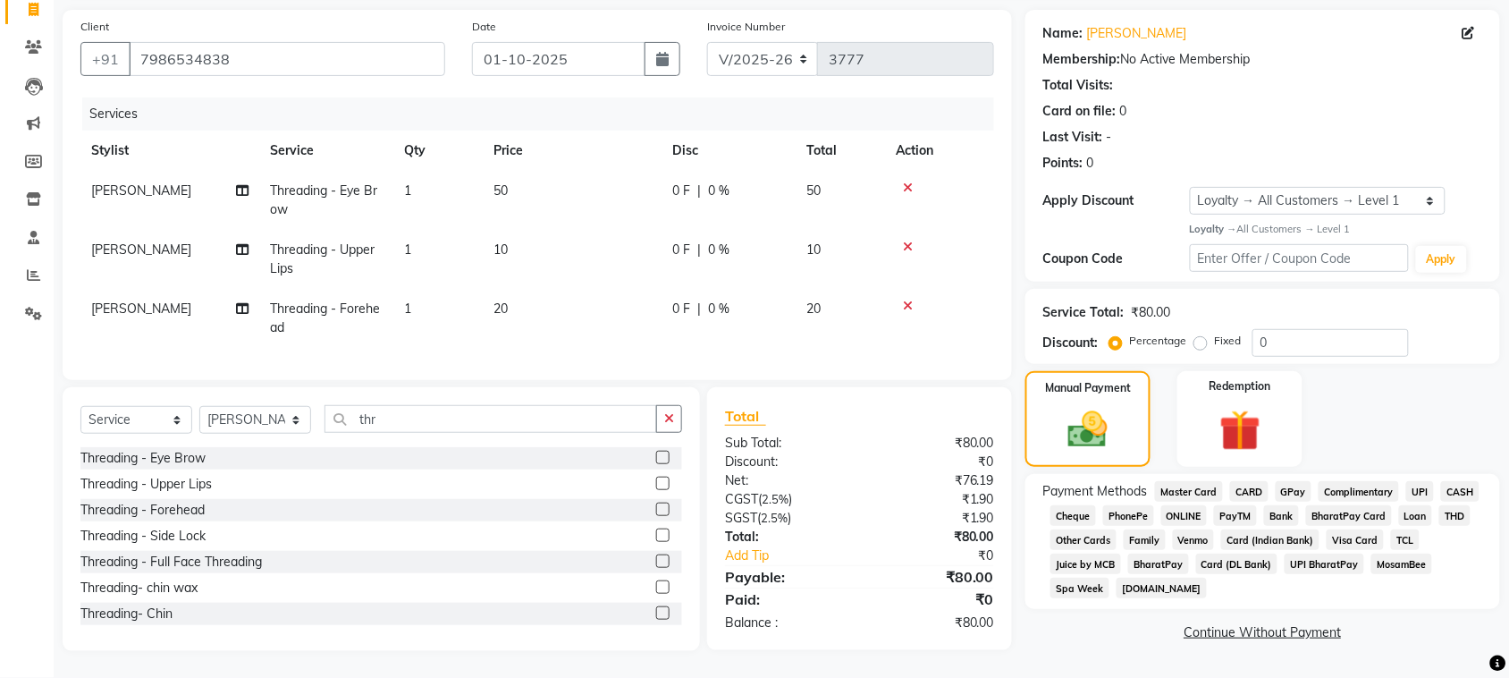
click at [1407, 481] on span "UPI" at bounding box center [1421, 491] width 28 height 21
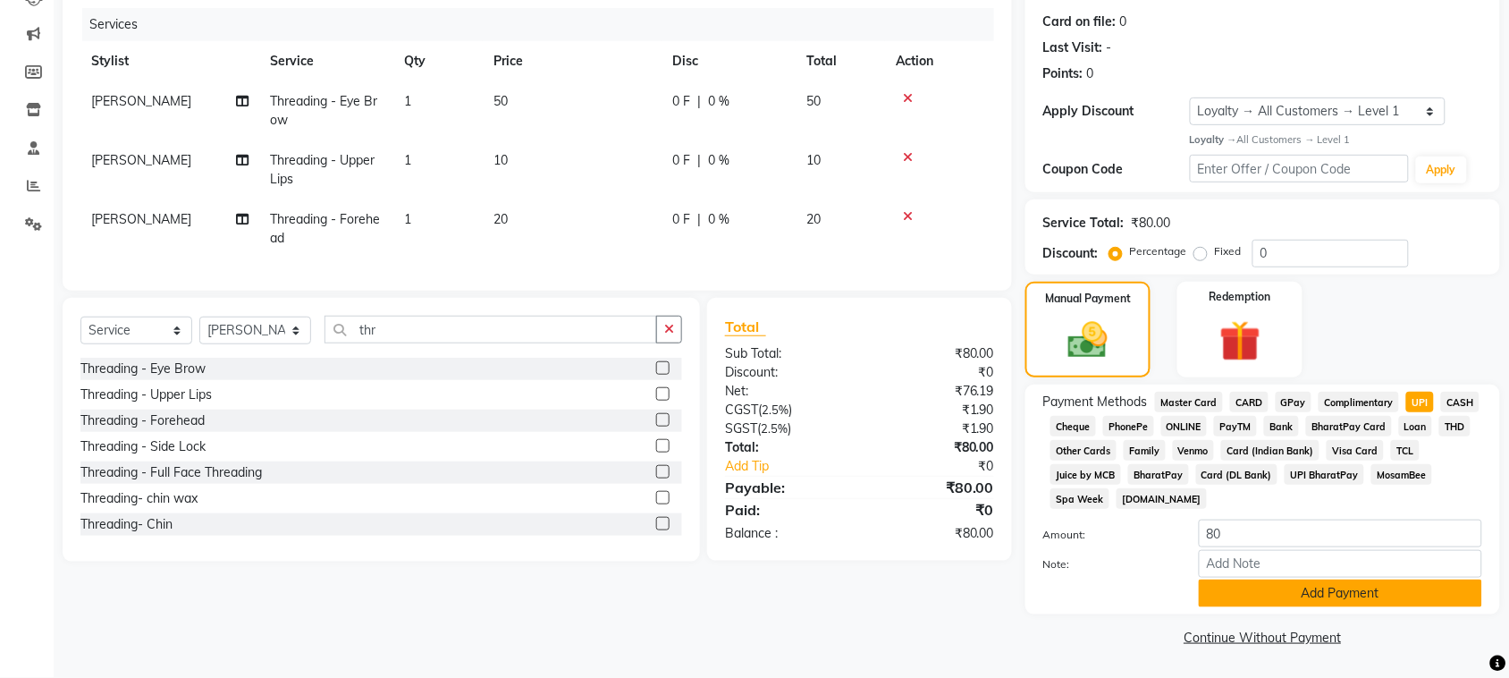
scroll to position [461, 0]
click at [1316, 586] on button "Add Payment" at bounding box center [1340, 593] width 283 height 28
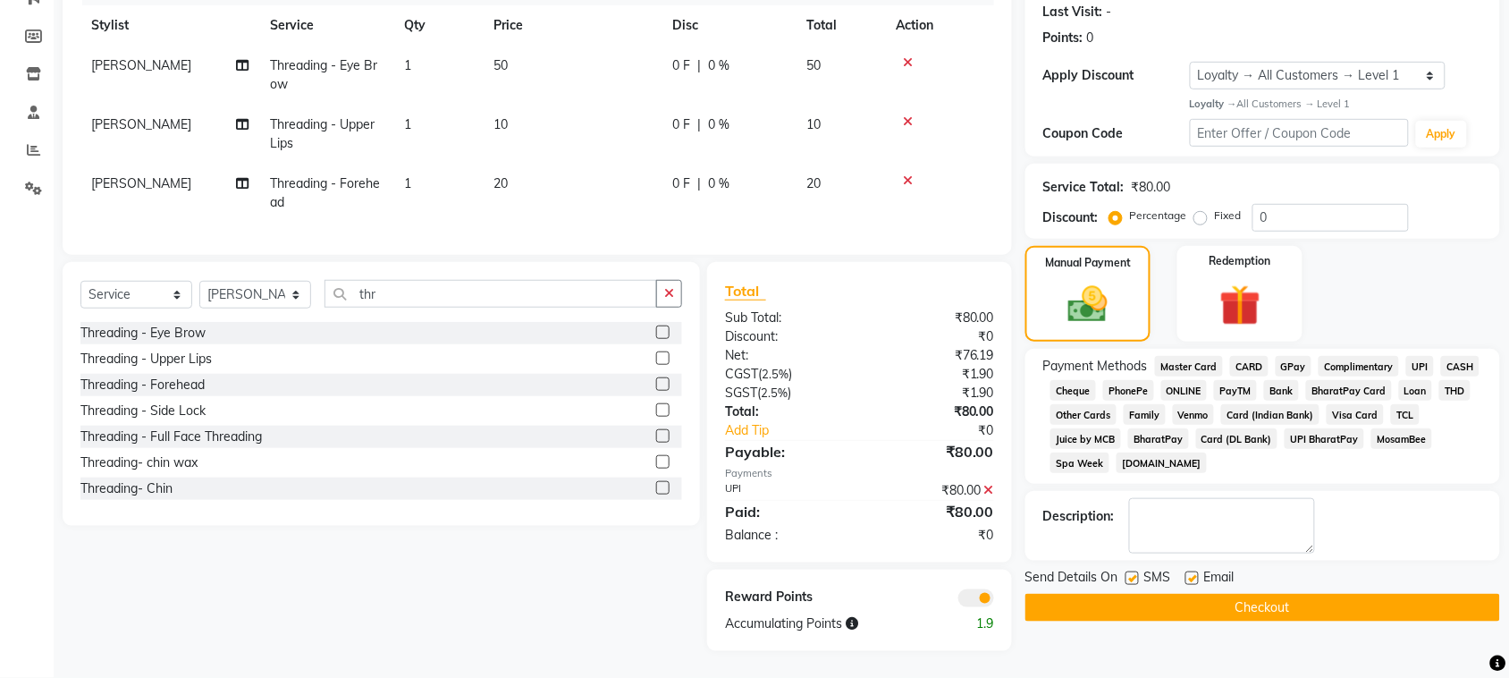
click at [1315, 621] on button "Checkout" at bounding box center [1263, 608] width 475 height 28
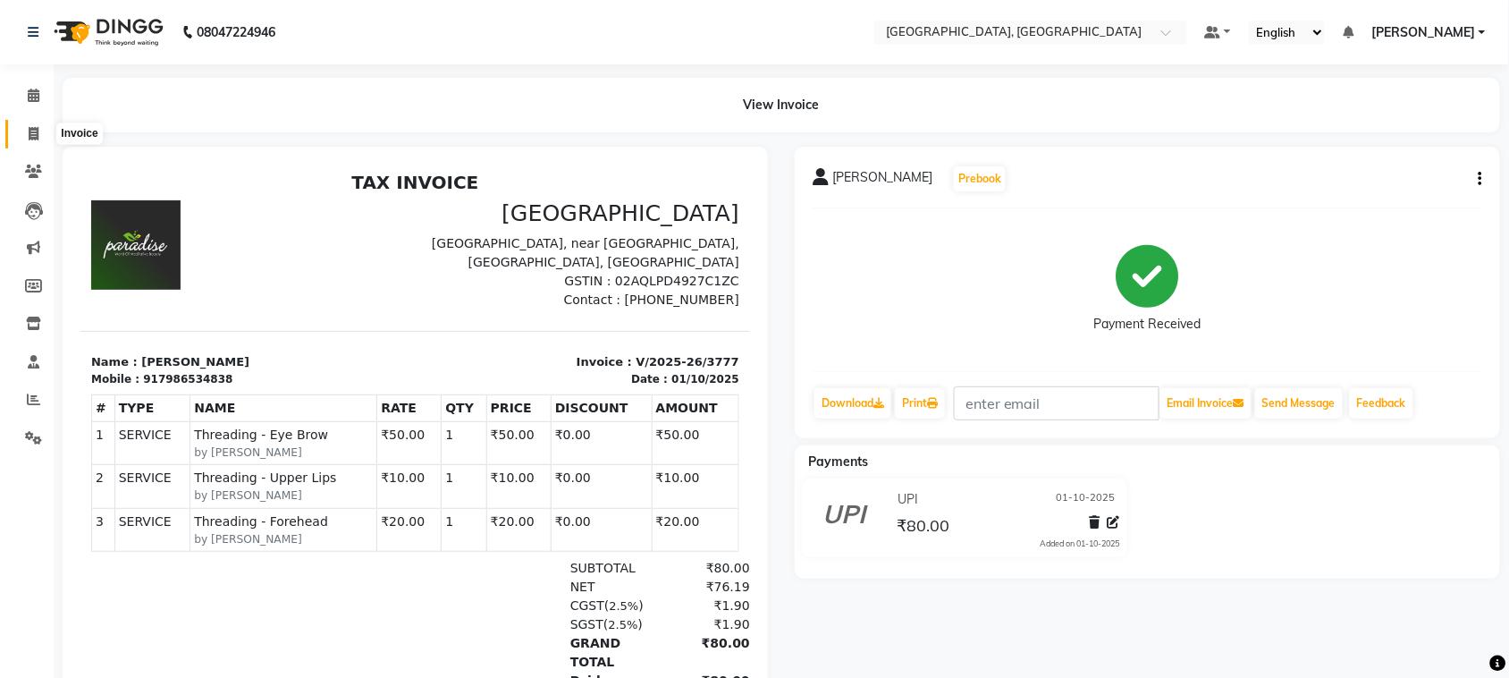
click at [33, 134] on icon at bounding box center [34, 133] width 10 height 13
select select "service"
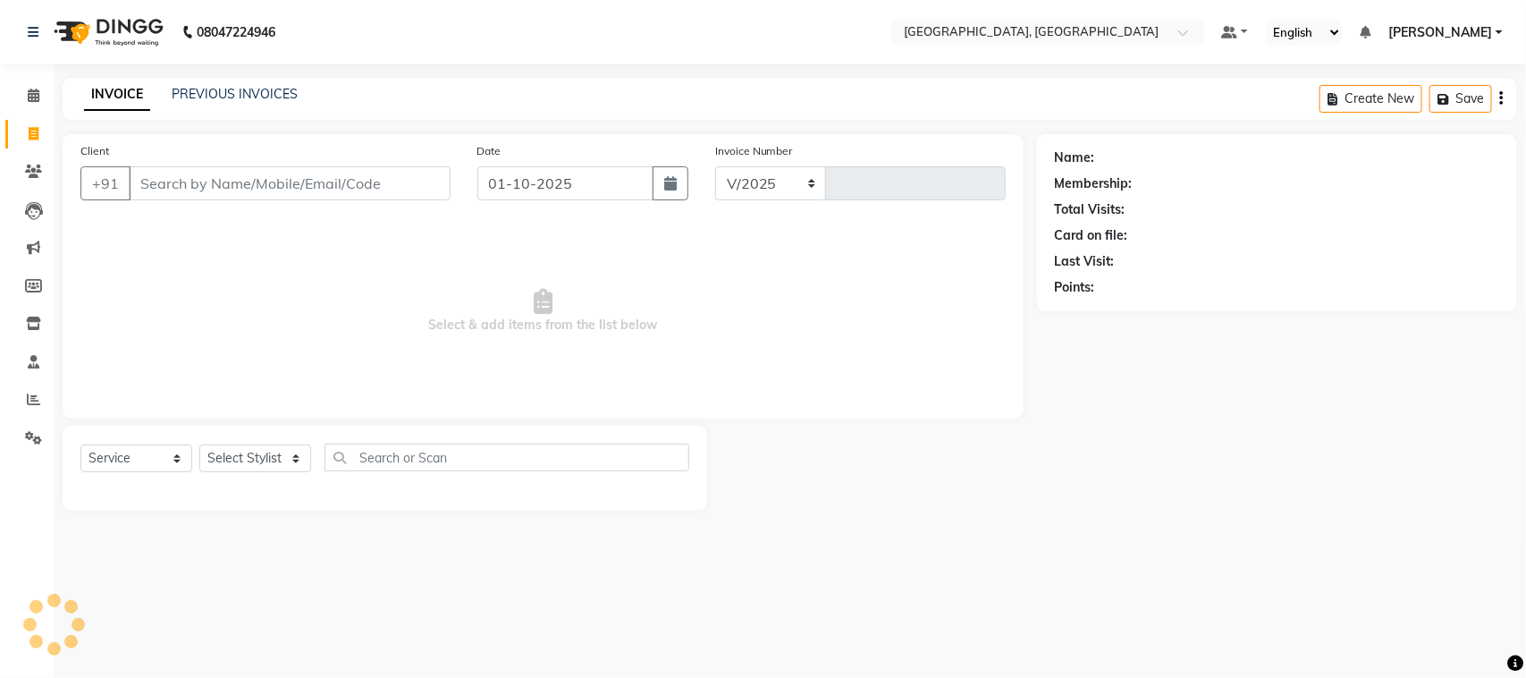
select select "4462"
type input "3778"
click at [32, 96] on icon at bounding box center [34, 95] width 12 height 13
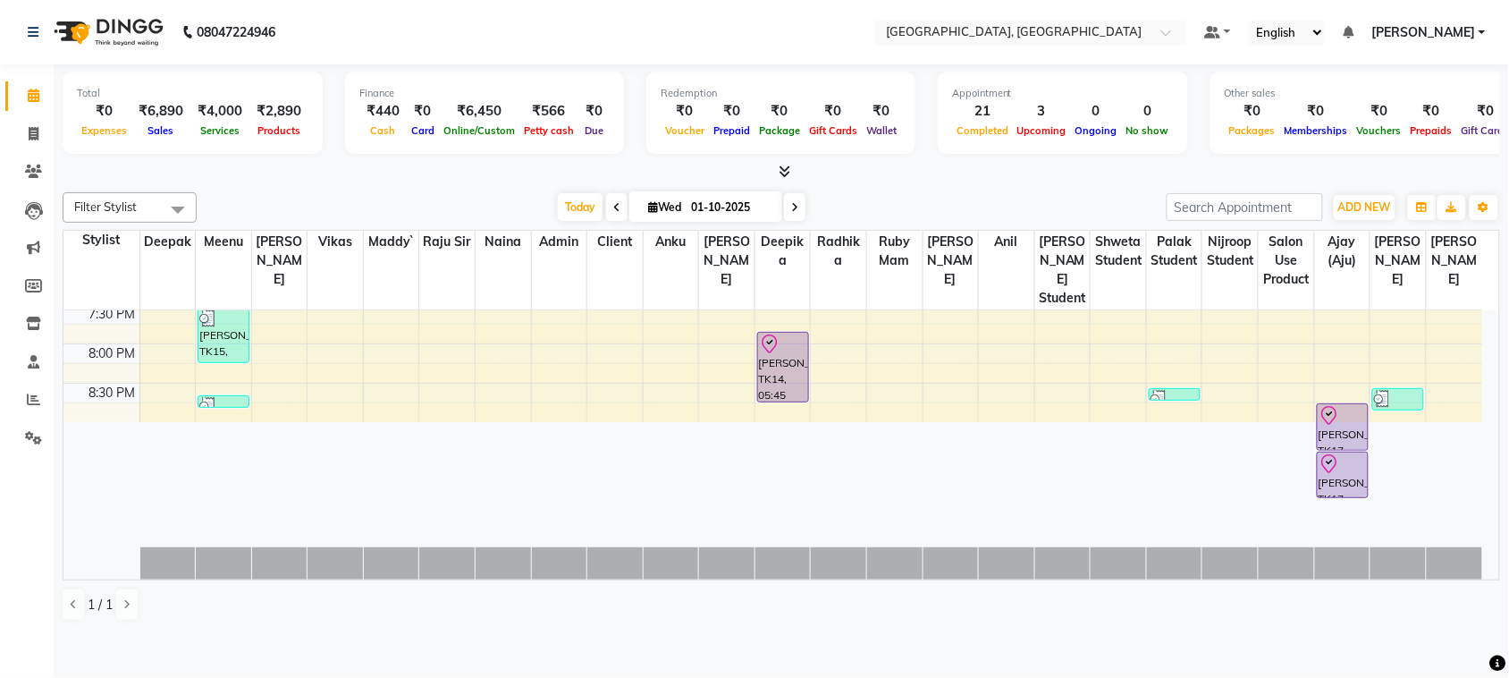
scroll to position [917, 0]
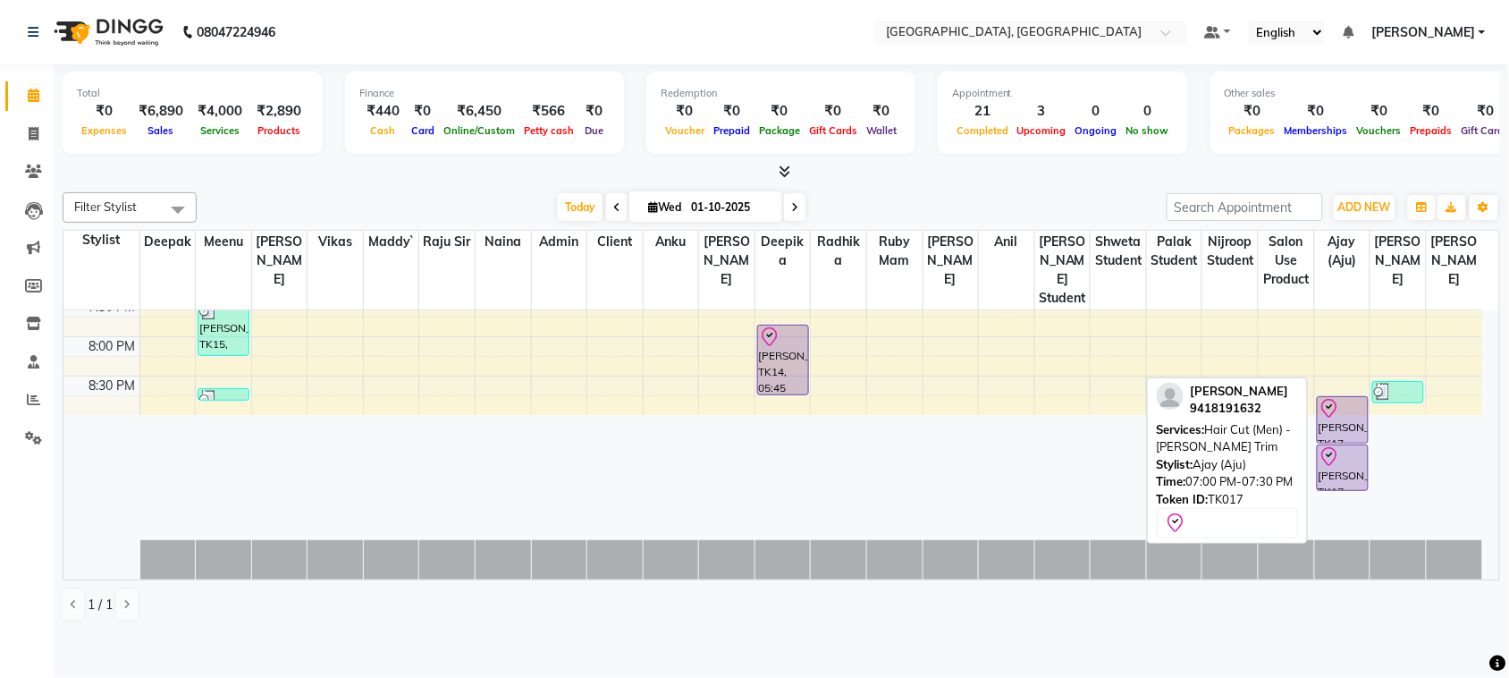
click at [1338, 468] on icon at bounding box center [1329, 456] width 21 height 21
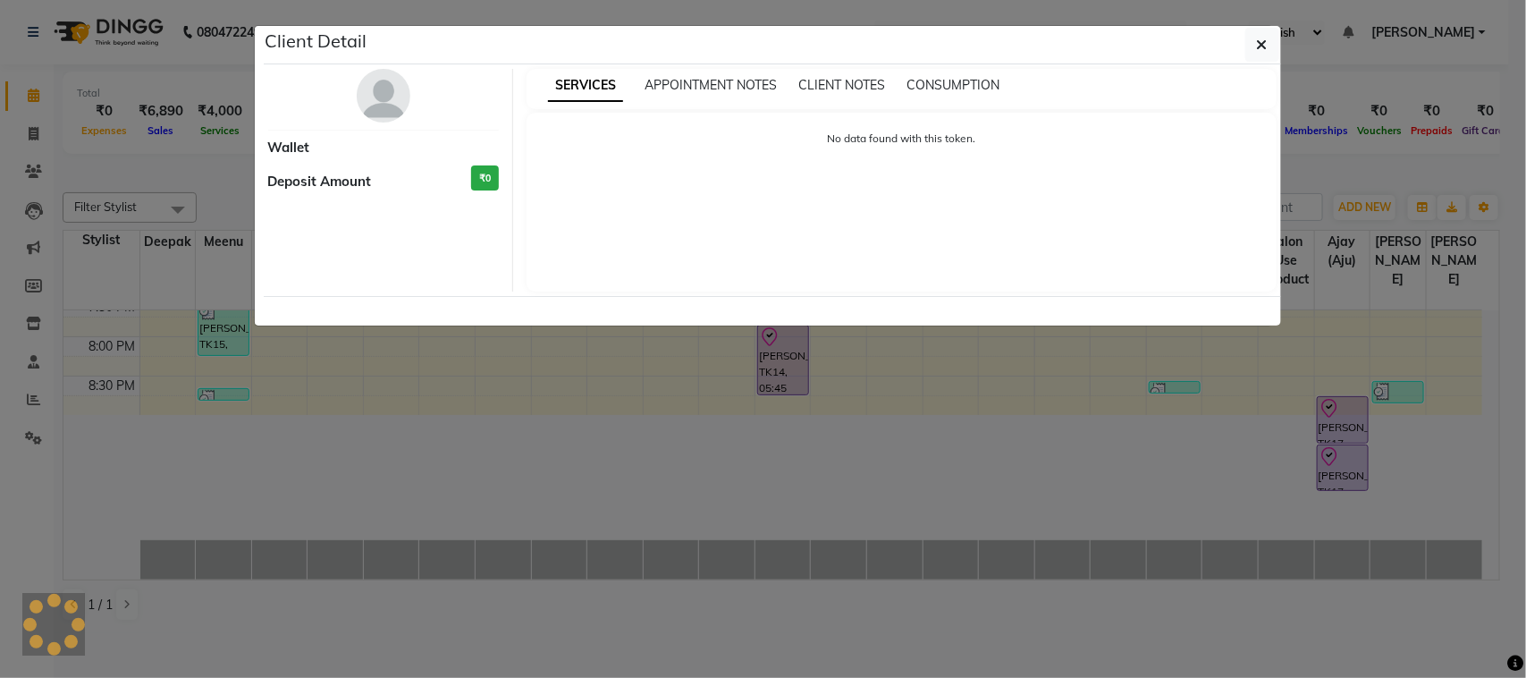
select select "8"
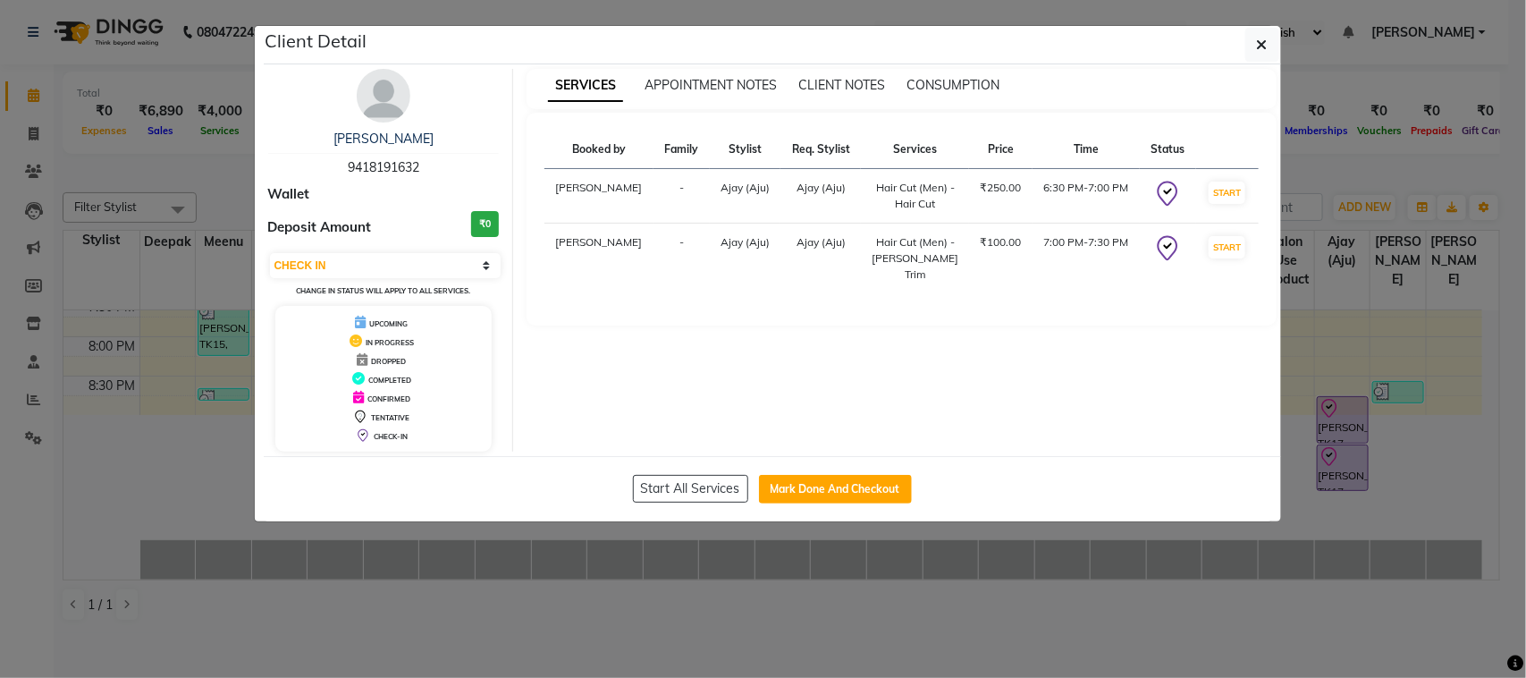
click at [1399, 530] on ngb-modal-window "Client Detail [PERSON_NAME] 9418191632 Wallet Deposit Amount ₹0 Select IN SERVI…" at bounding box center [763, 339] width 1526 height 678
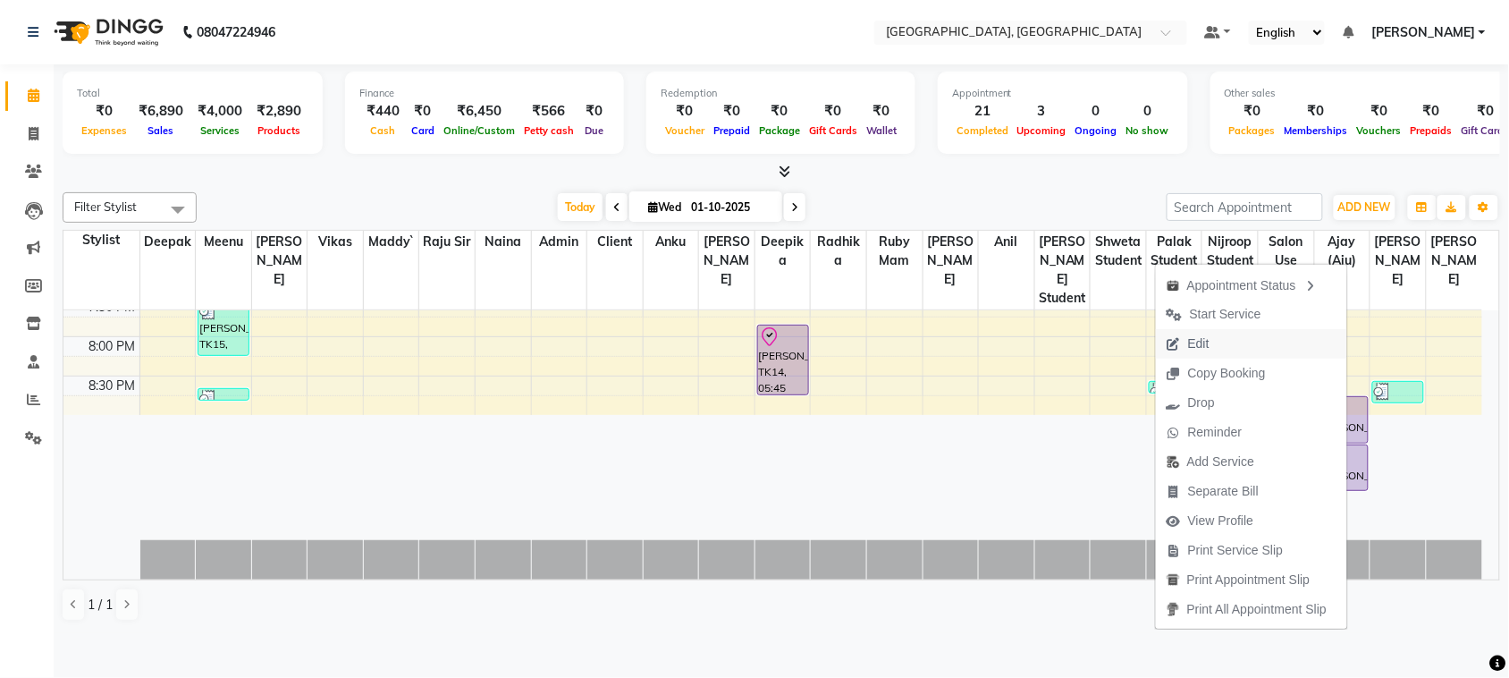
click at [1204, 359] on button "Edit" at bounding box center [1251, 344] width 191 height 30
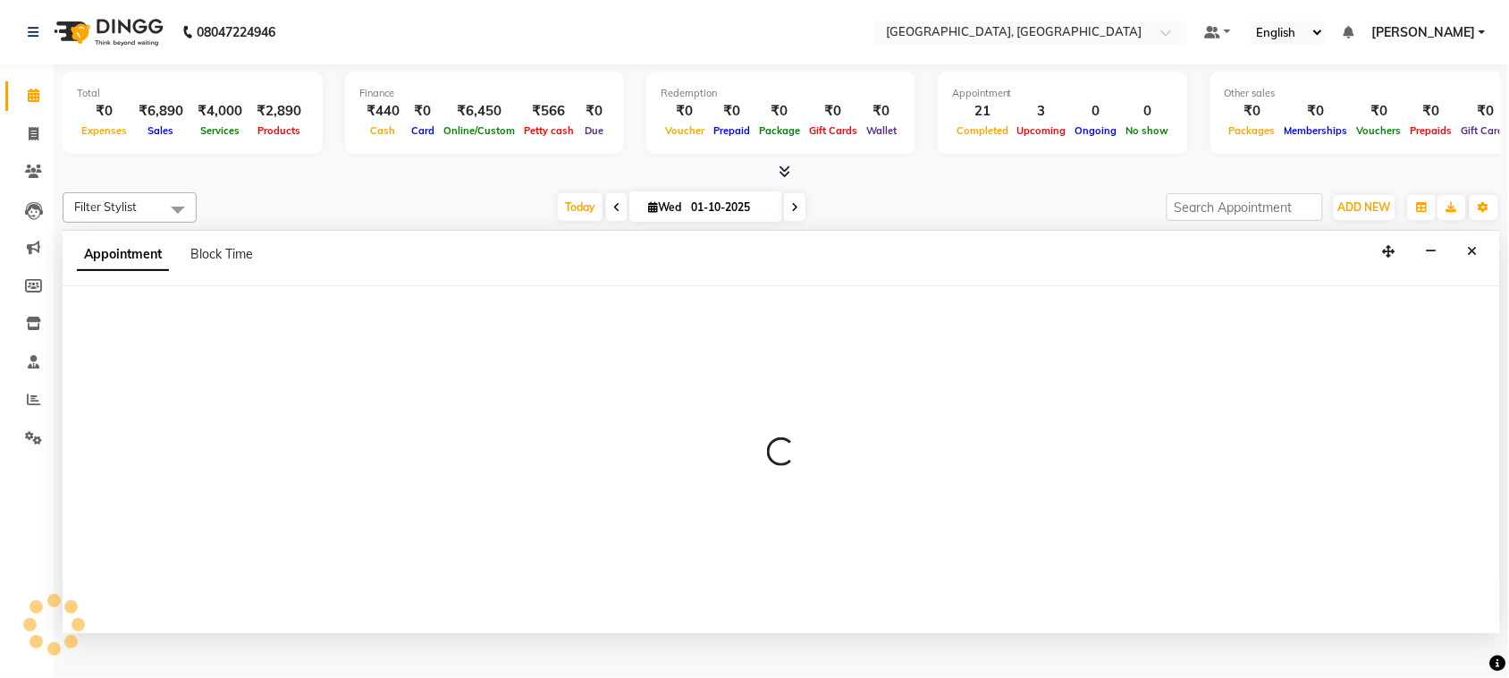
scroll to position [7, 0]
select select "tentative"
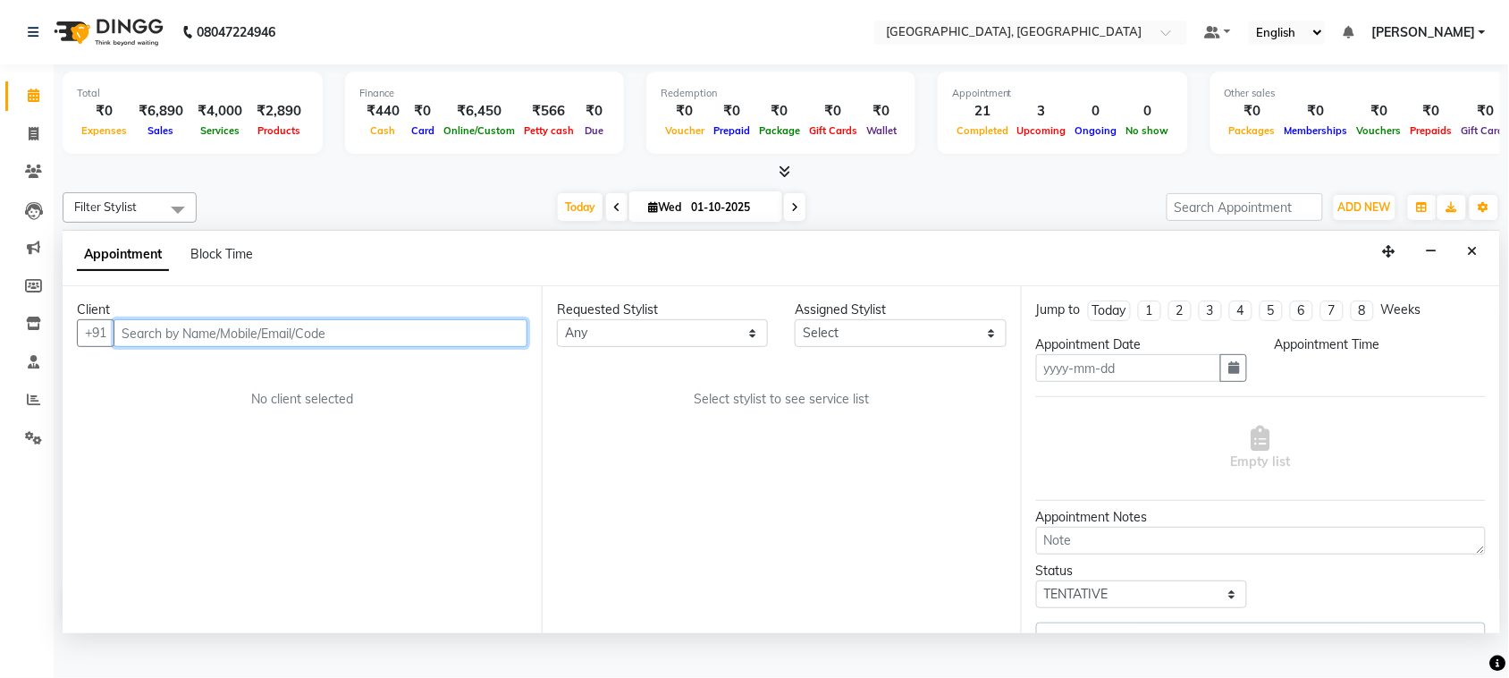
type input "01-10-2025"
select select "check-in"
select select "1110"
select select "88213"
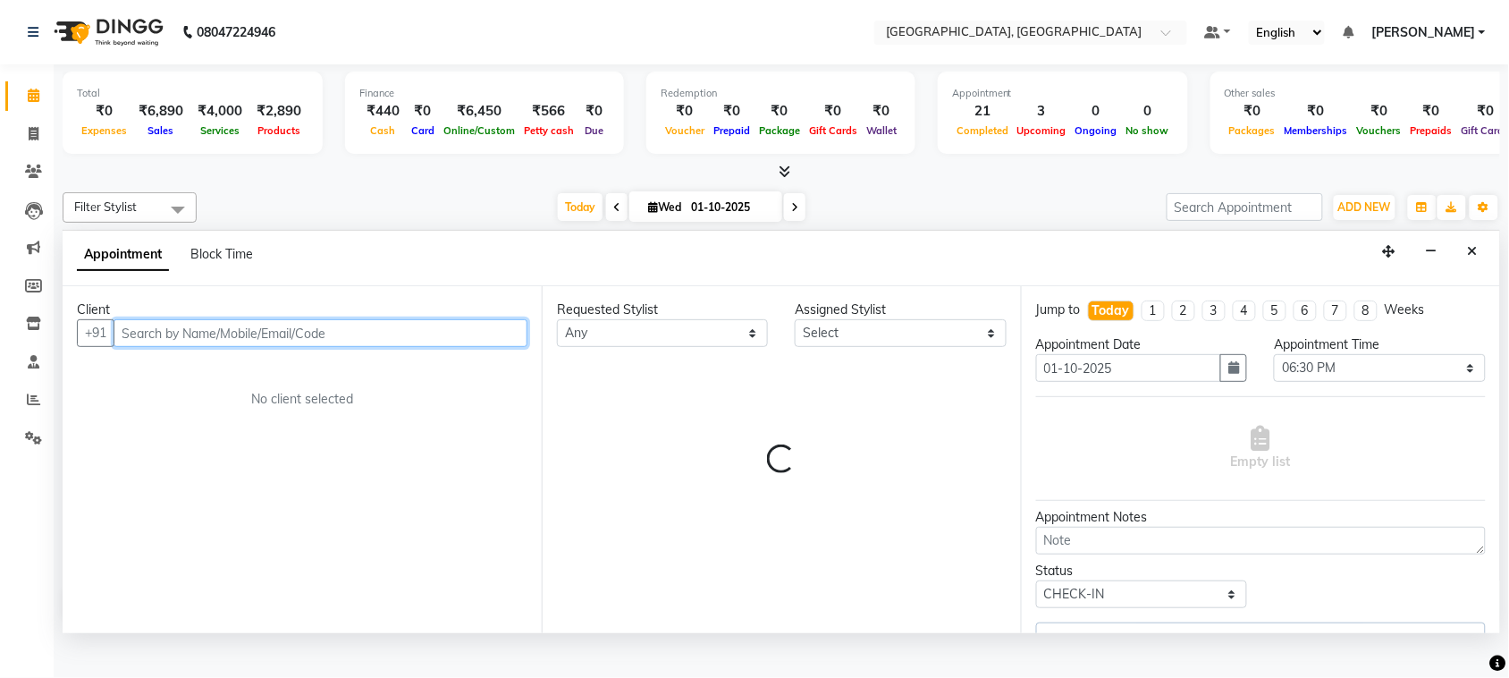
select select "88213"
select select "1918"
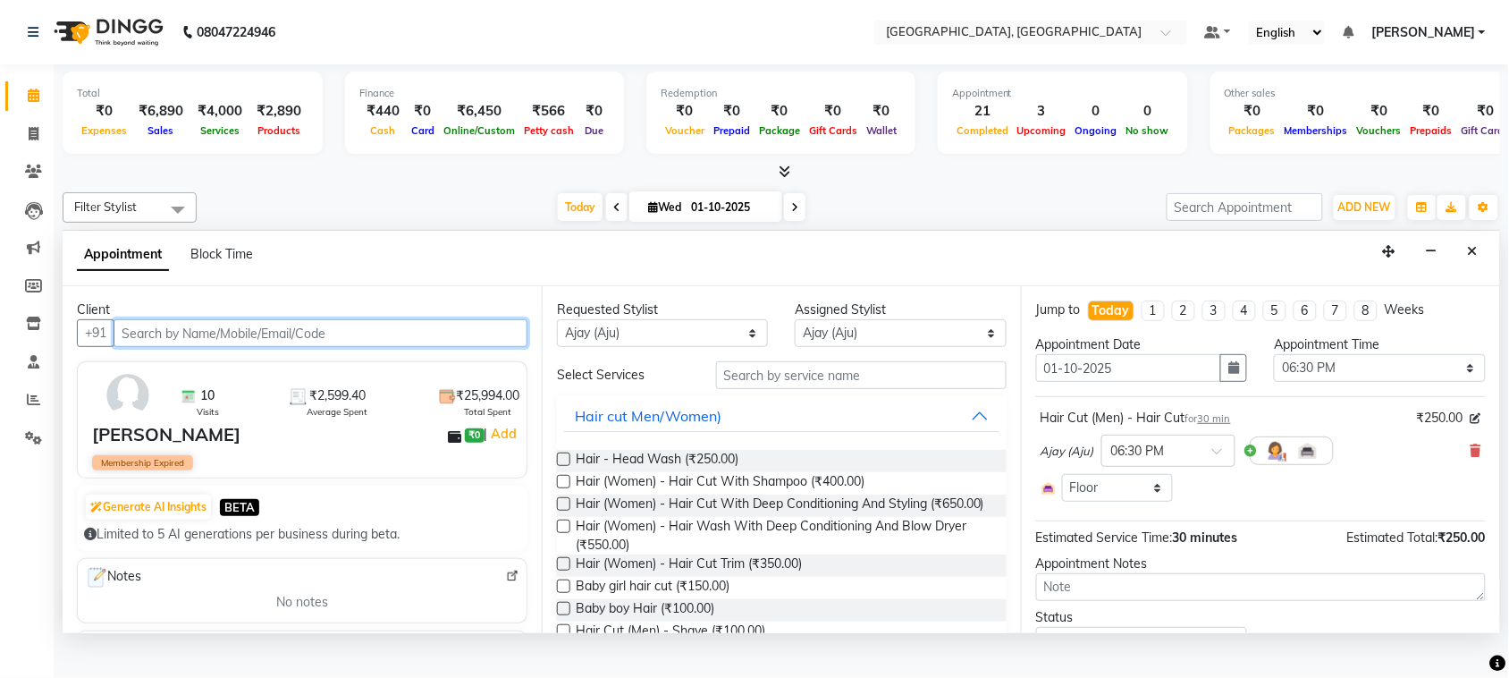
select select "1918"
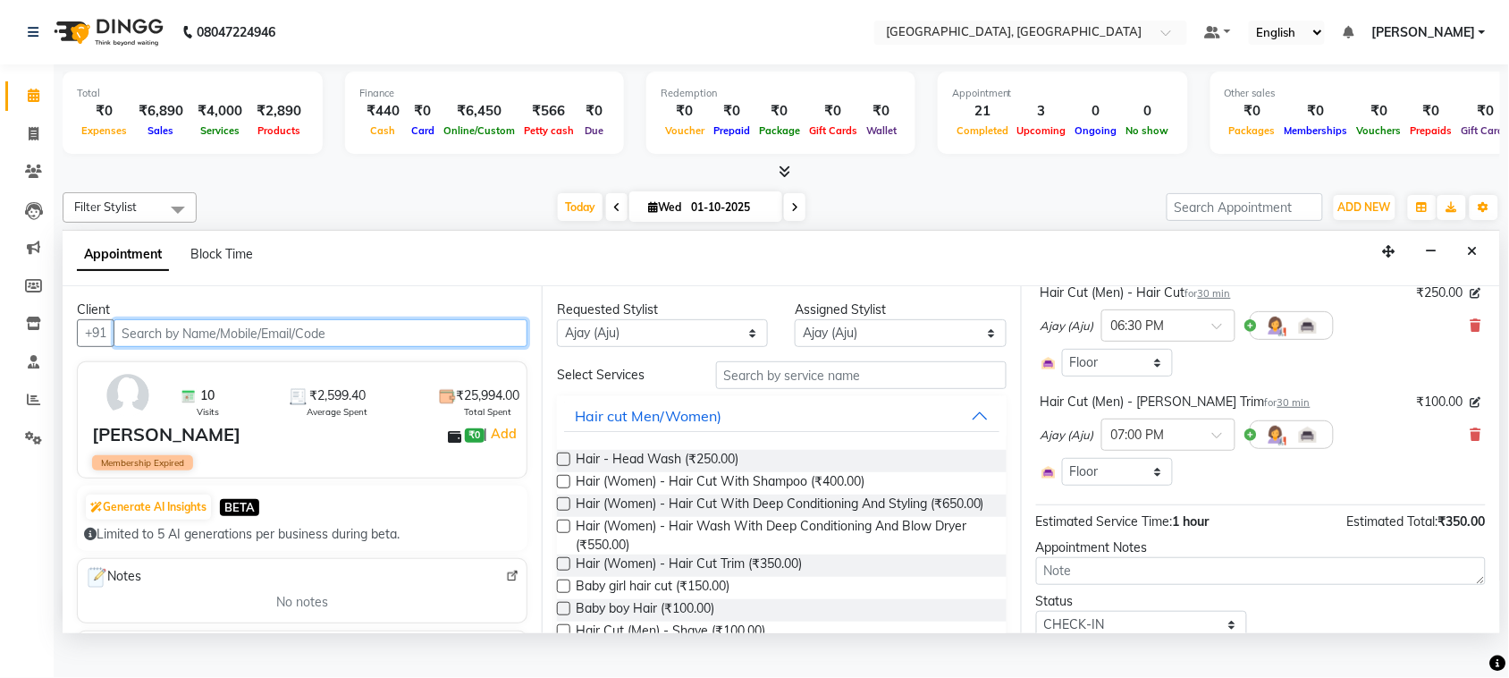
scroll to position [144, 0]
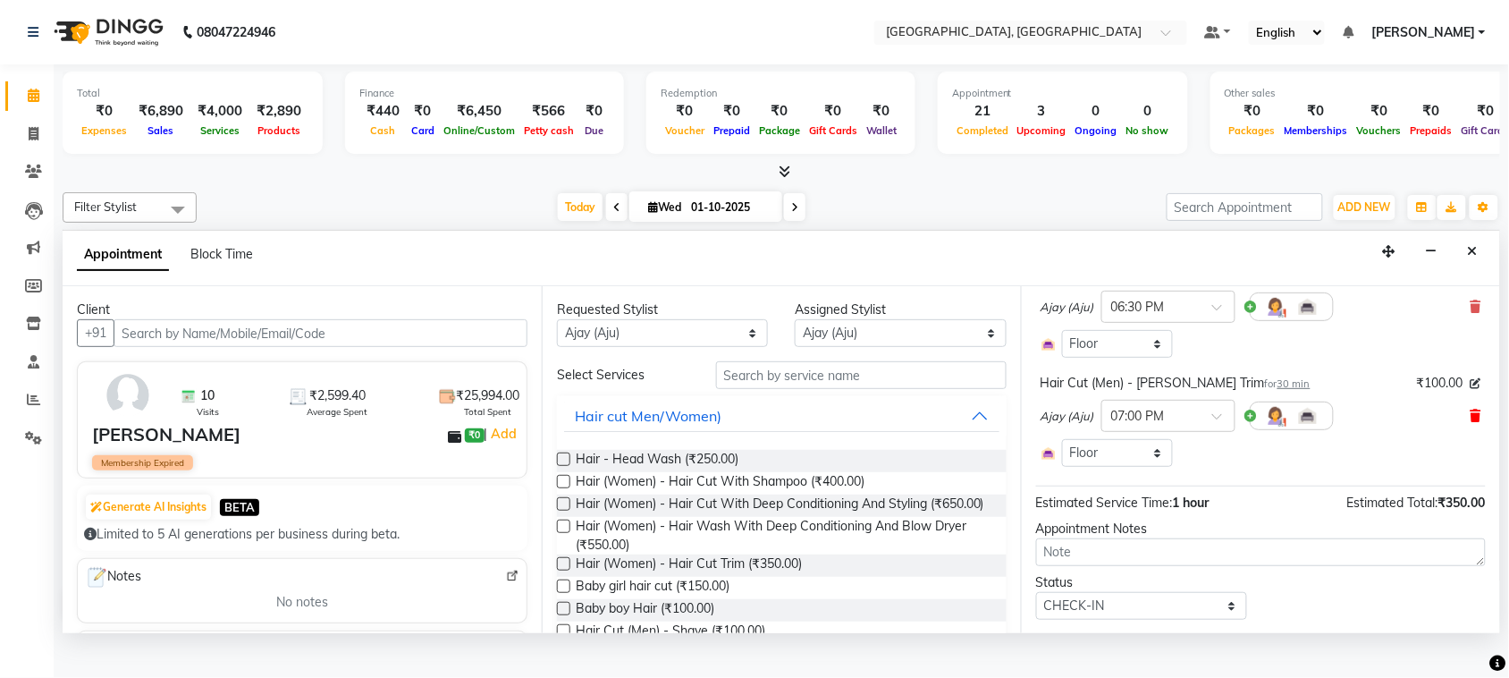
click at [1471, 422] on icon at bounding box center [1476, 416] width 11 height 13
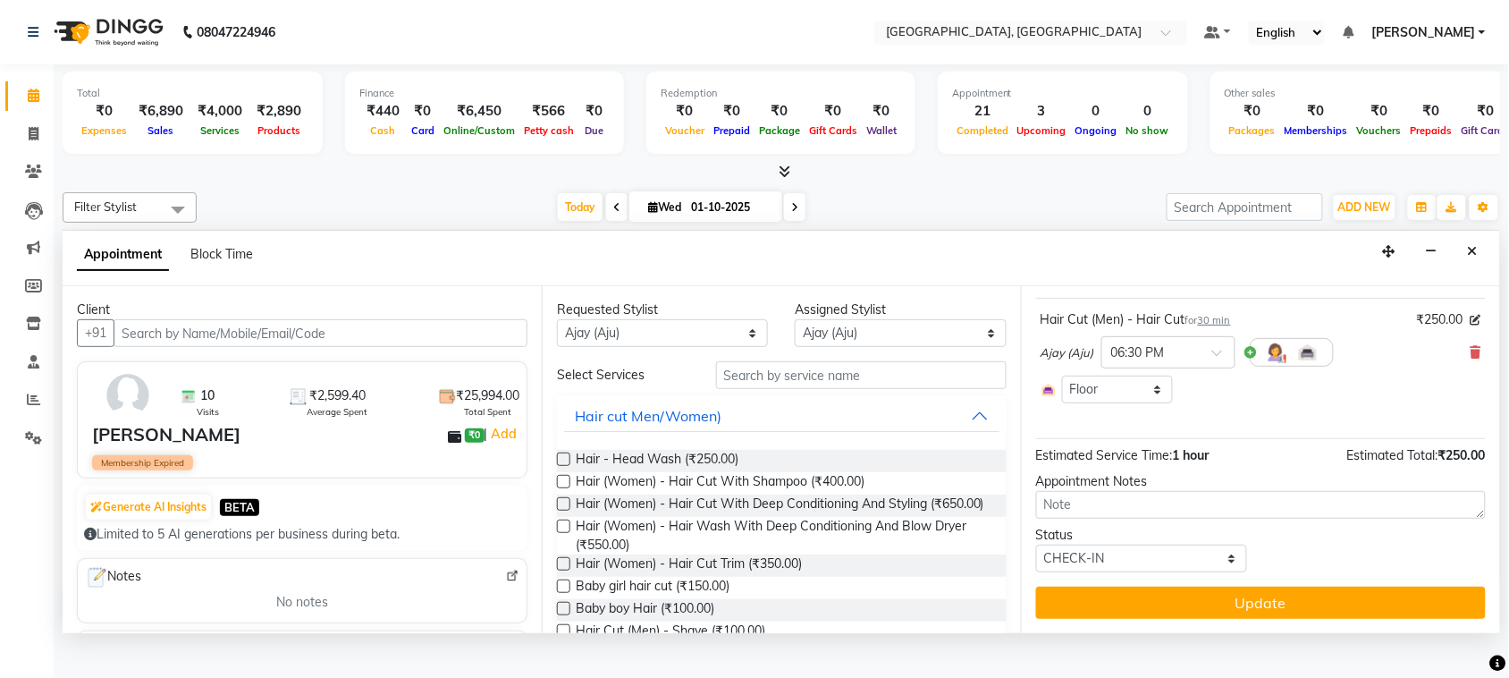
scroll to position [242, 0]
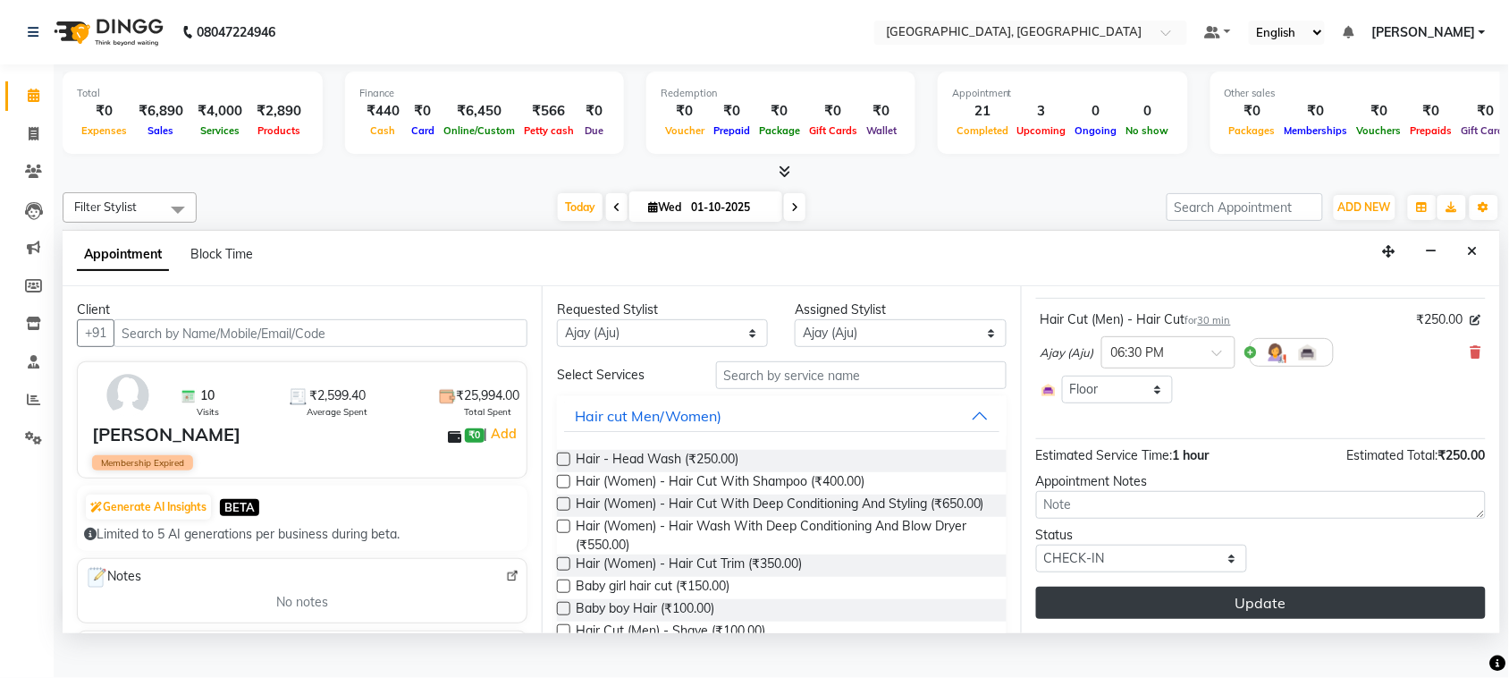
click at [1248, 619] on button "Update" at bounding box center [1261, 603] width 450 height 32
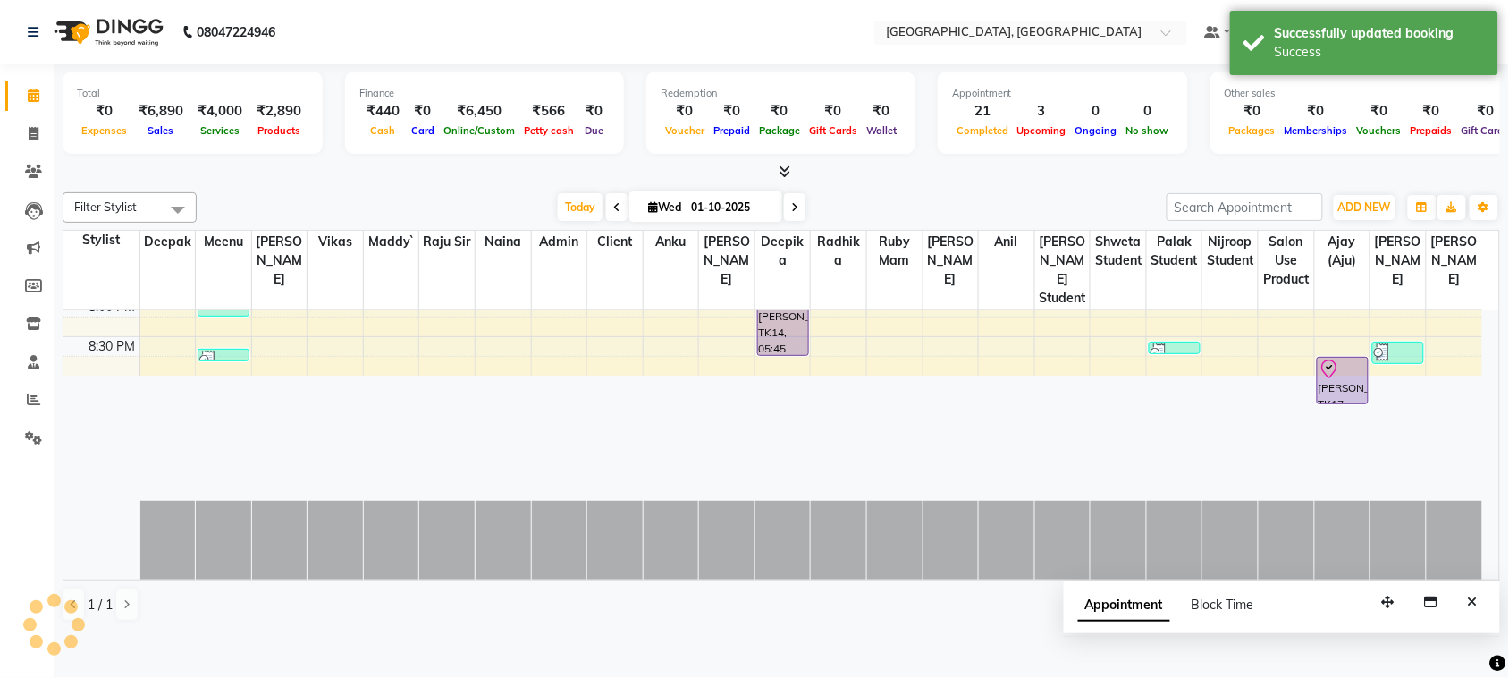
scroll to position [0, 0]
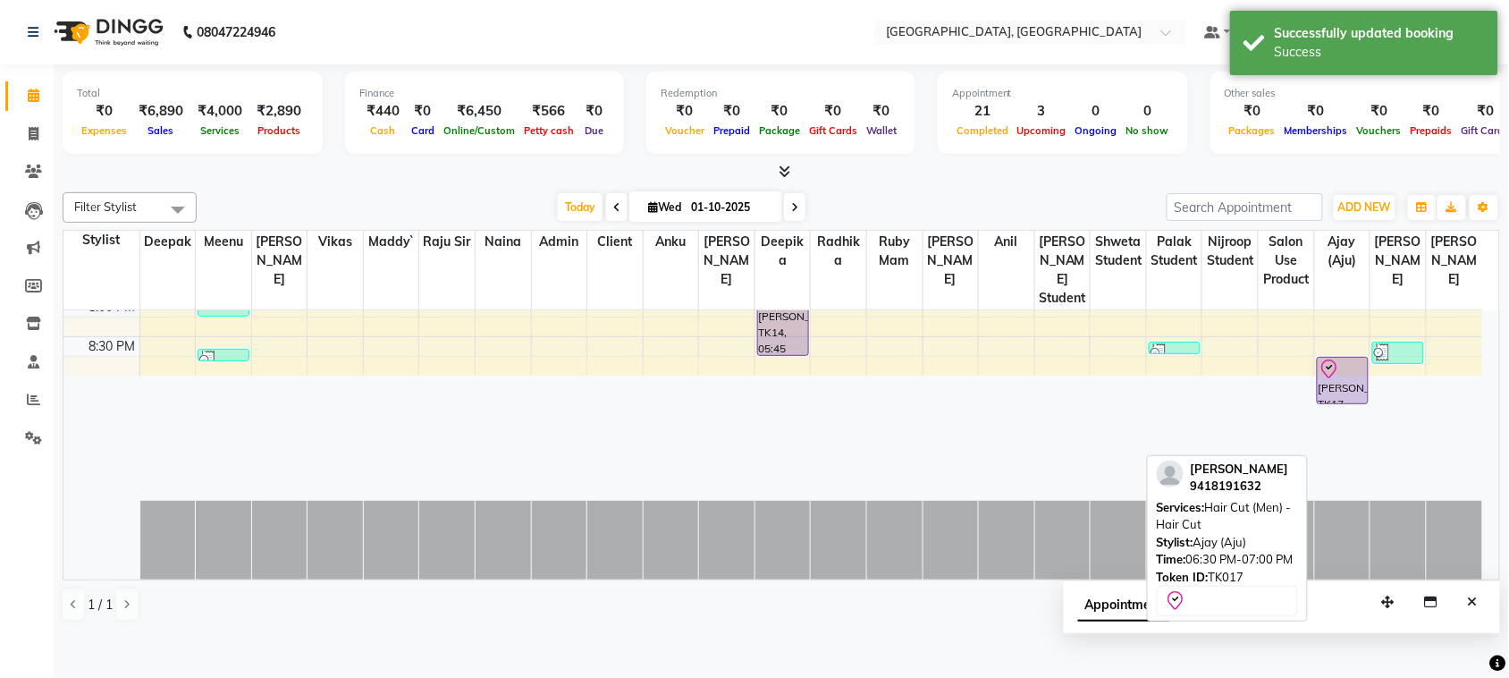
click at [1335, 380] on icon at bounding box center [1329, 369] width 21 height 21
select select "8"
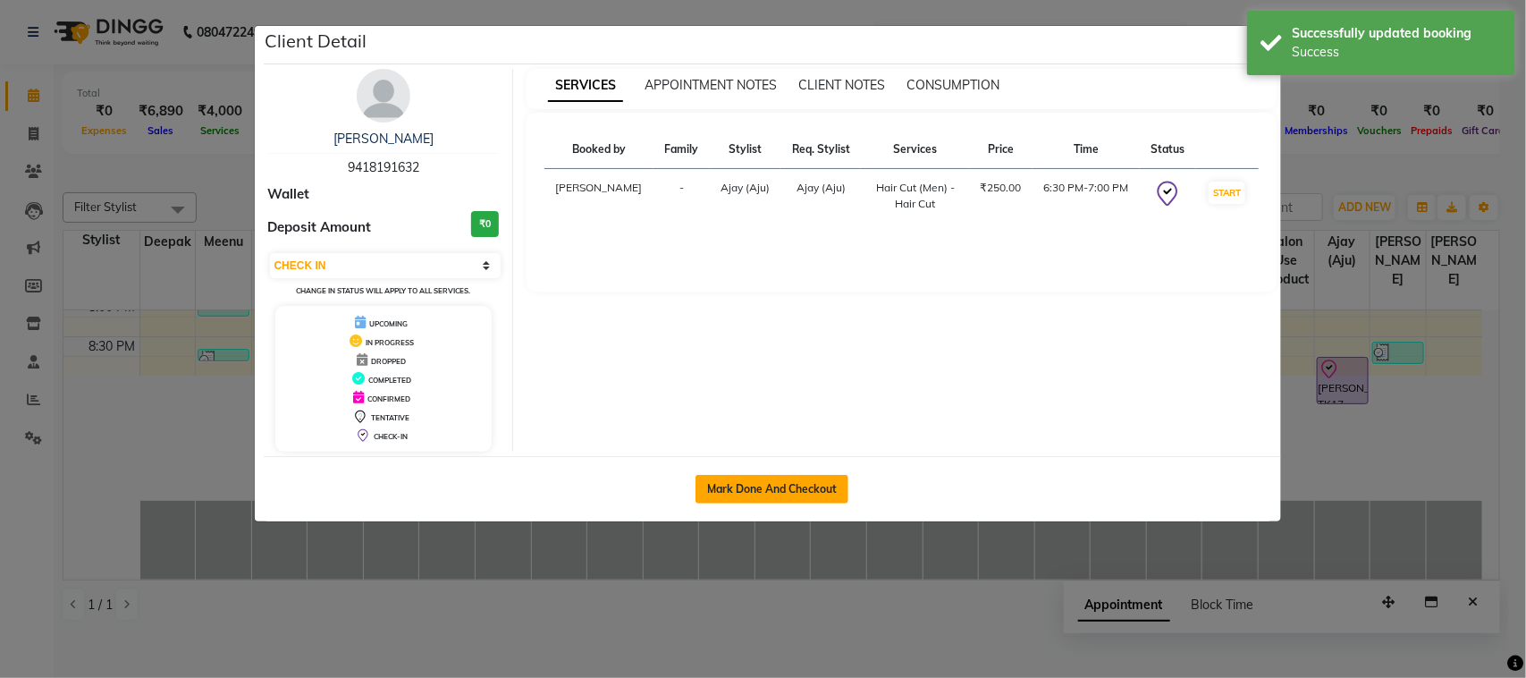
click at [797, 503] on button "Mark Done And Checkout" at bounding box center [772, 489] width 153 height 29
select select "service"
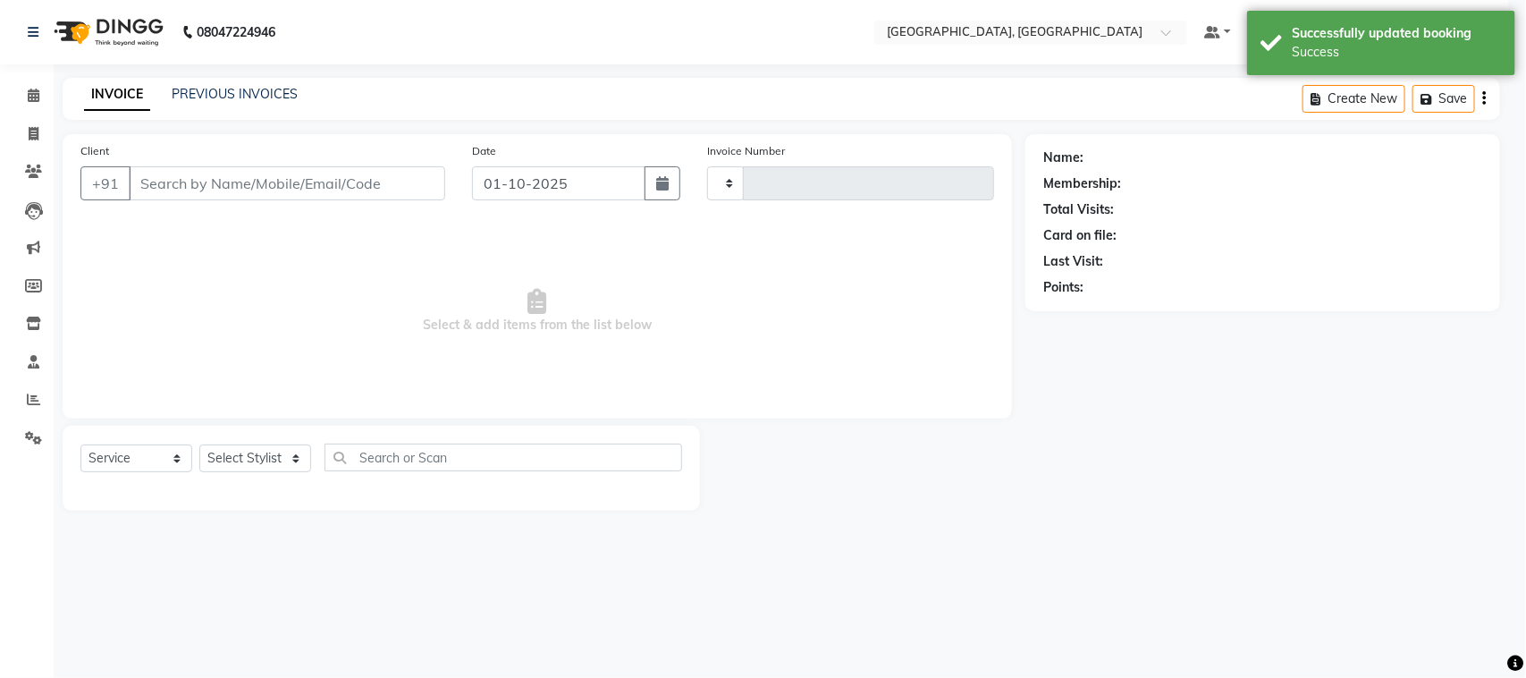
type input "3778"
select select "4462"
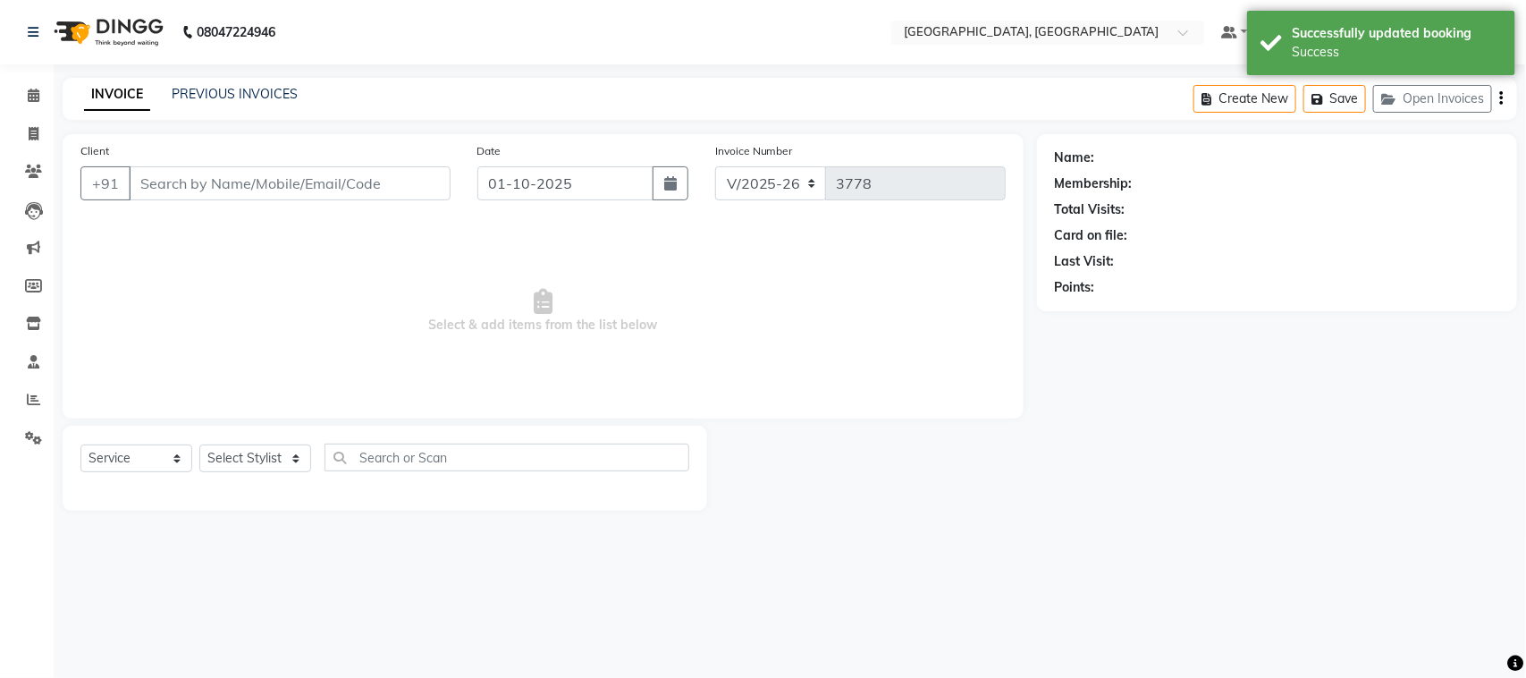
type input "9418191632"
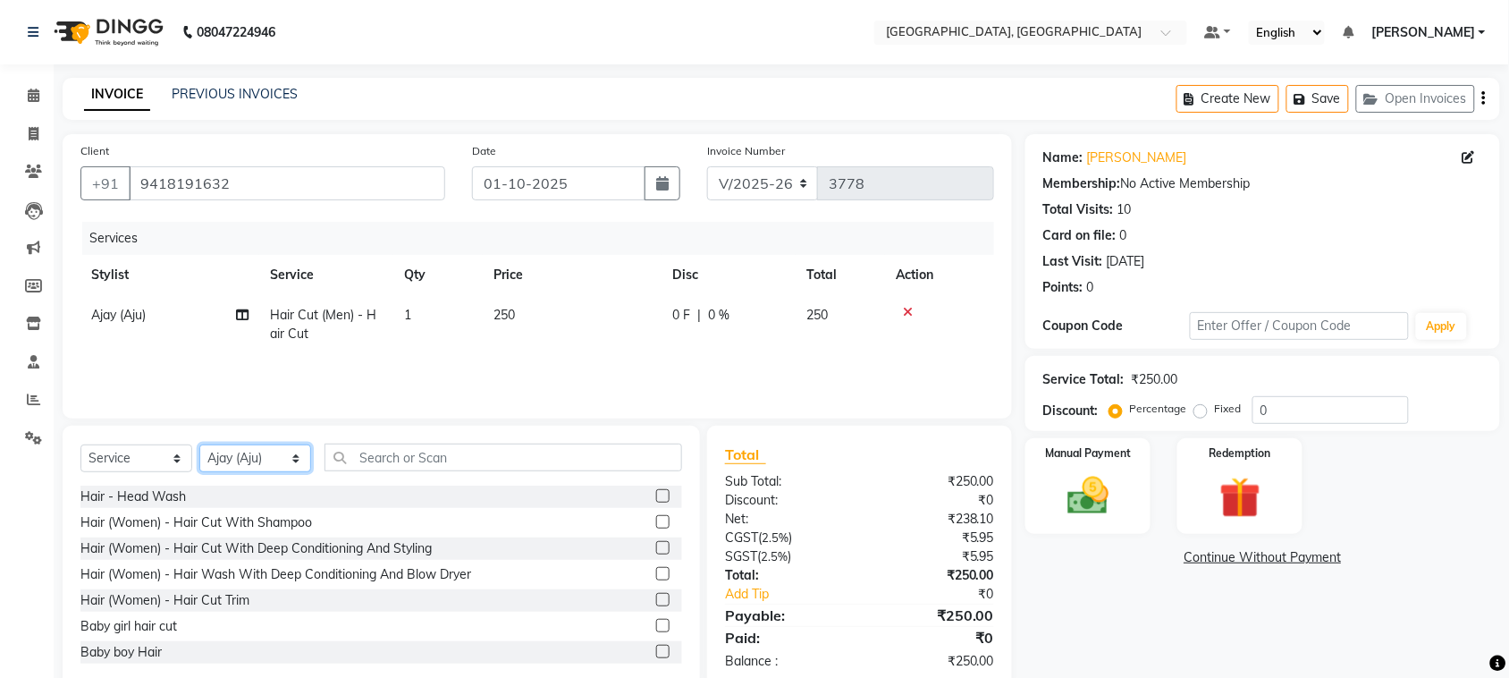
click at [257, 472] on select "Select Stylist admin Ajay (Aju) [PERSON_NAME] Client Deepak [PERSON_NAME] [PERS…" at bounding box center [255, 458] width 112 height 28
select select "34246"
click at [206, 472] on select "Select Stylist admin Ajay (Aju) [PERSON_NAME] Client Deepak [PERSON_NAME] [PERS…" at bounding box center [255, 458] width 112 height 28
click at [412, 471] on input "text" at bounding box center [504, 458] width 358 height 28
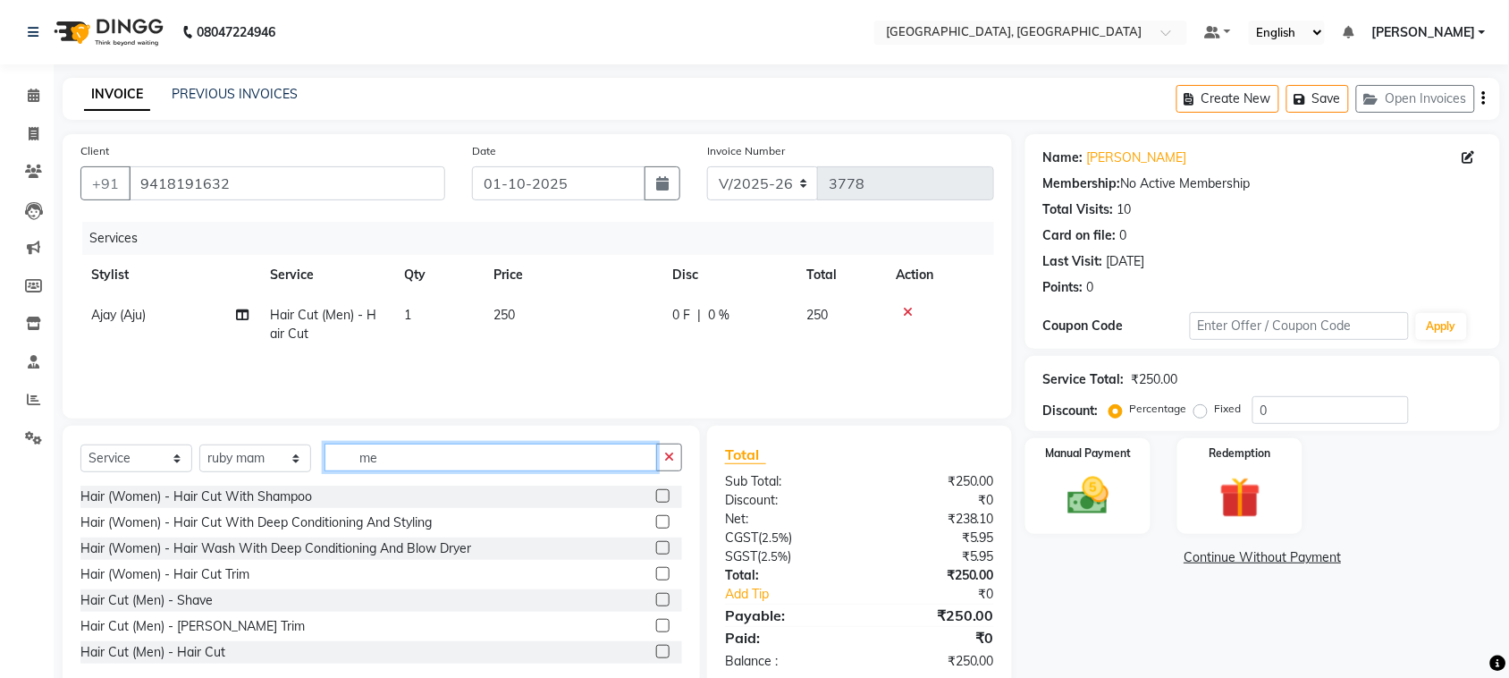
type input "me"
click at [110, 472] on select "Select Service Product Membership Package Voucher Prepaid Gift Card" at bounding box center [136, 458] width 112 height 28
click at [85, 472] on select "Select Service Product Membership Package Voucher Prepaid Gift Card" at bounding box center [136, 458] width 112 height 28
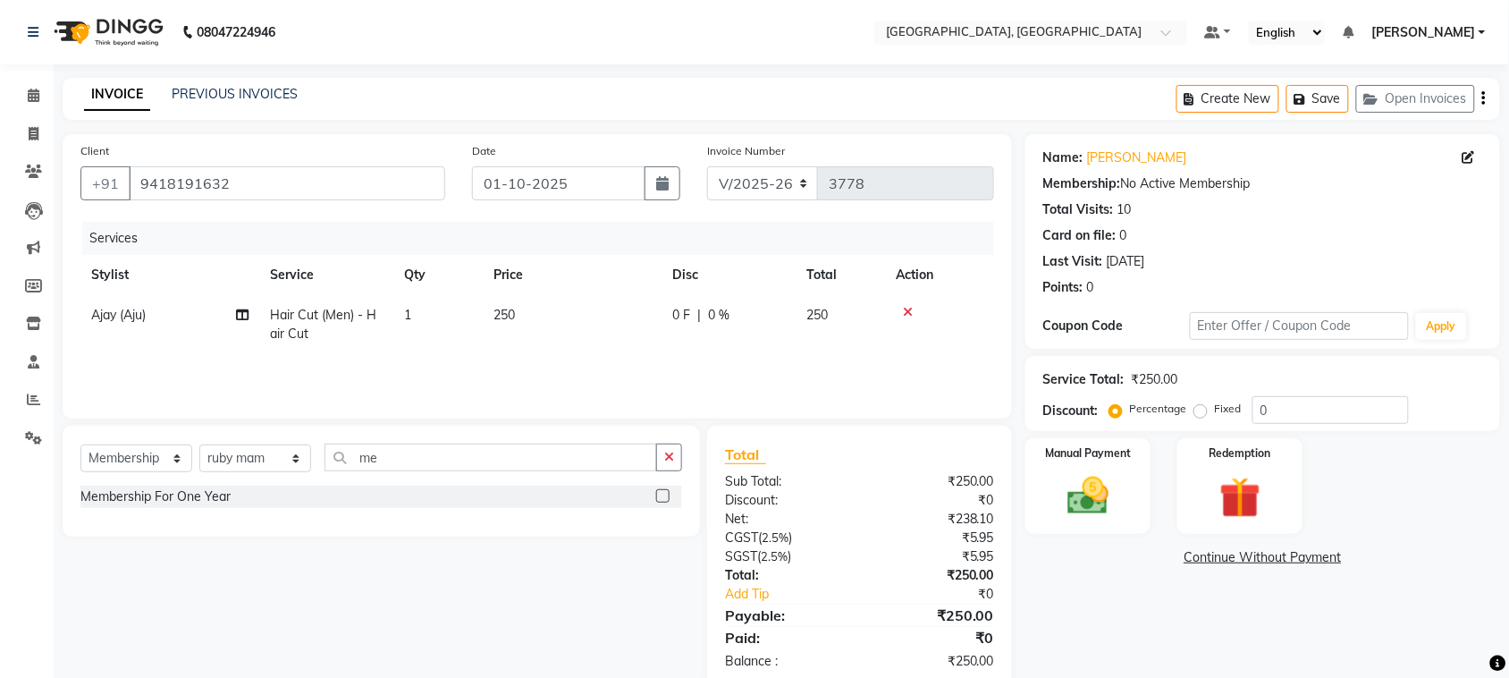
click at [656, 508] on div at bounding box center [669, 497] width 26 height 22
click at [656, 503] on label at bounding box center [662, 495] width 13 height 13
click at [656, 503] on input "checkbox" at bounding box center [662, 497] width 12 height 12
select select "select"
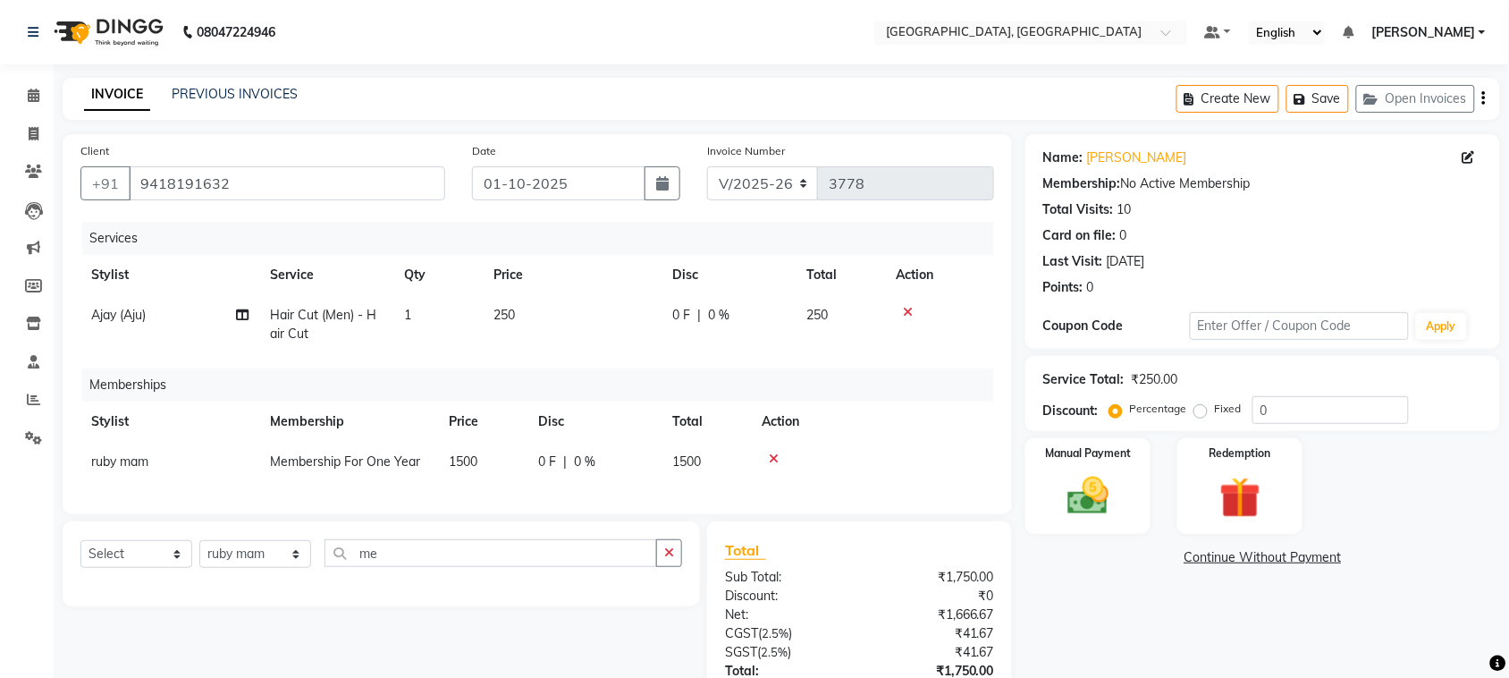
scroll to position [340, 0]
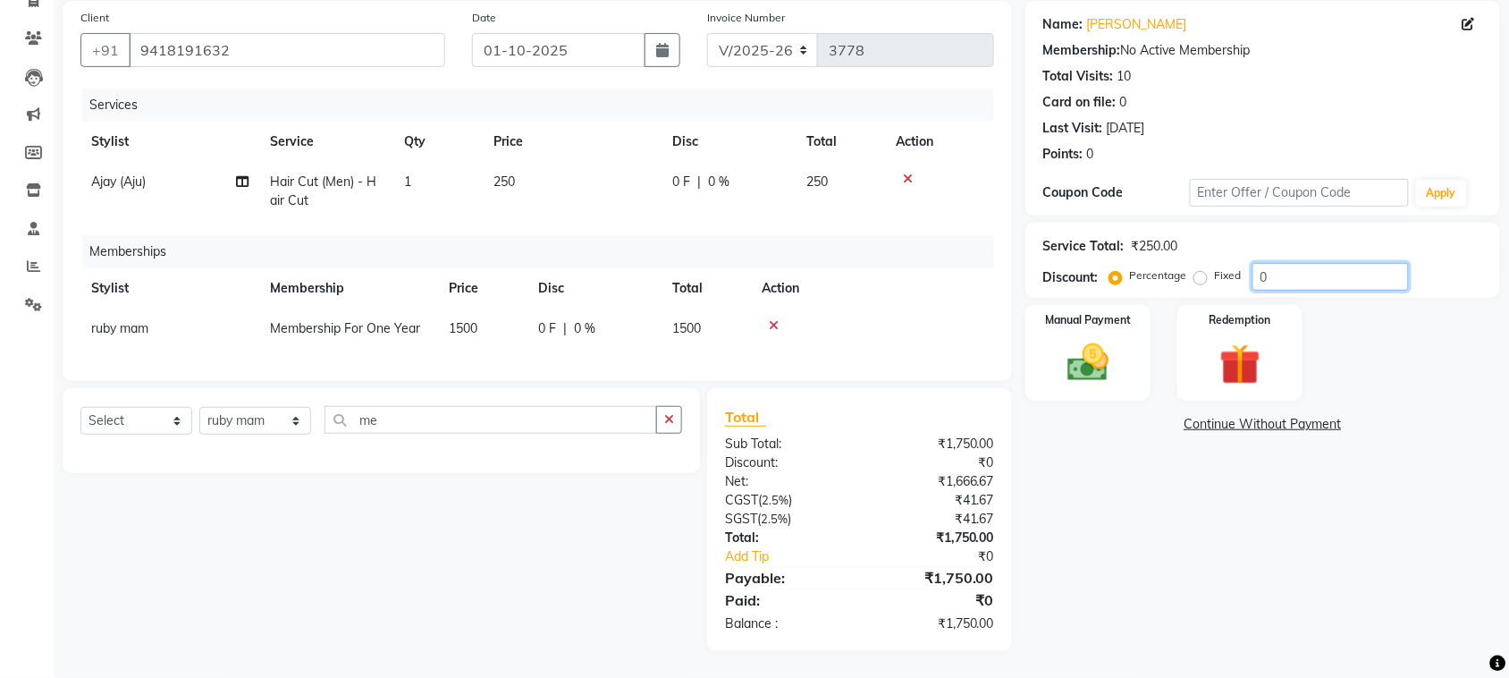
click at [1342, 263] on input "0" at bounding box center [1331, 277] width 156 height 28
click at [793, 319] on div at bounding box center [873, 325] width 222 height 13
click at [779, 319] on icon at bounding box center [774, 325] width 10 height 13
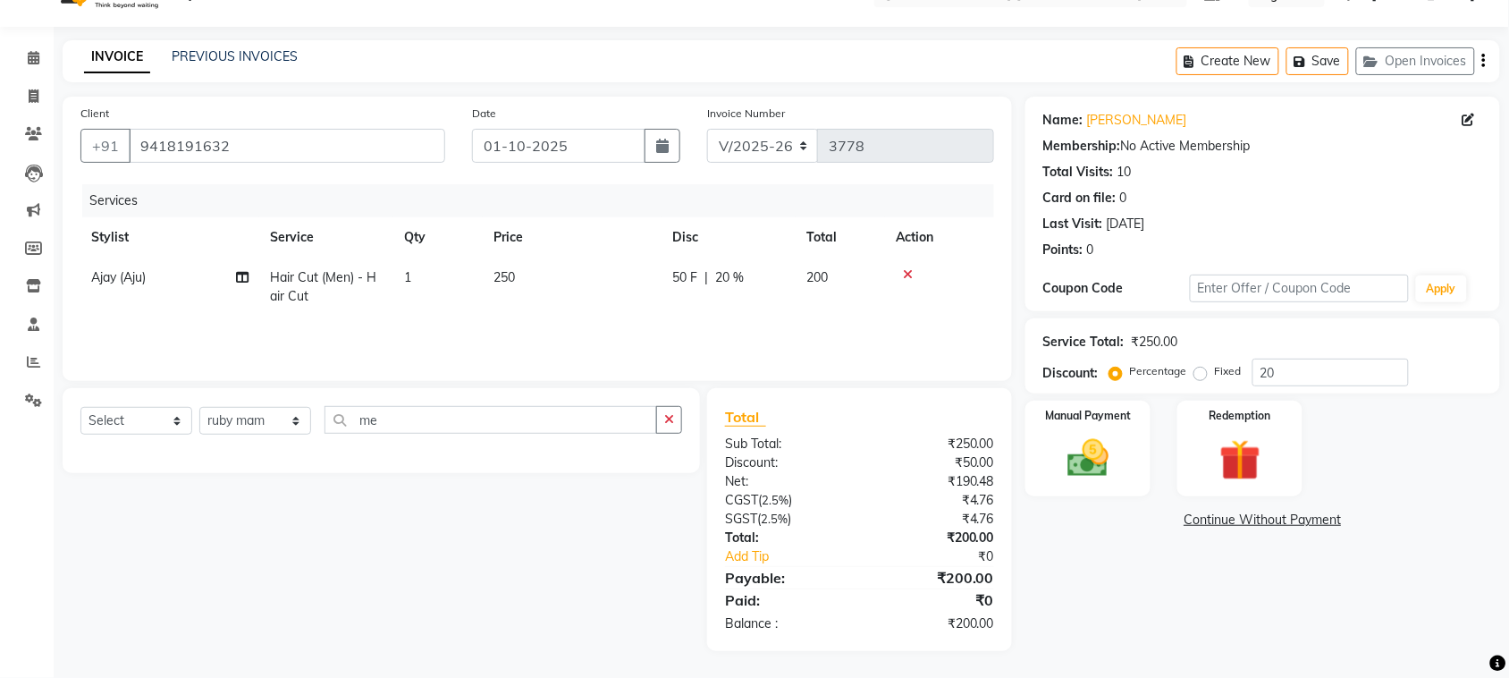
scroll to position [159, 0]
click at [1388, 359] on input "20" at bounding box center [1331, 373] width 156 height 28
type input "2"
click at [1100, 465] on img at bounding box center [1088, 458] width 70 height 49
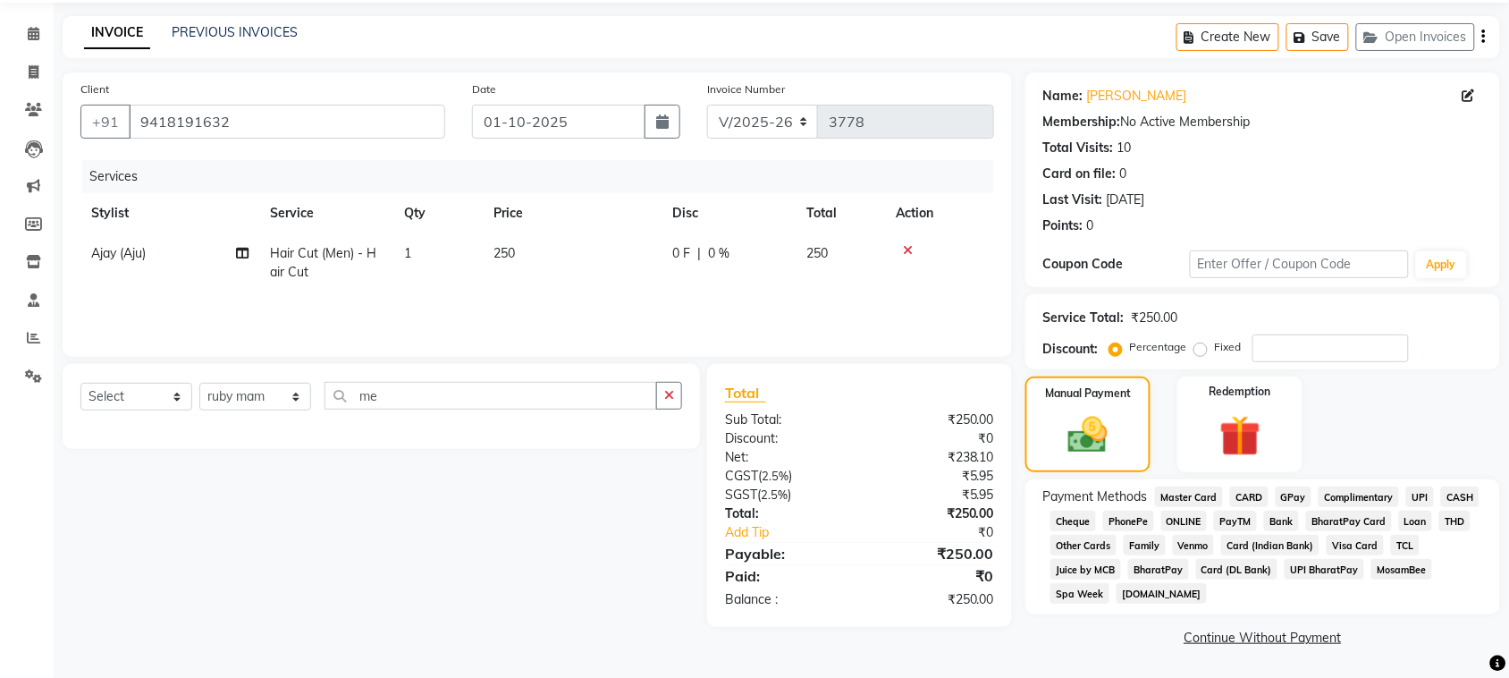
click at [1407, 507] on span "UPI" at bounding box center [1421, 496] width 28 height 21
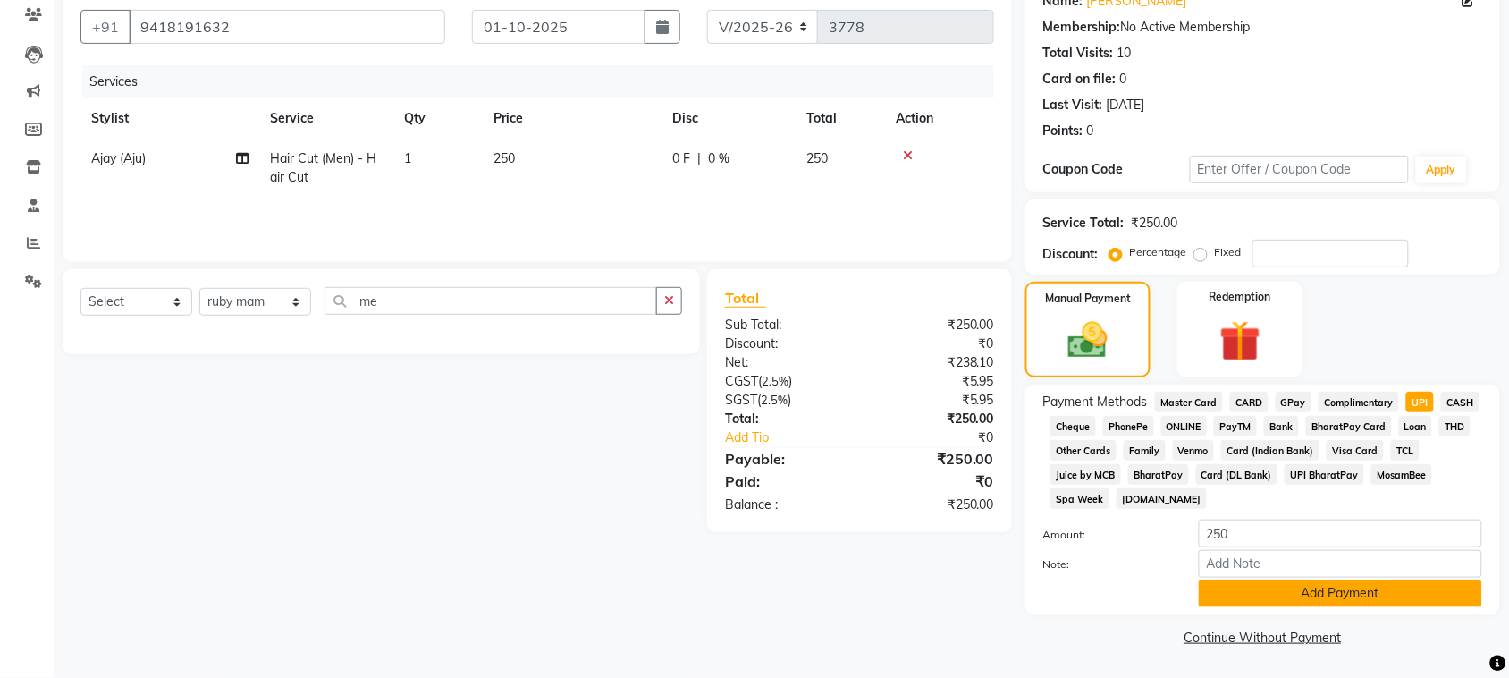
scroll to position [386, 0]
click at [1362, 582] on button "Add Payment" at bounding box center [1340, 593] width 283 height 28
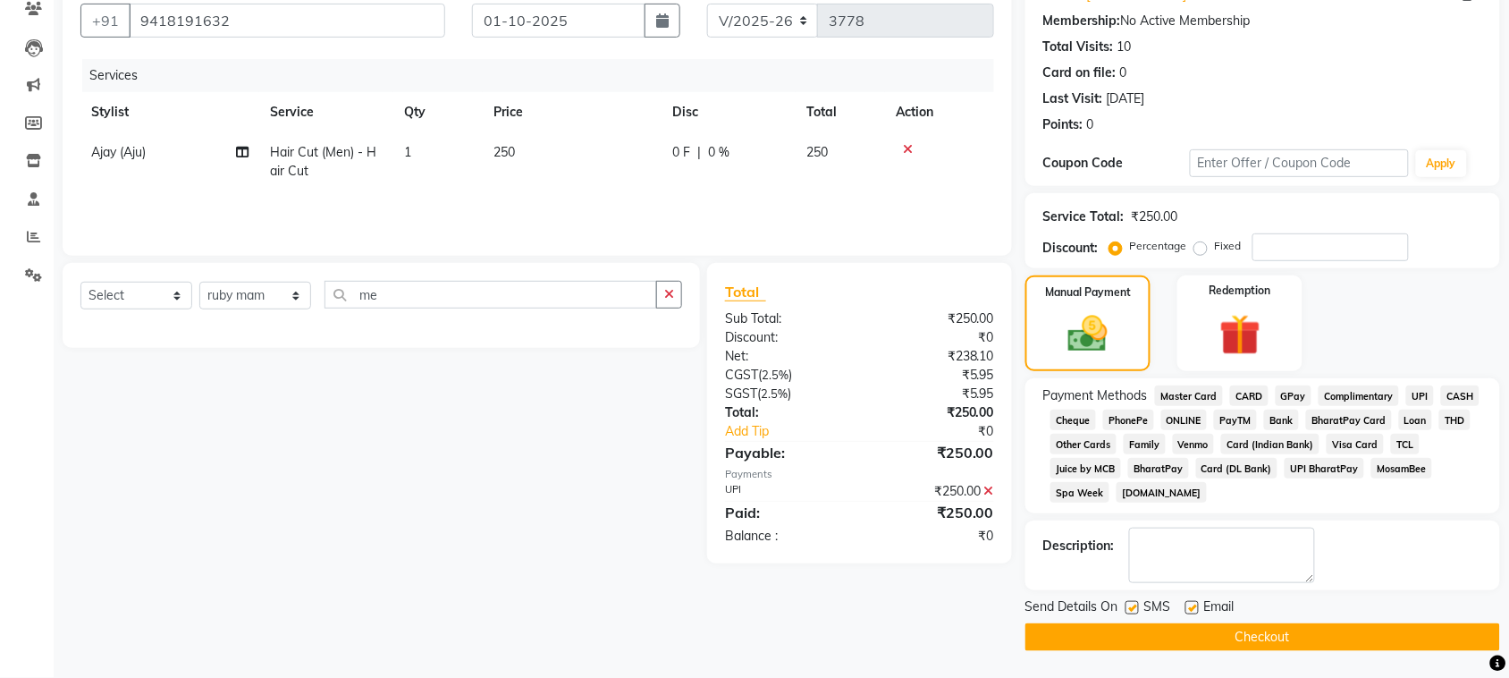
click at [1346, 649] on button "Checkout" at bounding box center [1263, 637] width 475 height 28
